Goal: Task Accomplishment & Management: Manage account settings

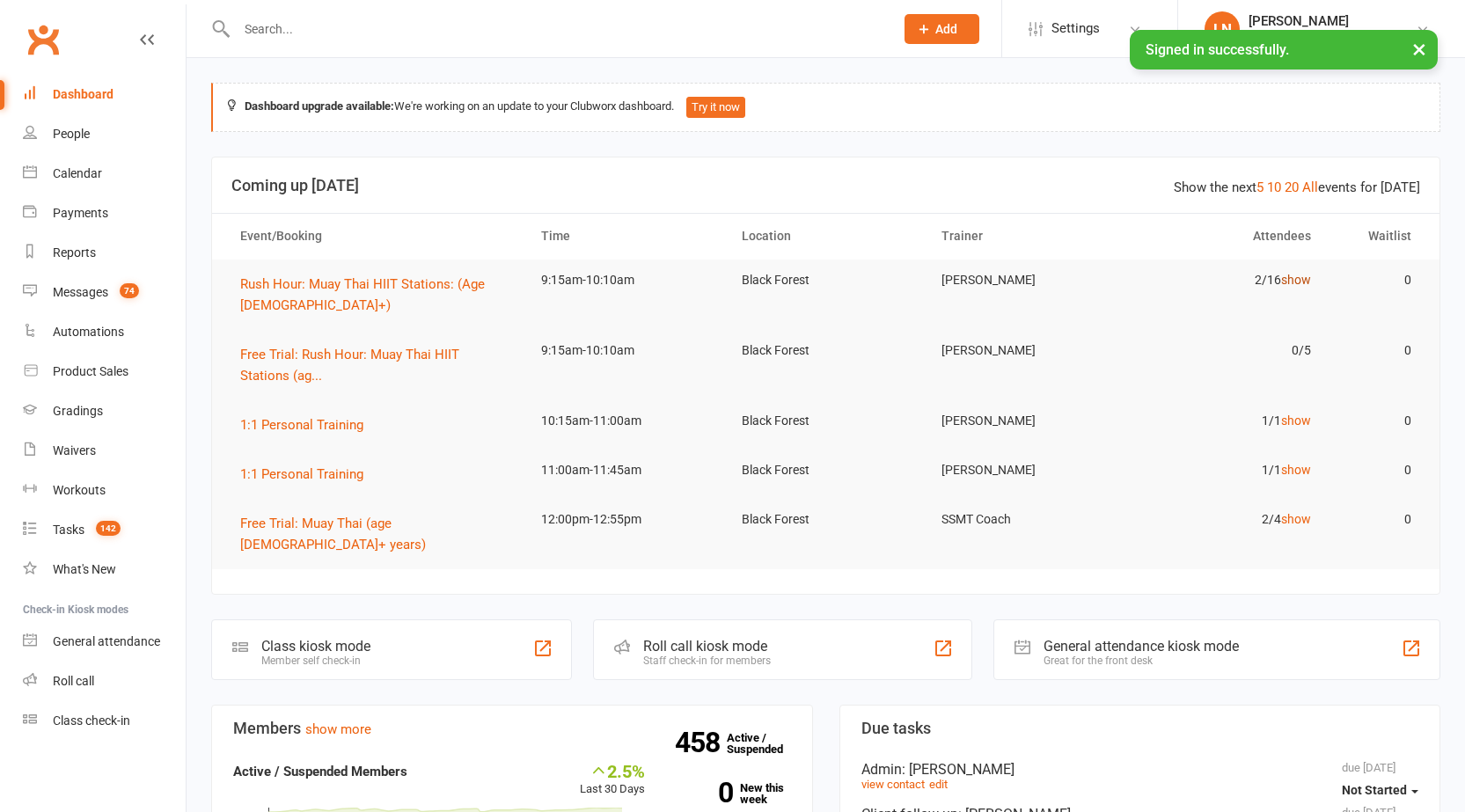
click at [1296, 280] on link "show" at bounding box center [1297, 279] width 30 height 14
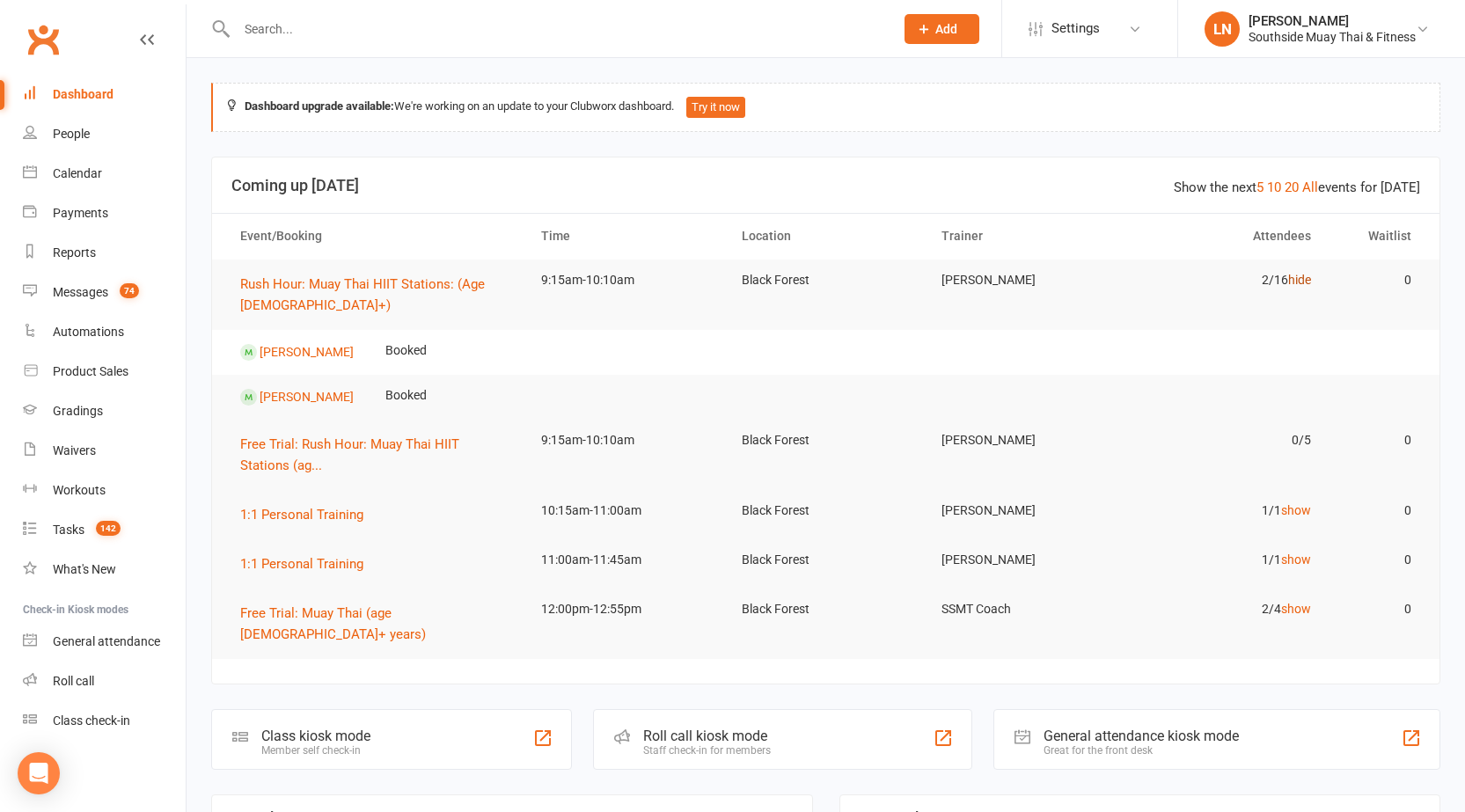
click at [1310, 279] on link "hide" at bounding box center [1300, 279] width 23 height 14
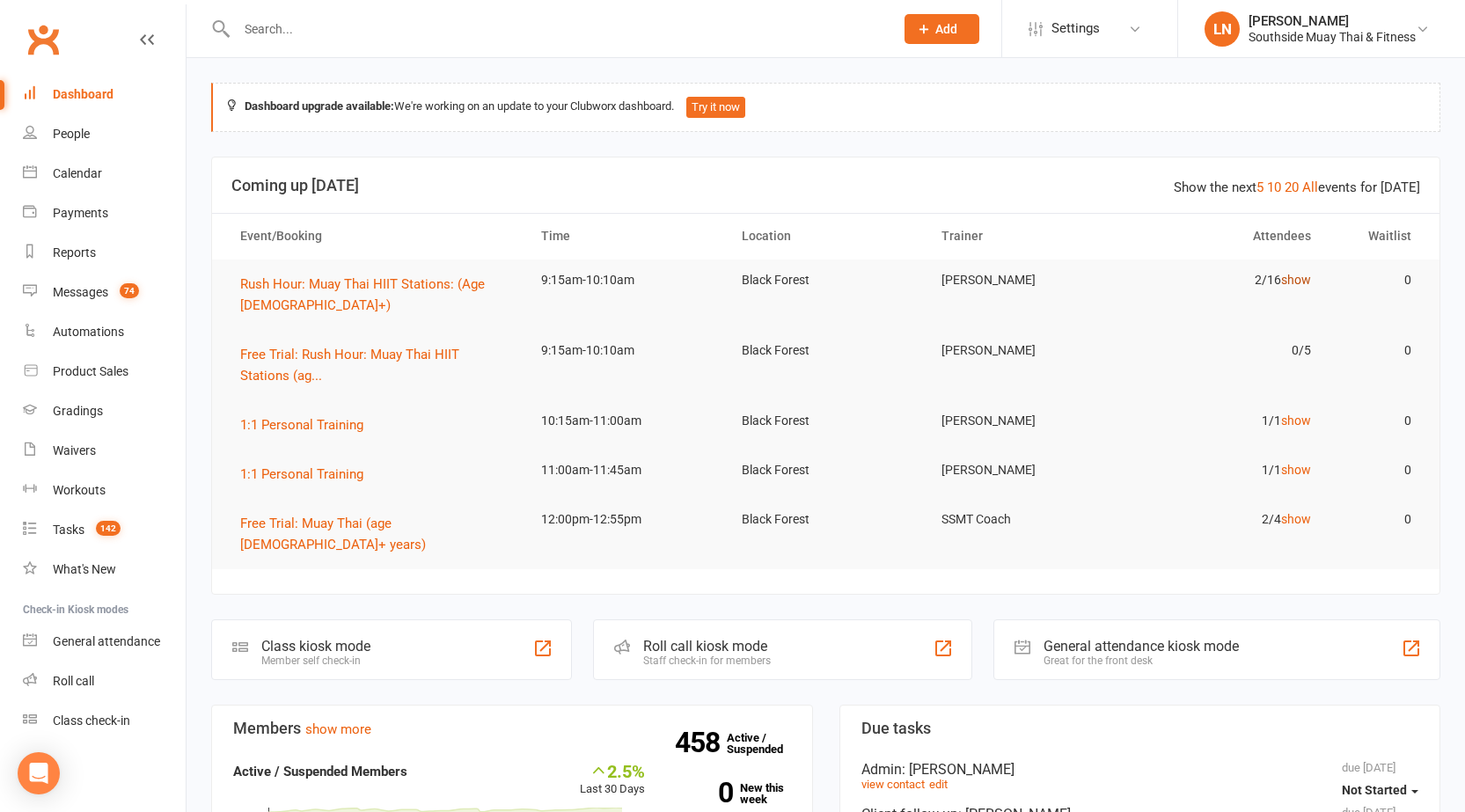
click at [1310, 279] on link "show" at bounding box center [1297, 279] width 30 height 14
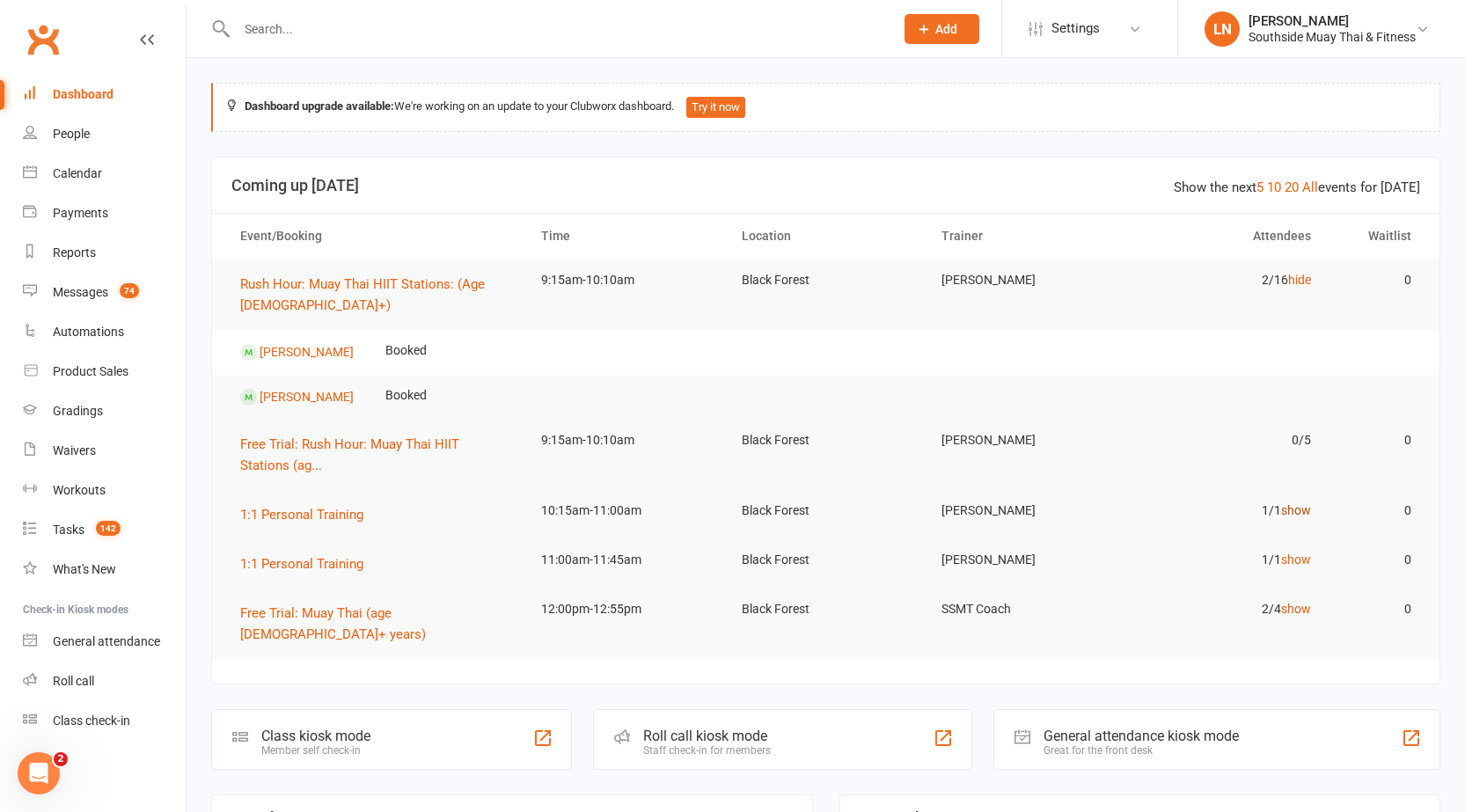
click at [1302, 512] on link "show" at bounding box center [1297, 510] width 30 height 14
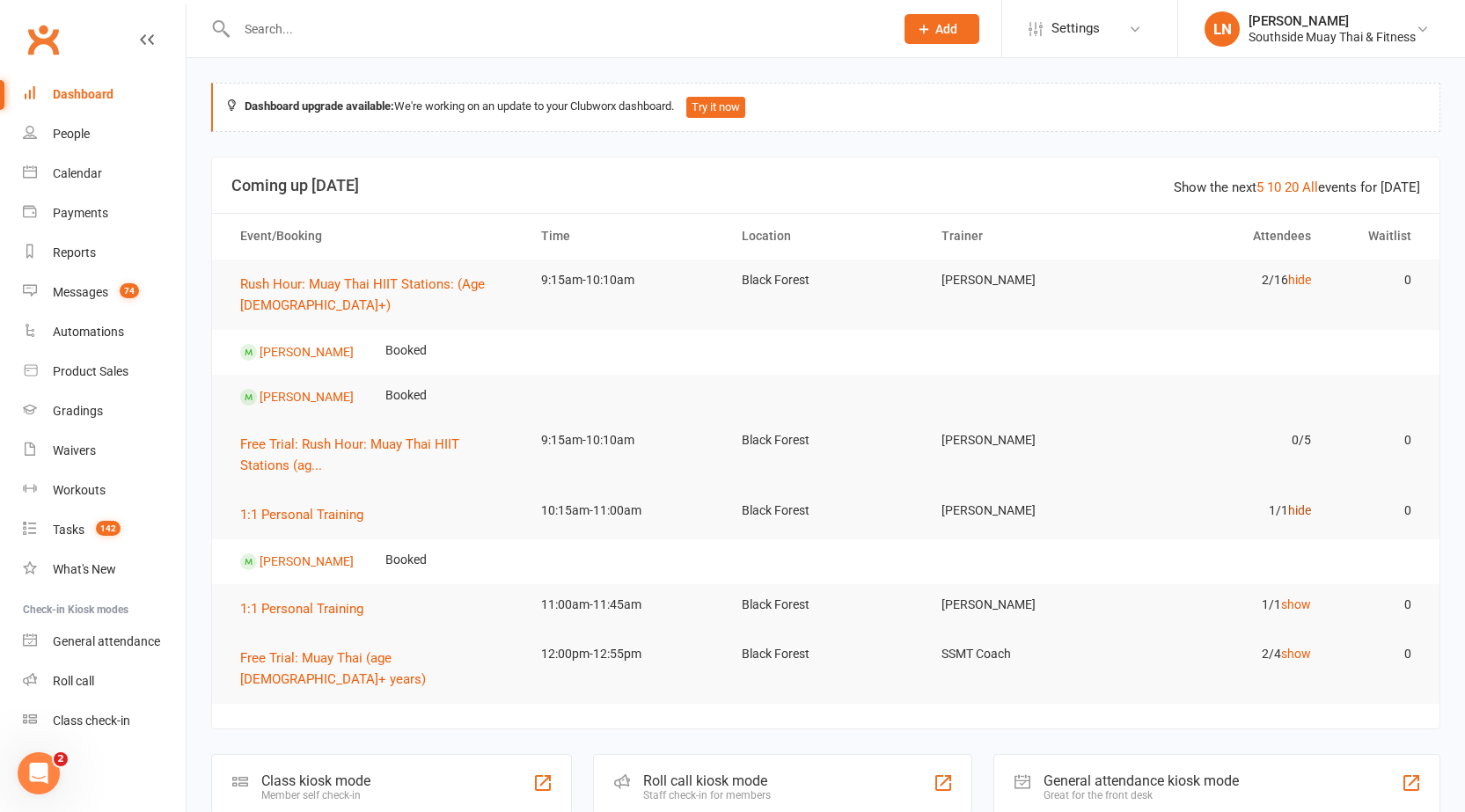
click at [1301, 512] on link "hide" at bounding box center [1300, 510] width 23 height 14
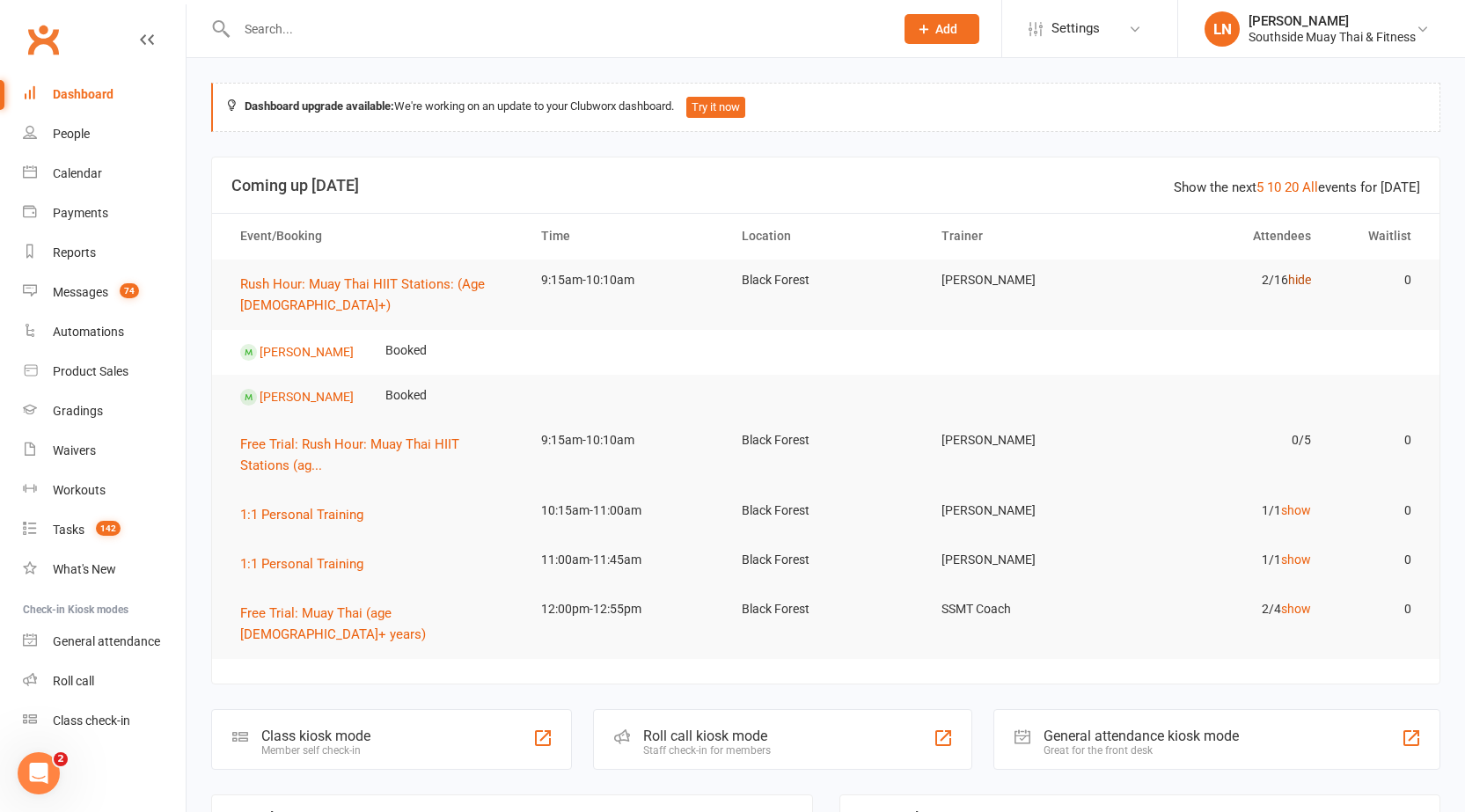
click at [1303, 279] on link "hide" at bounding box center [1300, 279] width 23 height 14
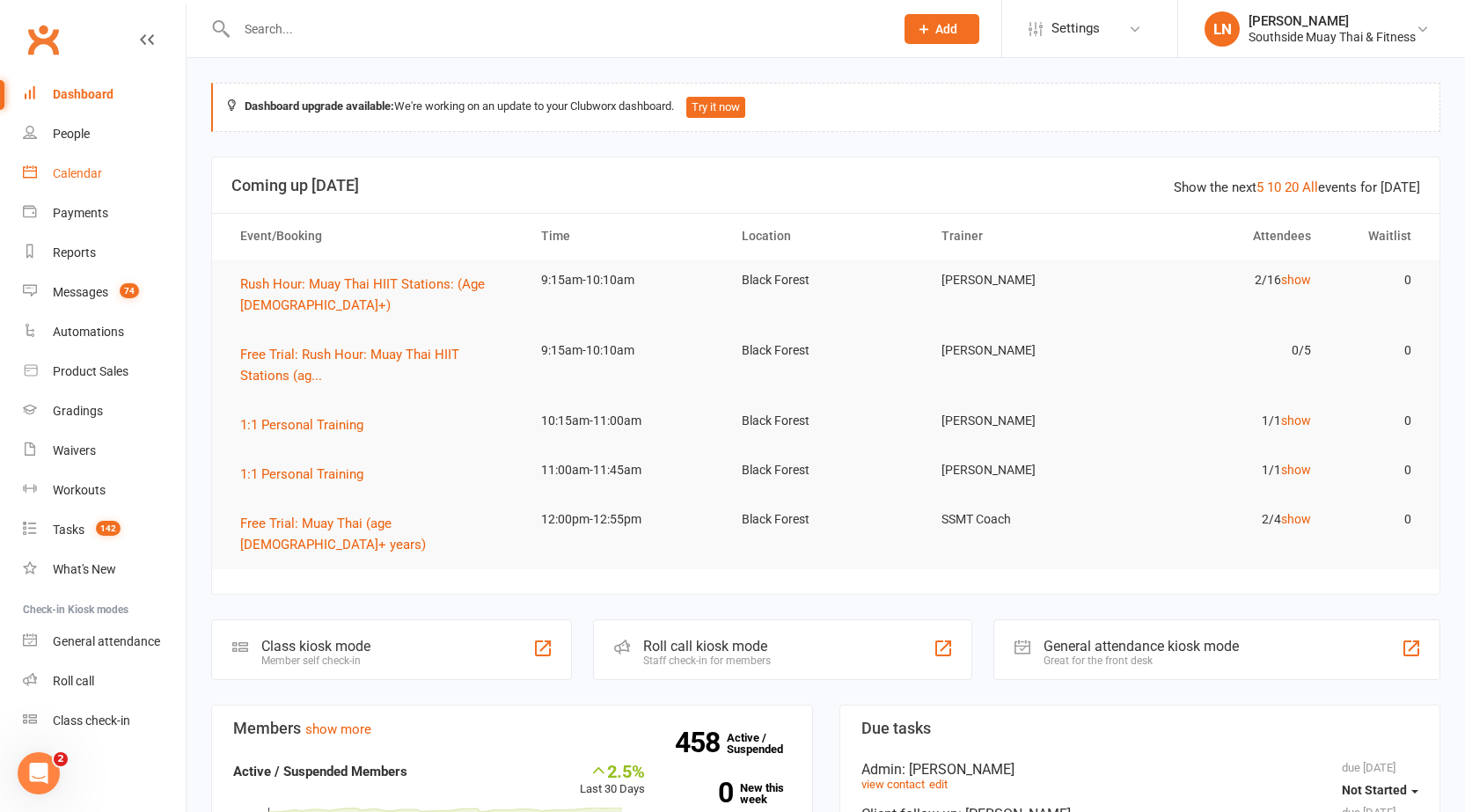
click at [128, 166] on link "Calendar" at bounding box center [104, 174] width 162 height 40
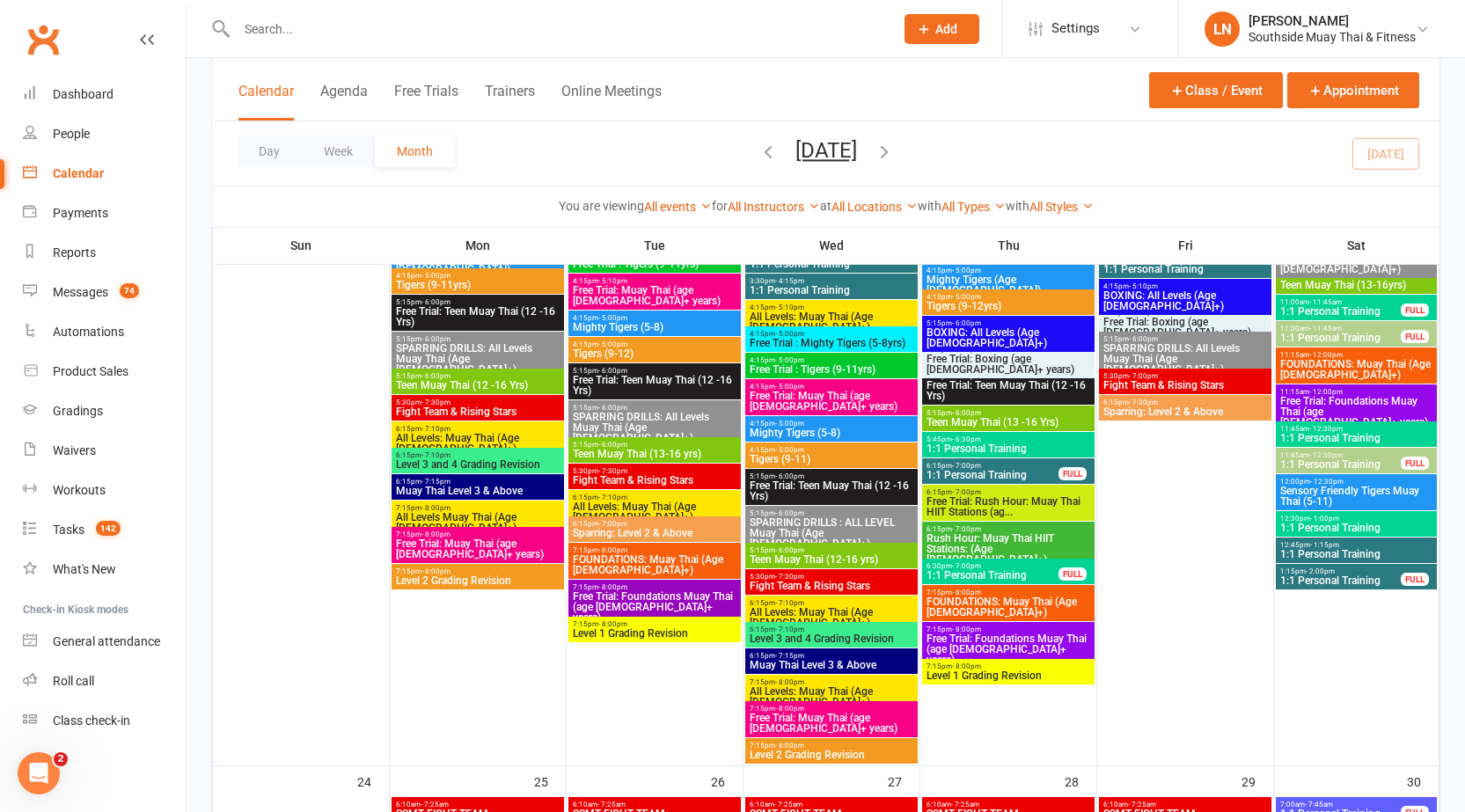
scroll to position [3519, 0]
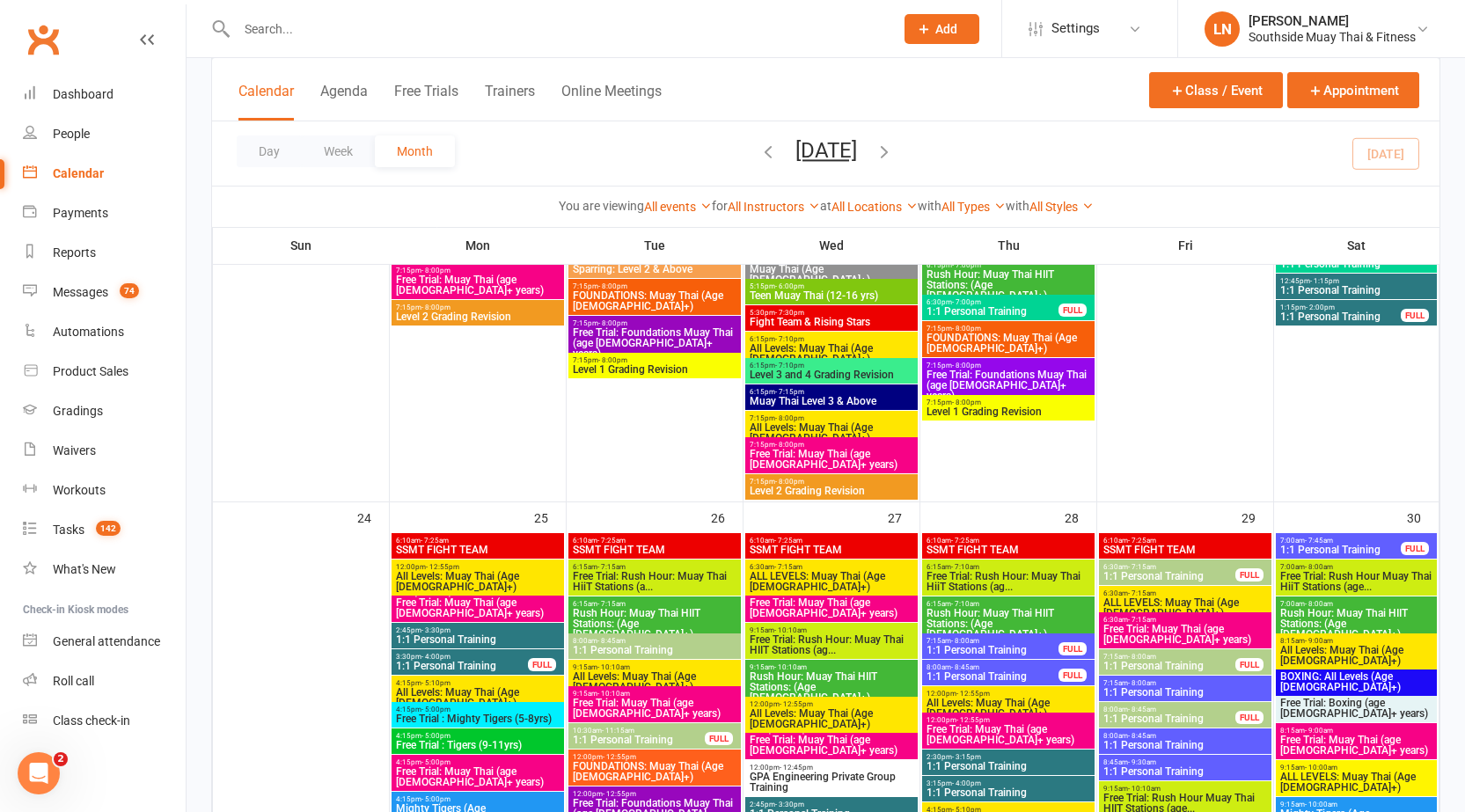
click at [648, 650] on span "1:1 Personal Training" at bounding box center [655, 650] width 165 height 10
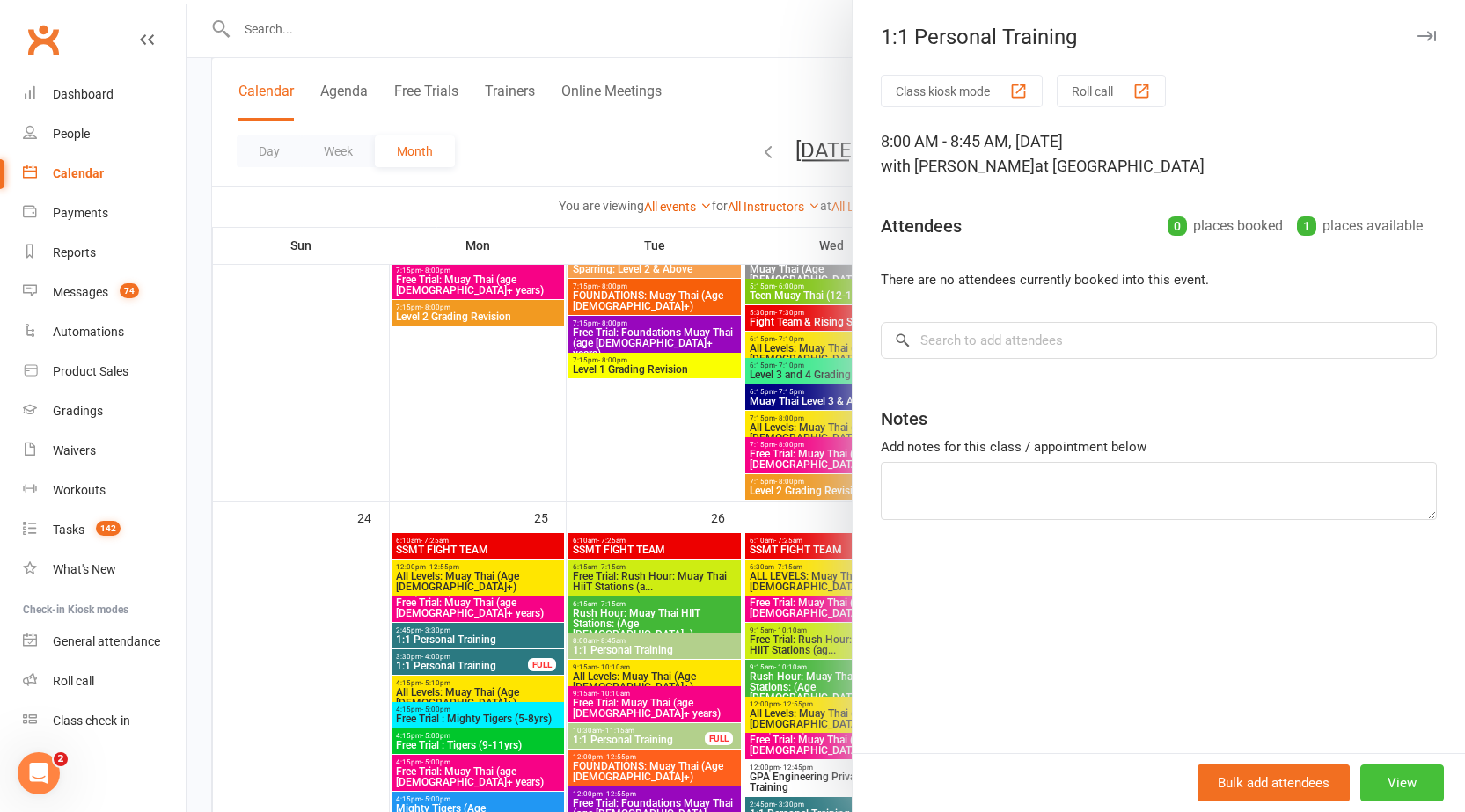
click at [1403, 776] on button "View" at bounding box center [1402, 783] width 84 height 37
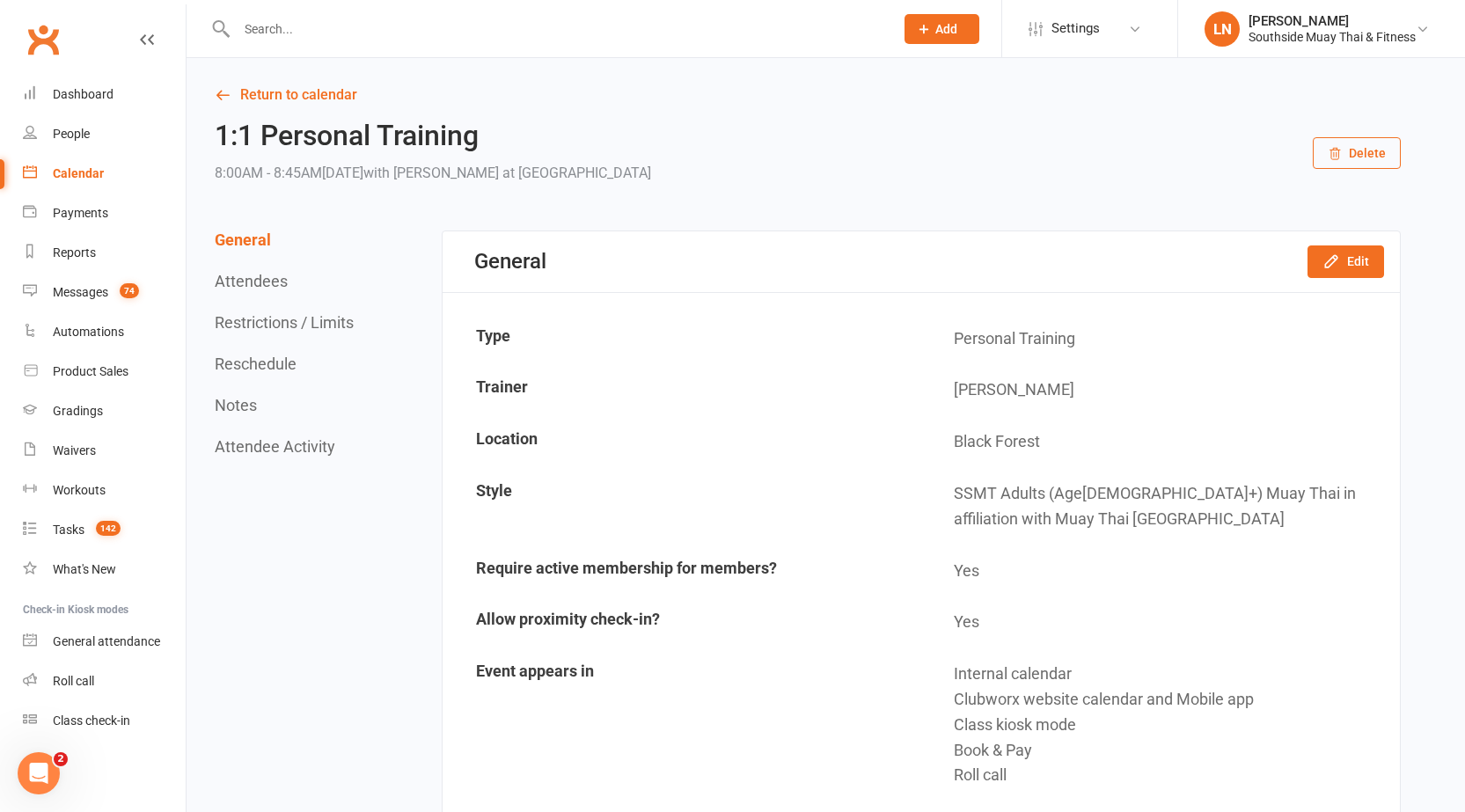
click at [1355, 133] on div "1:1 Personal Training 8:00AM - 8:45AM, Tuesday August 26, 2025 with Lucy Nemeth…" at bounding box center [808, 153] width 1186 height 65
click at [1356, 144] on button "Delete" at bounding box center [1356, 153] width 88 height 32
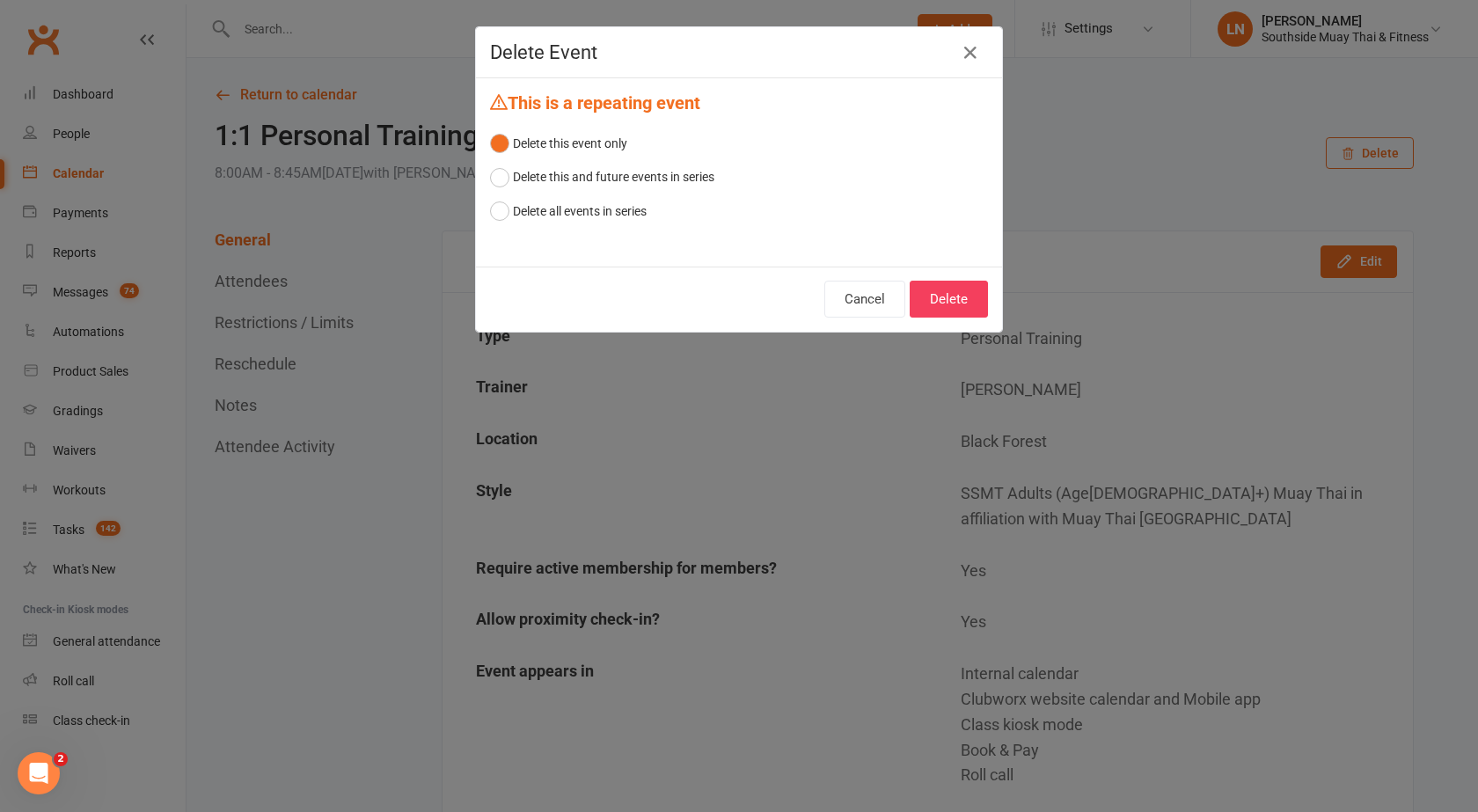
click at [986, 294] on div "Cancel Delete" at bounding box center [739, 298] width 526 height 65
click at [950, 296] on button "Delete" at bounding box center [948, 298] width 78 height 37
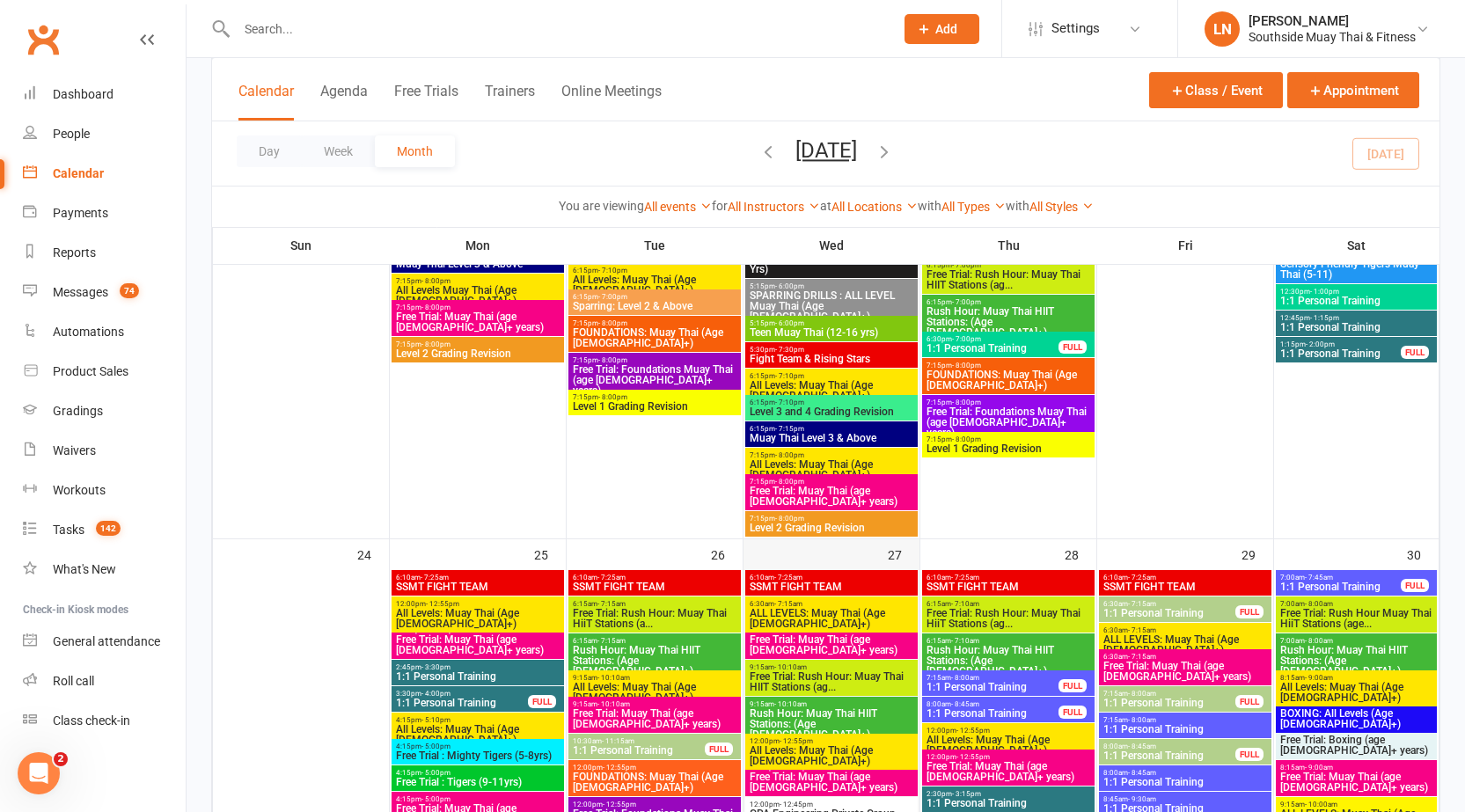
scroll to position [3519, 0]
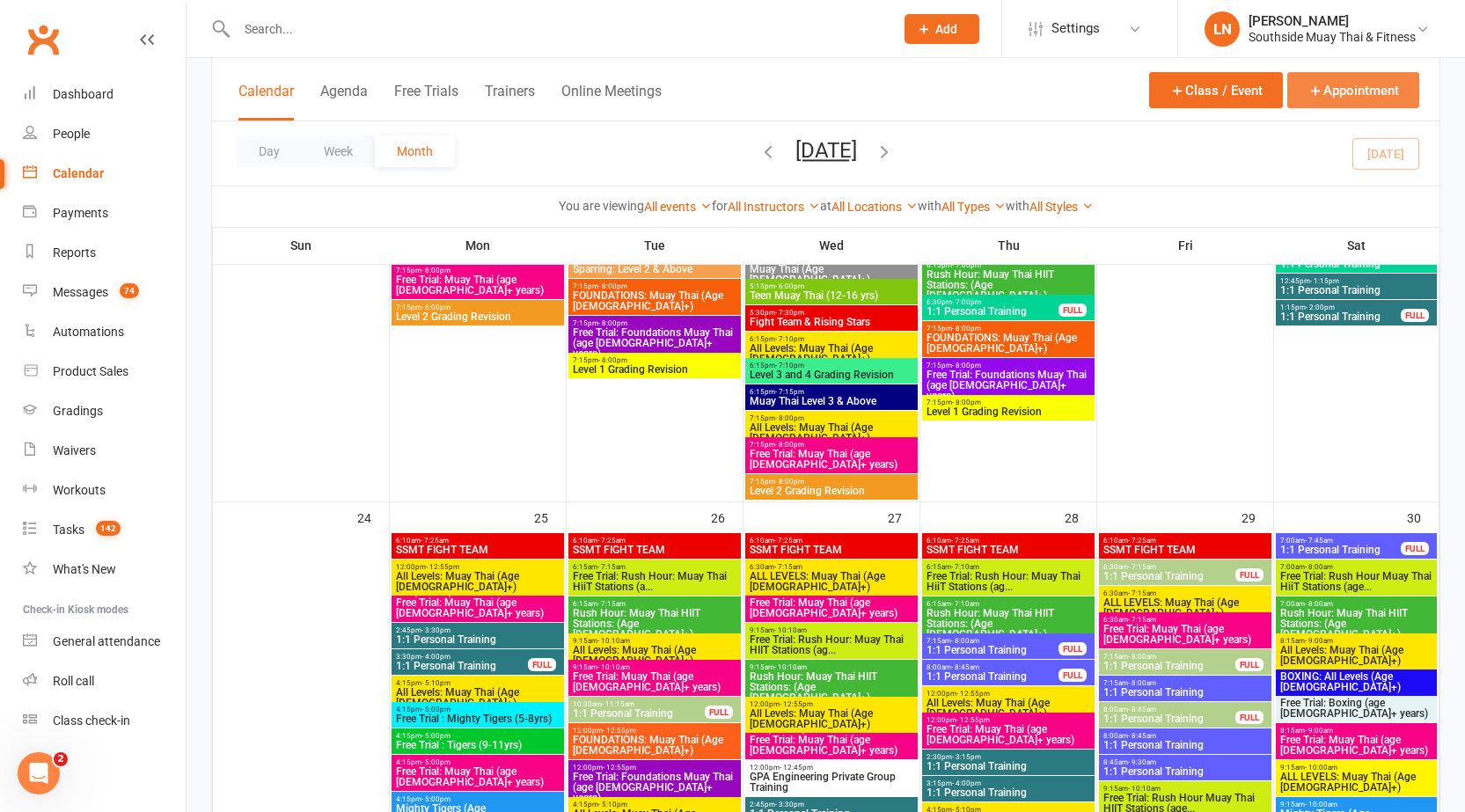
click at [1331, 87] on button "Appointment" at bounding box center [1354, 90] width 132 height 36
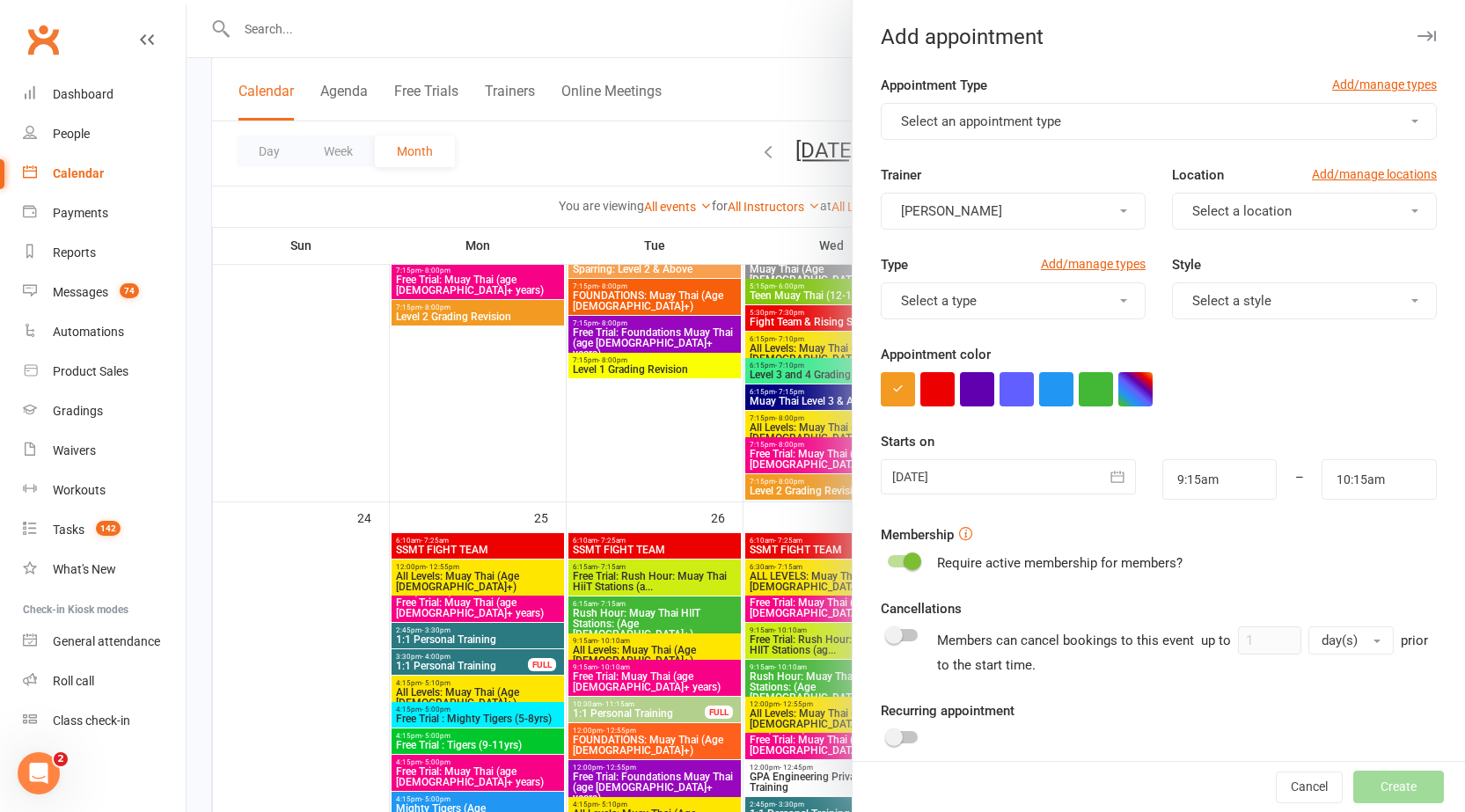
click at [1416, 28] on button "button" at bounding box center [1426, 36] width 21 height 21
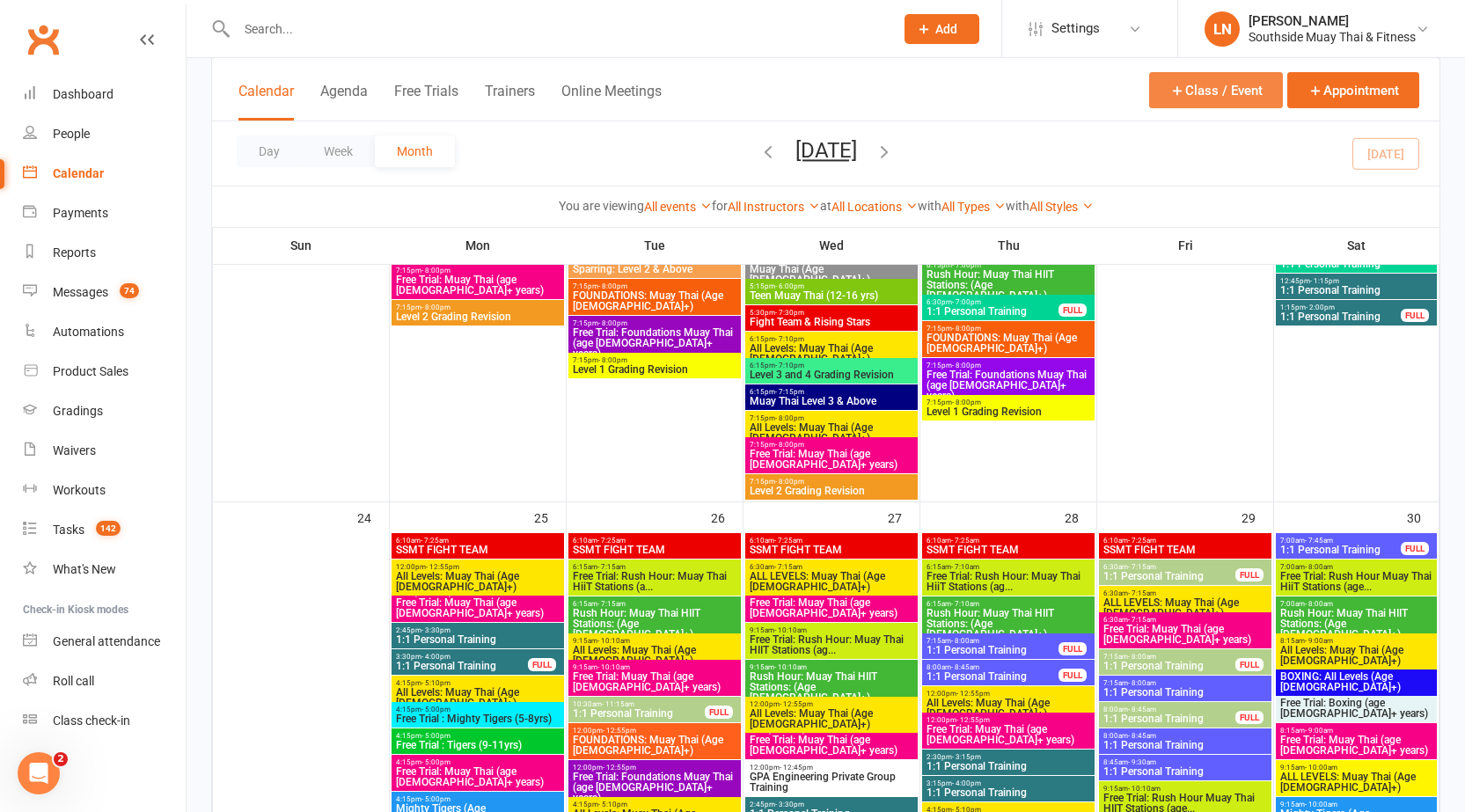
click at [1204, 90] on button "Class / Event" at bounding box center [1217, 90] width 134 height 36
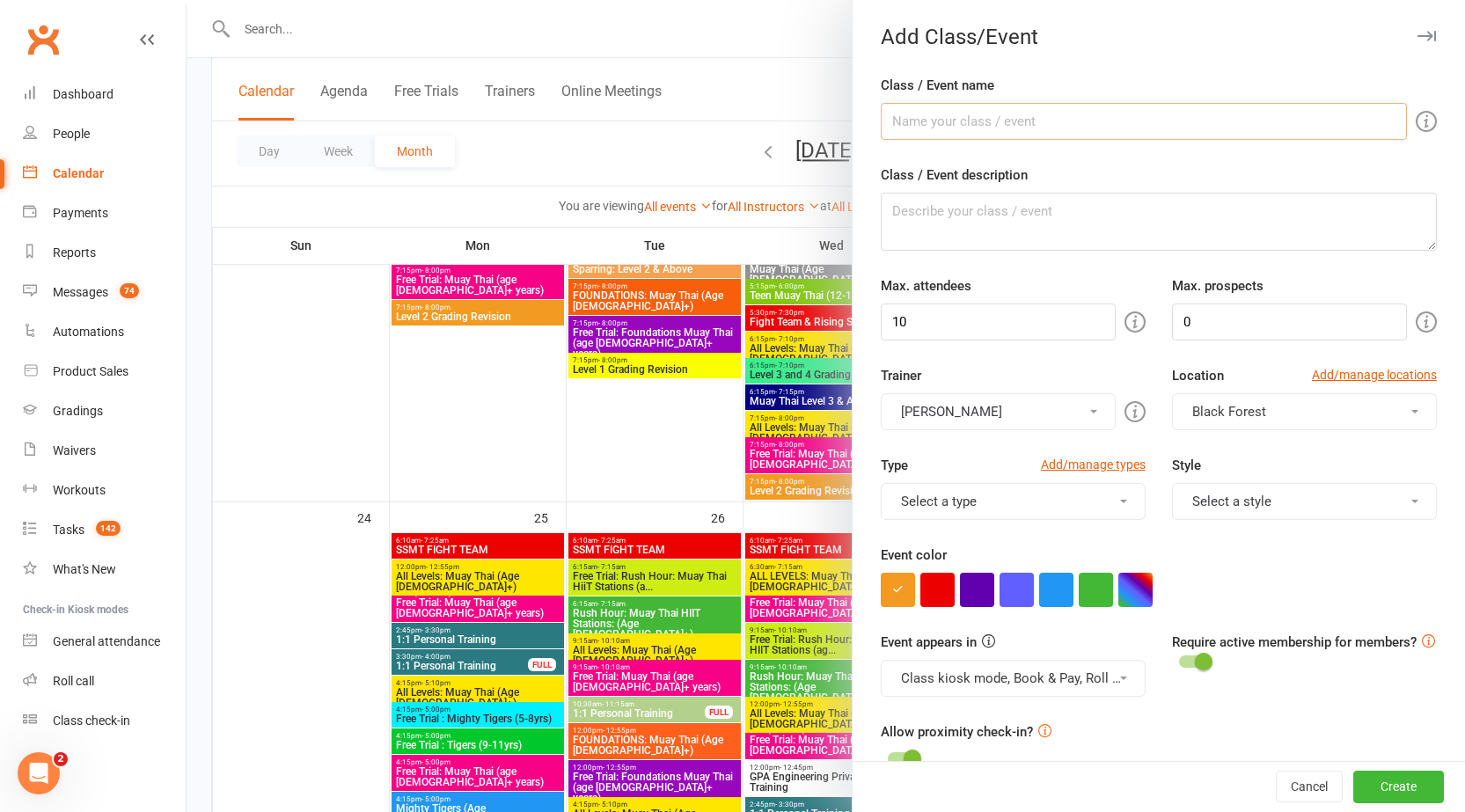
click at [1058, 124] on input "Class / Event name" at bounding box center [1144, 121] width 526 height 37
type input "1:1 Personal Training"
click at [969, 337] on input "10" at bounding box center [998, 321] width 235 height 37
type input "1"
click at [1035, 422] on button "Freya Tierney" at bounding box center [998, 411] width 235 height 37
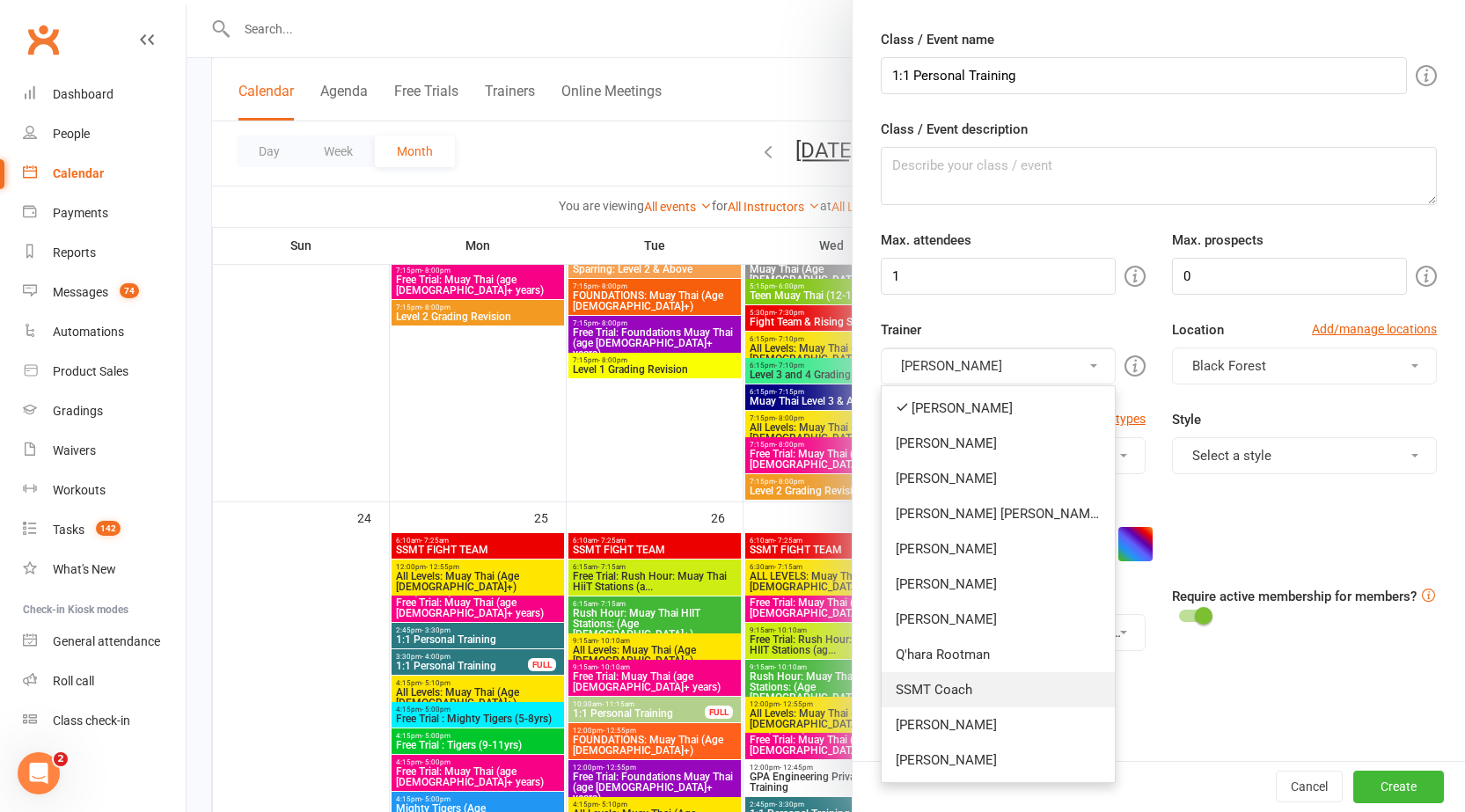
scroll to position [88, 0]
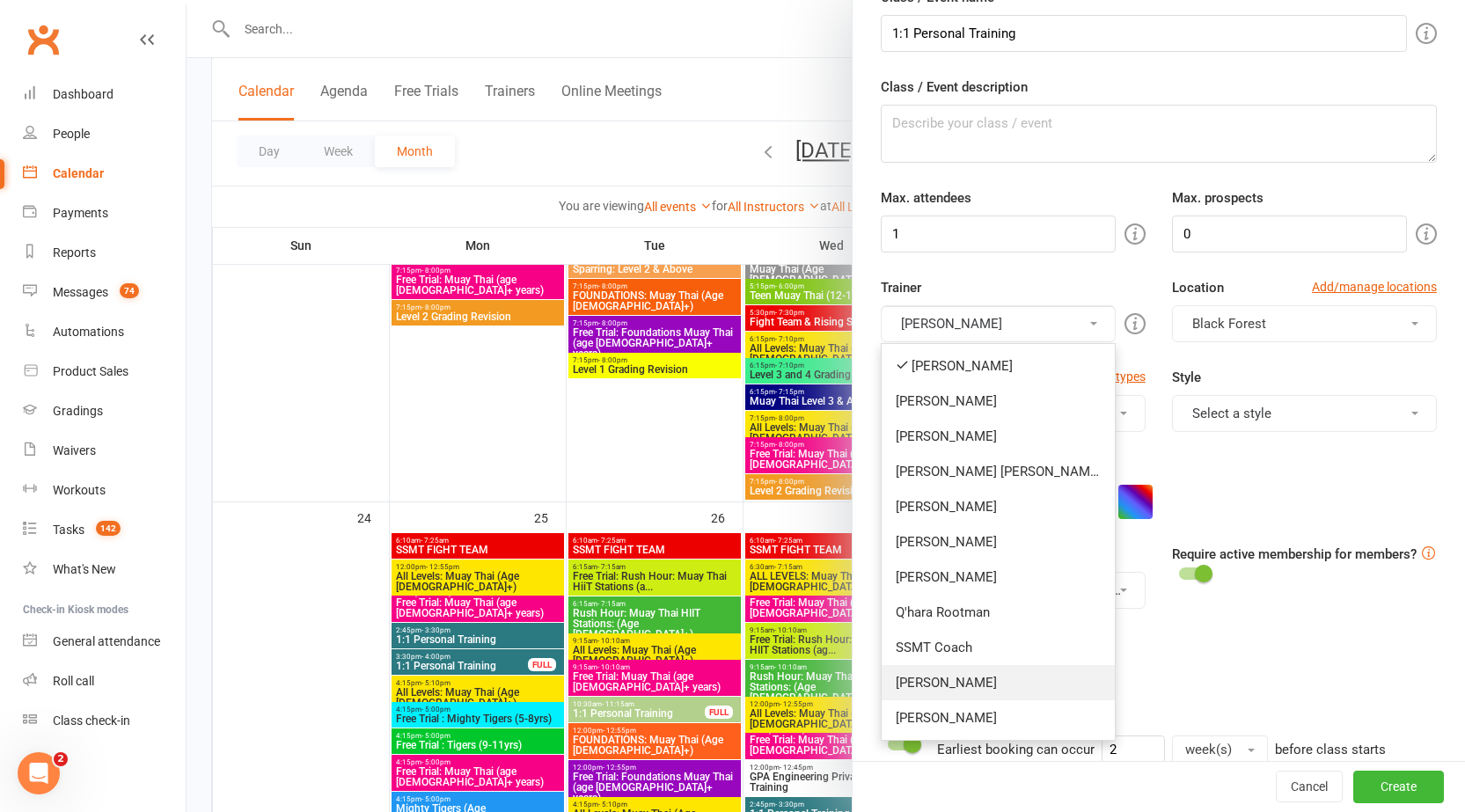
click at [973, 679] on link "Amir Abedini" at bounding box center [998, 682] width 233 height 35
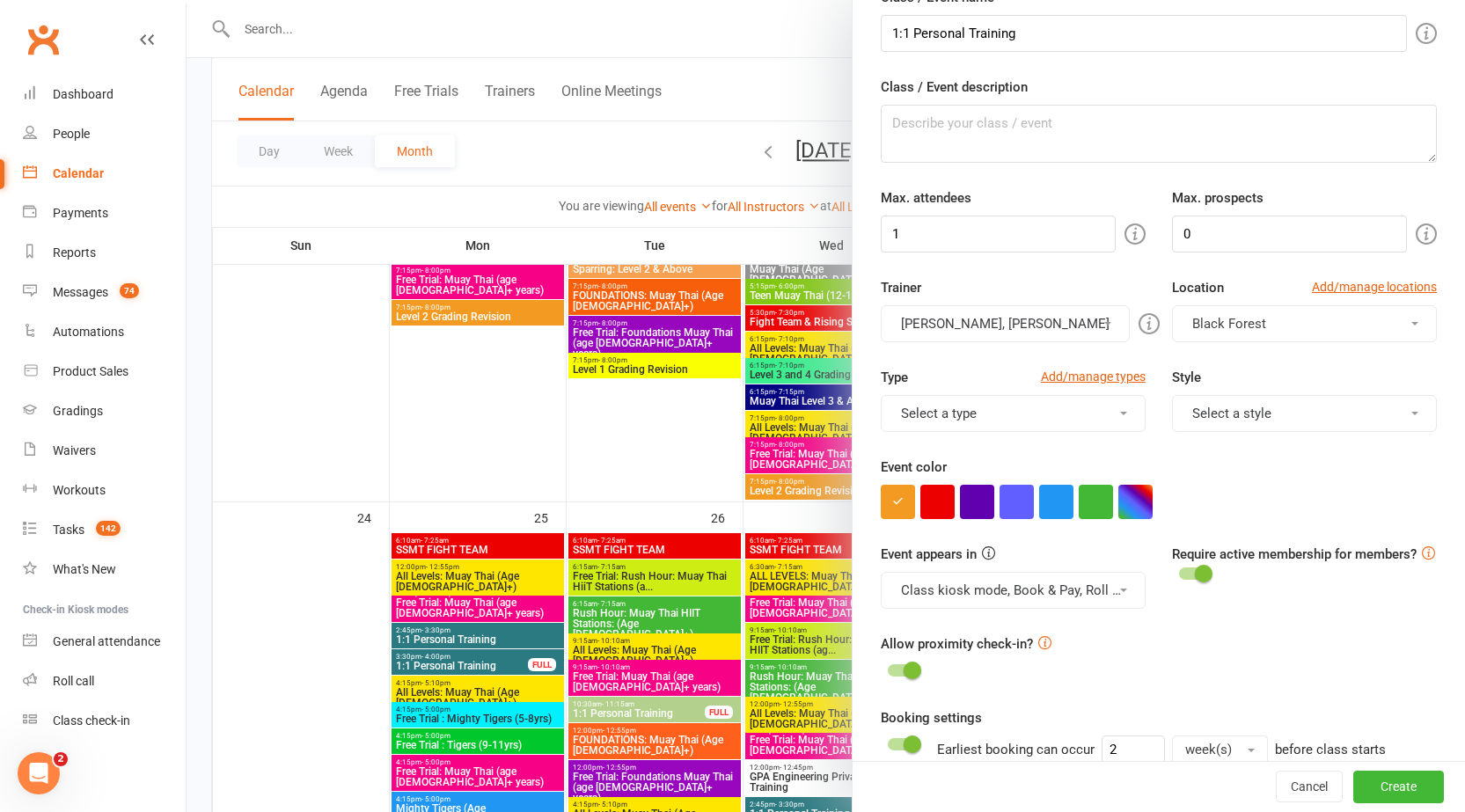
click at [1003, 317] on button "Freya Tierney, Amir Abedini" at bounding box center [1006, 323] width 249 height 37
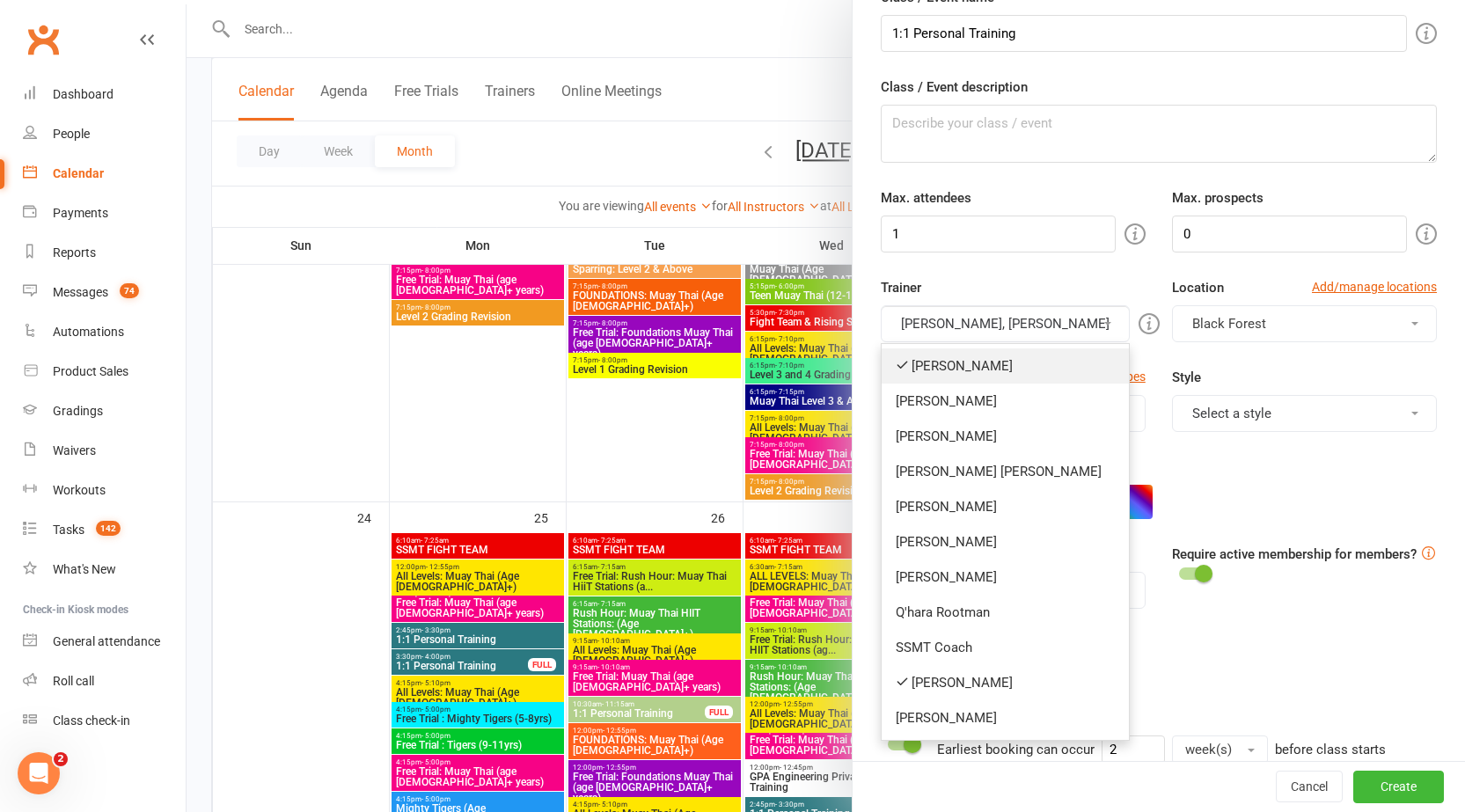
click at [970, 374] on link "Freya Tierney" at bounding box center [1006, 365] width 247 height 35
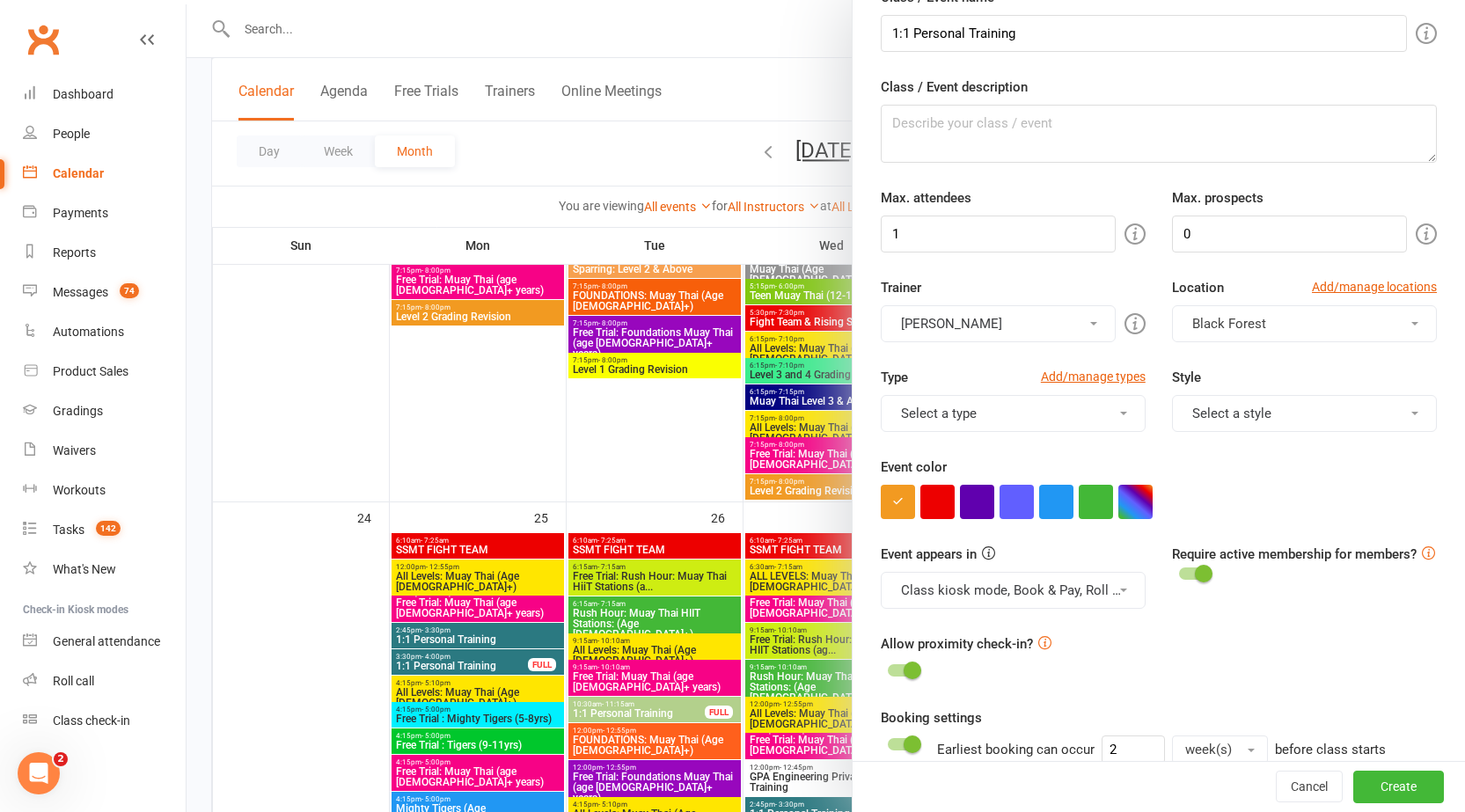
click at [997, 435] on div "Type Add/manage types Select a type 28 Day Program 7 Day Free Trial | Junior Mu…" at bounding box center [1159, 412] width 583 height 90
click at [997, 421] on button "Select a type" at bounding box center [1014, 413] width 264 height 37
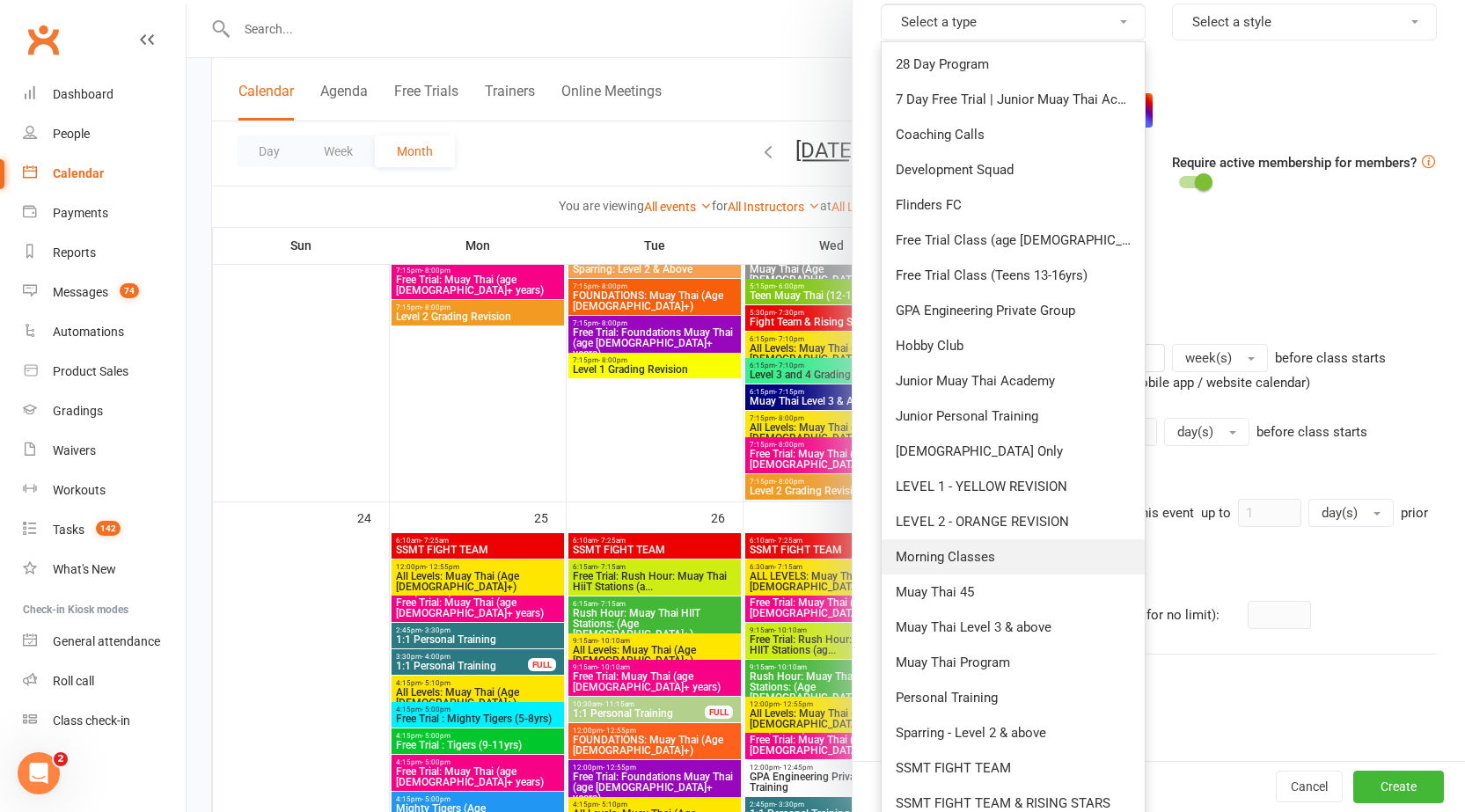
scroll to position [440, 0]
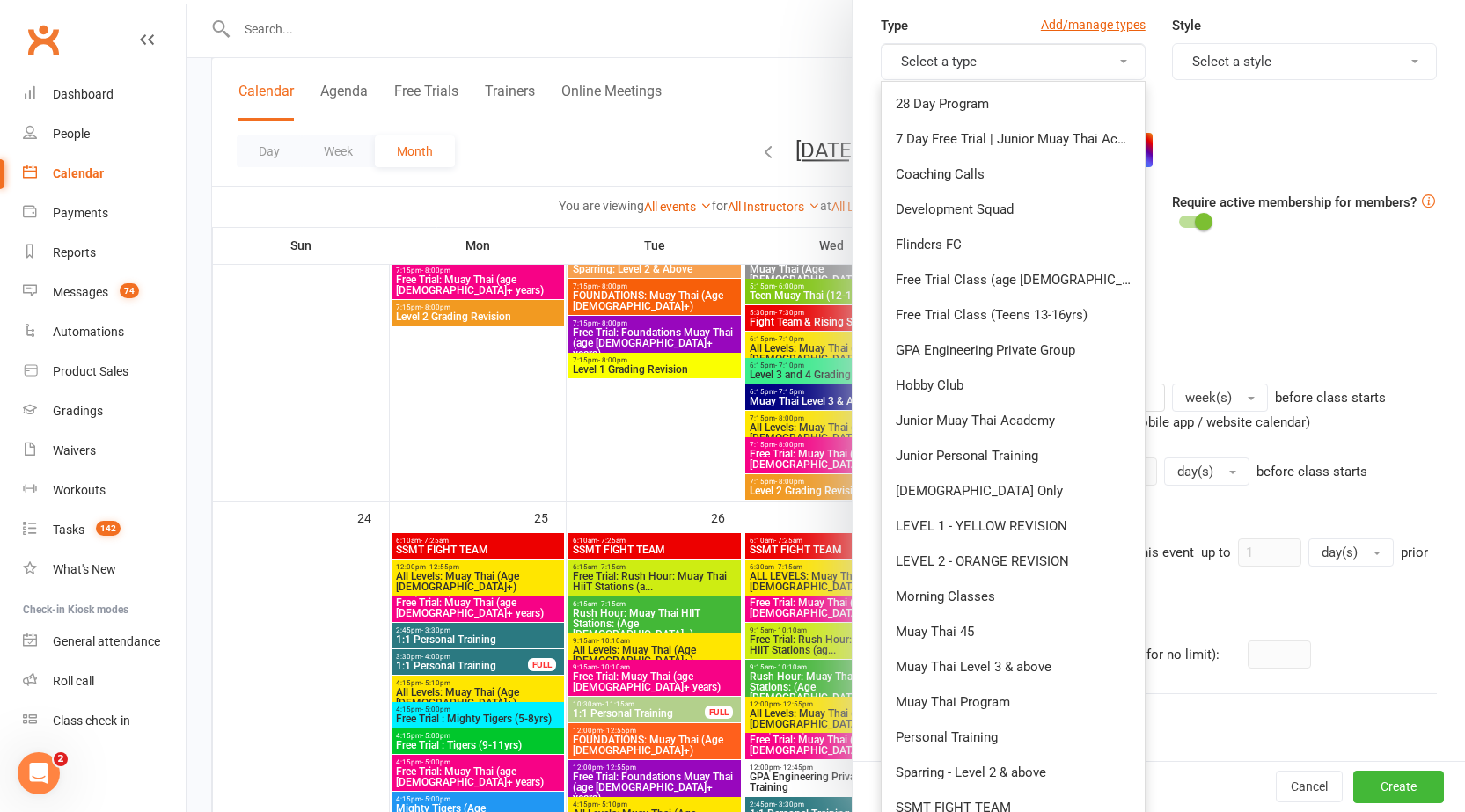
click at [986, 741] on link "Personal Training" at bounding box center [1014, 736] width 264 height 35
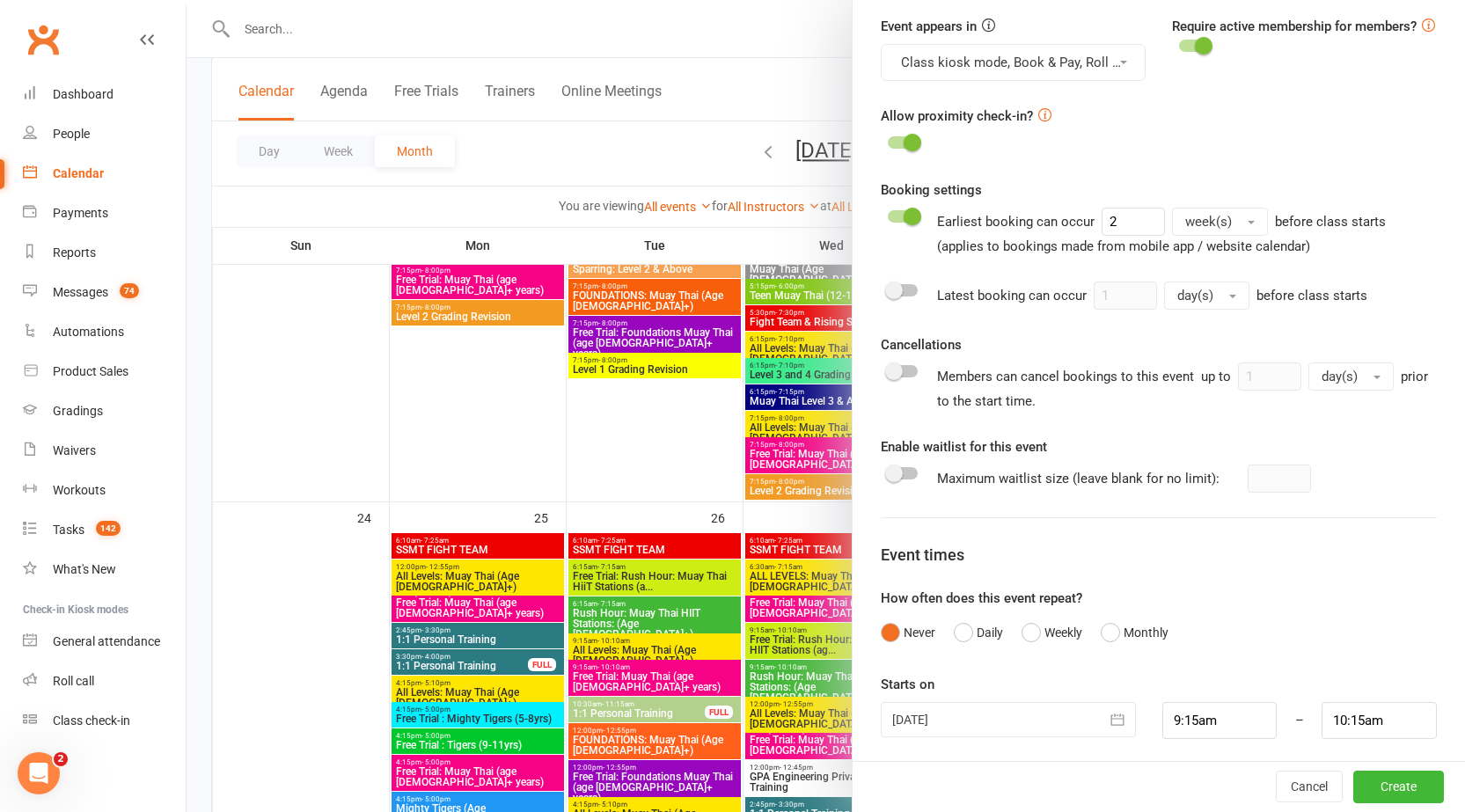
scroll to position [622, 0]
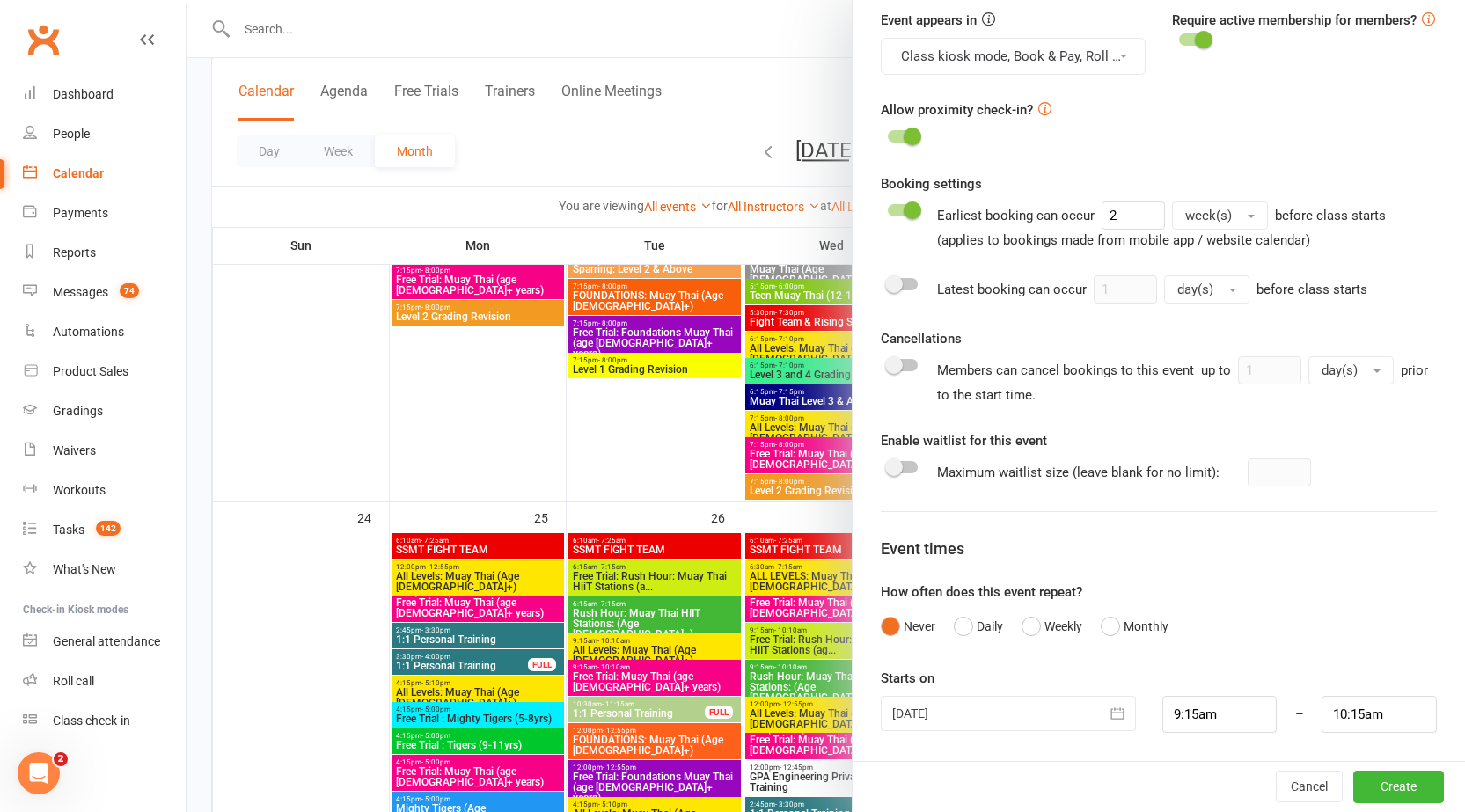
click at [1109, 710] on icon "button" at bounding box center [1117, 713] width 18 height 18
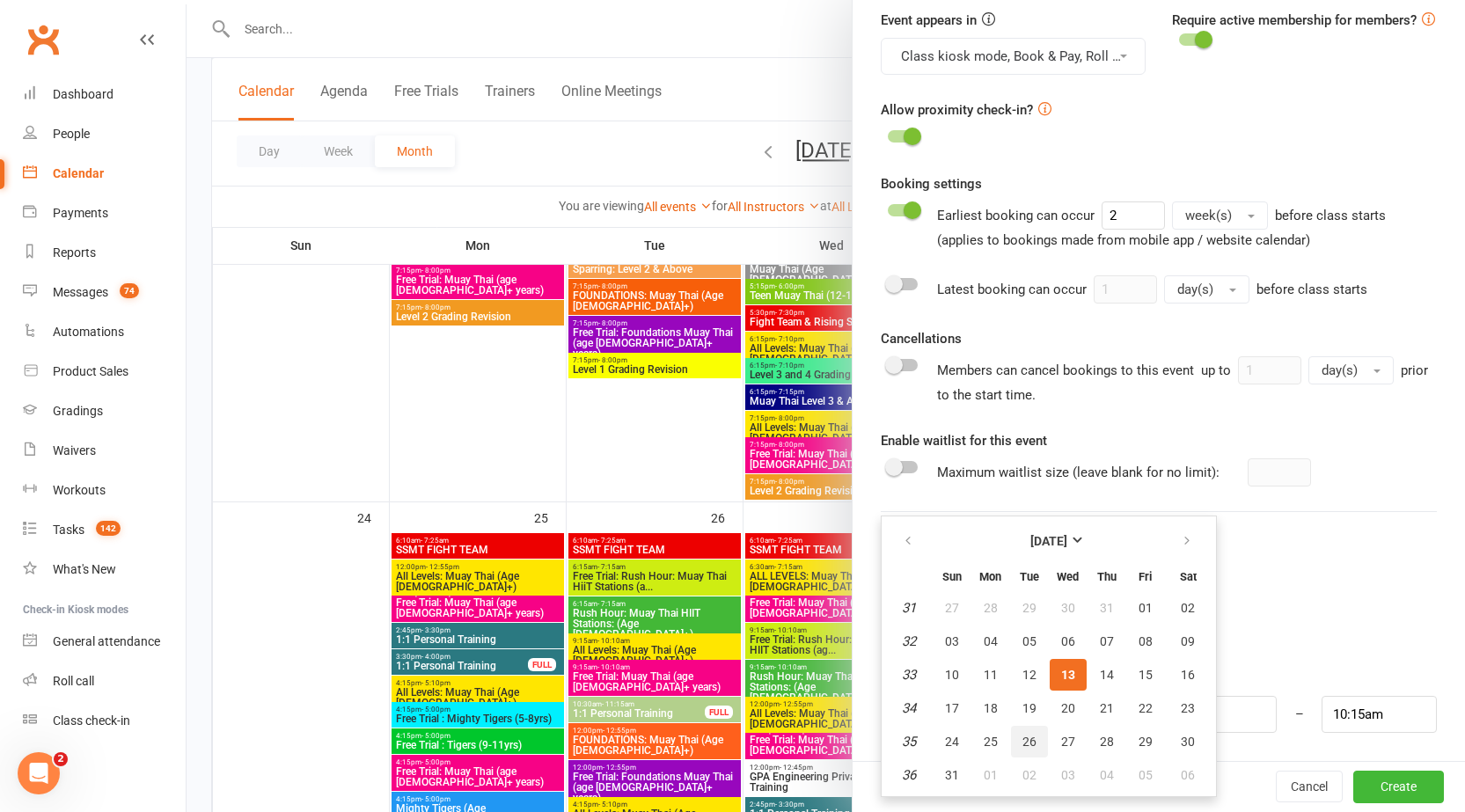
click at [1023, 740] on span "26" at bounding box center [1030, 741] width 14 height 14
type input "26 Aug 2025"
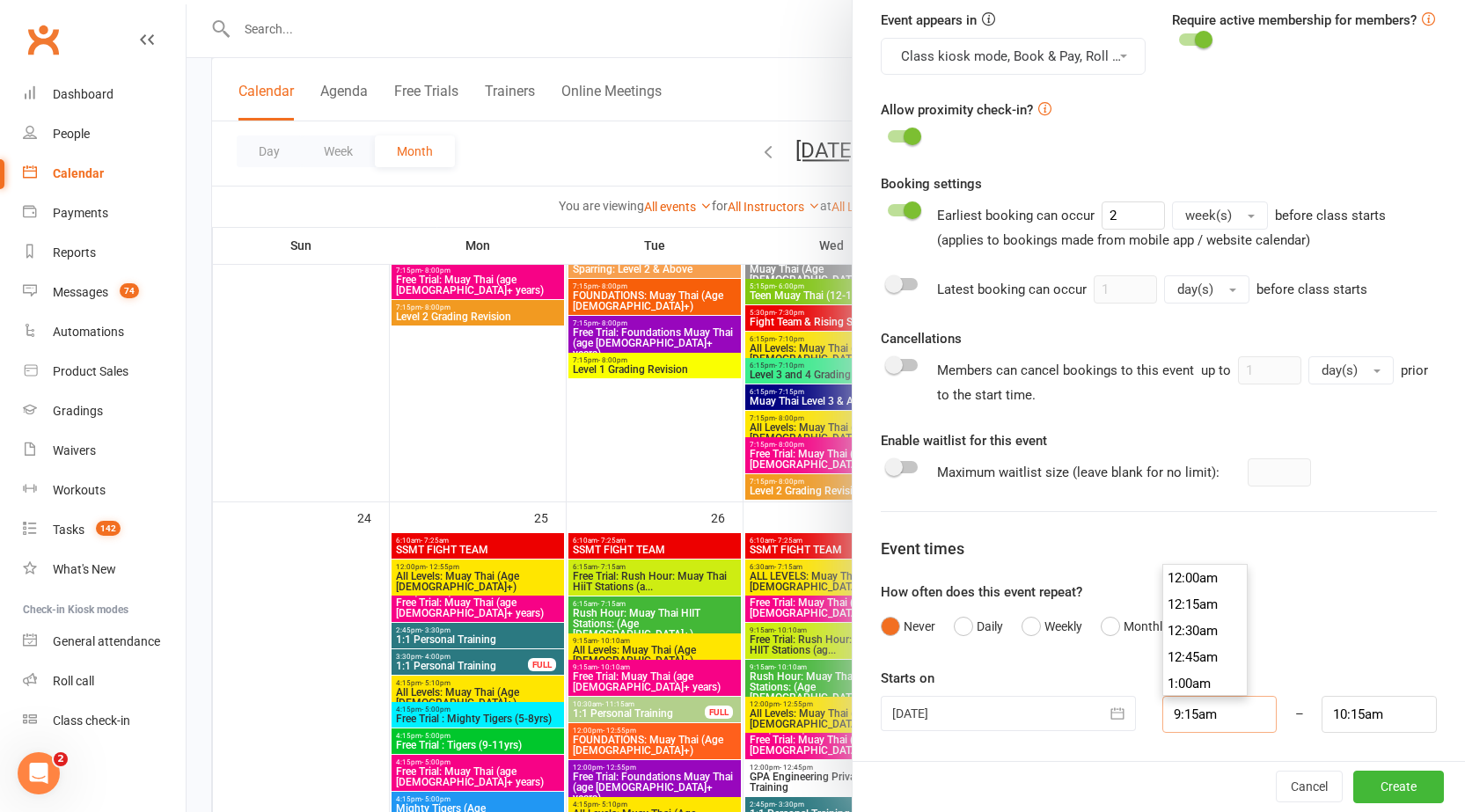
scroll to position [950, 0]
drag, startPoint x: 1214, startPoint y: 719, endPoint x: 1103, endPoint y: 711, distance: 111.3
click at [1103, 711] on div "26 Aug 2025 August 2025 Sun Mon Tue Wed Thu Fri Sat 31 27 28 29 30 31 01 02 32 …" at bounding box center [1159, 714] width 583 height 37
type input "7"
type input "8:00am"
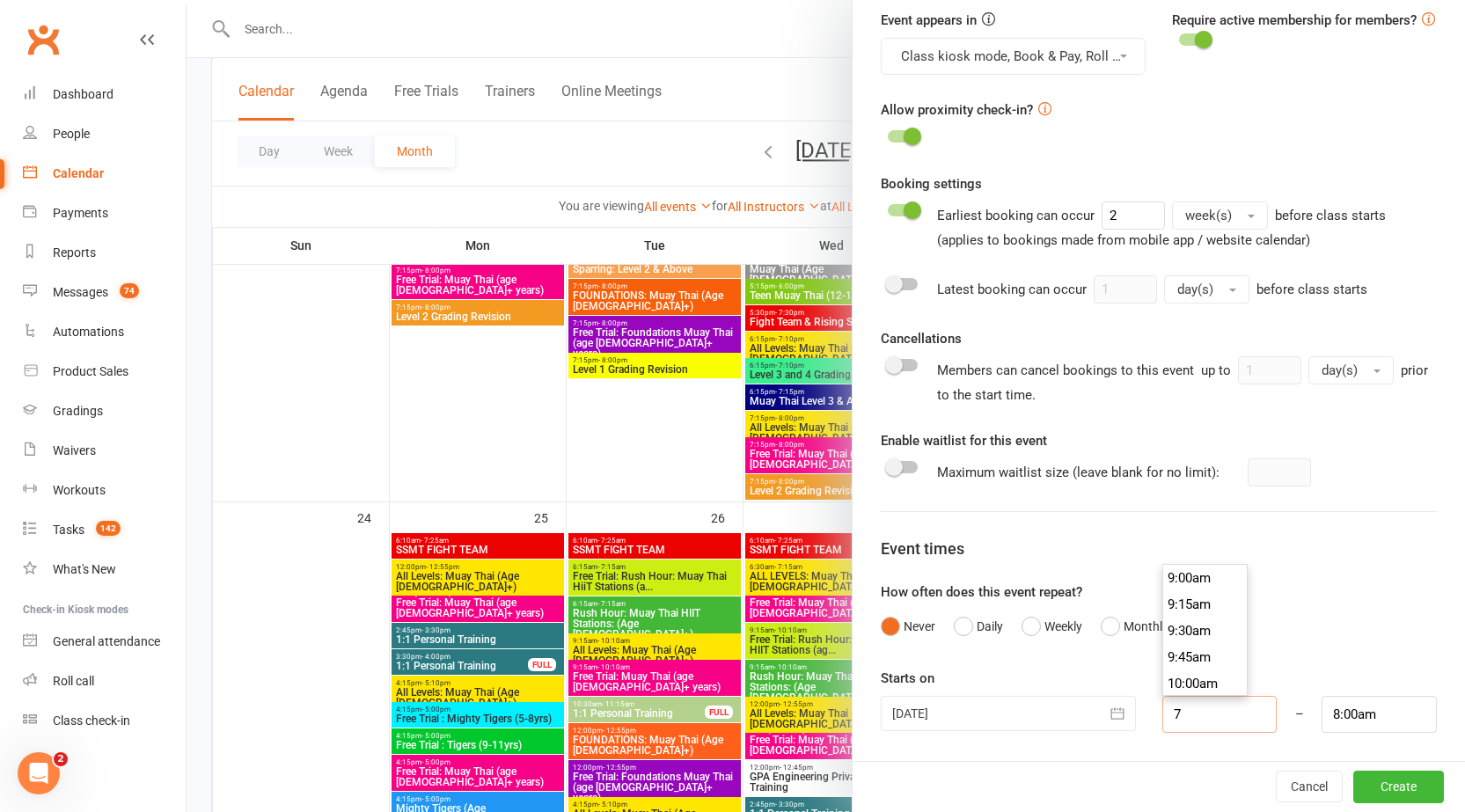
scroll to position [713, 0]
type input "7:15"
type input "8:15am"
type input "7:15am"
click at [1377, 725] on input "8:15am" at bounding box center [1379, 714] width 115 height 37
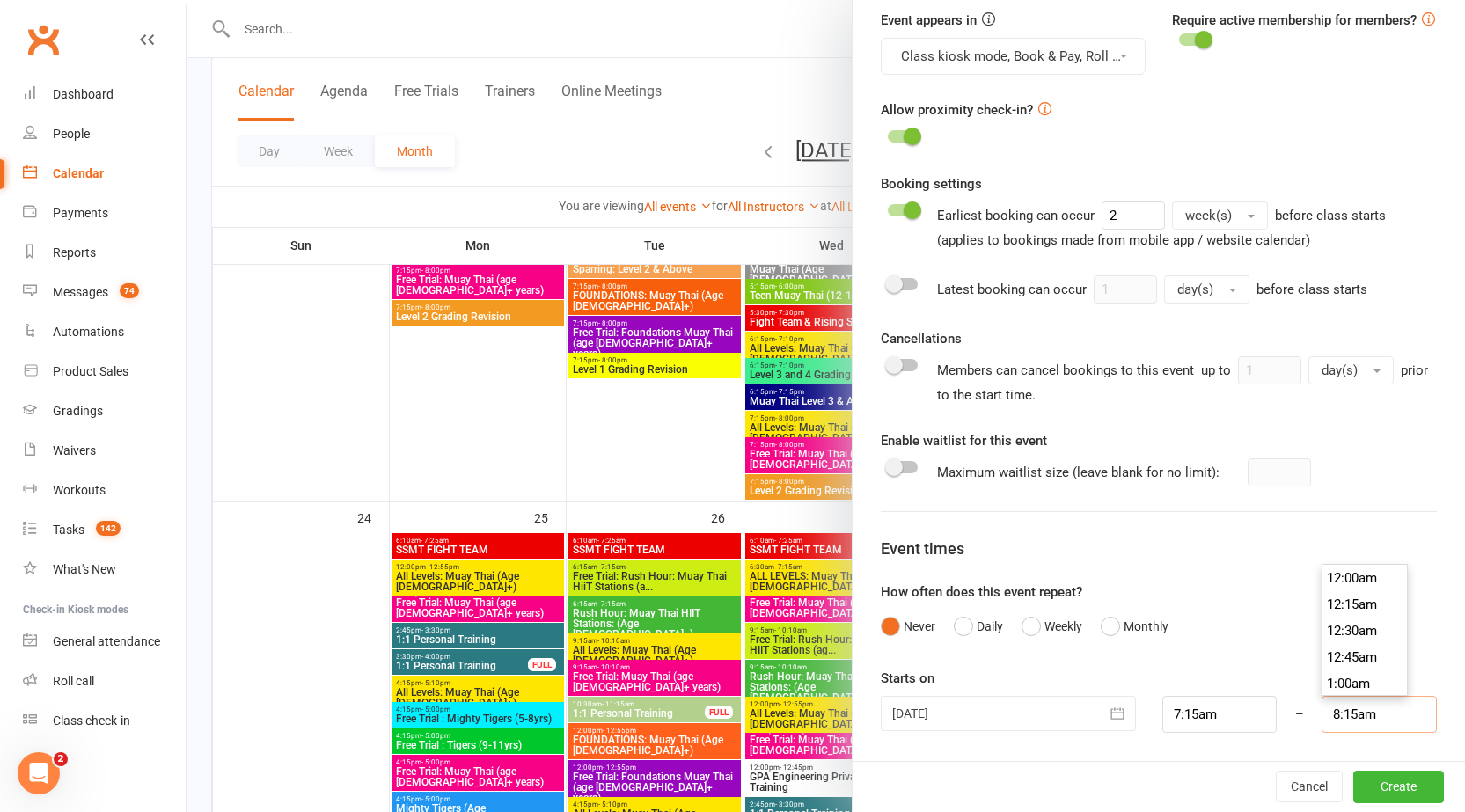
scroll to position [844, 0]
drag, startPoint x: 1372, startPoint y: 715, endPoint x: 1294, endPoint y: 718, distance: 78.1
click at [1308, 718] on div "8:15am 12:00am 12:15am 12:30am 12:45am 1:00am 1:15am 1:30am 1:45am 2:00am 2:15a…" at bounding box center [1379, 714] width 142 height 37
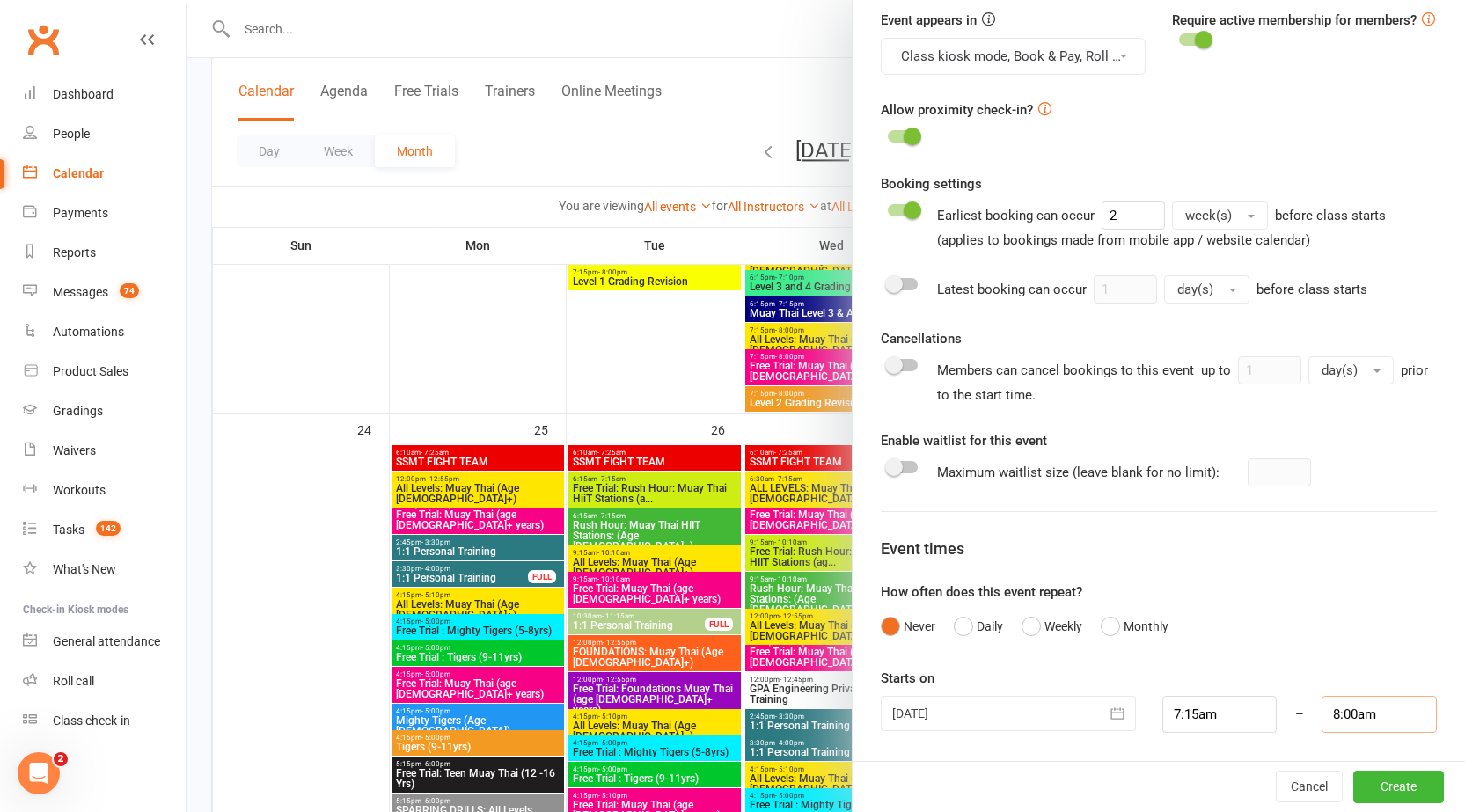
type input "8:00am"
click at [1355, 645] on form "Class / Event name 1:1 Personal Training Class / Event description Max. attende…" at bounding box center [1159, 93] width 556 height 1280
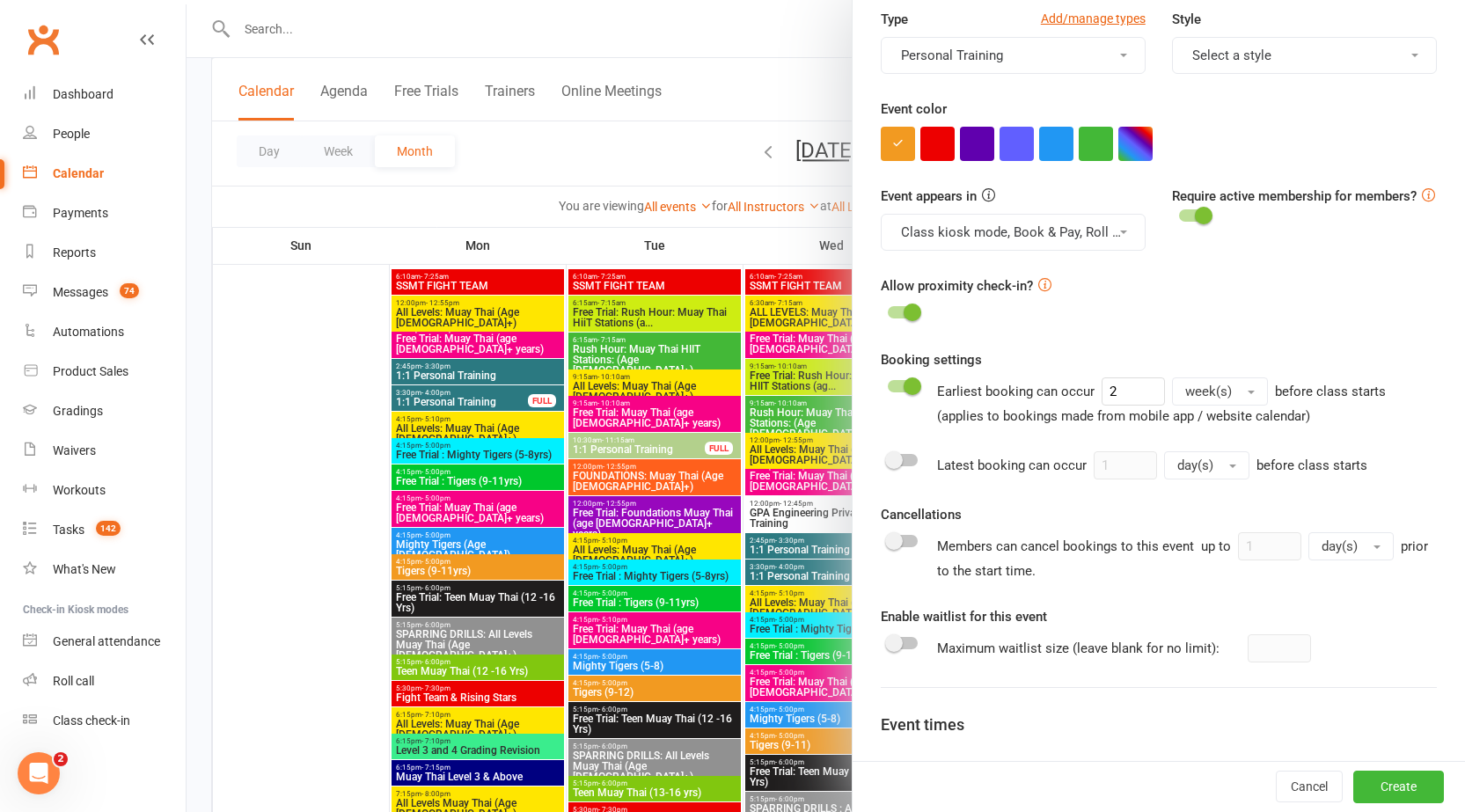
scroll to position [358, 0]
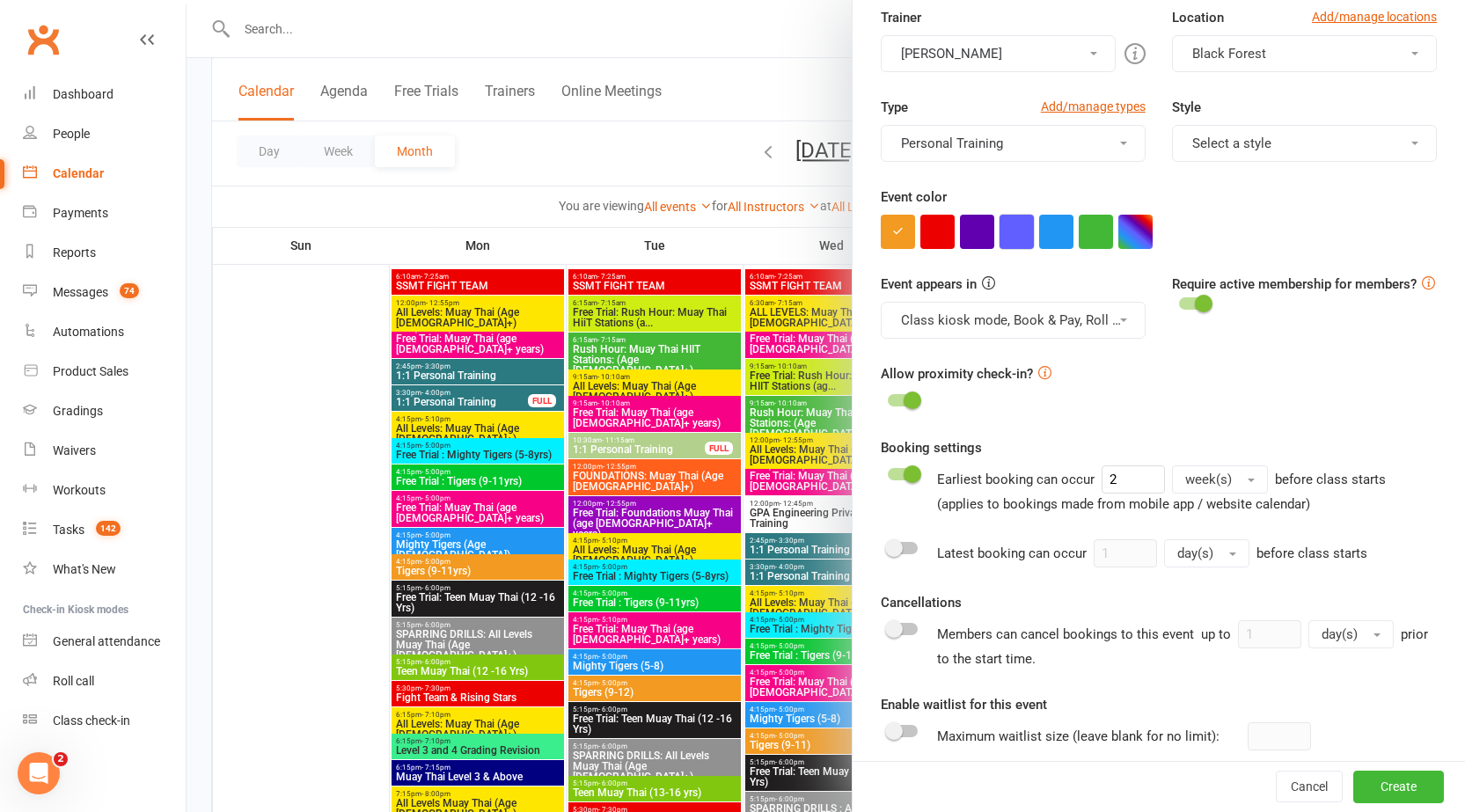
click at [1019, 220] on button "button" at bounding box center [1016, 231] width 34 height 34
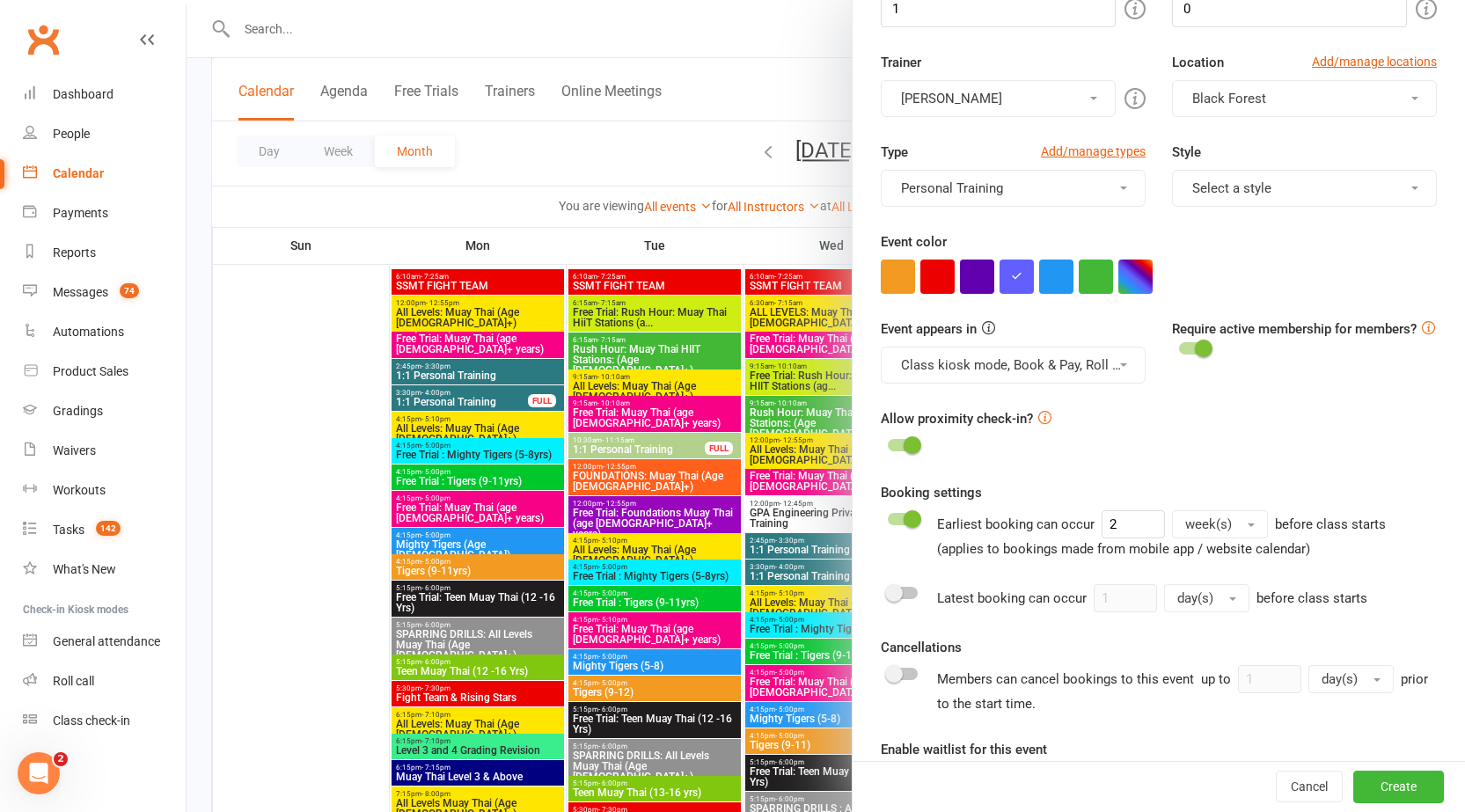
scroll to position [270, 0]
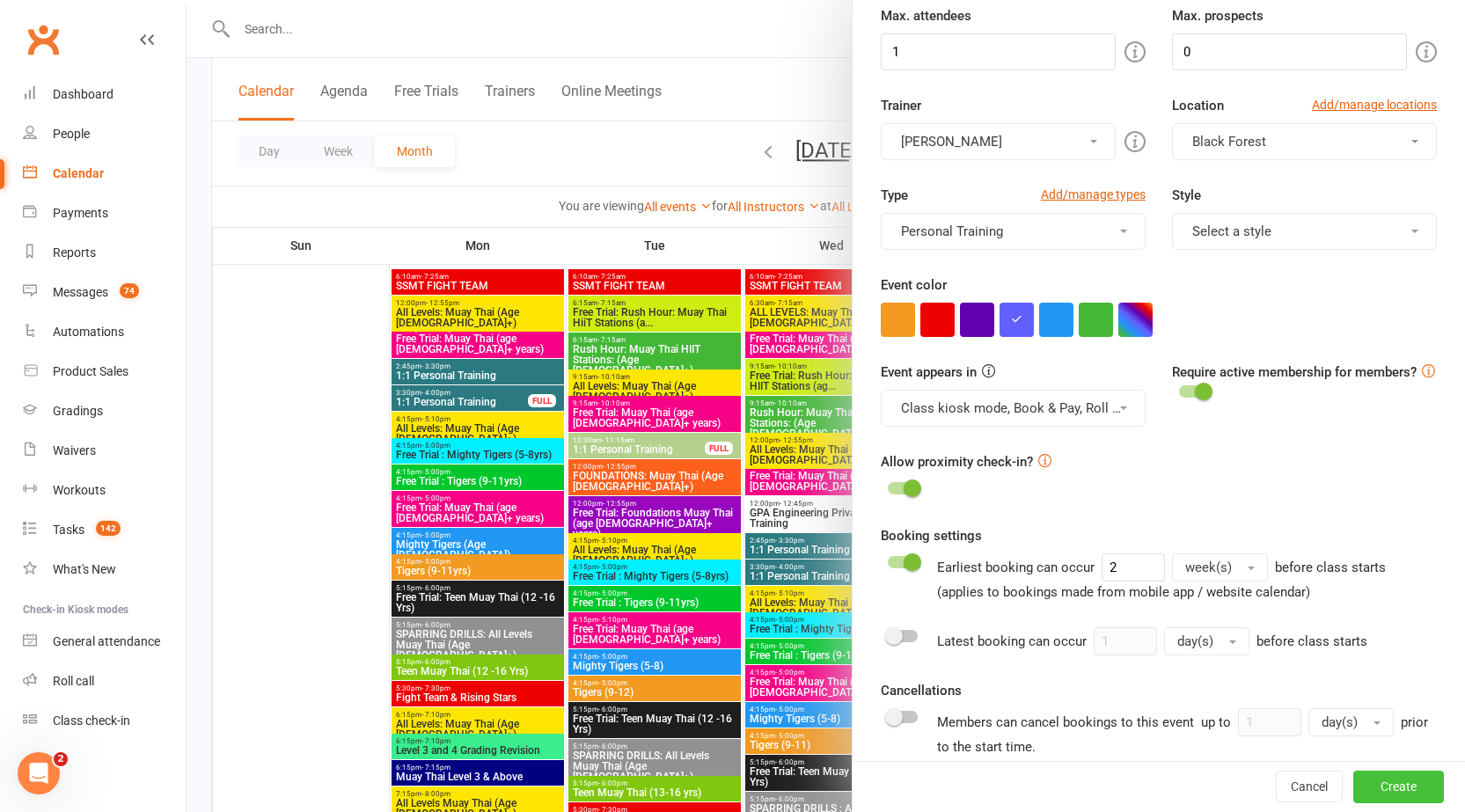
click at [1379, 792] on button "Create" at bounding box center [1399, 787] width 91 height 32
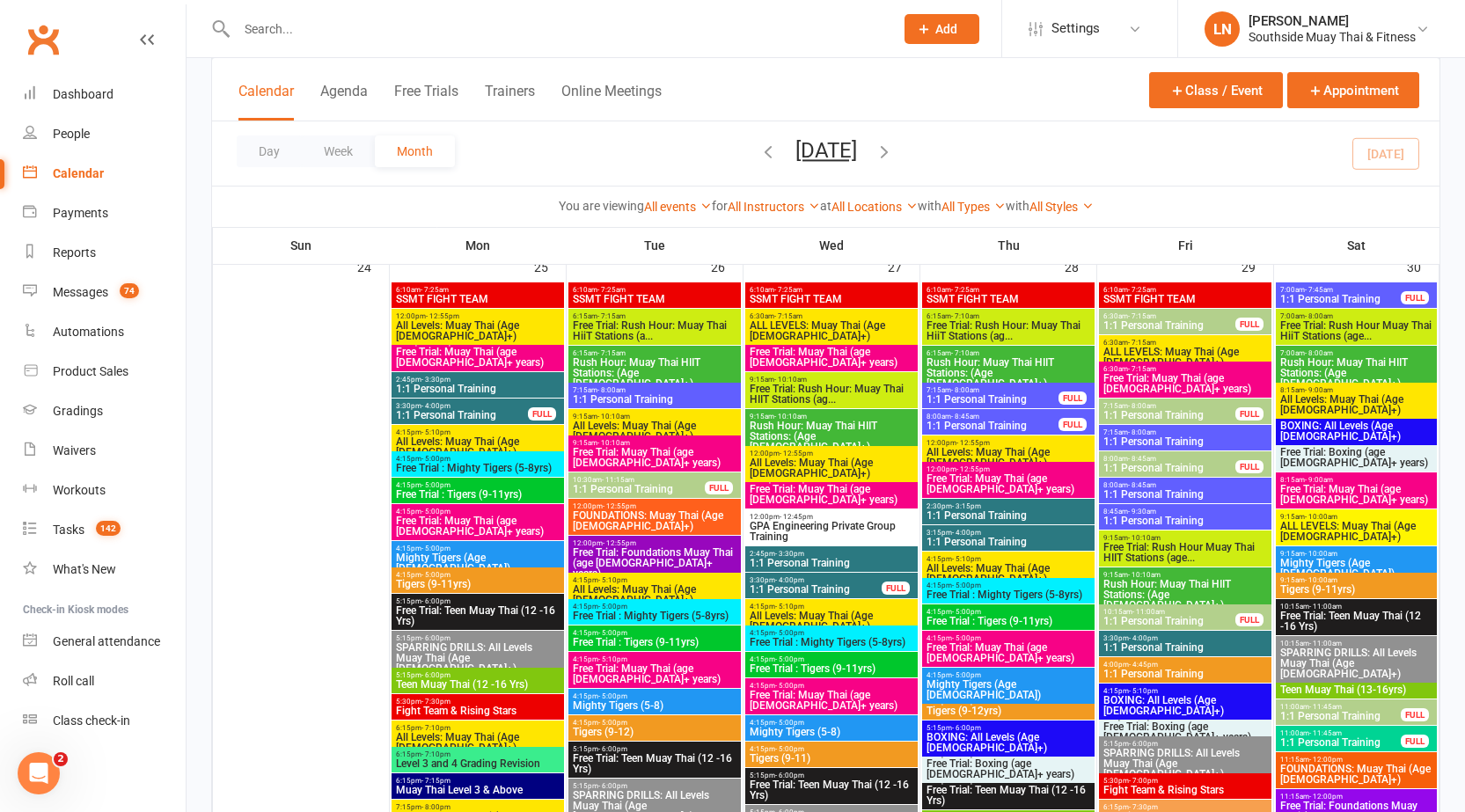
scroll to position [3777, 0]
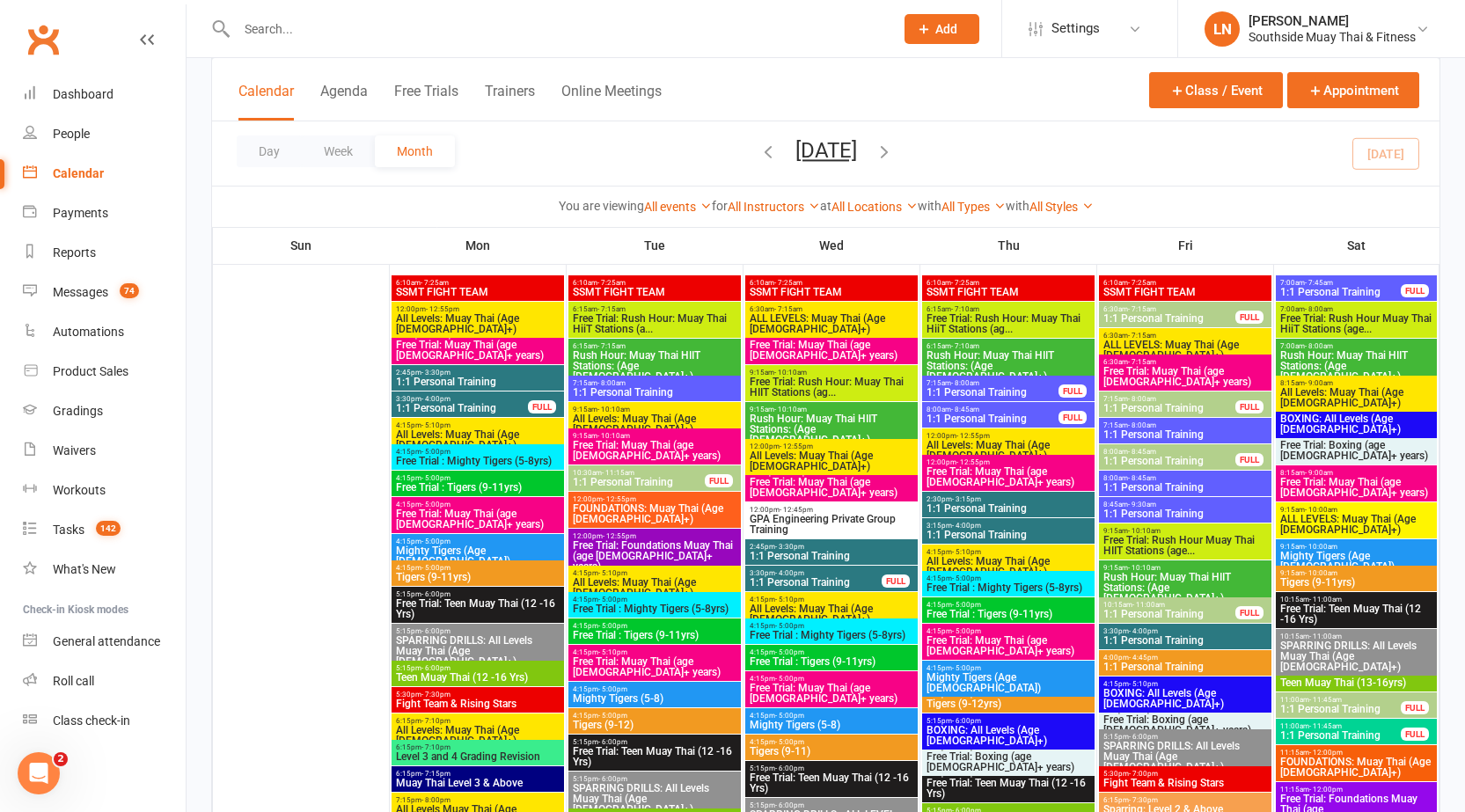
click at [630, 354] on span "Rush Hour: Muay Thai HIIT Stations: (Age 13+)" at bounding box center [655, 366] width 165 height 32
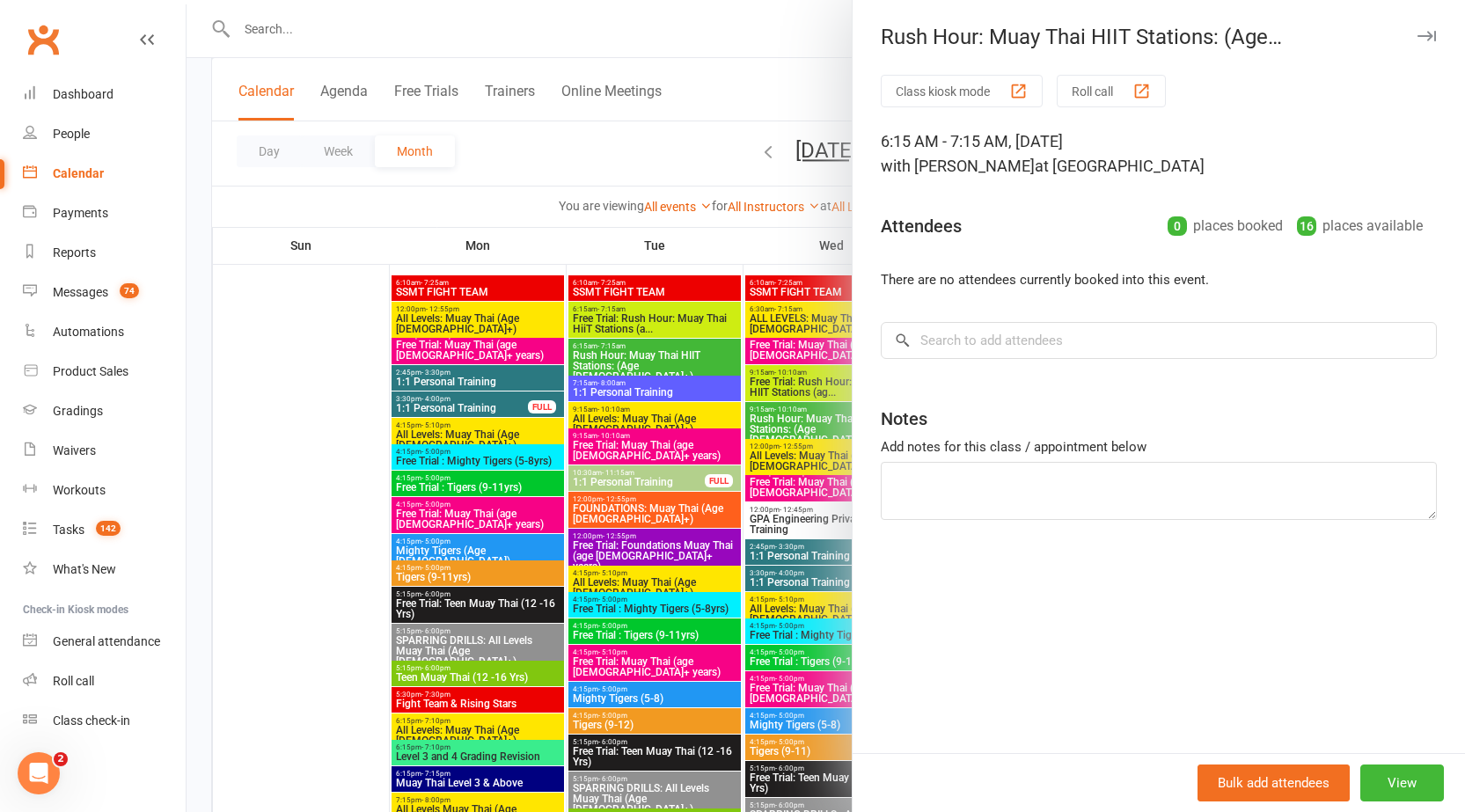
click at [611, 347] on div at bounding box center [826, 406] width 1279 height 812
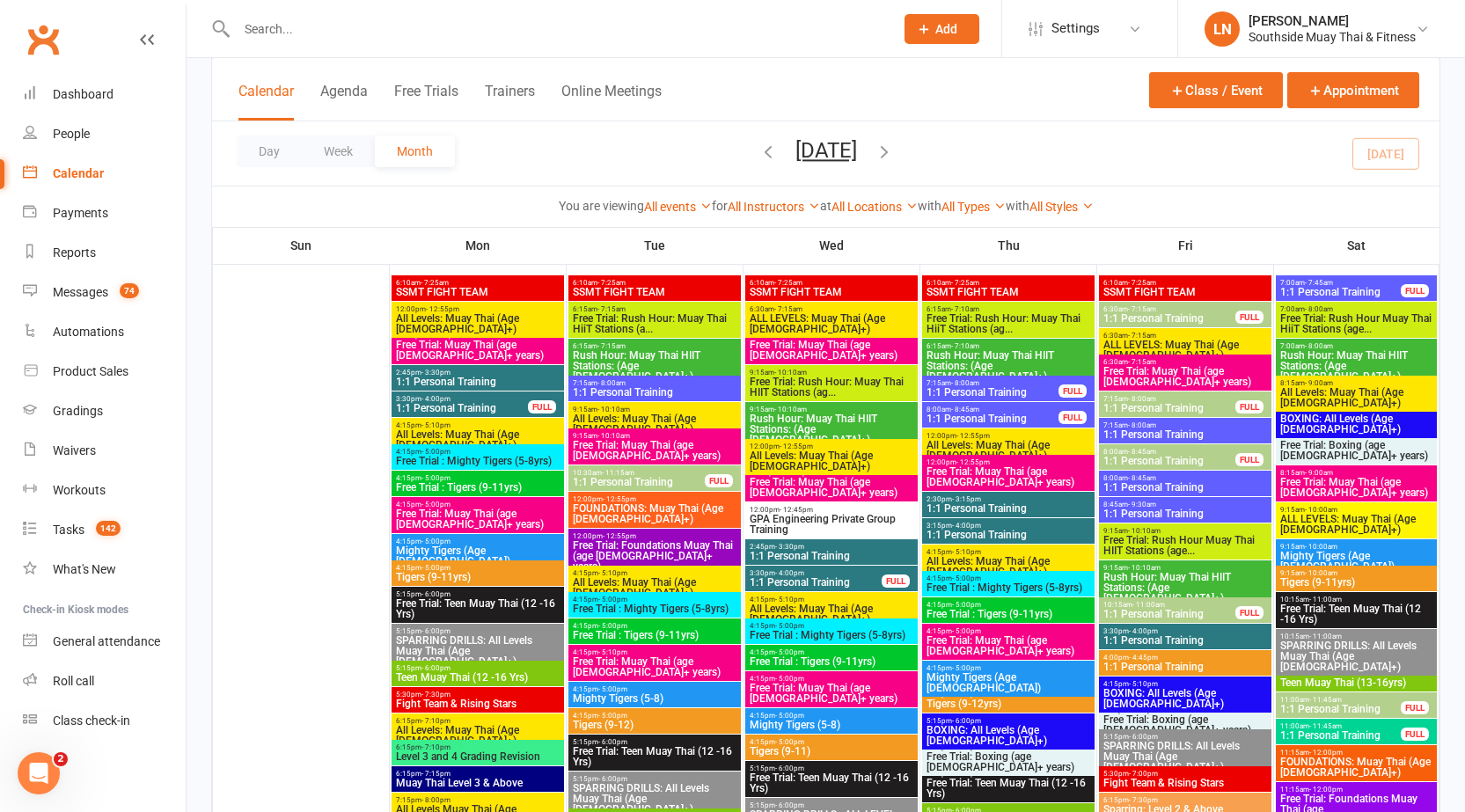
click at [656, 387] on span "1:1 Personal Training" at bounding box center [655, 392] width 165 height 10
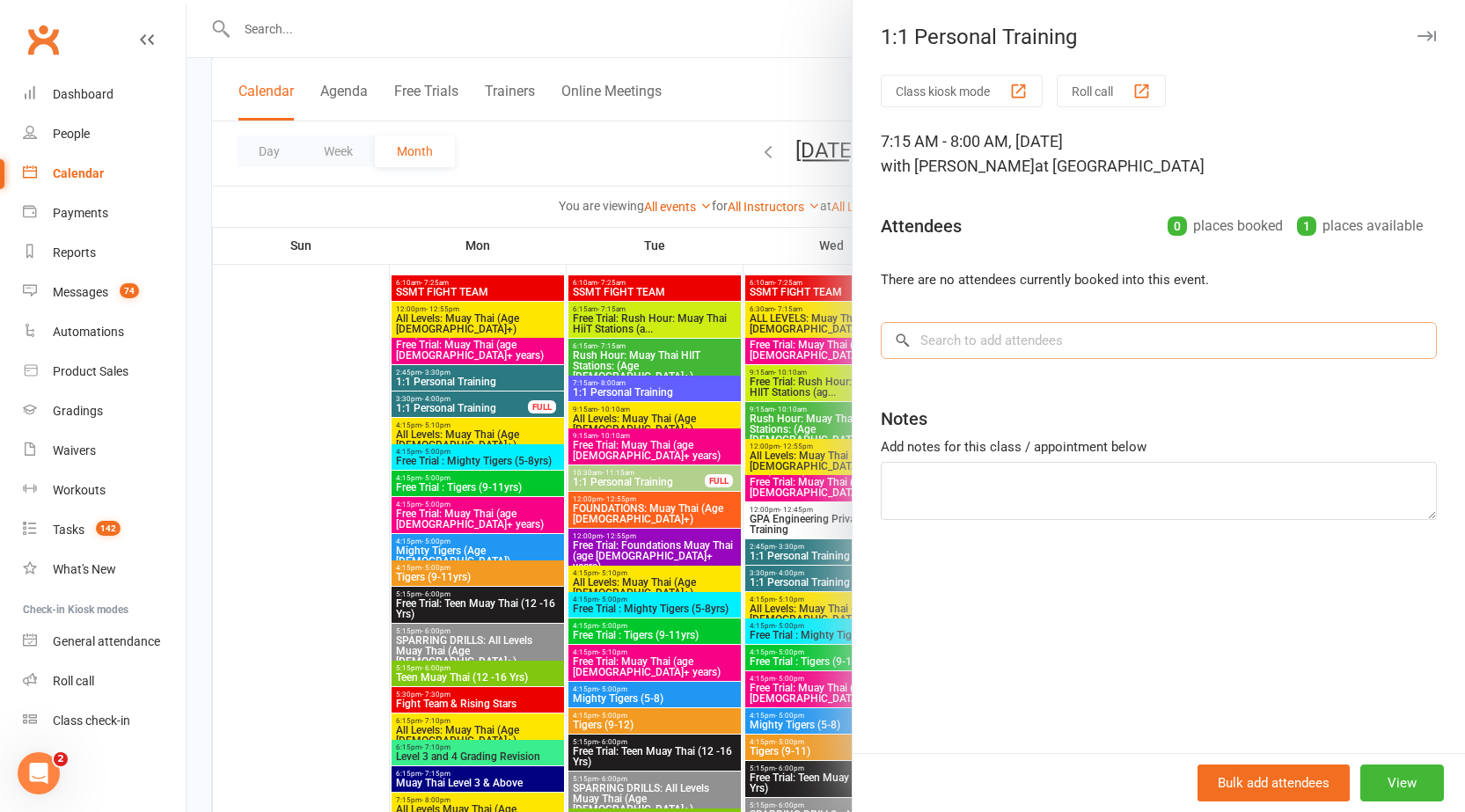
click at [1071, 337] on input "search" at bounding box center [1159, 340] width 556 height 37
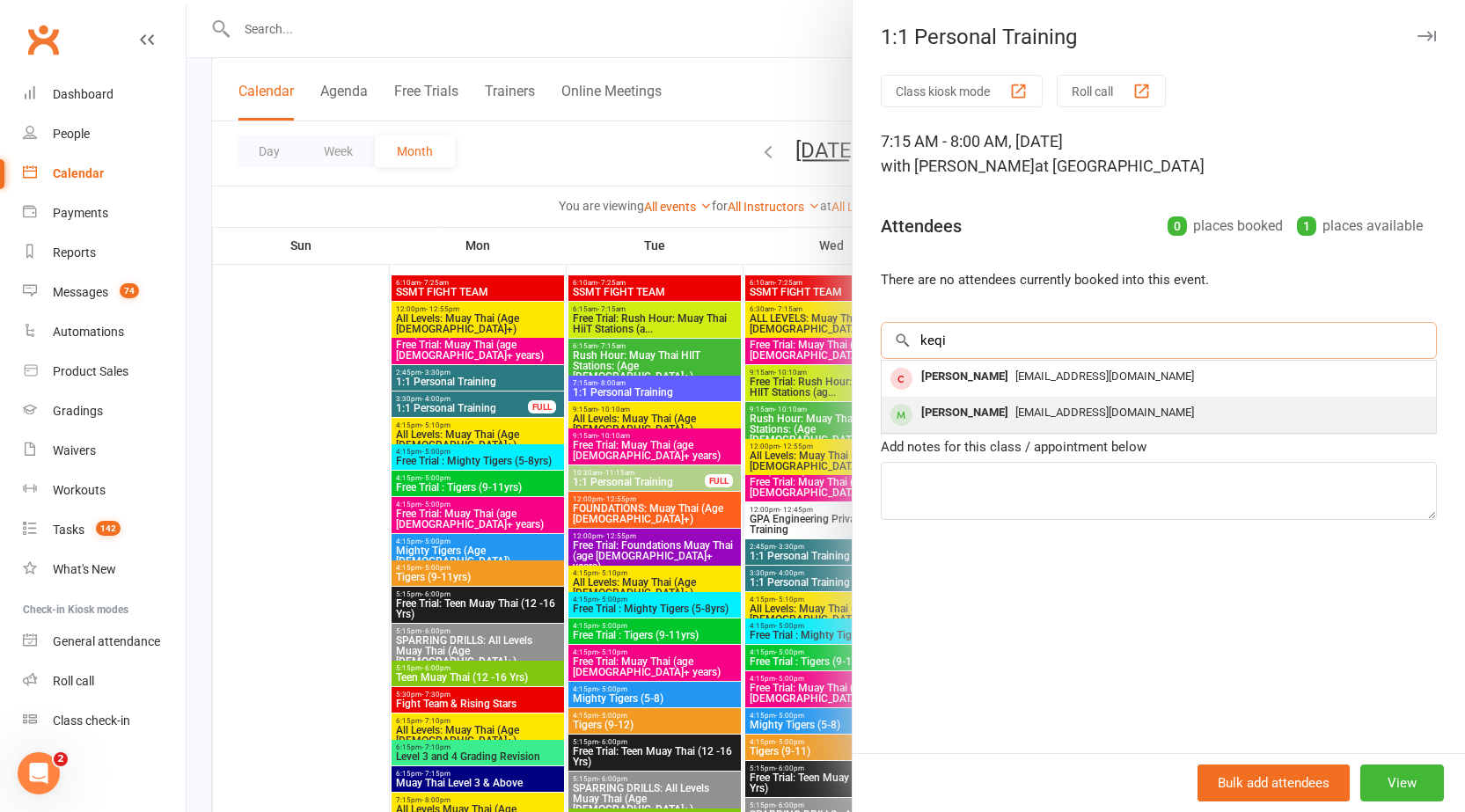
type input "keqi"
click at [979, 418] on div "toratoratora19xx@outlook.com" at bounding box center [1159, 413] width 540 height 25
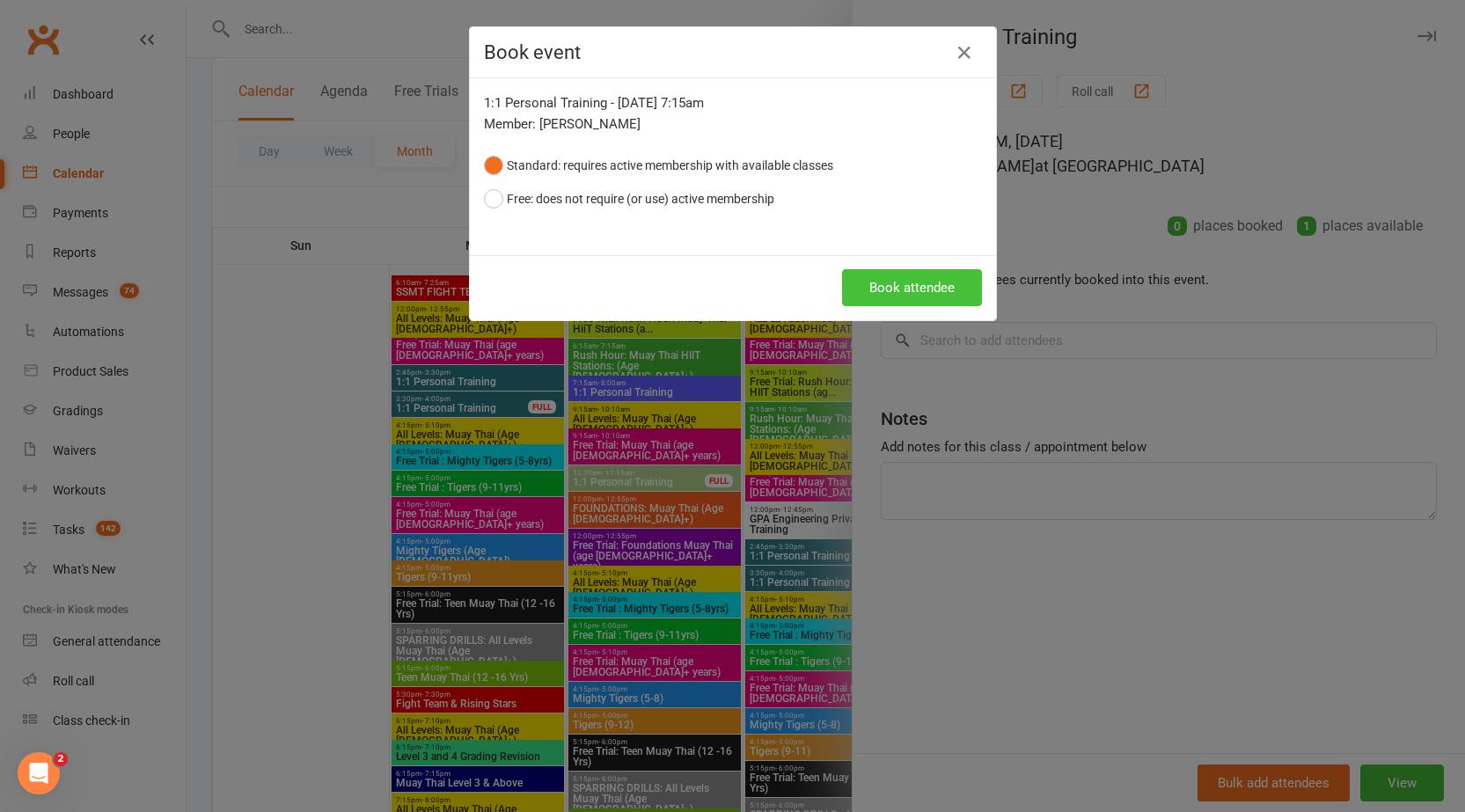
click at [886, 290] on button "Book attendee" at bounding box center [912, 287] width 140 height 37
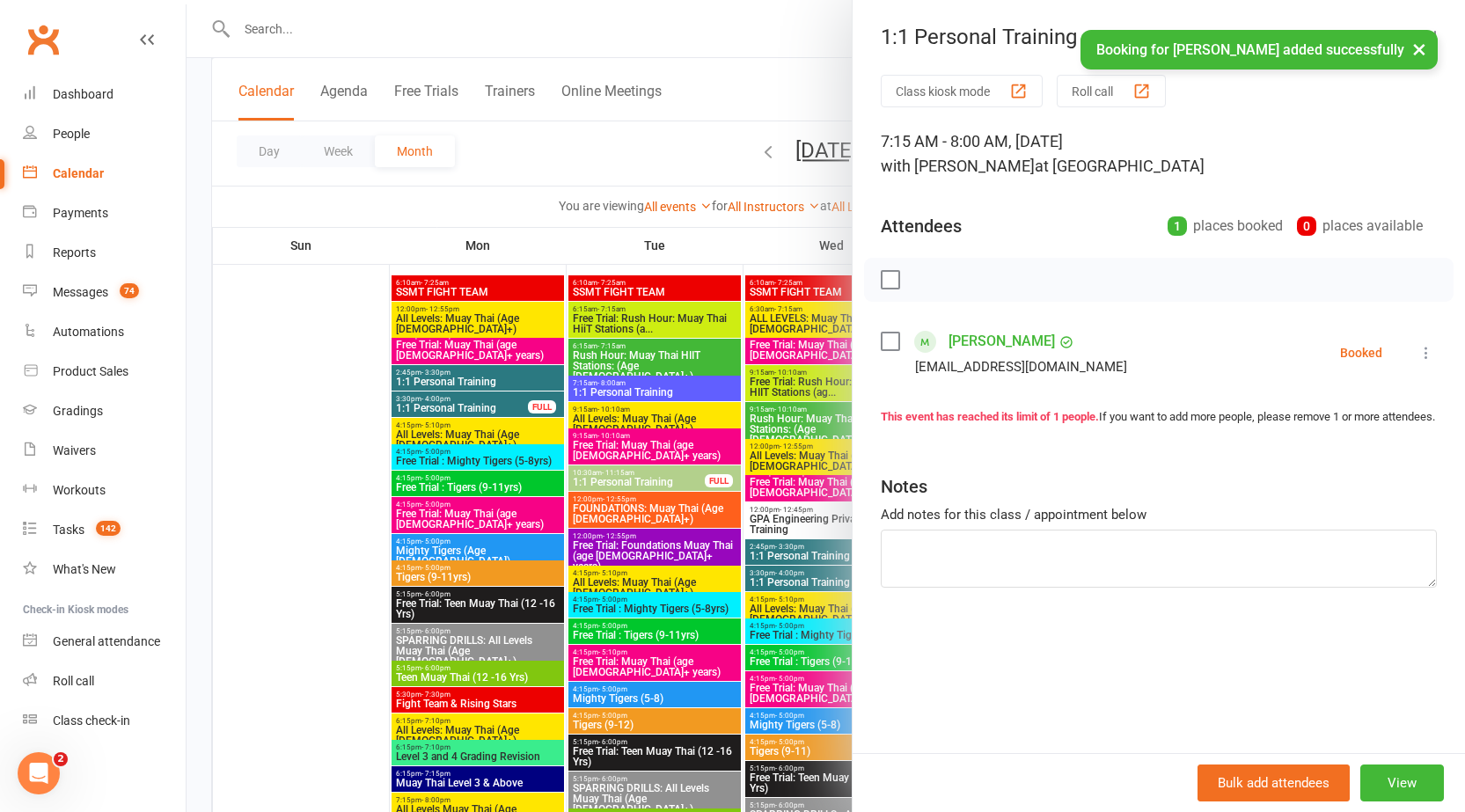
click at [1414, 45] on button "×" at bounding box center [1420, 49] width 32 height 38
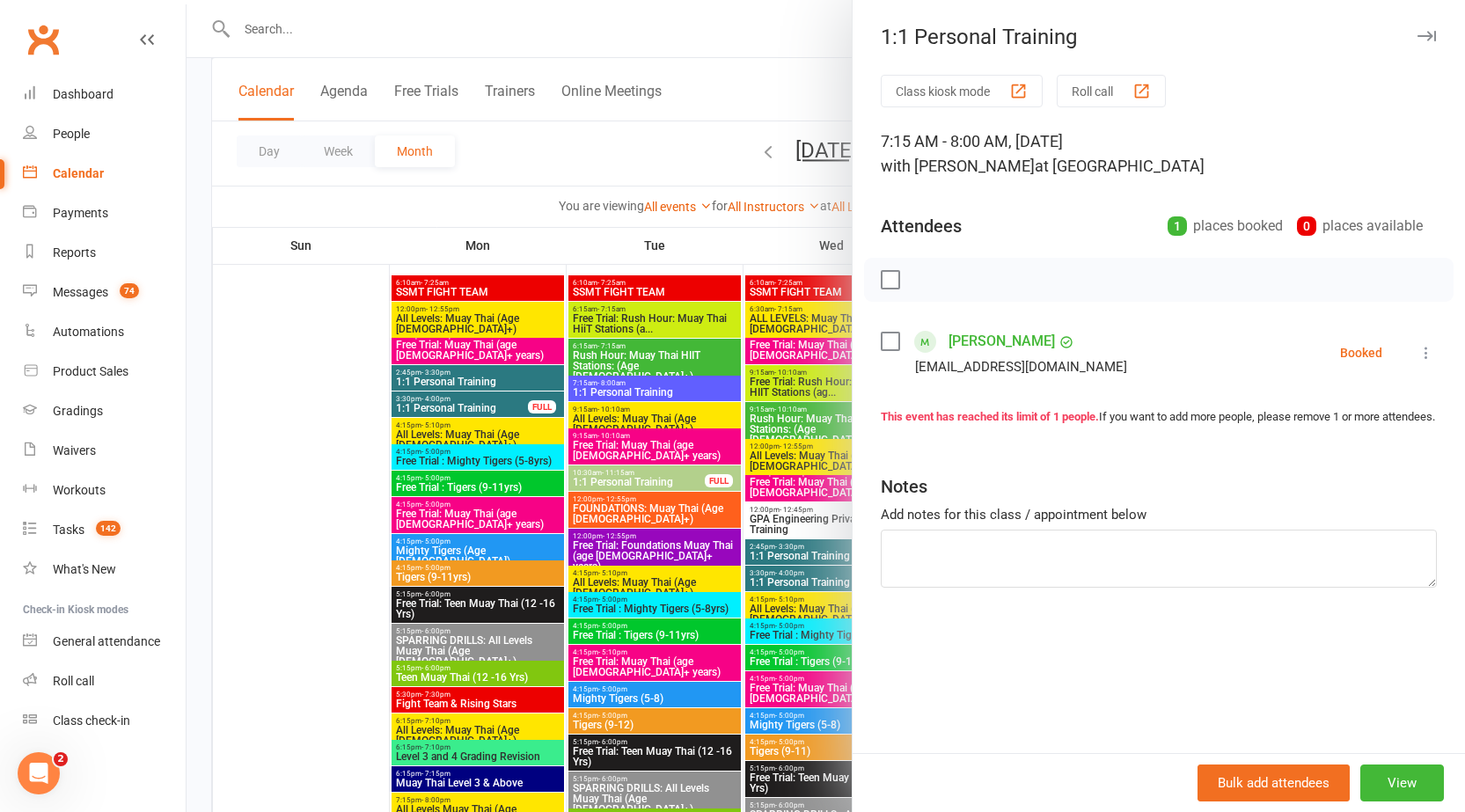
click at [1418, 32] on icon "button" at bounding box center [1427, 36] width 19 height 10
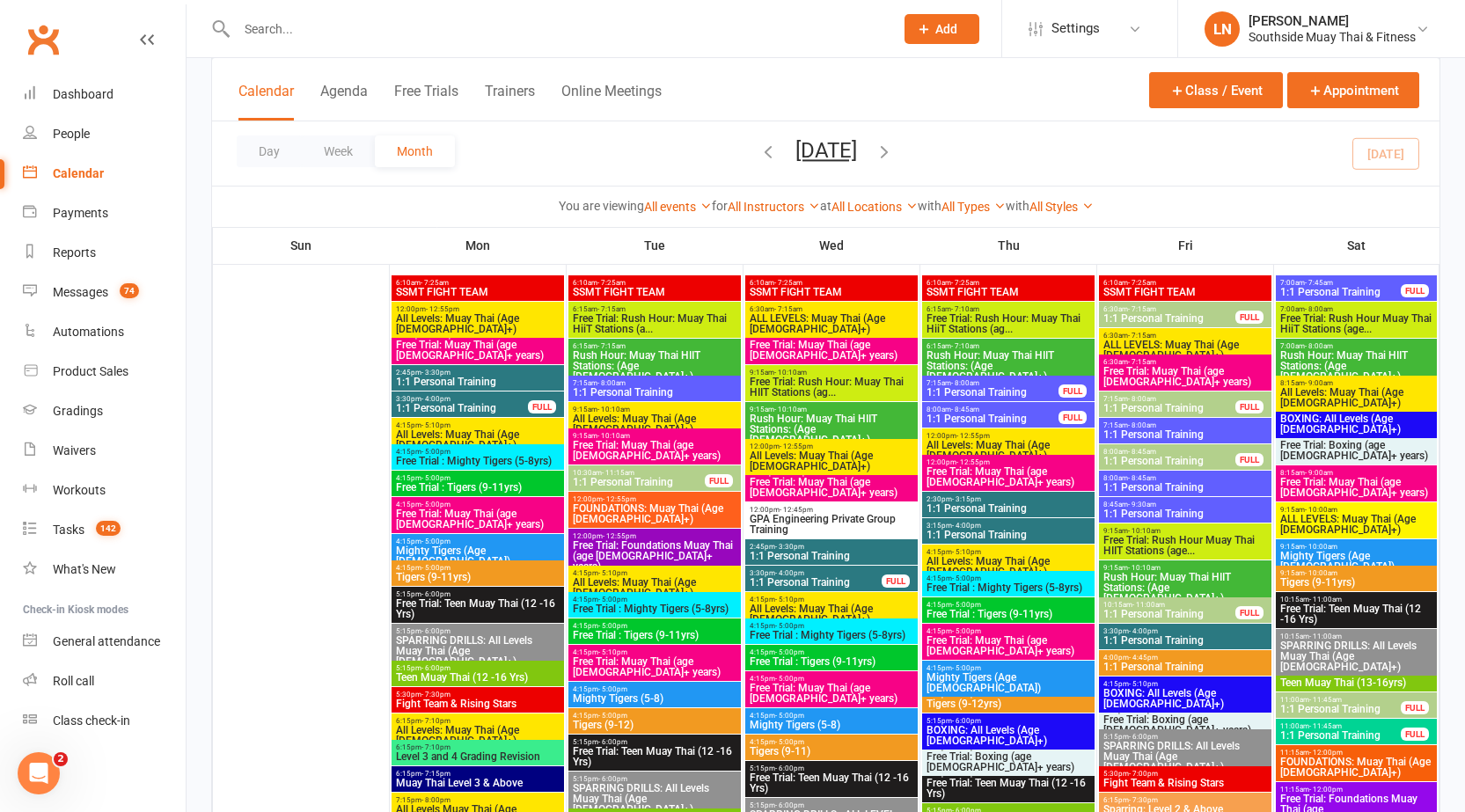
click at [669, 381] on span "7:15am - 8:00am" at bounding box center [655, 383] width 165 height 8
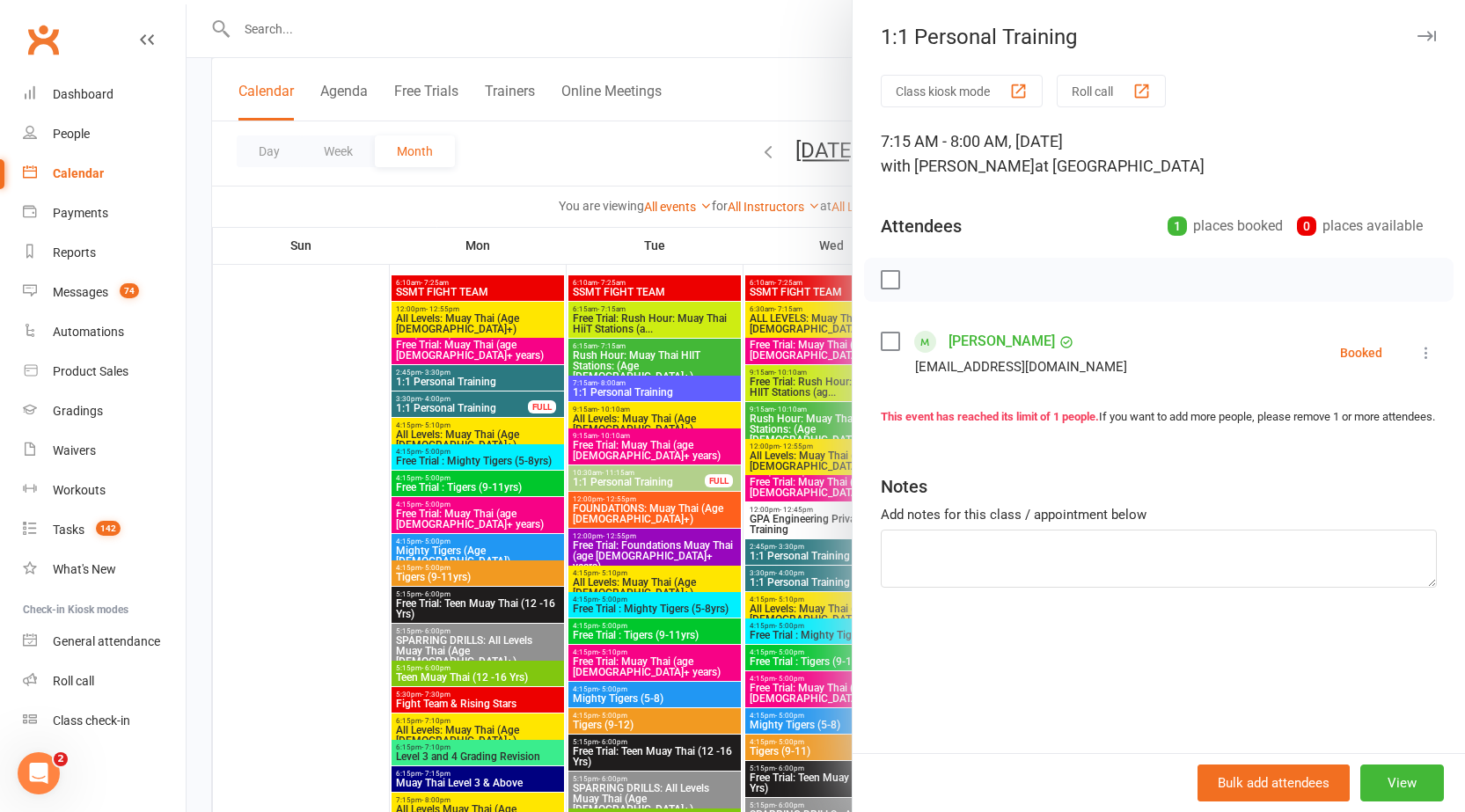
click at [671, 381] on div at bounding box center [826, 406] width 1279 height 812
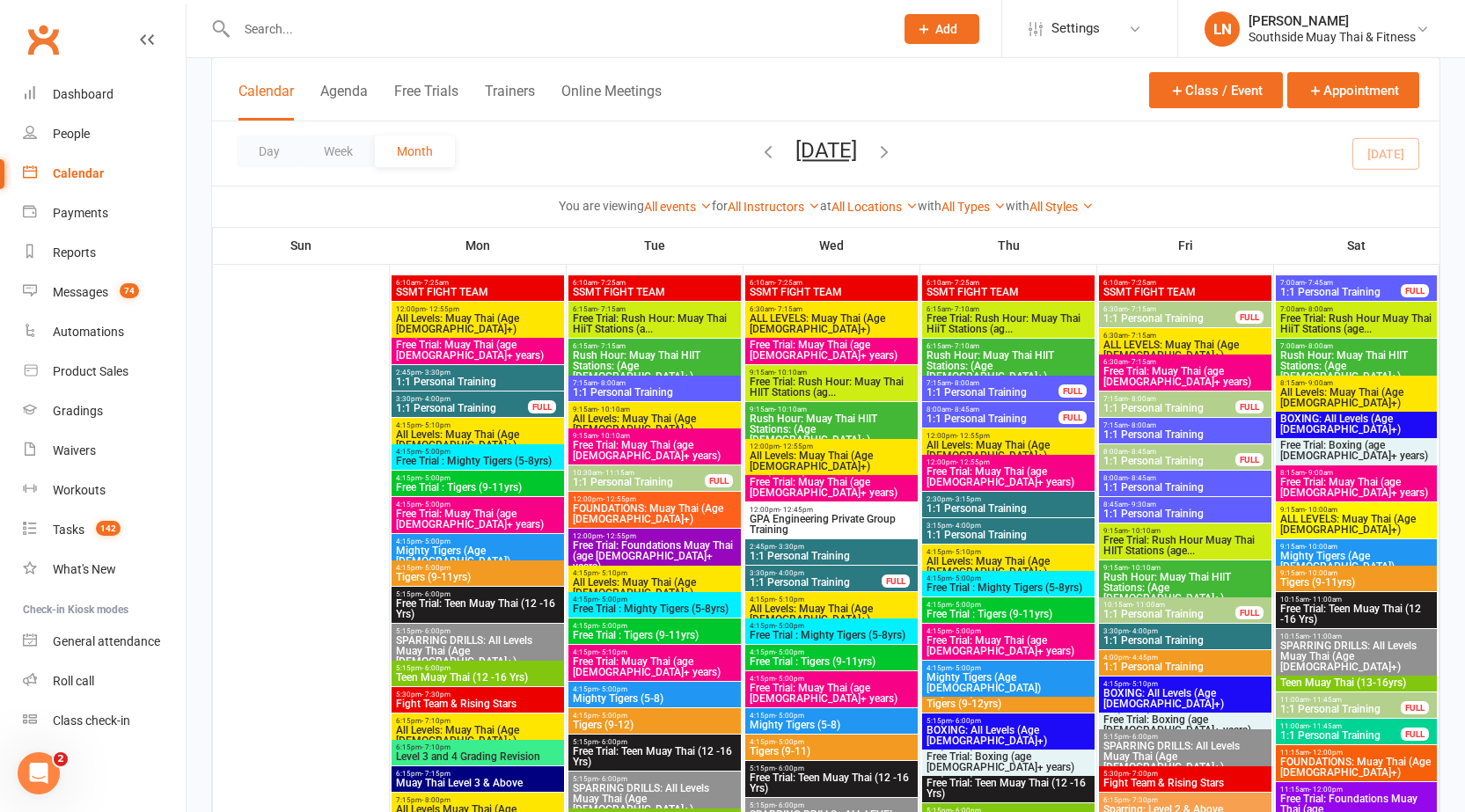
click at [644, 473] on span "10:30am - 11:15am" at bounding box center [639, 473] width 134 height 8
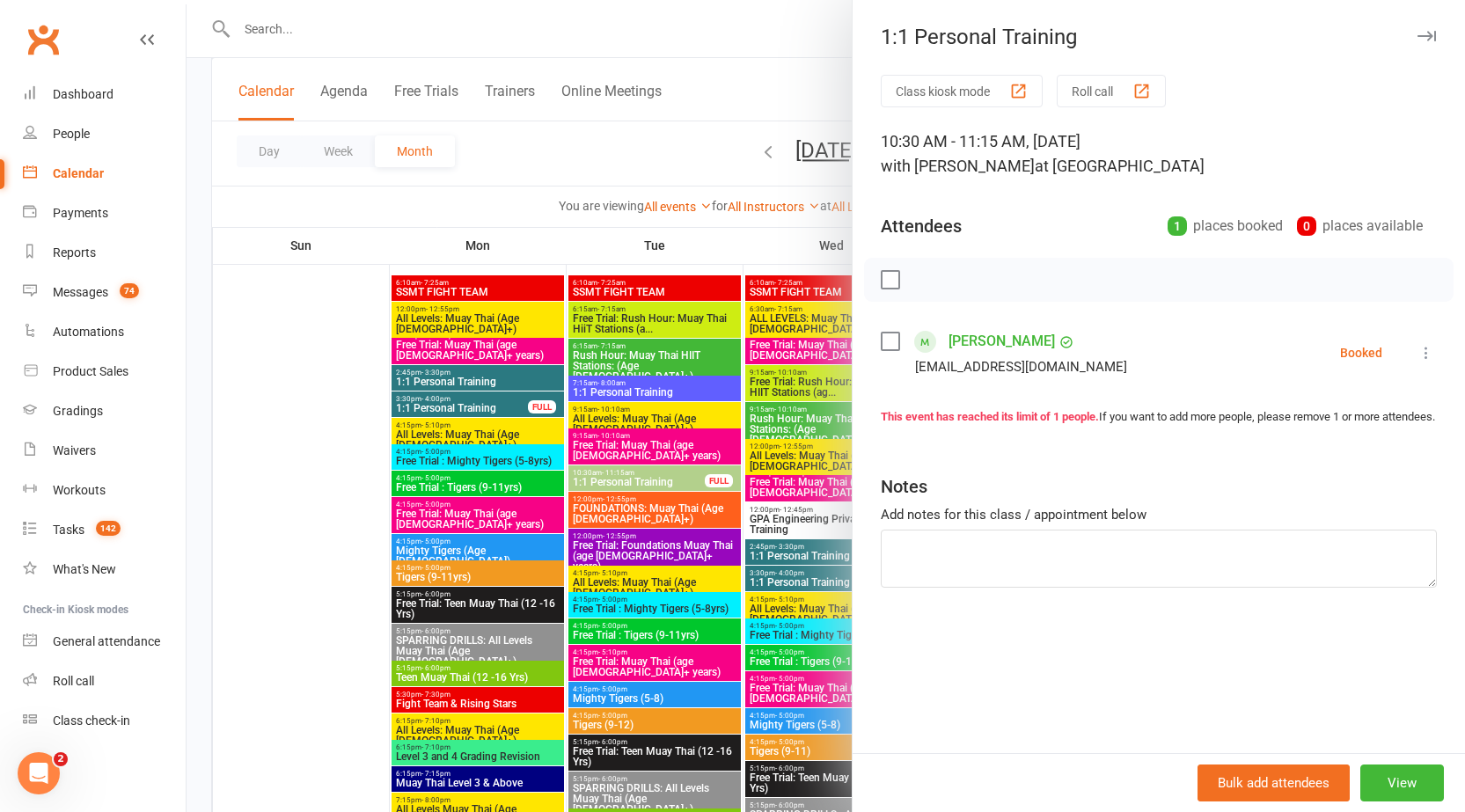
click at [643, 473] on div at bounding box center [826, 406] width 1279 height 812
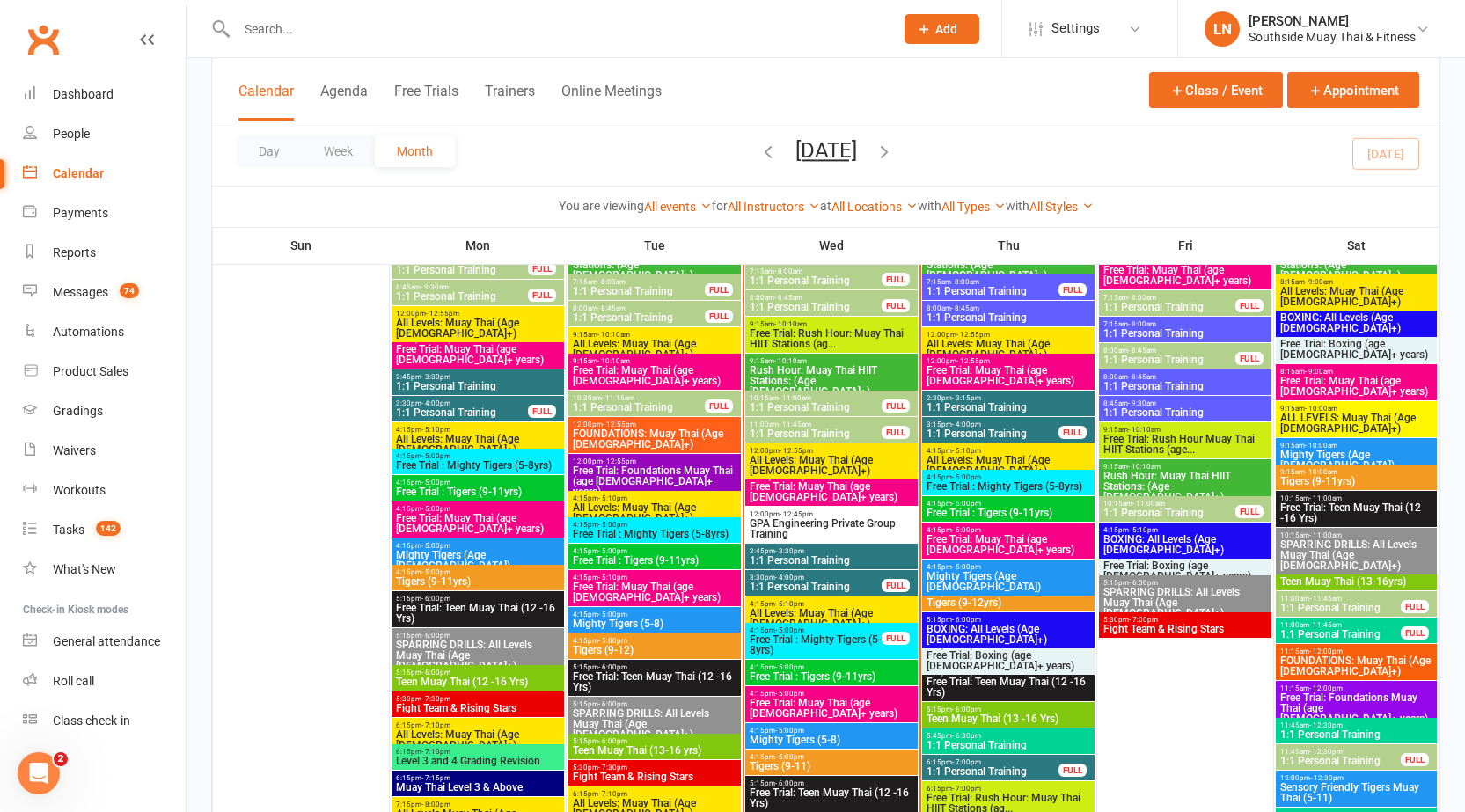
scroll to position [2029, 0]
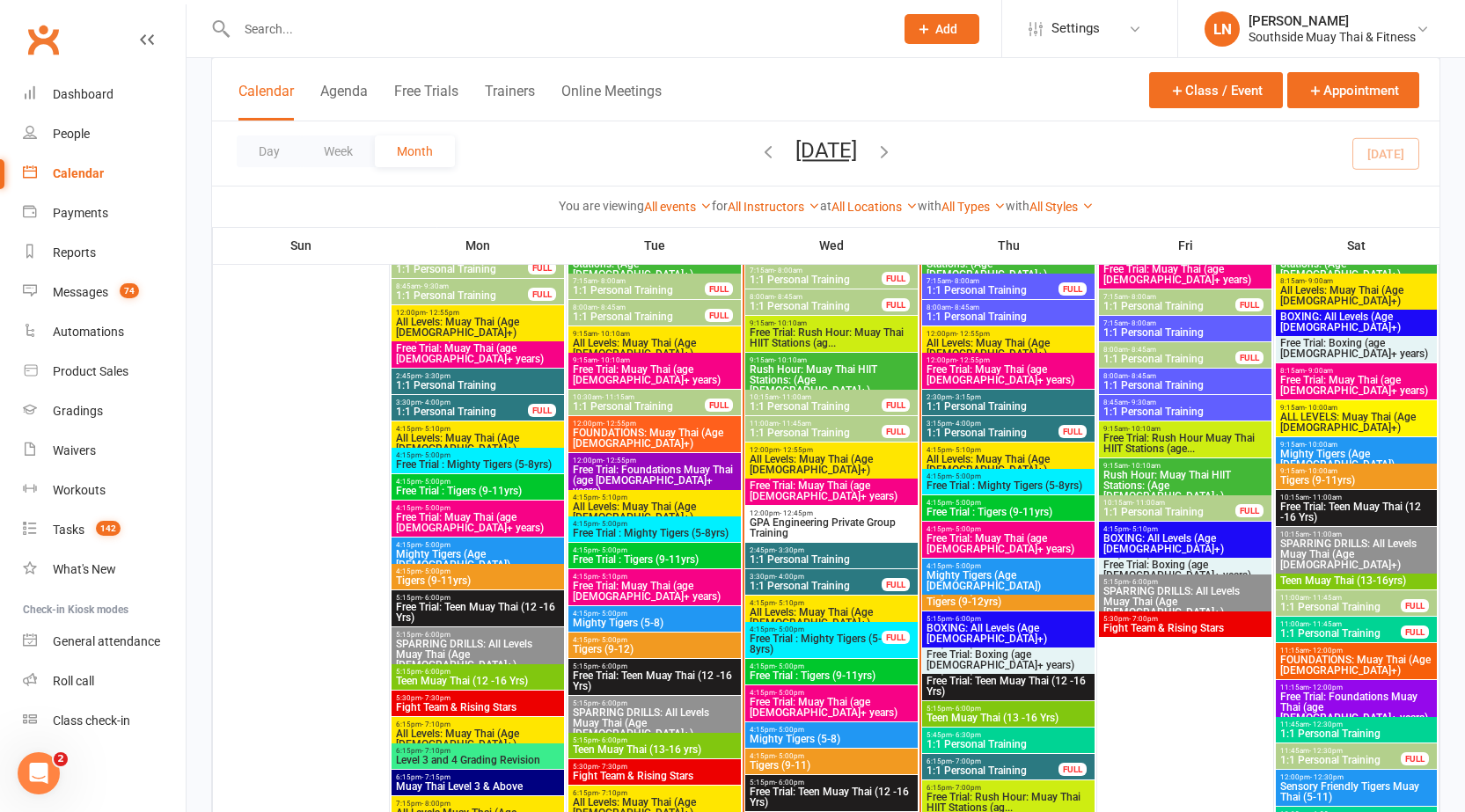
click at [799, 398] on span "- 11:00am" at bounding box center [795, 397] width 32 height 8
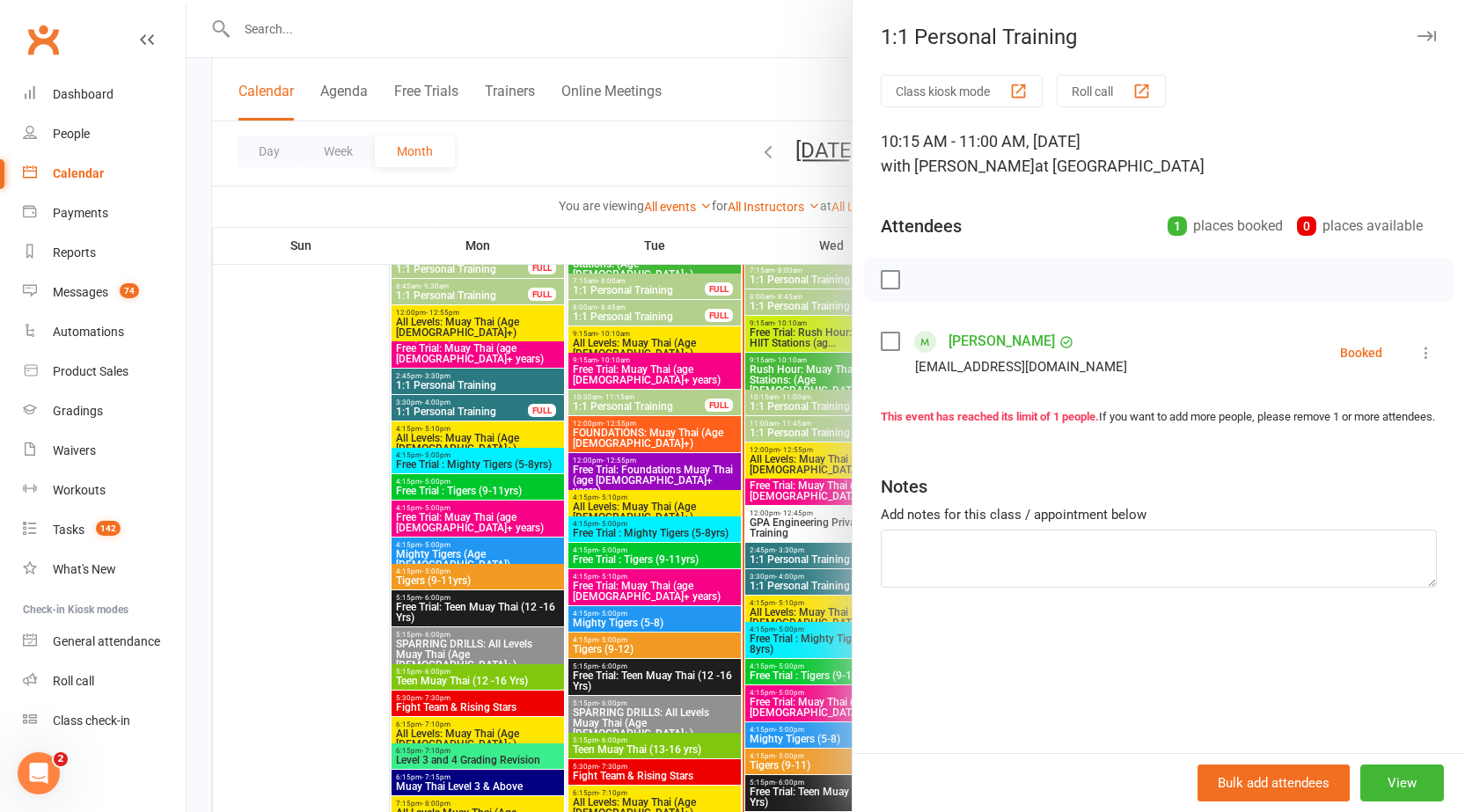
click at [1415, 25] on div "1:1 Personal Training" at bounding box center [1159, 37] width 612 height 25
click at [1418, 29] on button "button" at bounding box center [1426, 36] width 21 height 21
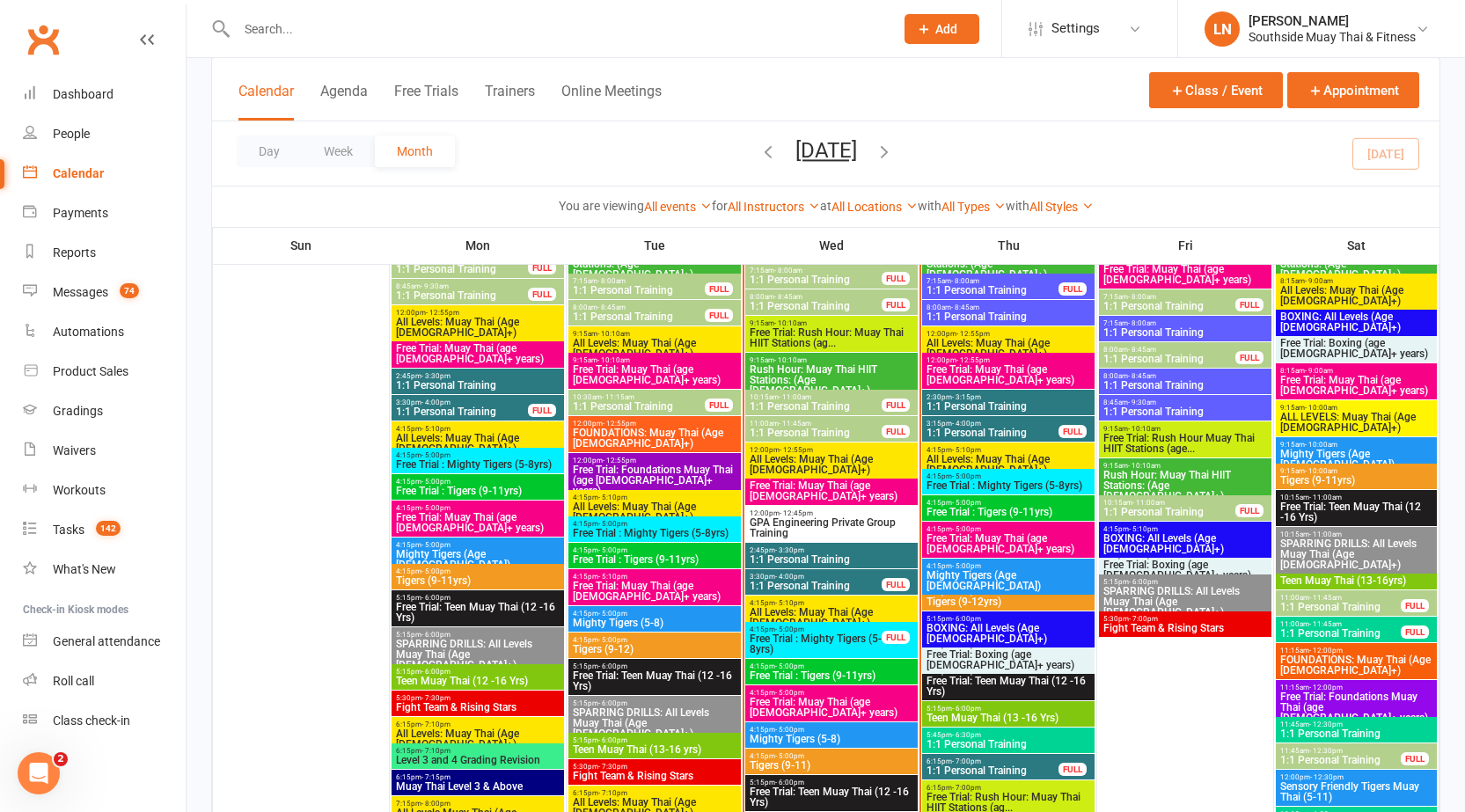
click at [786, 366] on span "Rush Hour: Muay Thai HIIT Stations: (Age 13+)" at bounding box center [831, 381] width 165 height 32
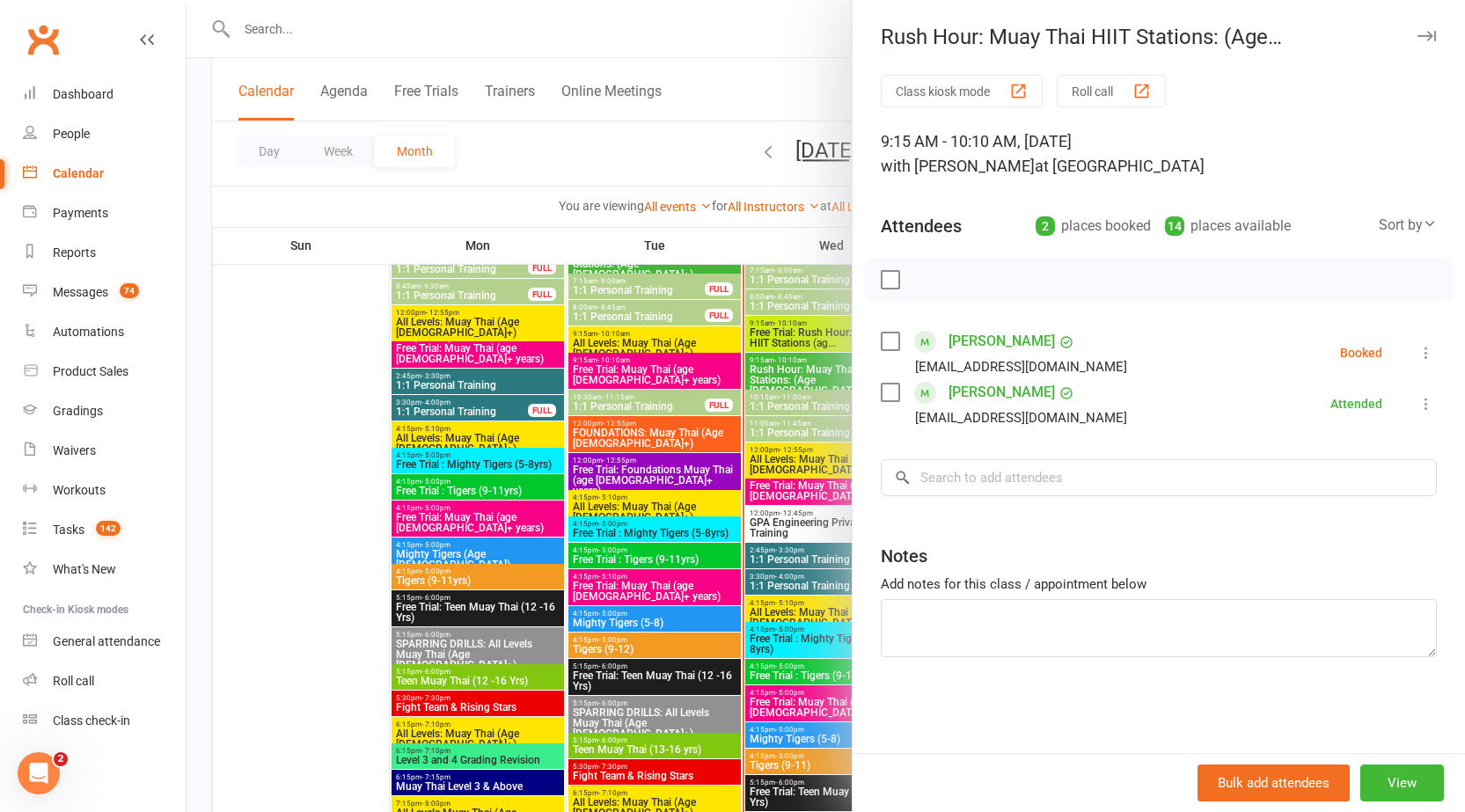
click at [786, 366] on div at bounding box center [826, 406] width 1279 height 812
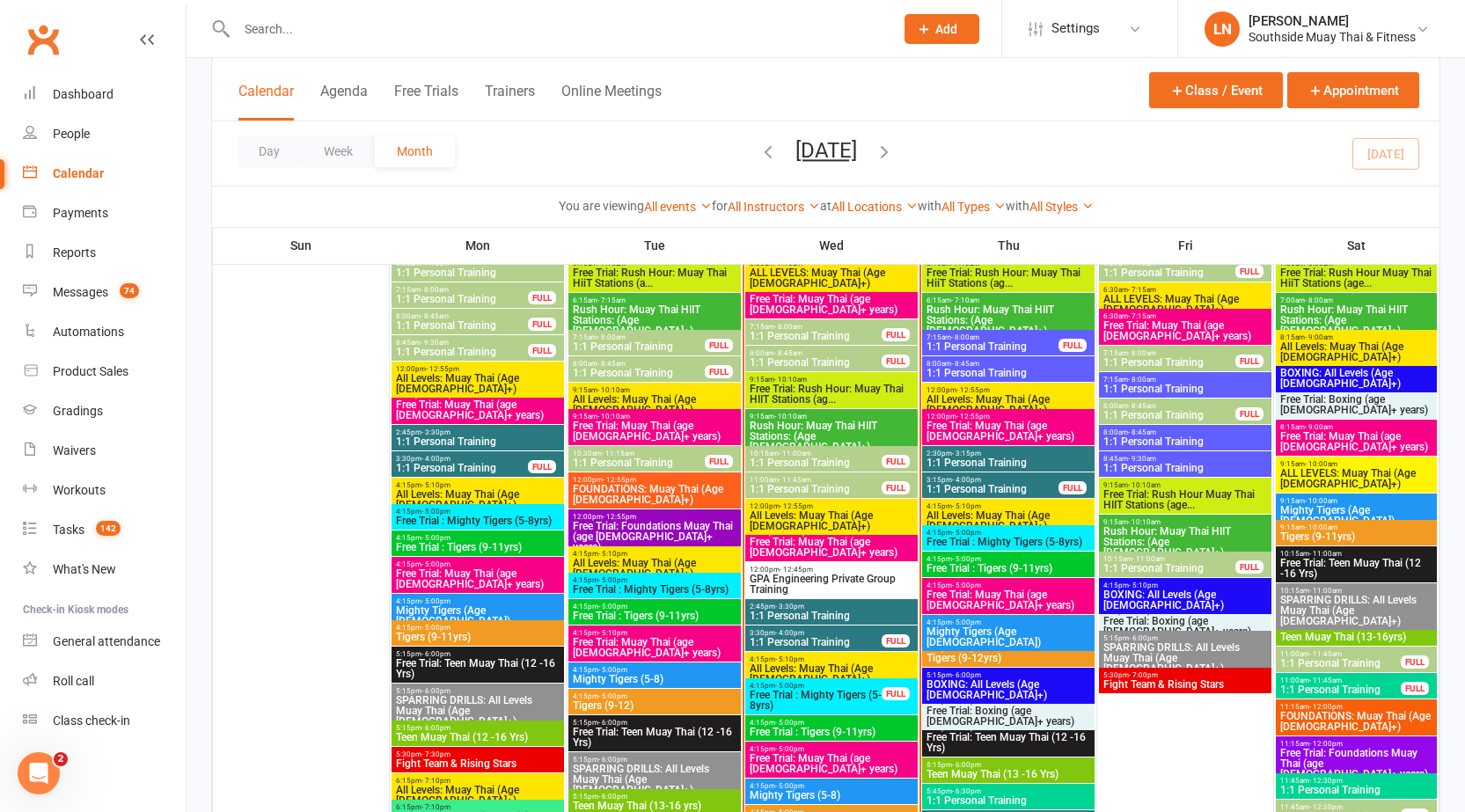
scroll to position [1940, 0]
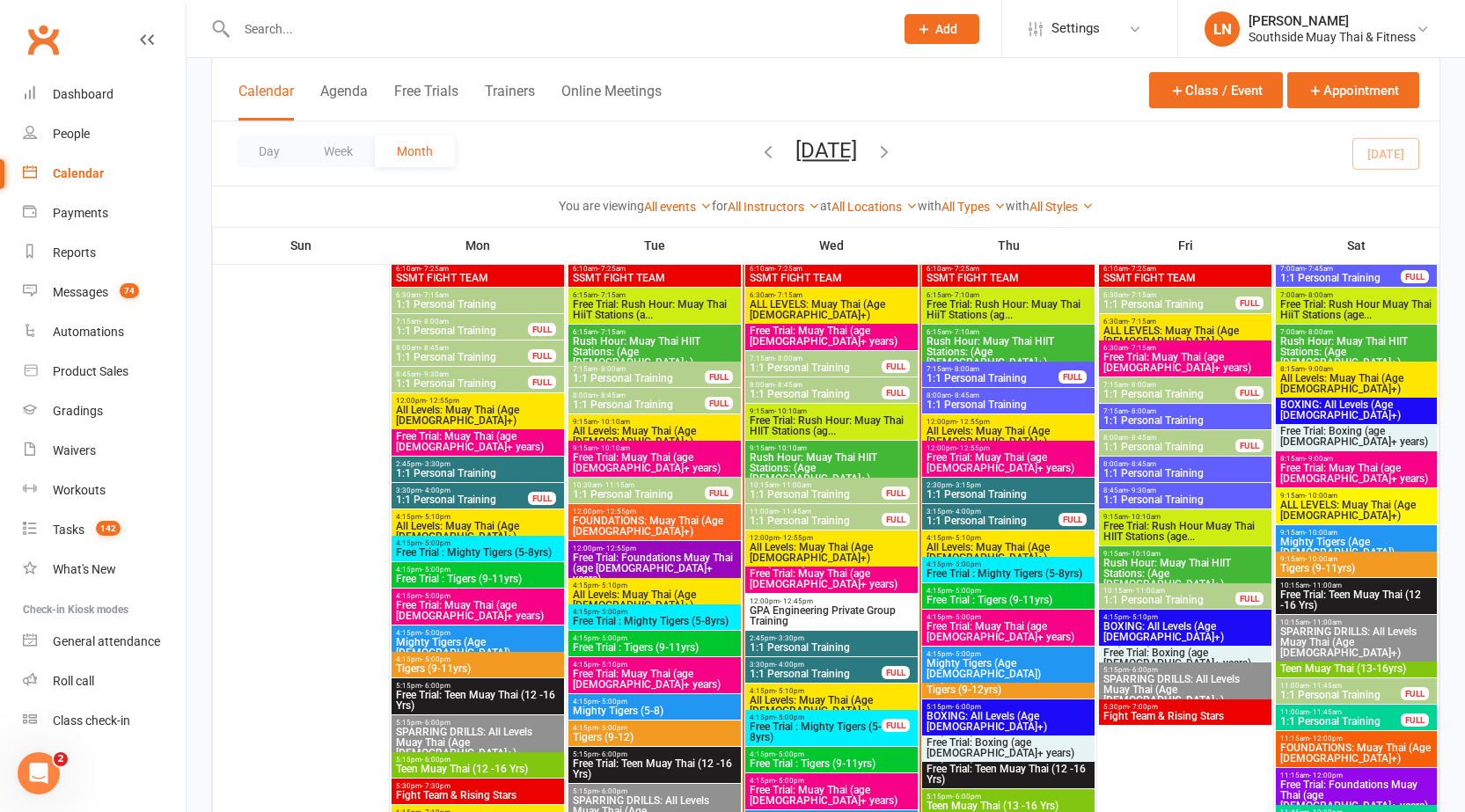
click at [795, 433] on span "Free Trial: Rush Hour: Muay Thai HIIT Stations (ag..." at bounding box center [831, 426] width 165 height 21
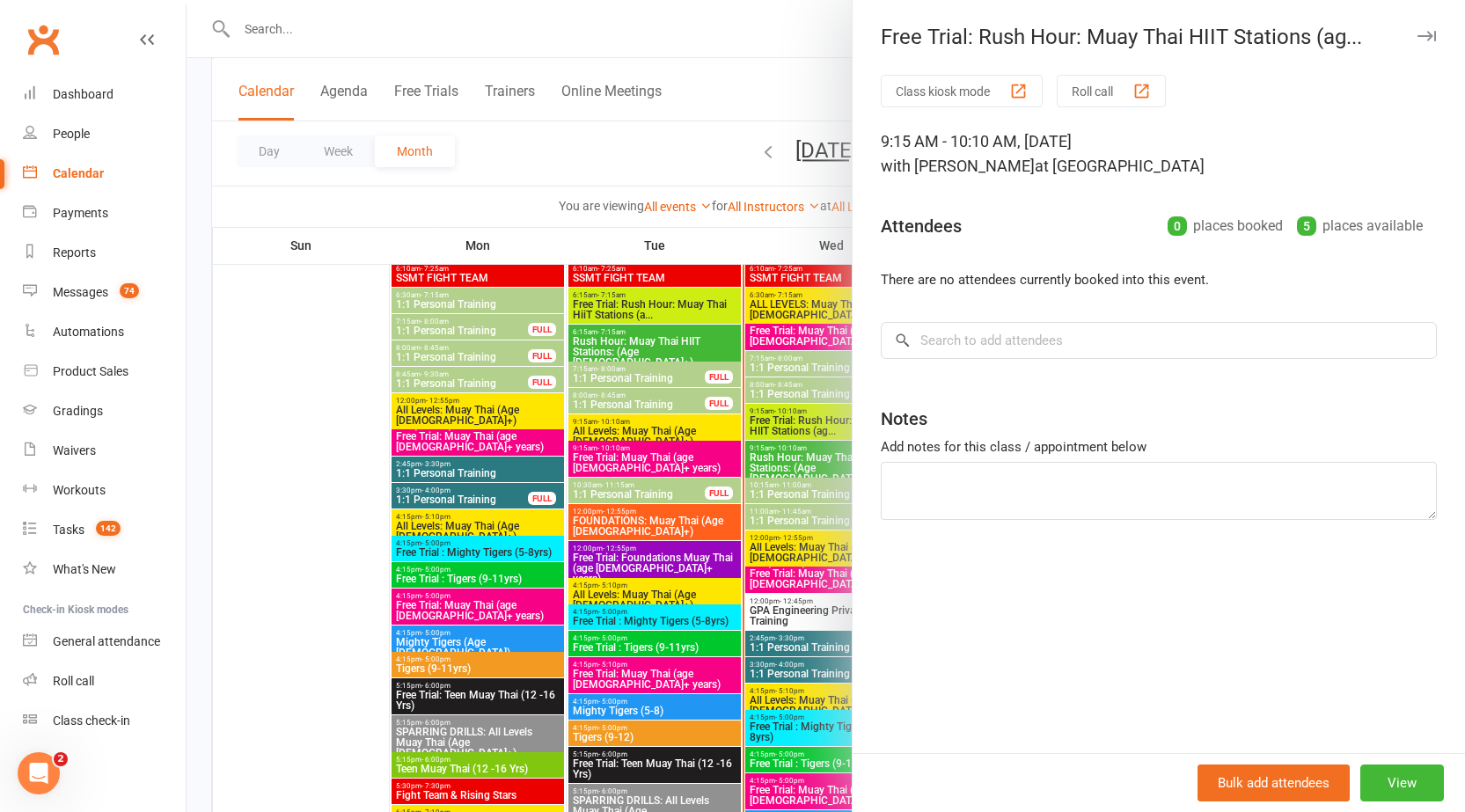
click at [805, 418] on div at bounding box center [826, 406] width 1279 height 812
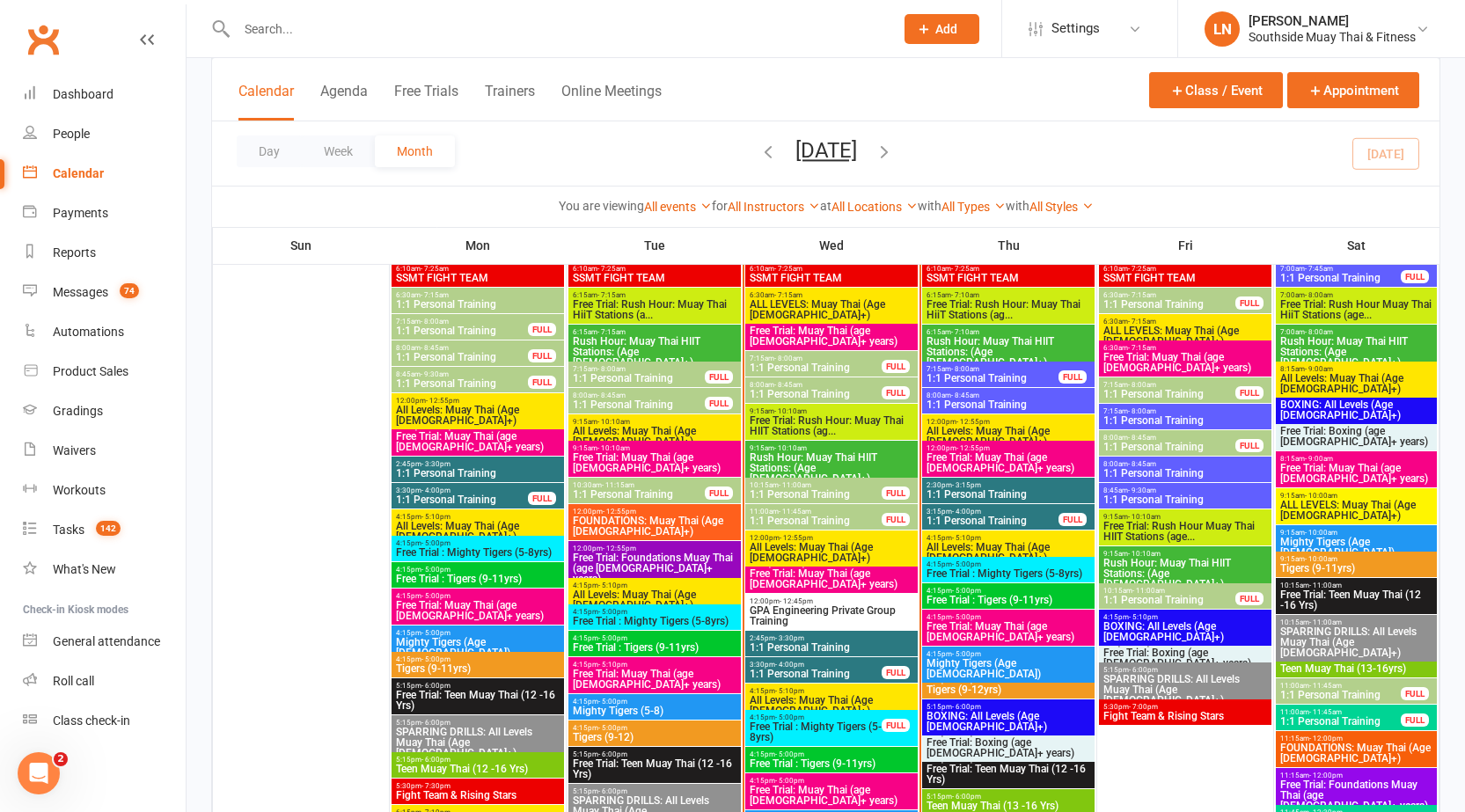
click at [843, 456] on span "Rush Hour: Muay Thai HIIT Stations: (Age 13+)" at bounding box center [831, 468] width 165 height 32
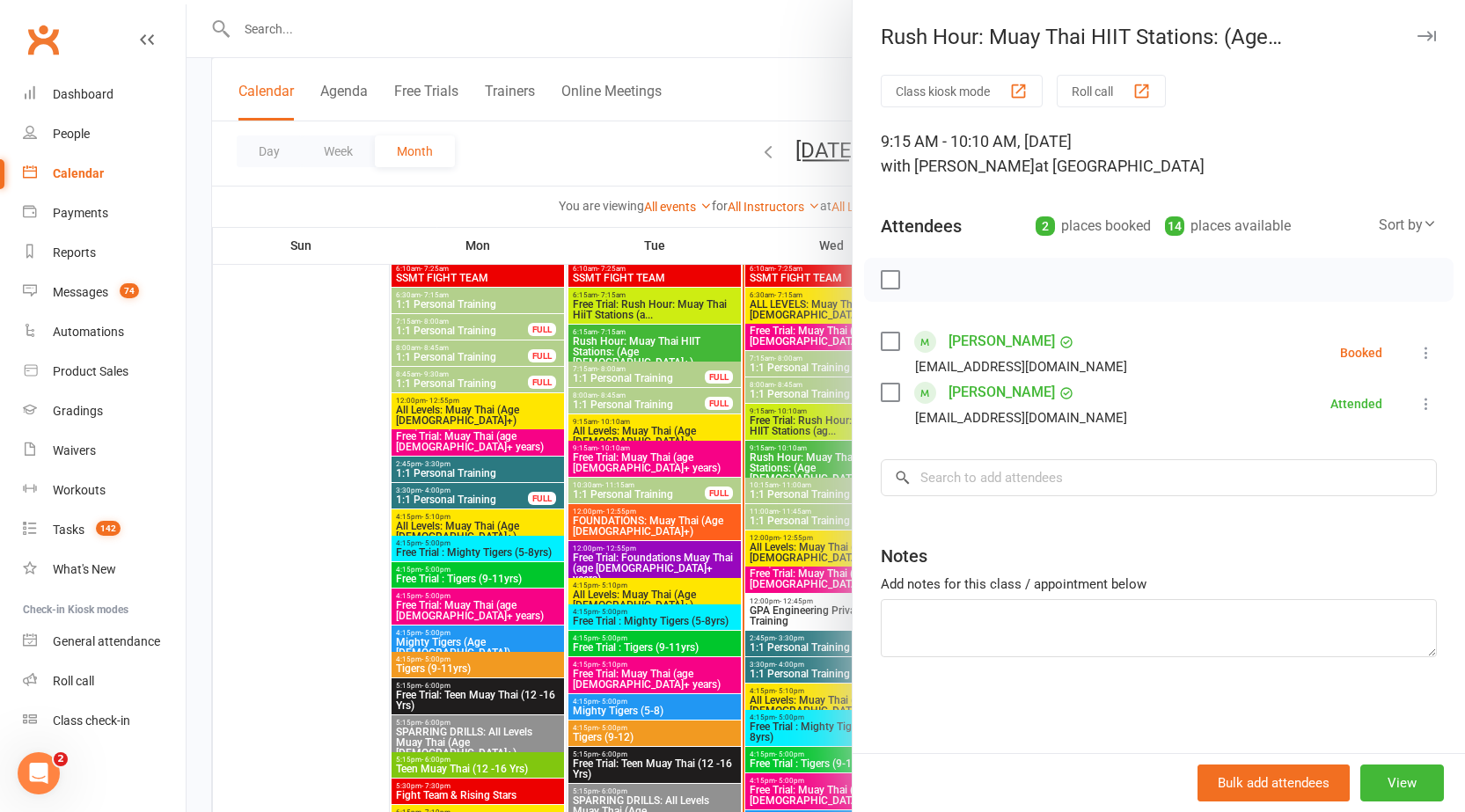
click at [1416, 29] on button "button" at bounding box center [1426, 36] width 21 height 21
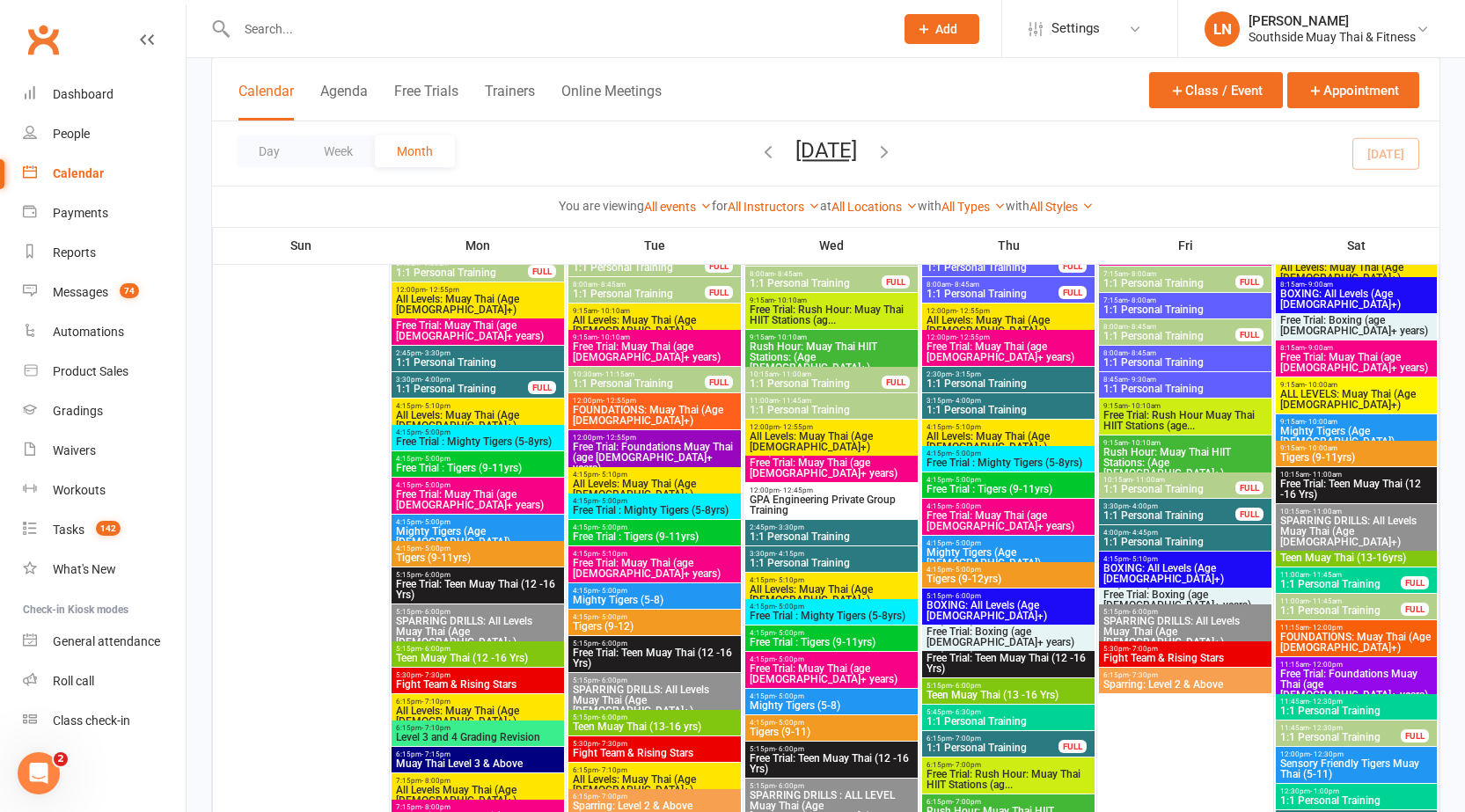
scroll to position [2996, 0]
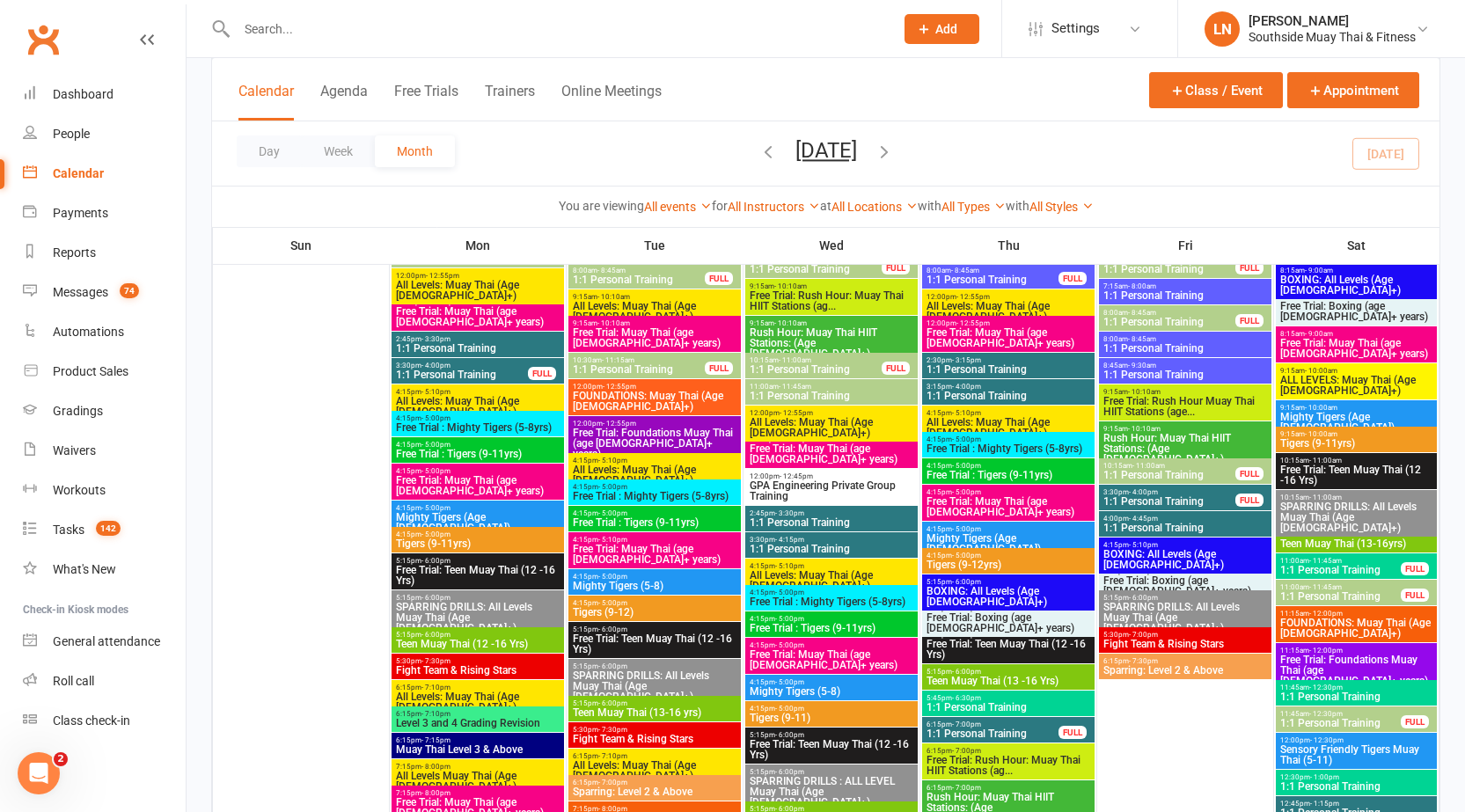
click at [830, 392] on span "1:1 Personal Training" at bounding box center [831, 396] width 165 height 10
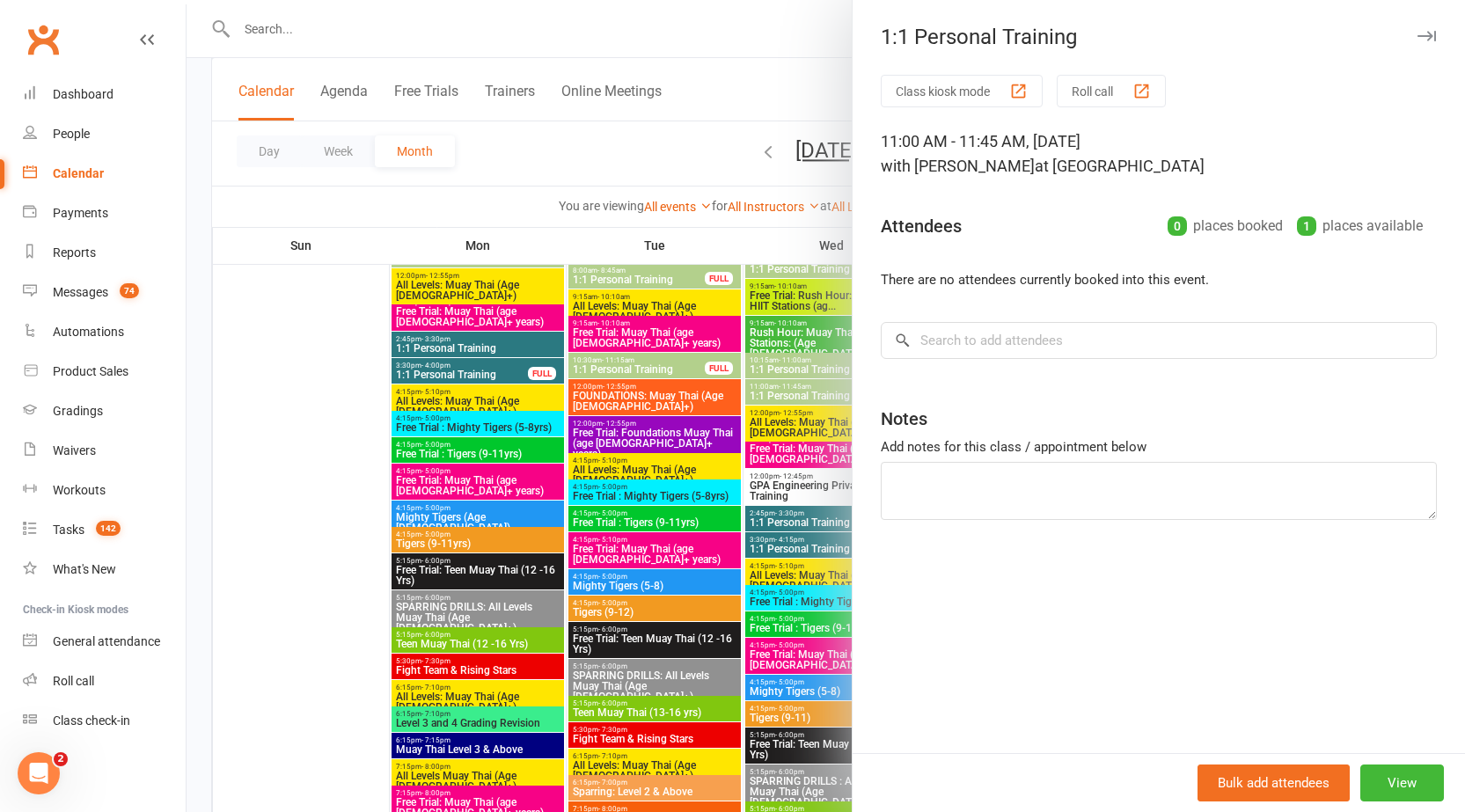
click at [772, 388] on div at bounding box center [826, 406] width 1279 height 812
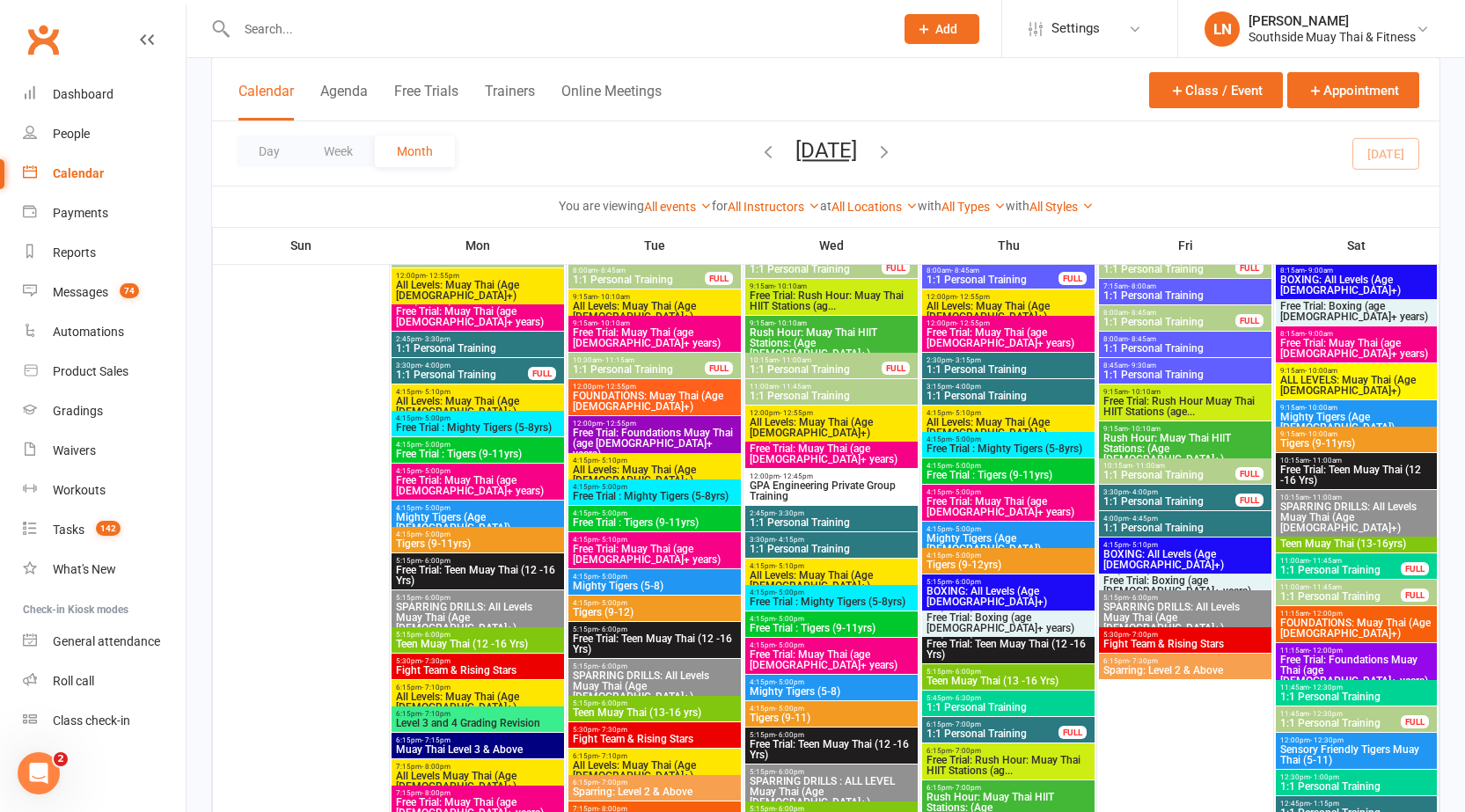
click at [783, 365] on span "1:1 Personal Training" at bounding box center [816, 369] width 134 height 10
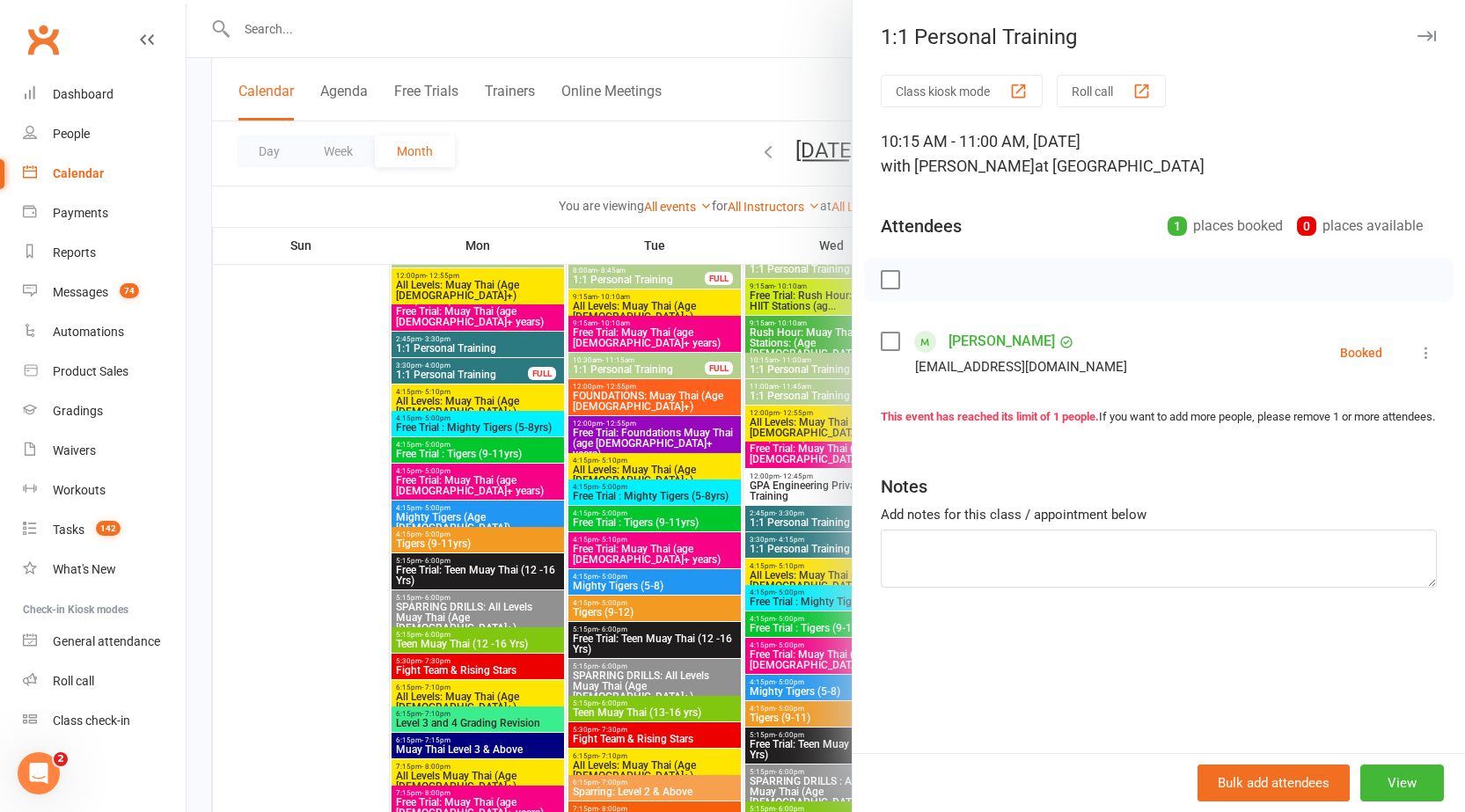
click at [783, 365] on div at bounding box center [826, 406] width 1279 height 812
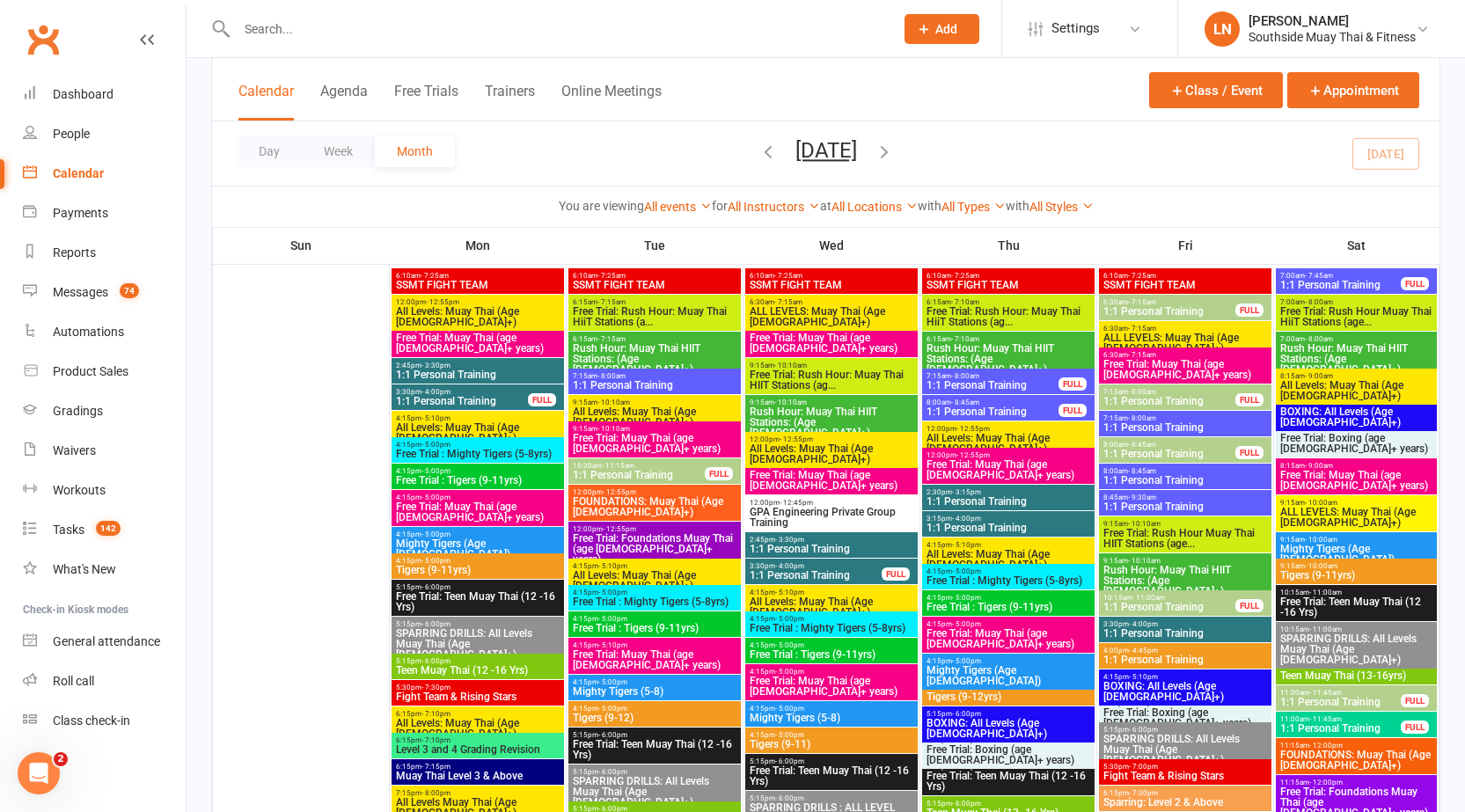
scroll to position [3788, 0]
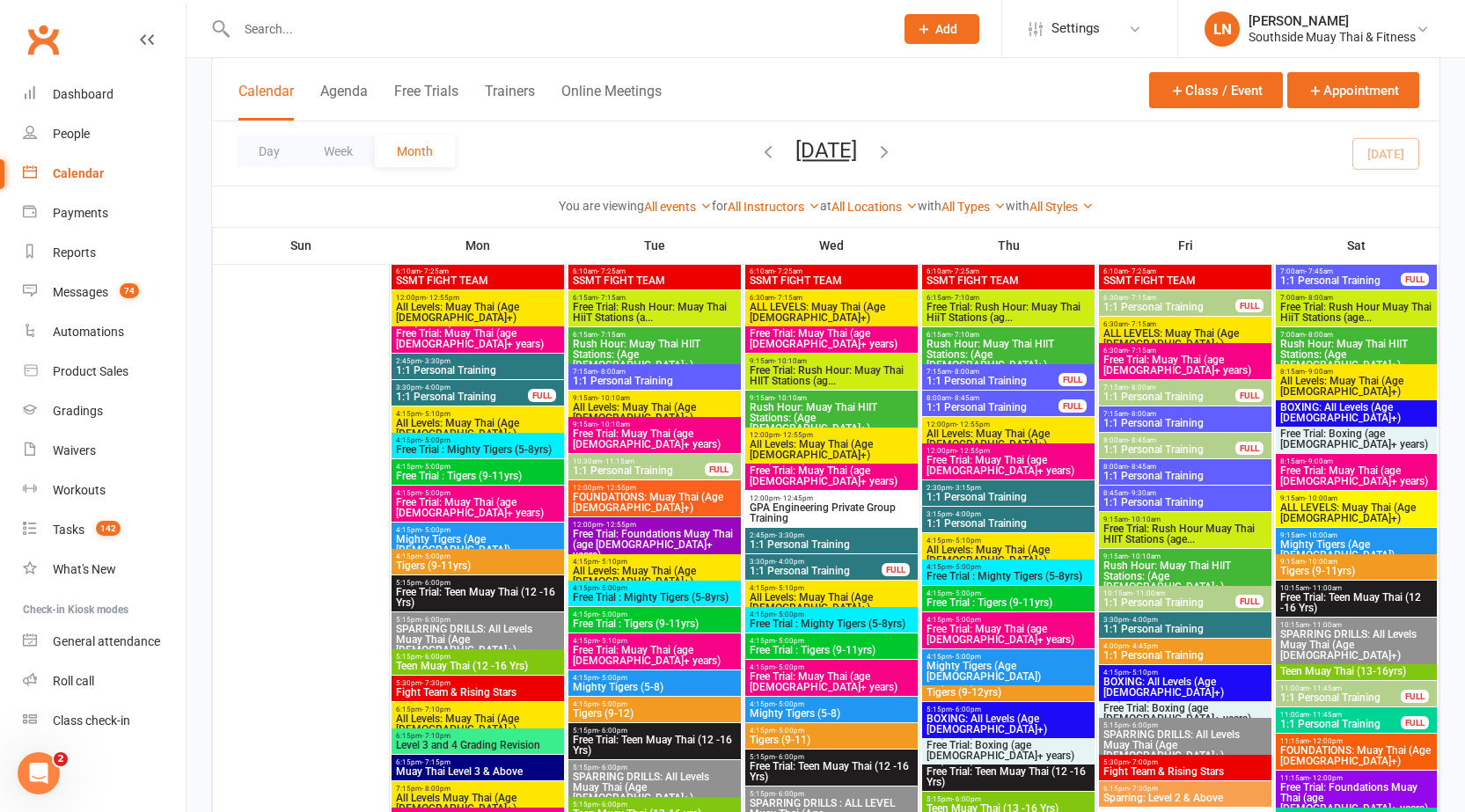
click at [617, 468] on span "1:1 Personal Training" at bounding box center [639, 470] width 134 height 10
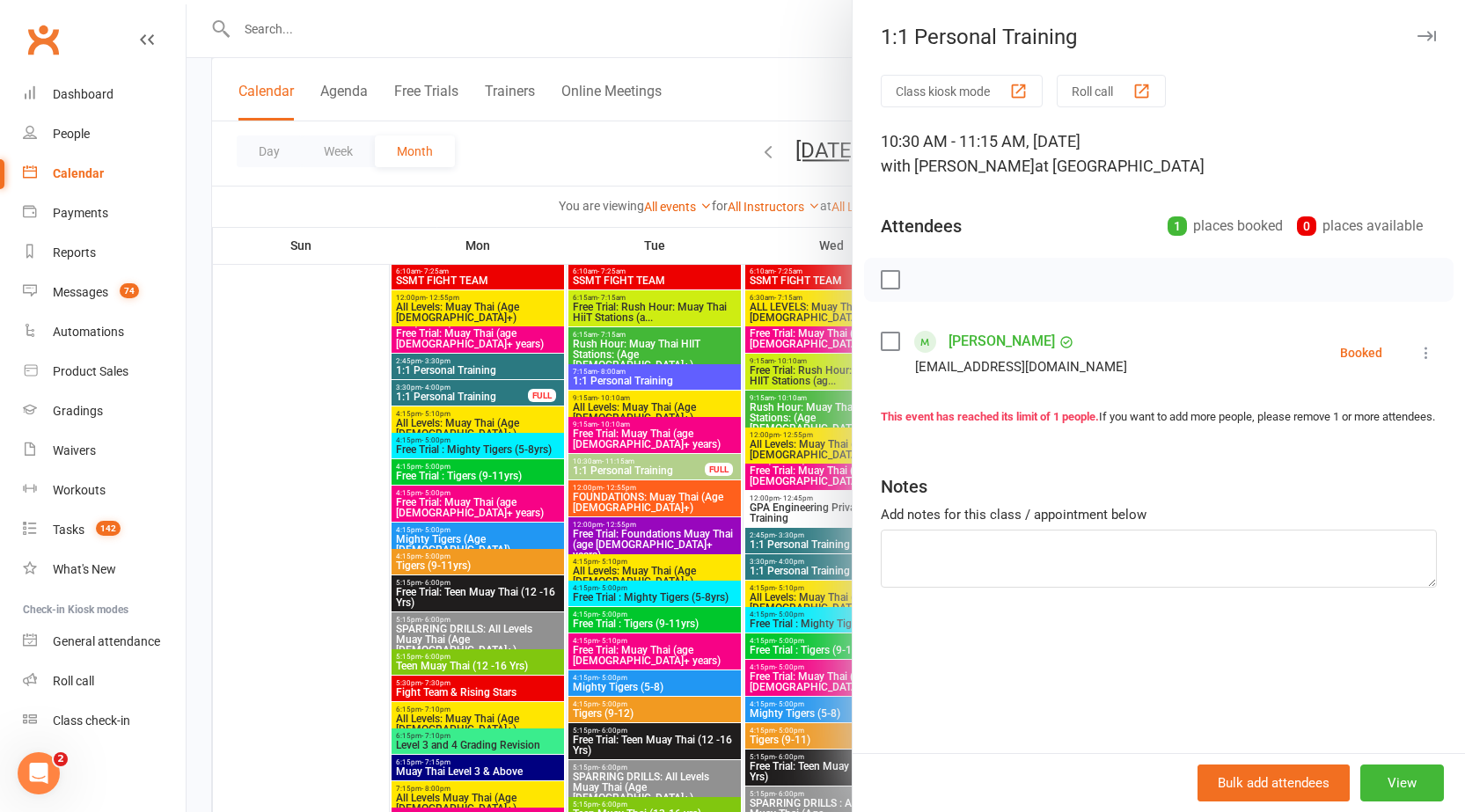
click at [620, 461] on div at bounding box center [826, 406] width 1279 height 812
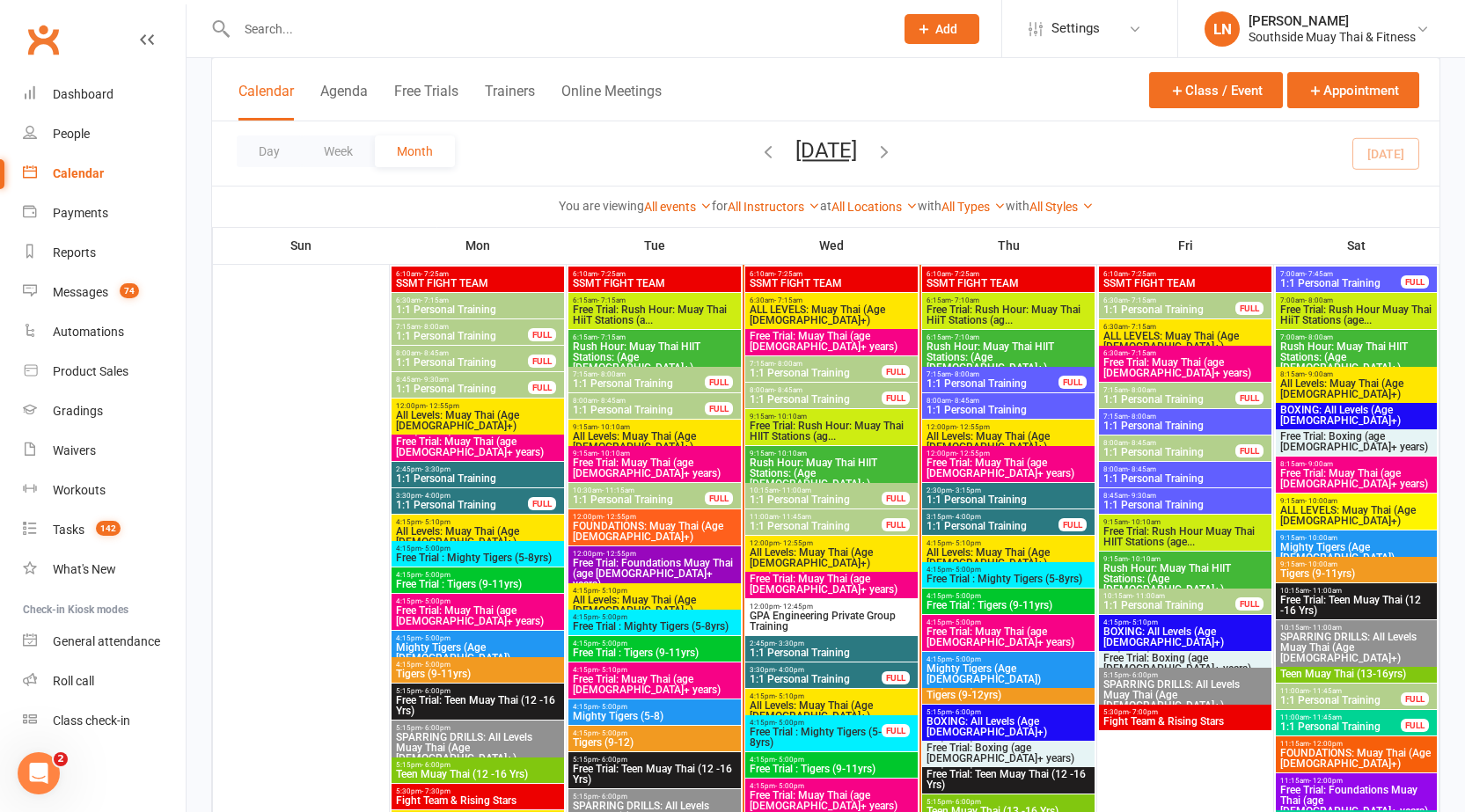
scroll to position [1852, 0]
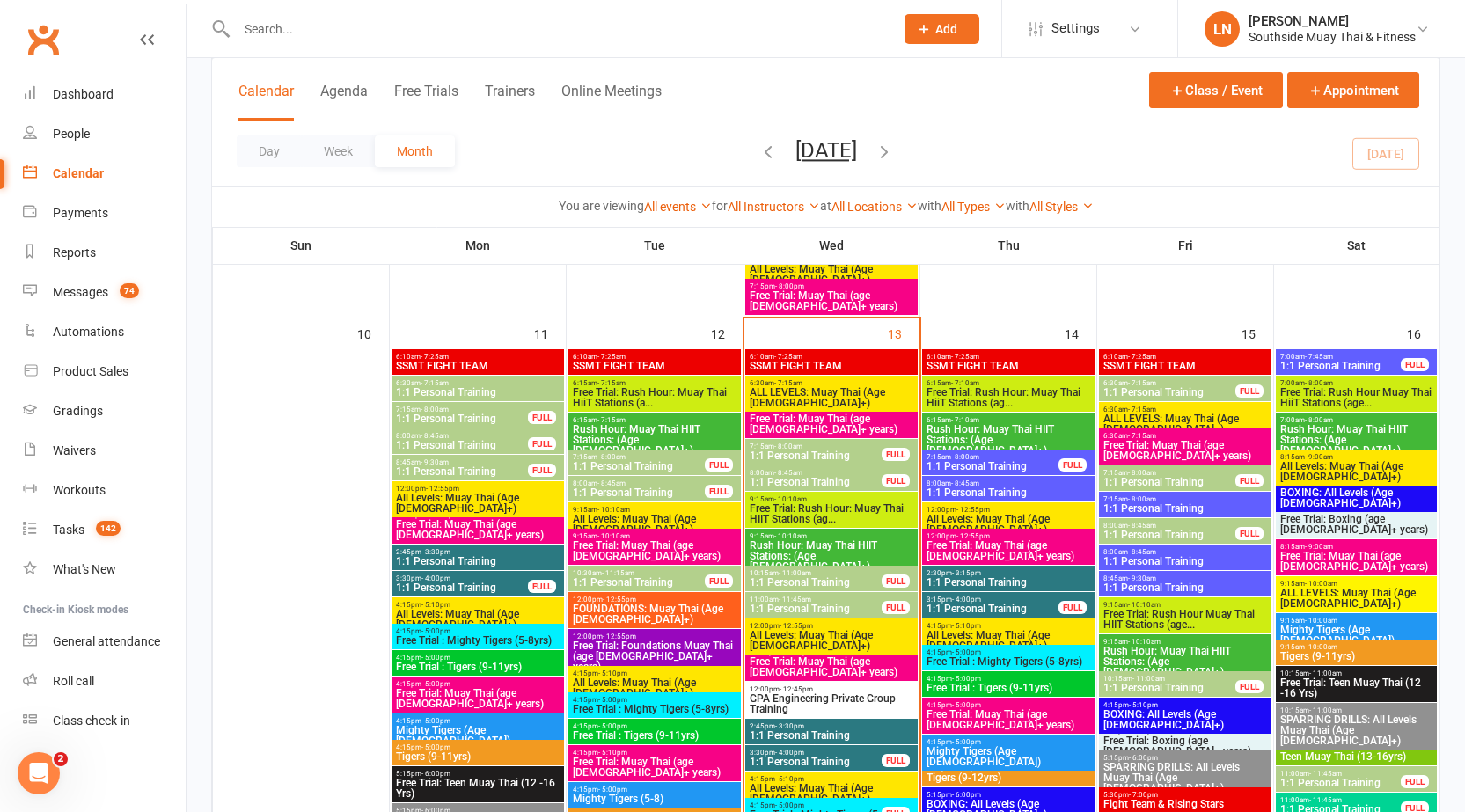
click at [997, 468] on span "1:1 Personal Training" at bounding box center [993, 465] width 134 height 10
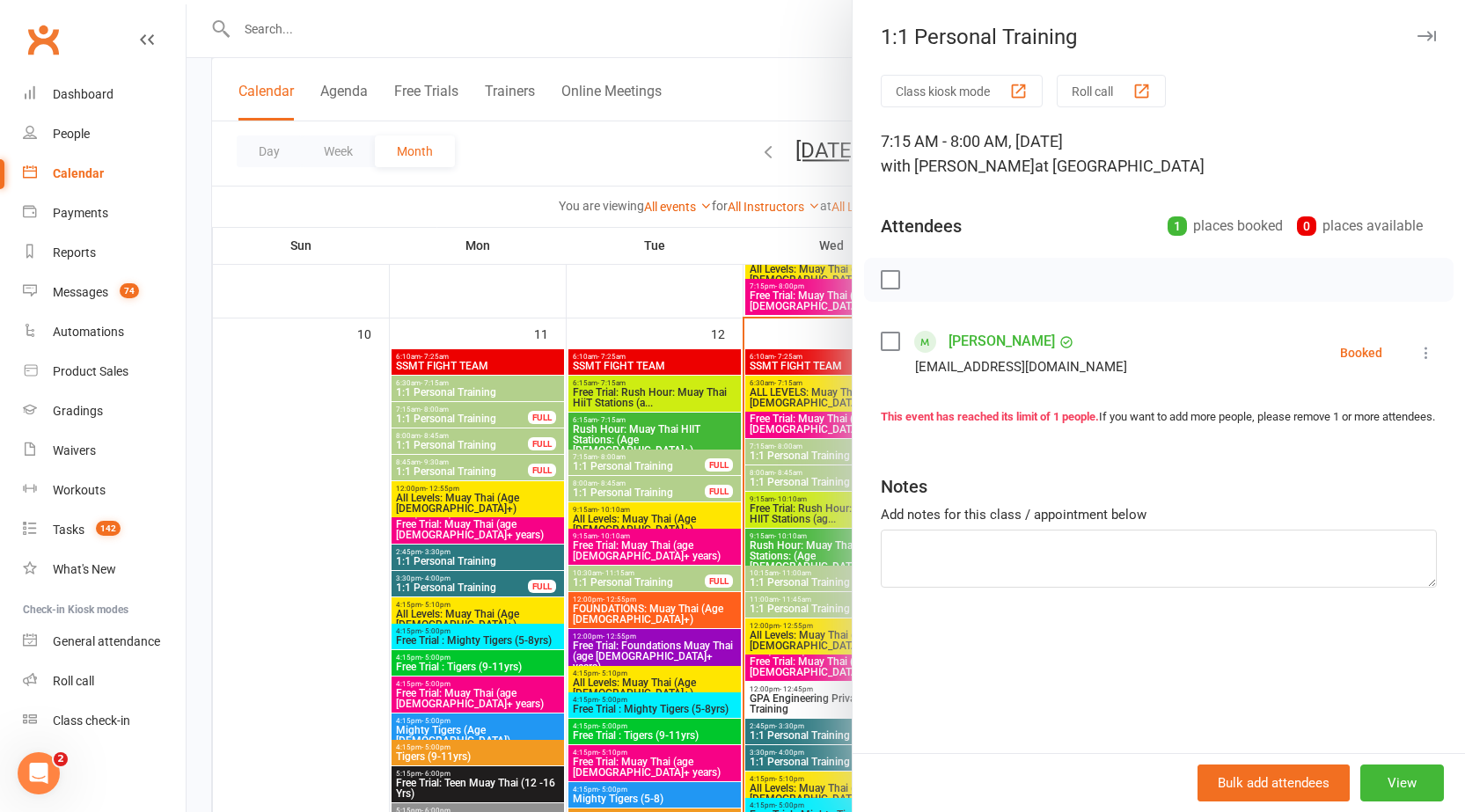
click at [1416, 43] on button "button" at bounding box center [1426, 36] width 21 height 21
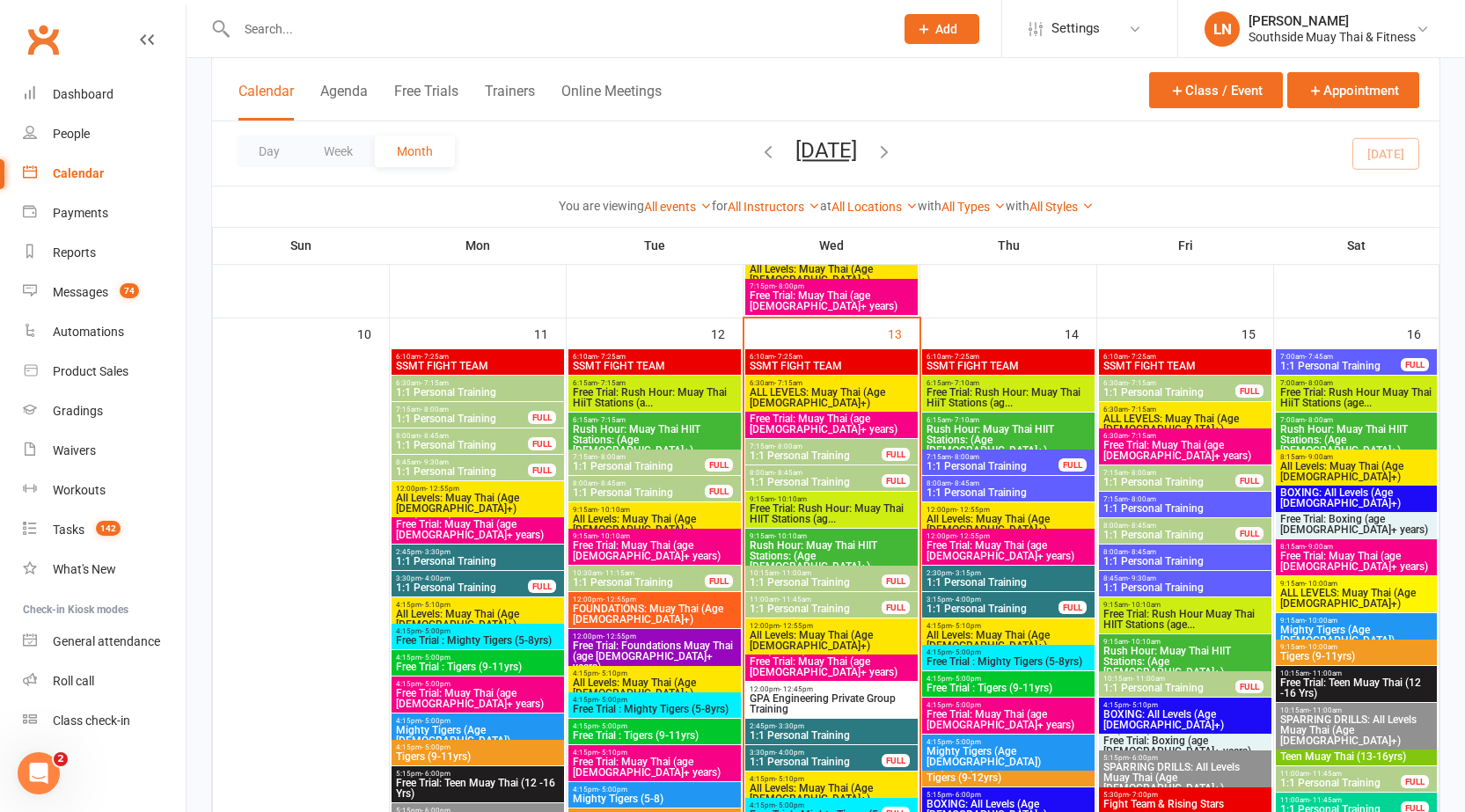
click at [1014, 461] on span "1:1 Personal Training" at bounding box center [993, 465] width 134 height 10
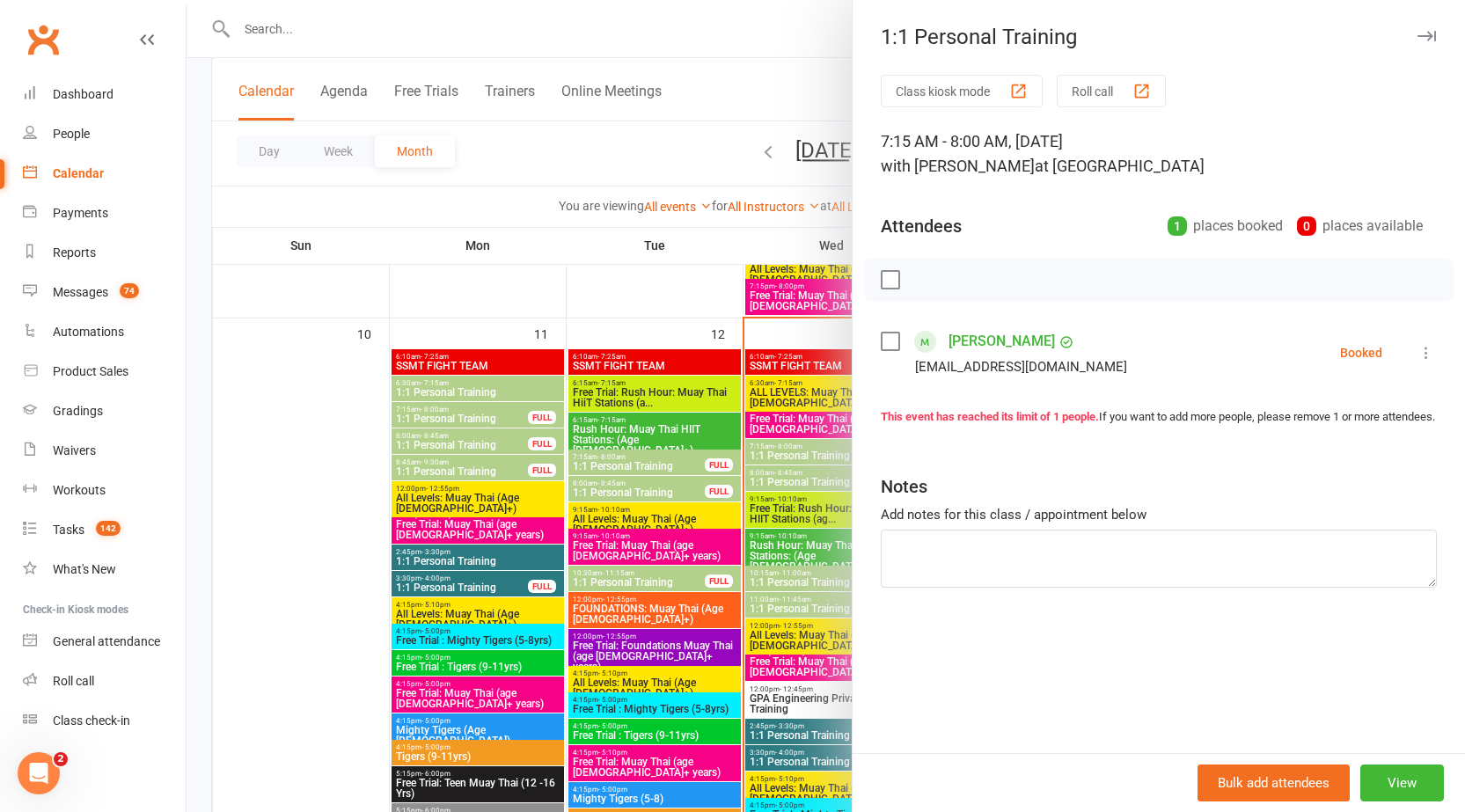
click at [1418, 36] on icon "button" at bounding box center [1427, 36] width 19 height 10
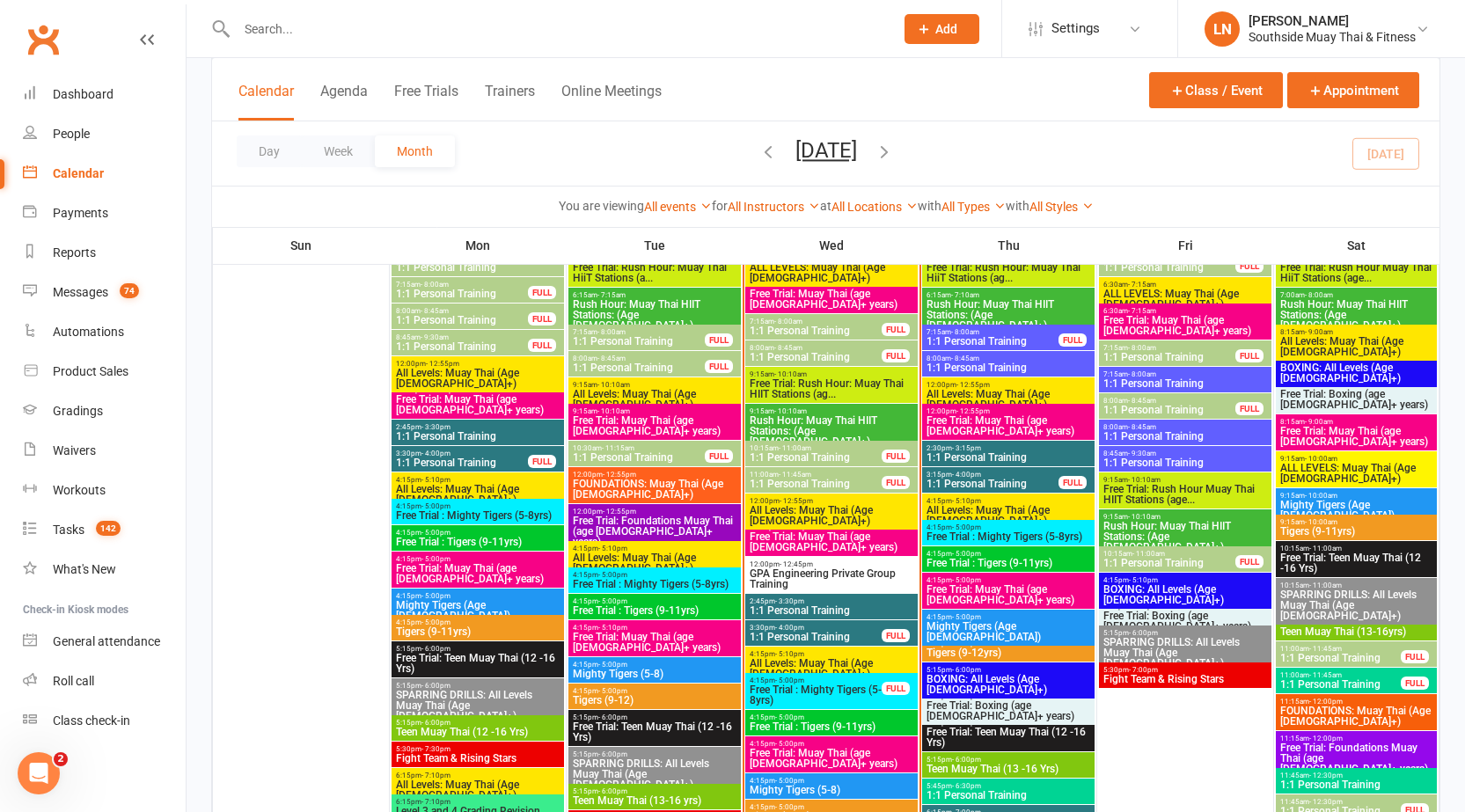
scroll to position [1990, 0]
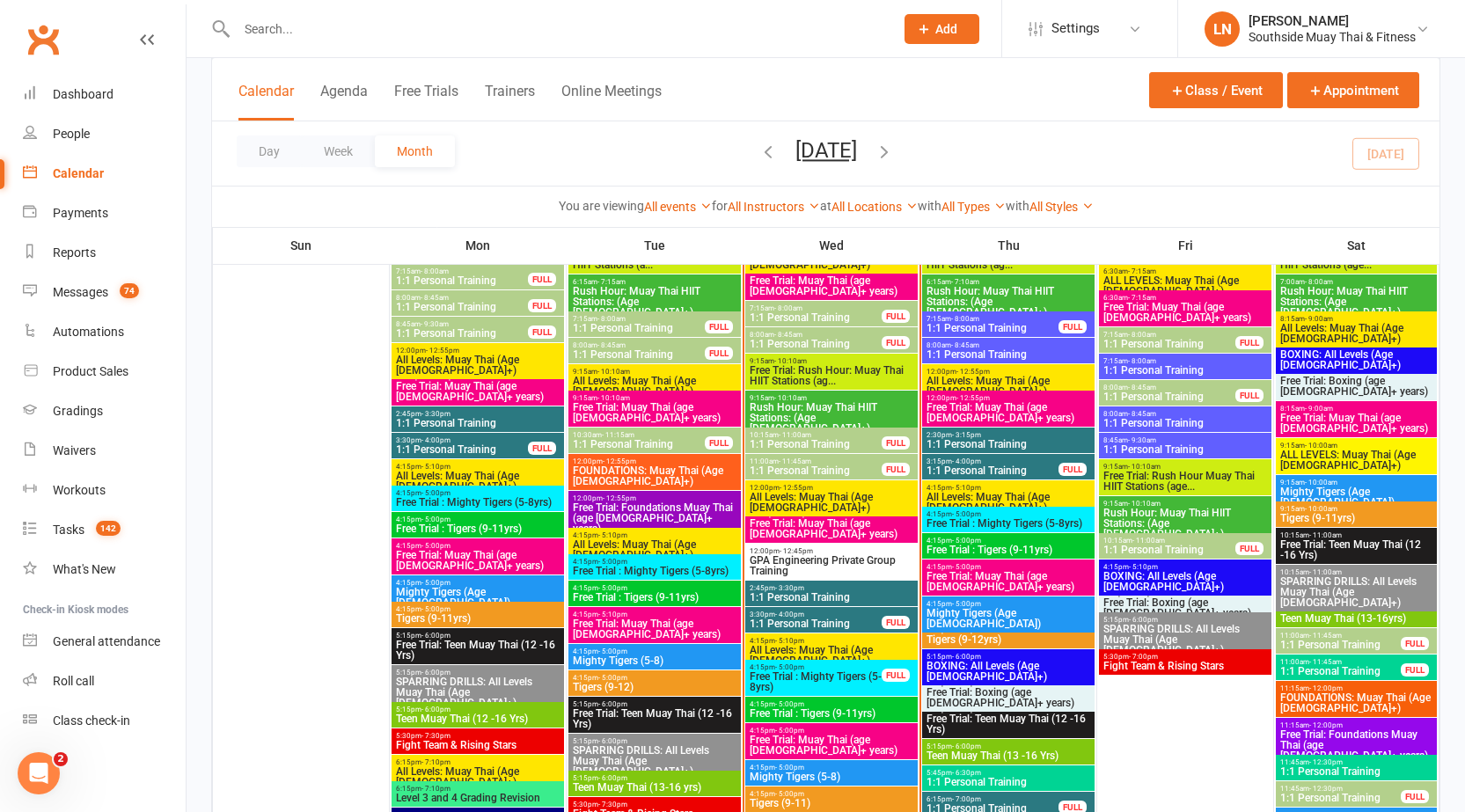
click at [1023, 376] on span "All Levels: Muay Thai (Age 13+)" at bounding box center [1008, 386] width 165 height 21
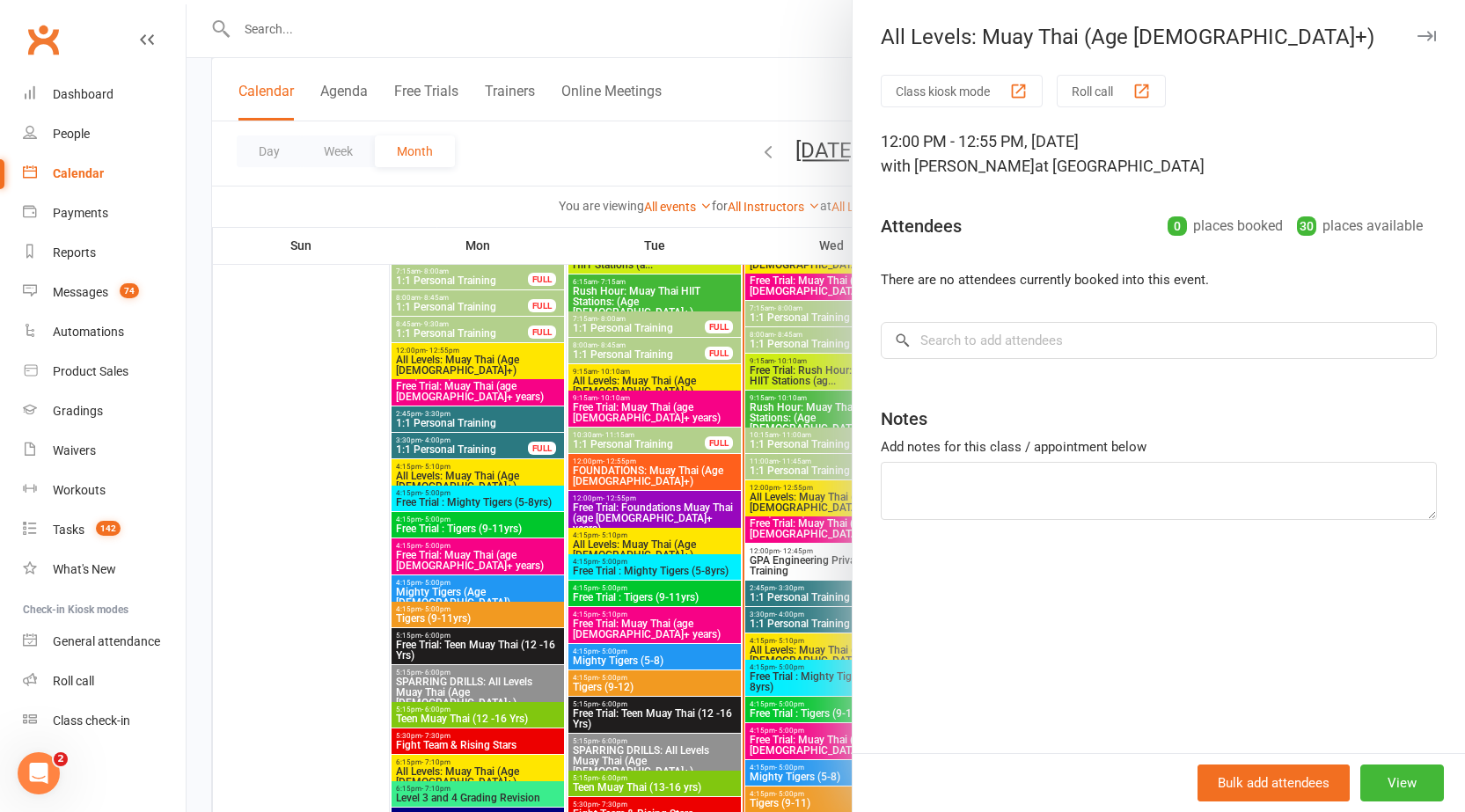
click at [1418, 39] on icon "button" at bounding box center [1427, 36] width 19 height 10
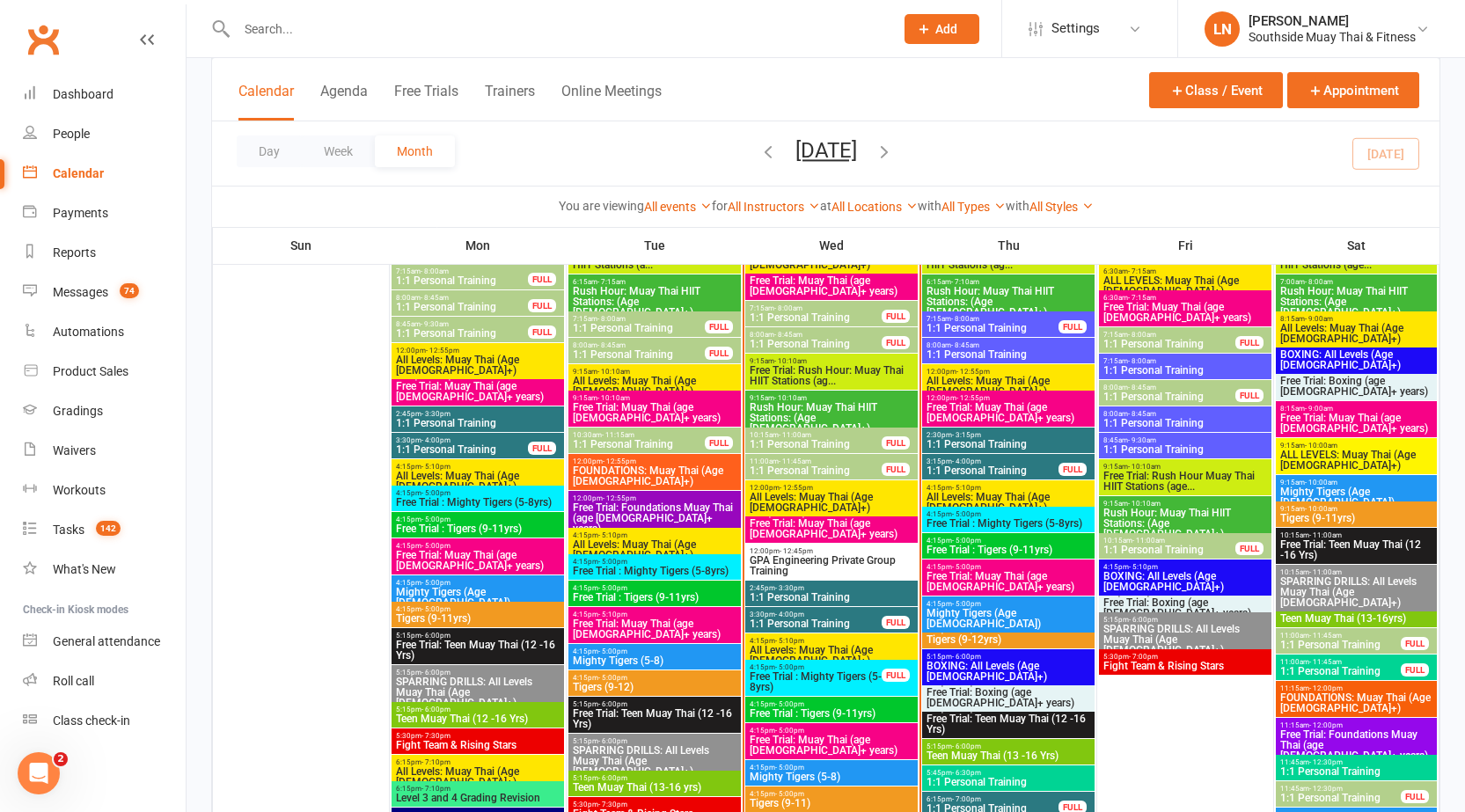
click at [1015, 406] on span "Free Trial: Muay Thai (age 13+ years)" at bounding box center [1008, 413] width 165 height 21
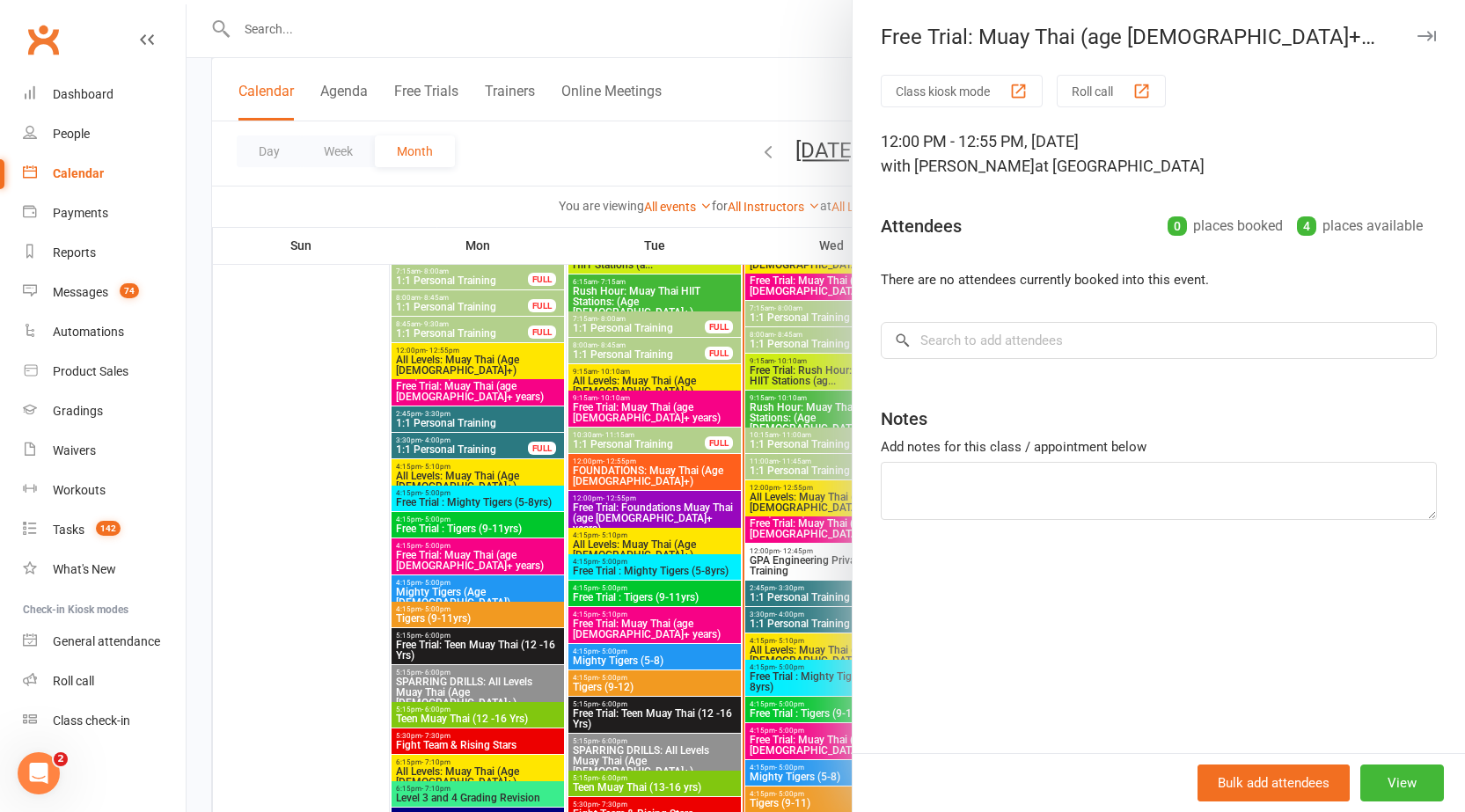
click at [1418, 31] on icon "button" at bounding box center [1427, 36] width 19 height 10
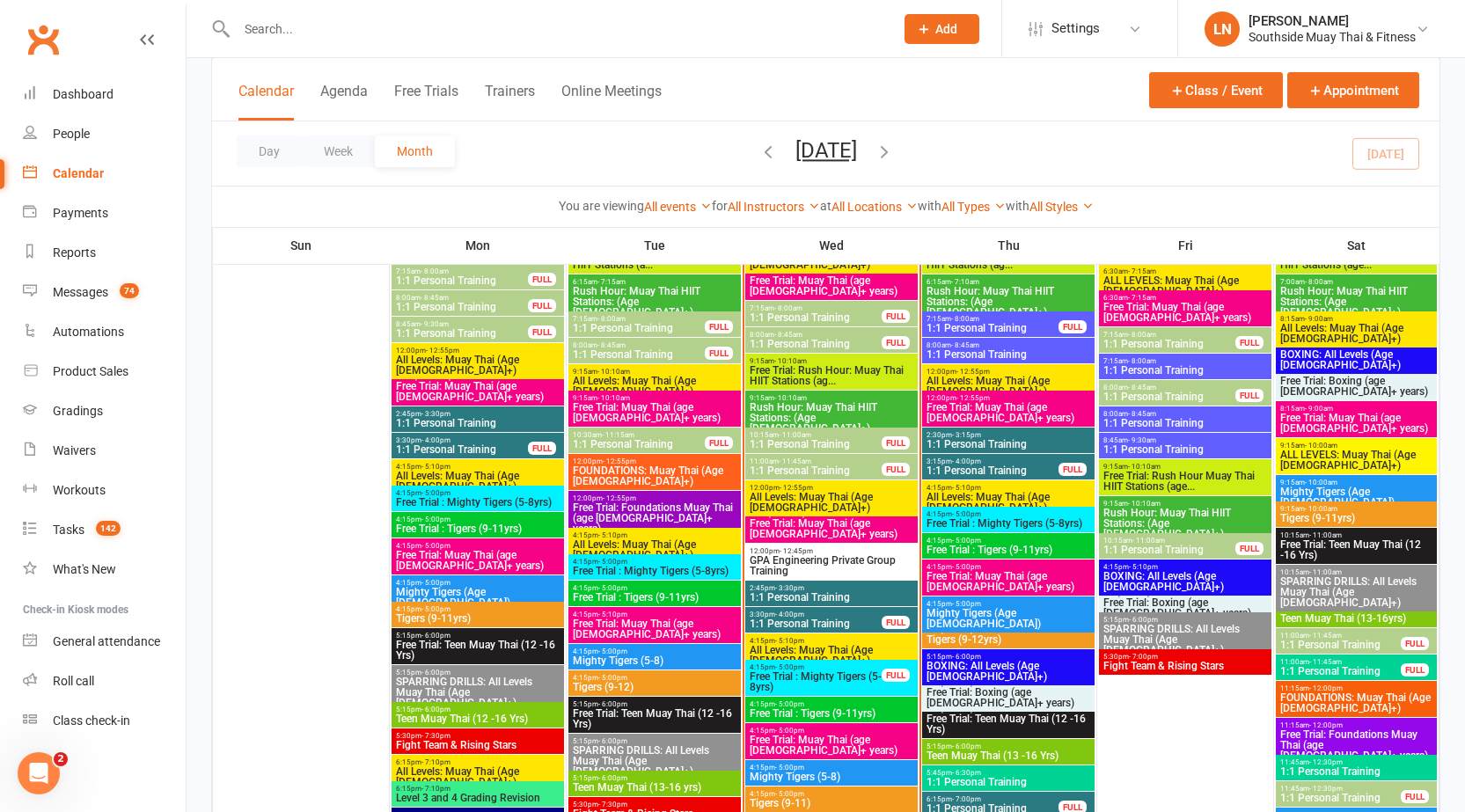
click at [809, 494] on span "All Levels: Muay Thai (Age 13+)" at bounding box center [831, 502] width 165 height 21
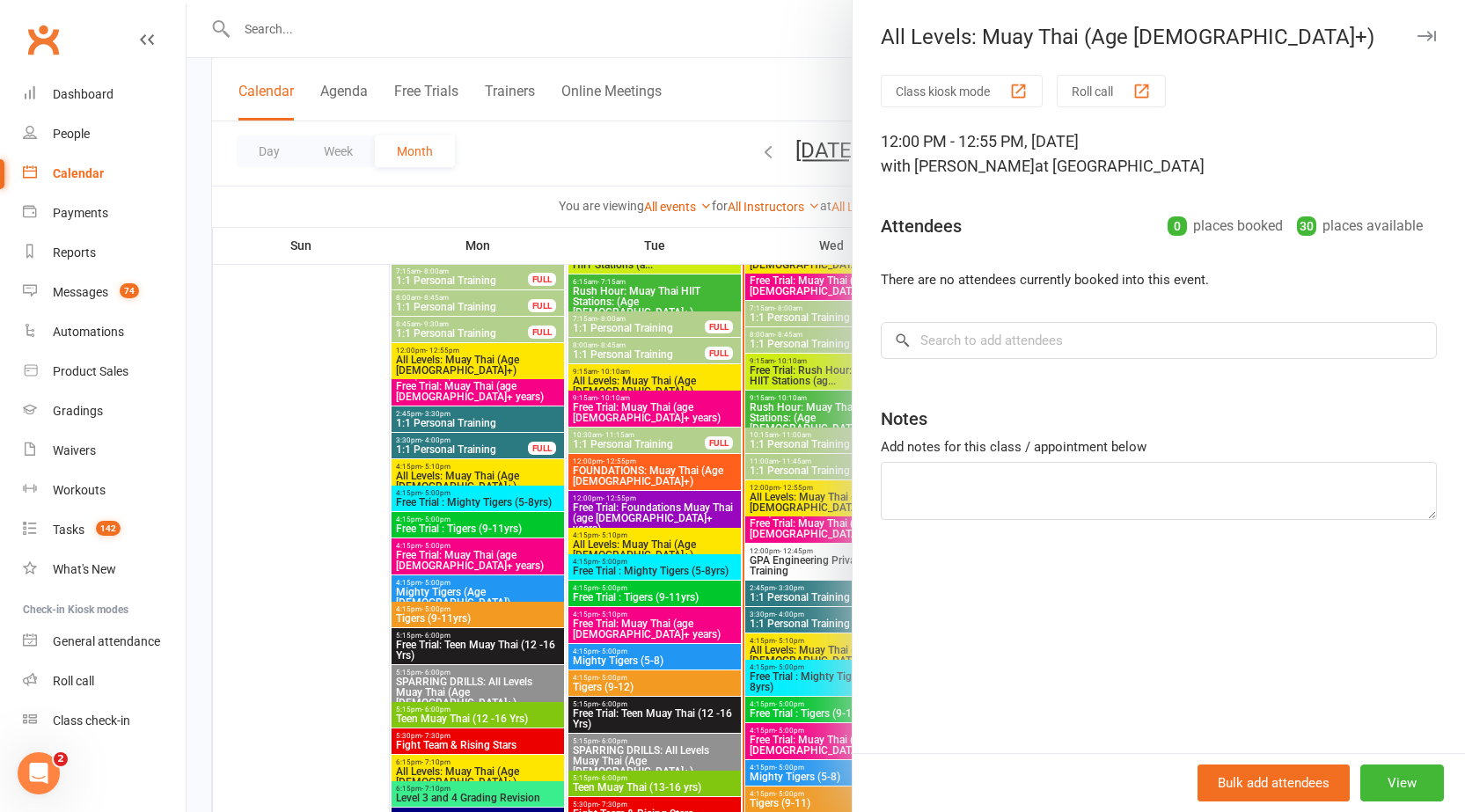
click at [1422, 37] on icon "button" at bounding box center [1427, 36] width 19 height 10
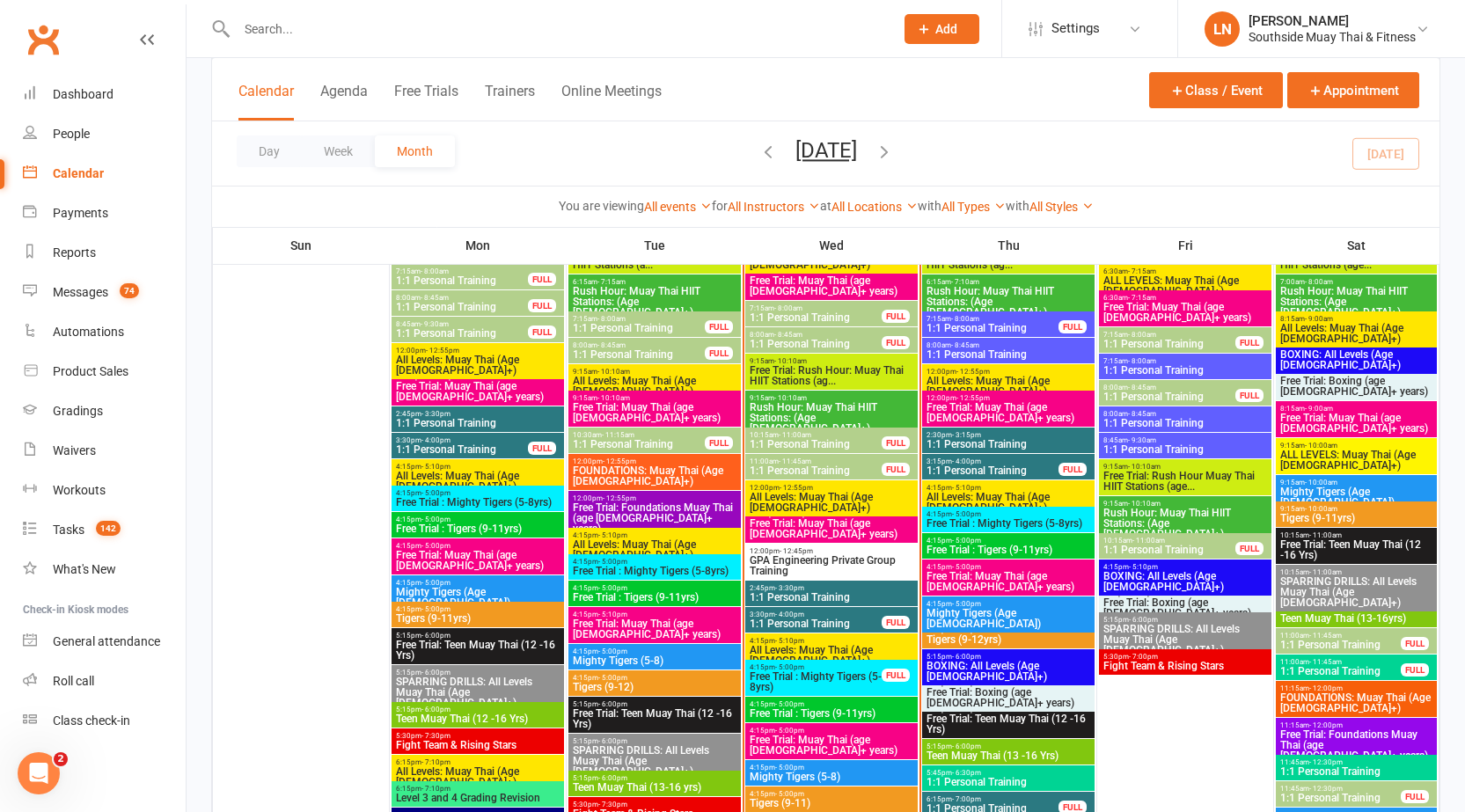
click at [798, 528] on span "Free Trial: Muay Thai (age 13+ years)" at bounding box center [831, 529] width 165 height 21
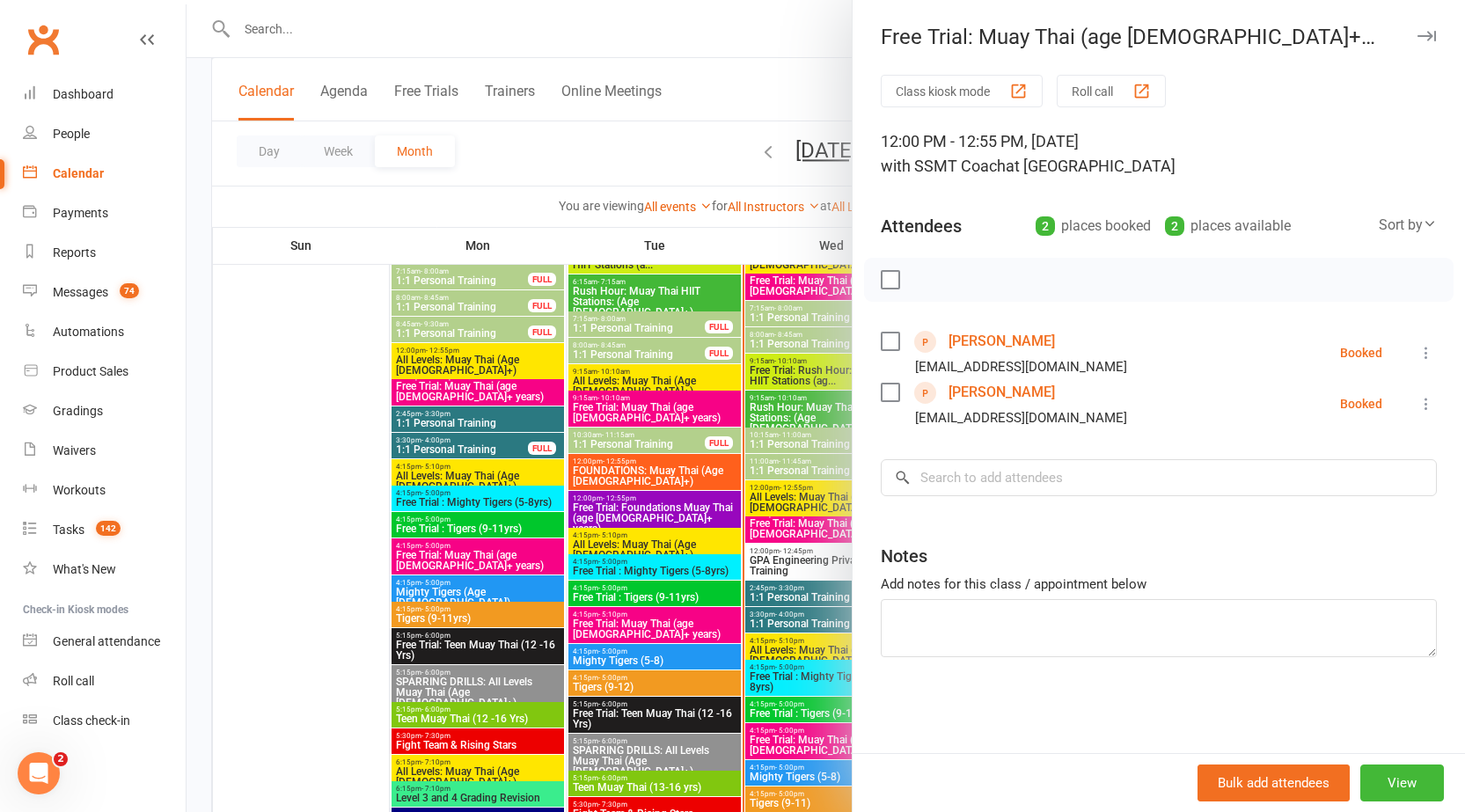
click at [1420, 32] on icon "button" at bounding box center [1427, 36] width 19 height 10
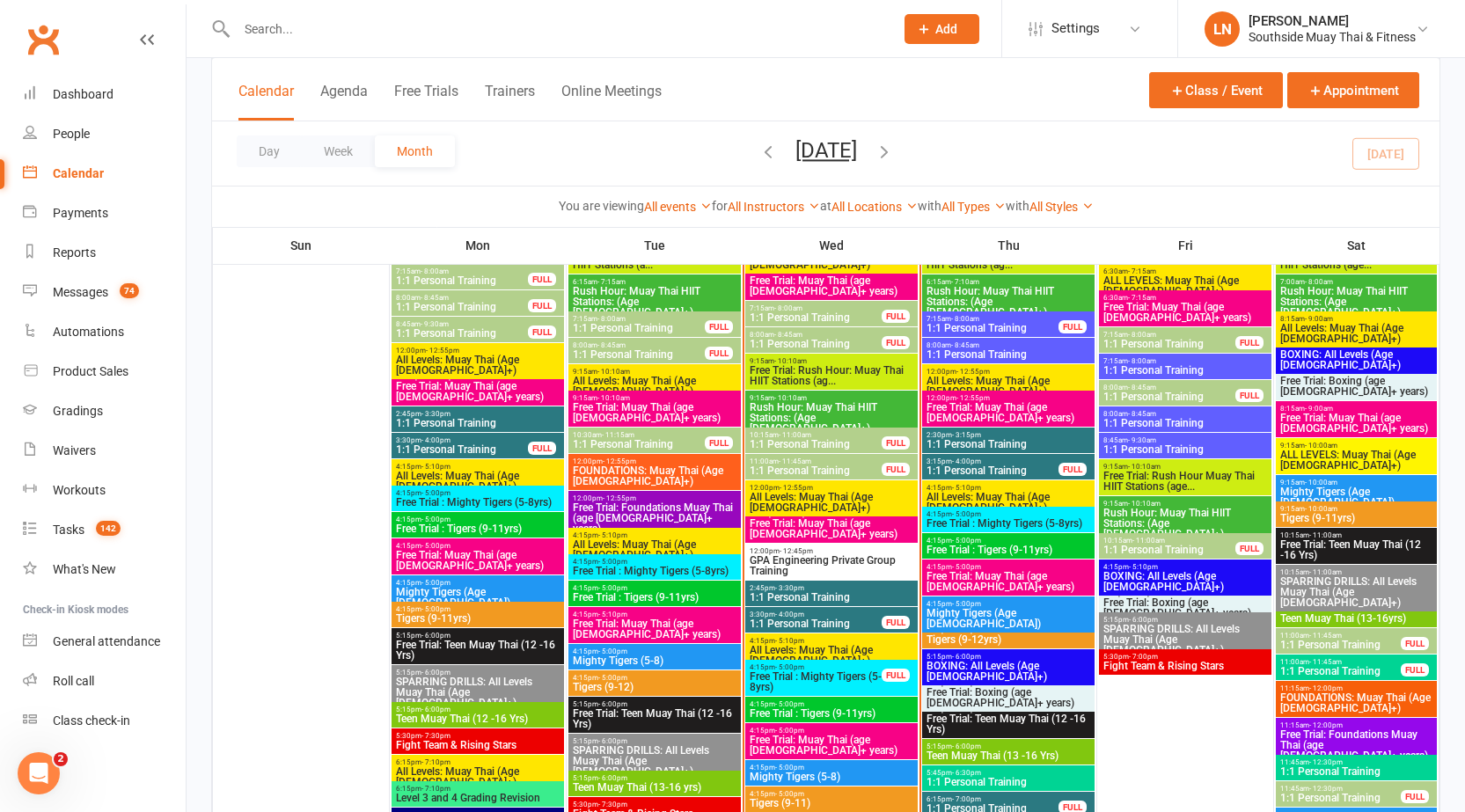
click at [805, 405] on span "Rush Hour: Muay Thai HIIT Stations: (Age 13+)" at bounding box center [831, 418] width 165 height 32
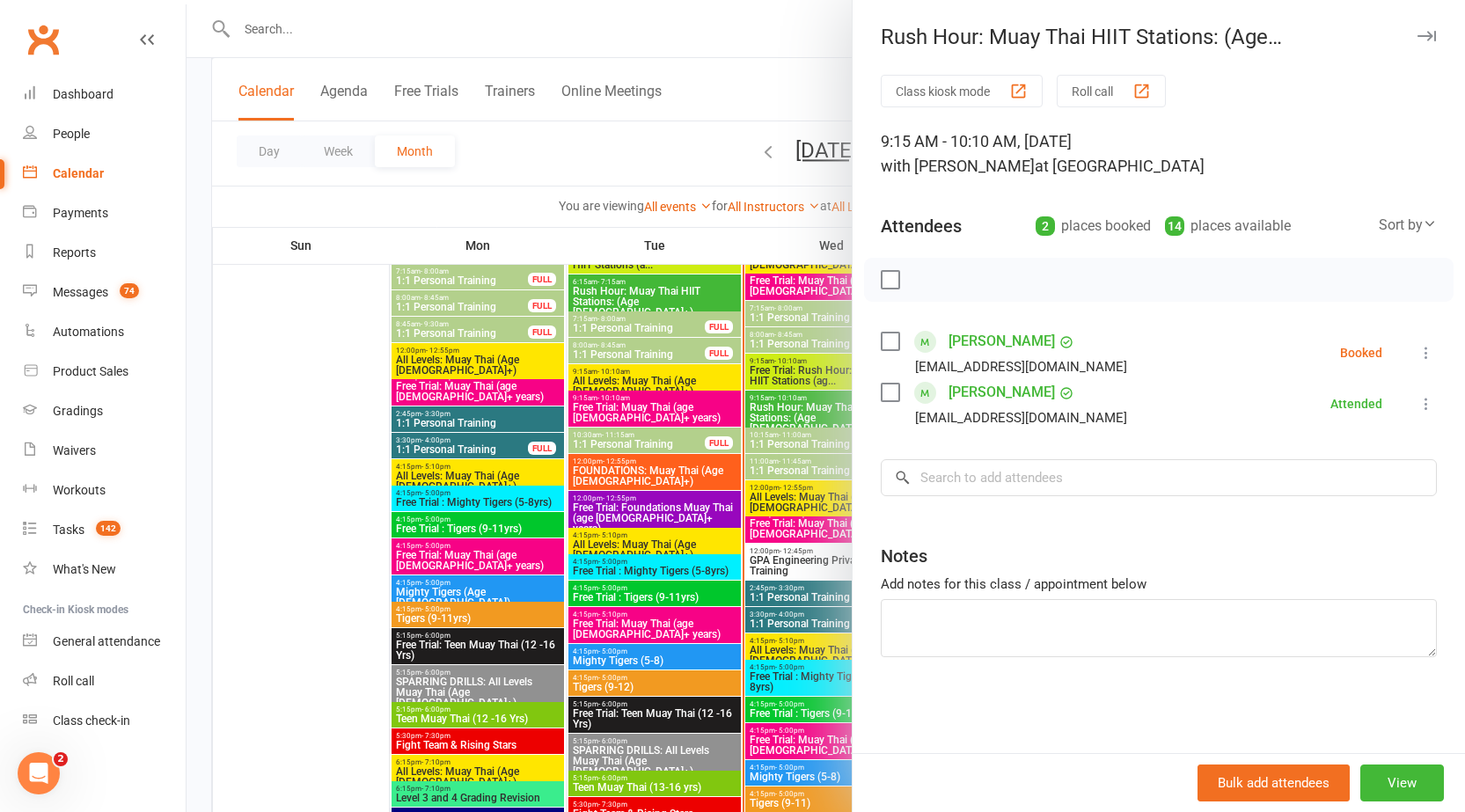
click at [1418, 40] on icon "button" at bounding box center [1427, 36] width 19 height 10
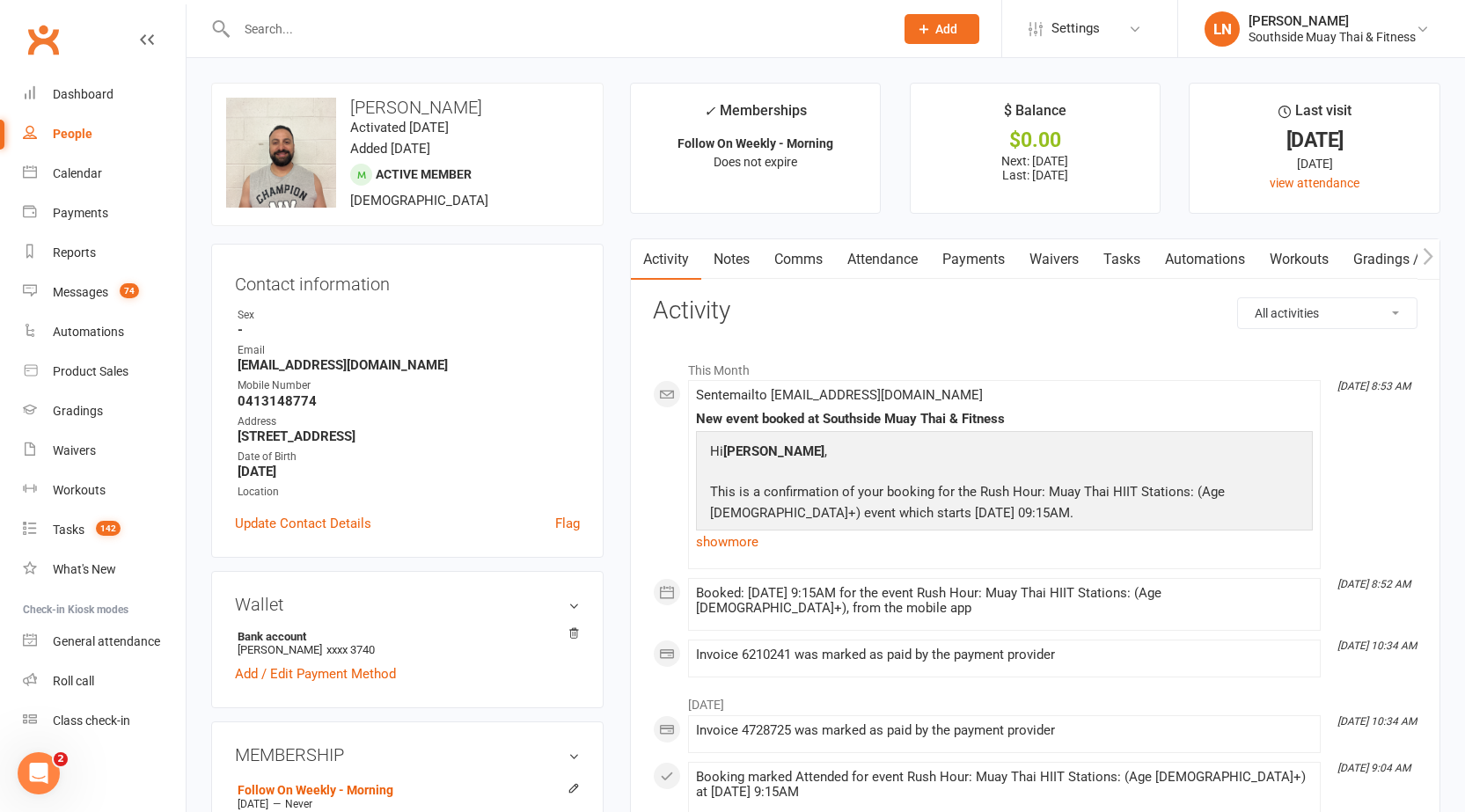
click at [727, 273] on link "Notes" at bounding box center [732, 259] width 60 height 41
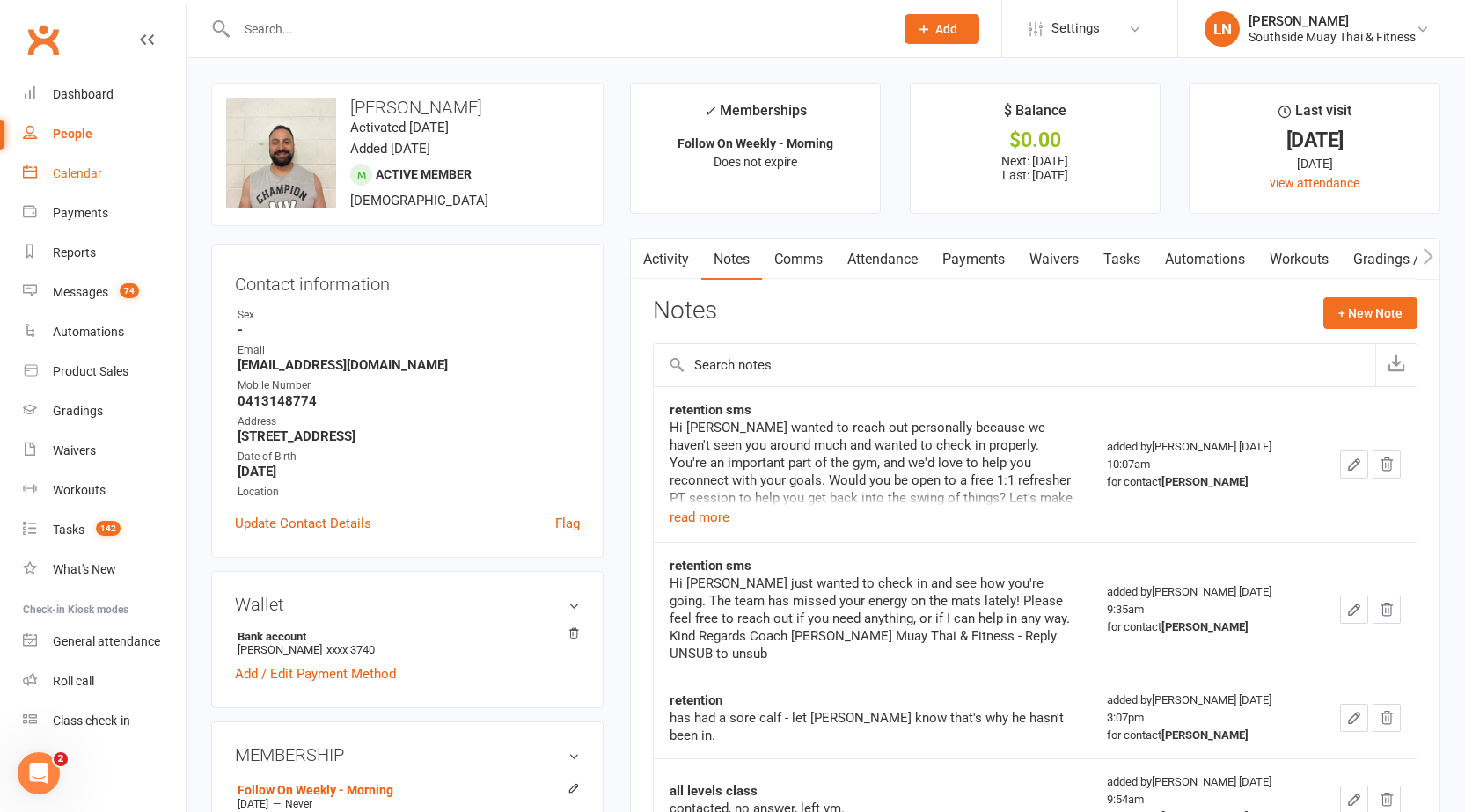
click at [78, 173] on div "Calendar" at bounding box center [77, 173] width 49 height 14
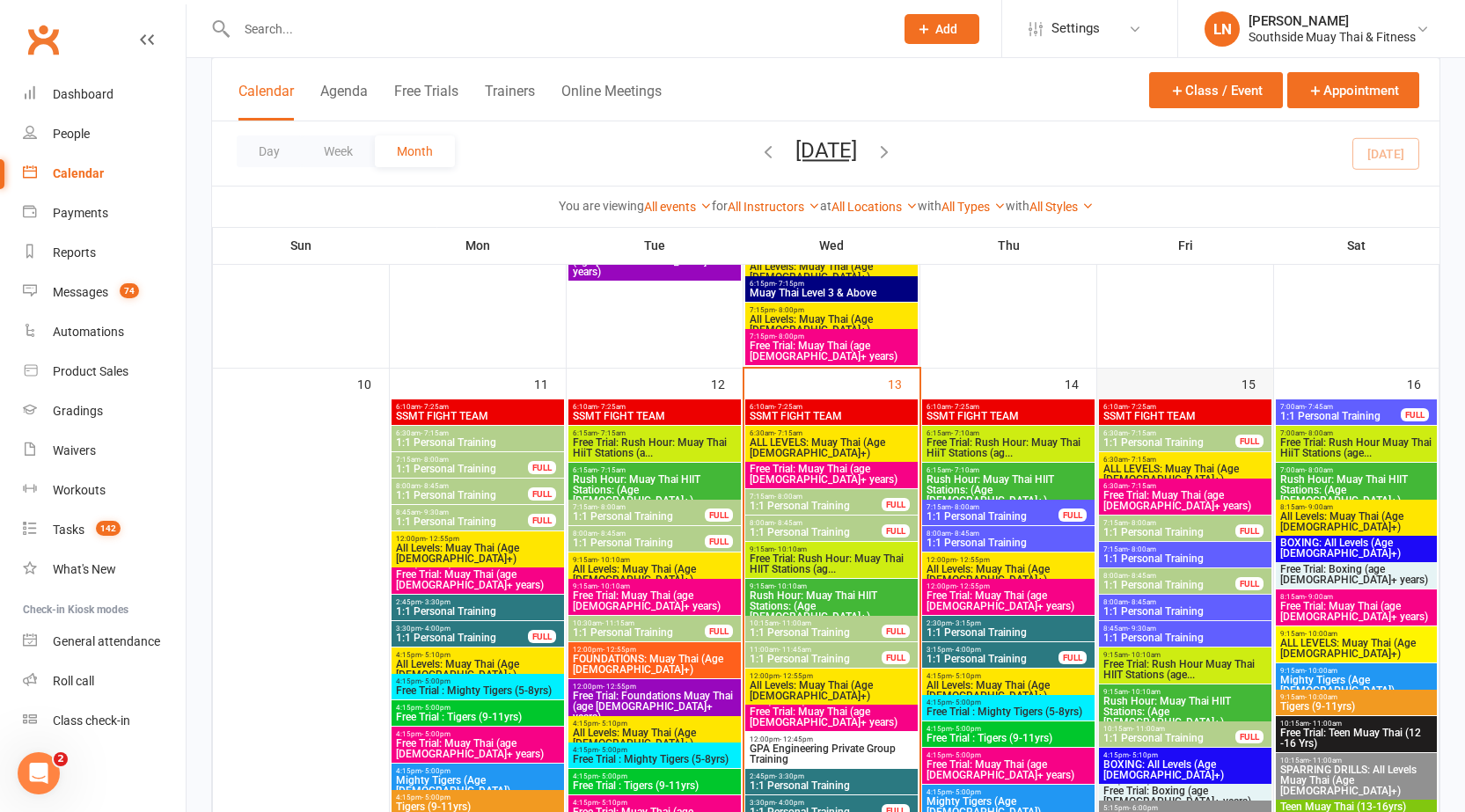
scroll to position [1789, 0]
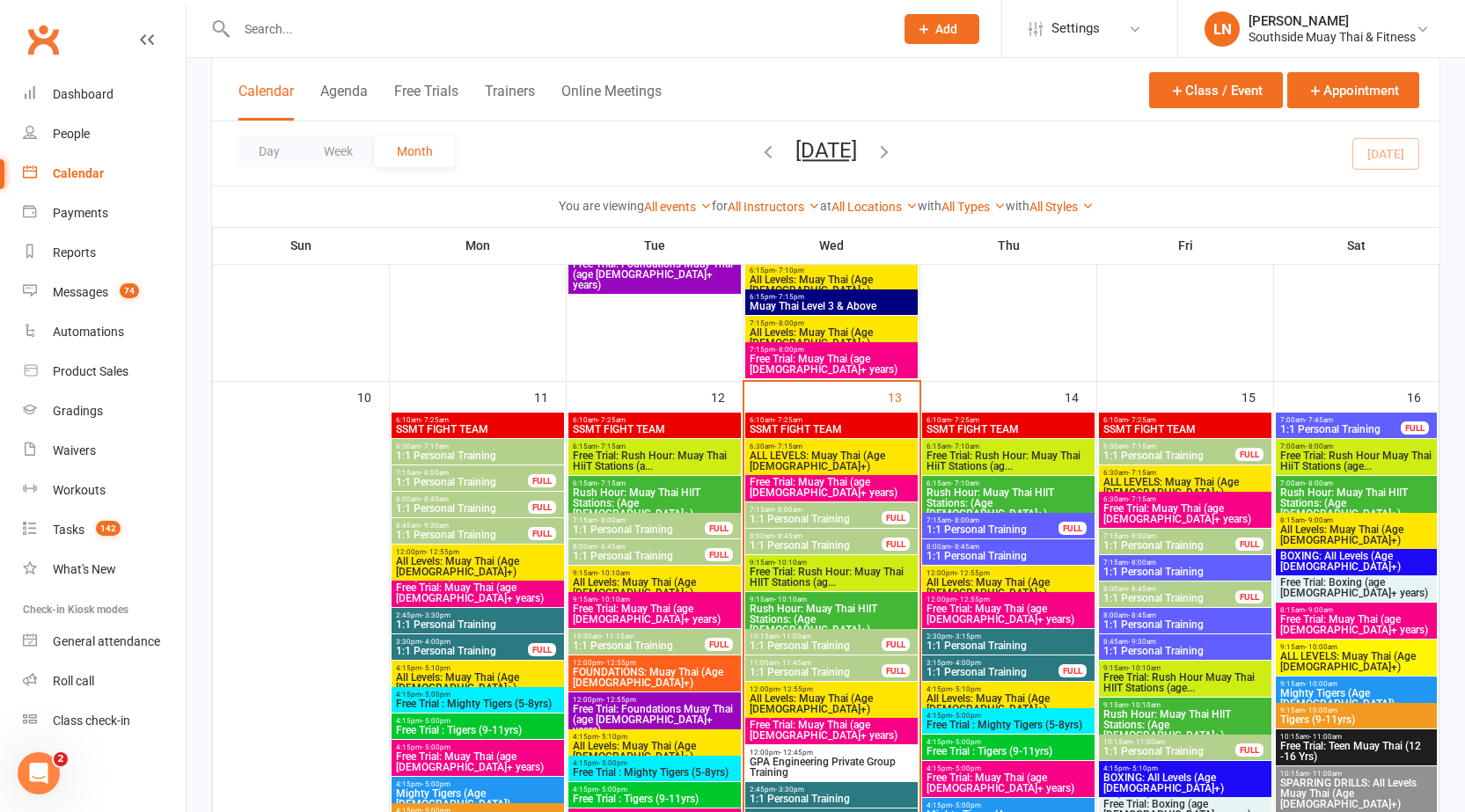
click at [804, 608] on span "Rush Hour: Muay Thai HIIT Stations: (Age 13+)" at bounding box center [831, 619] width 165 height 32
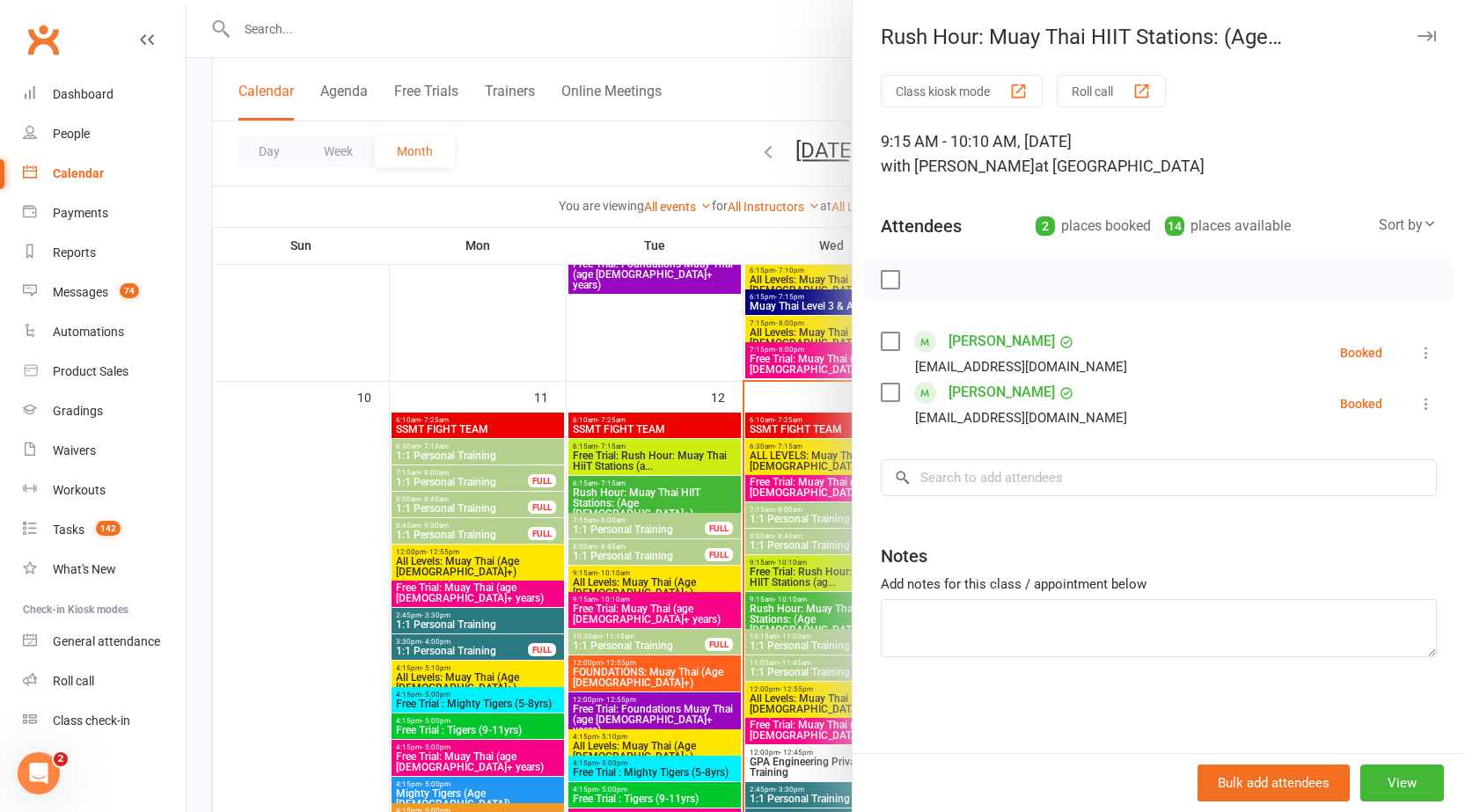
click at [804, 608] on div at bounding box center [826, 406] width 1279 height 812
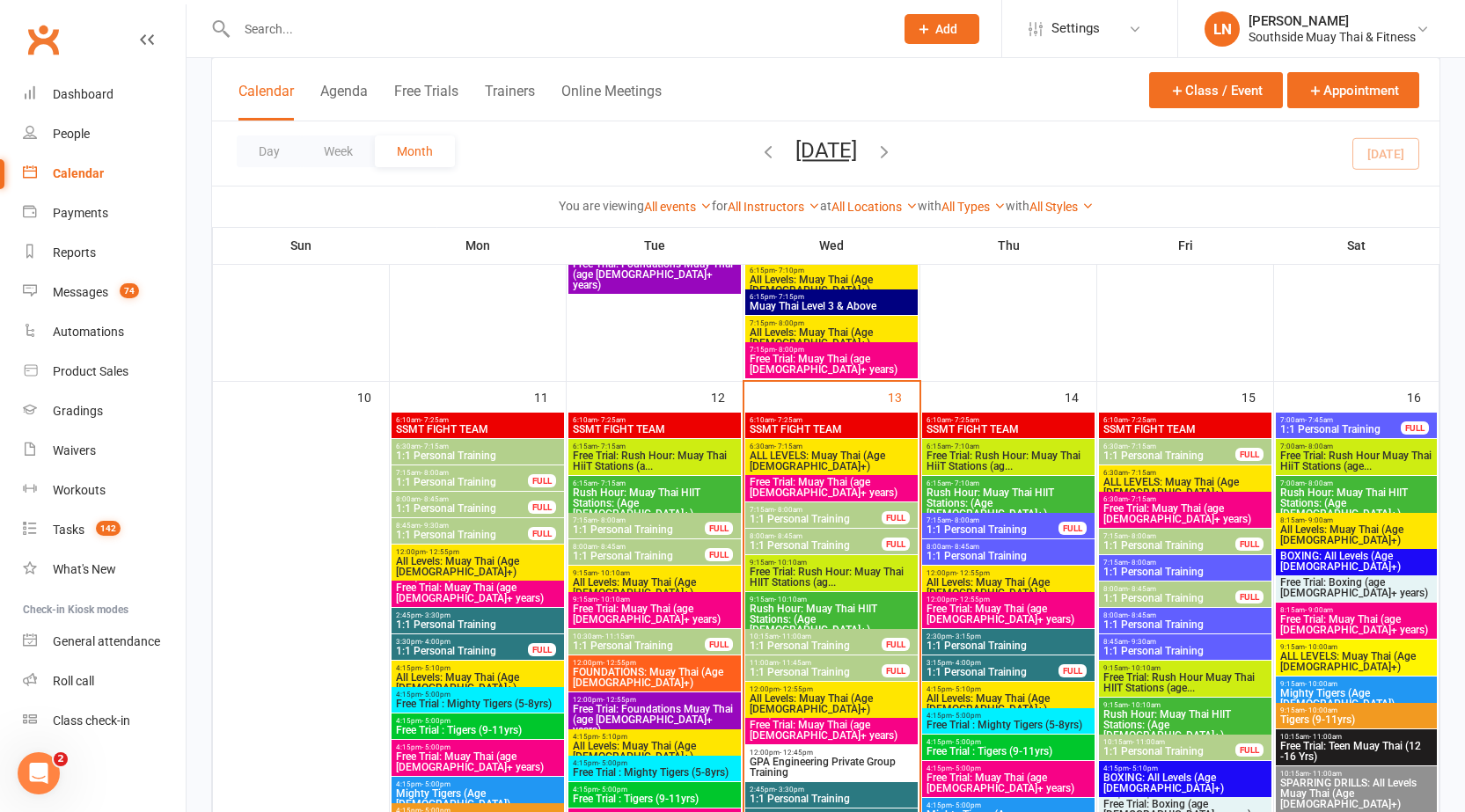
click at [1161, 540] on span "1:1 Personal Training" at bounding box center [1169, 545] width 134 height 10
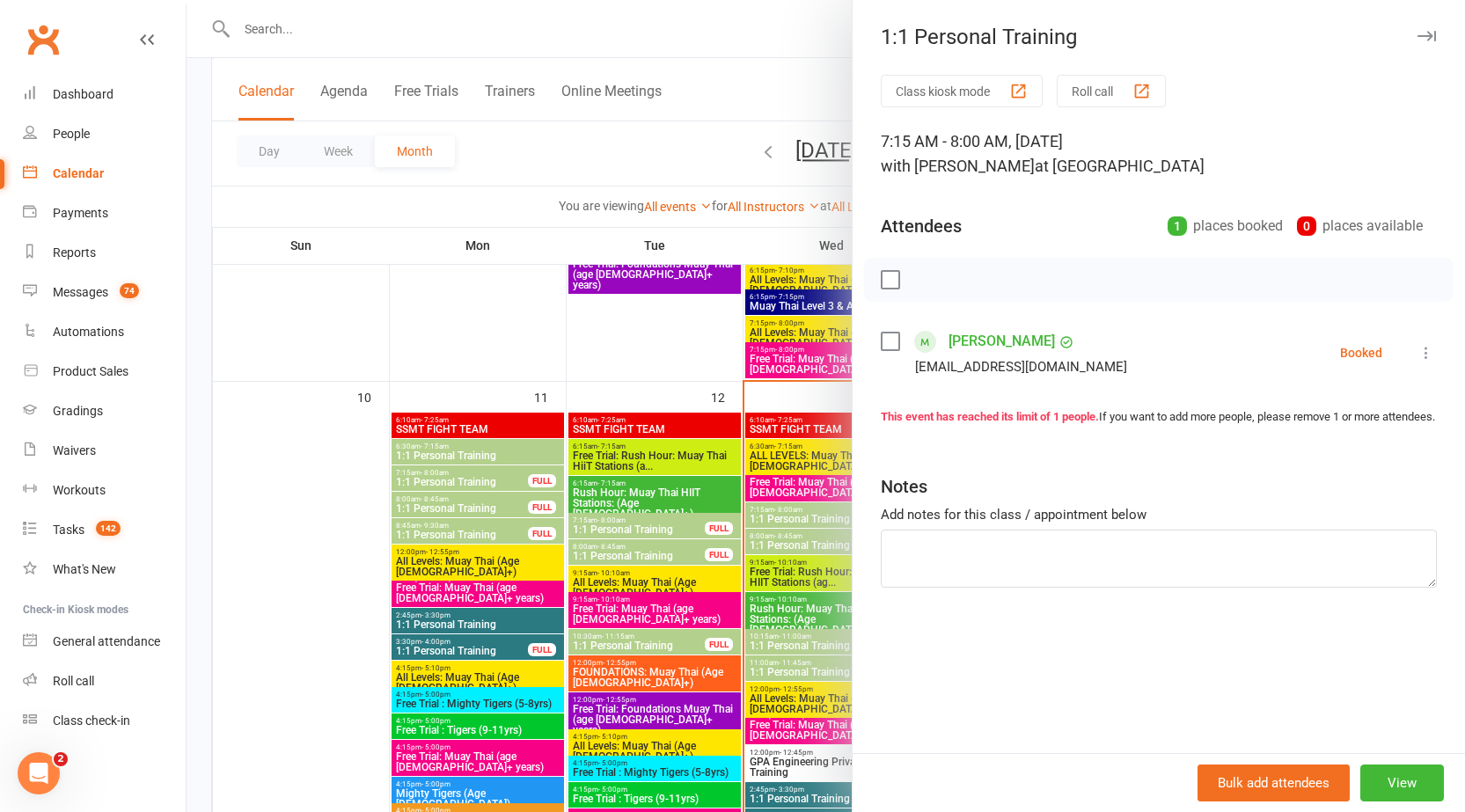
click at [1418, 36] on icon "button" at bounding box center [1427, 36] width 19 height 10
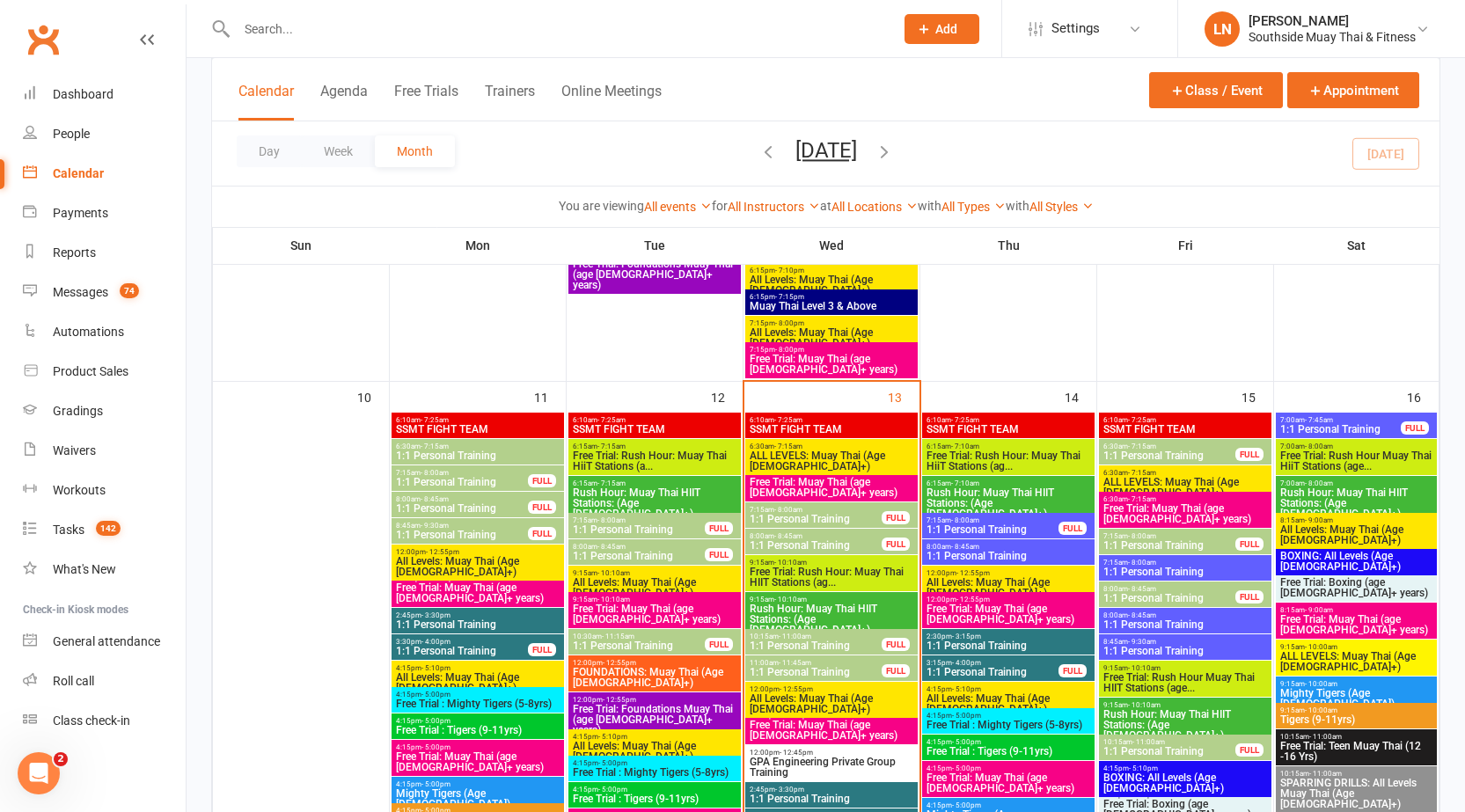
click at [1134, 602] on span "1:1 Personal Training" at bounding box center [1169, 598] width 134 height 10
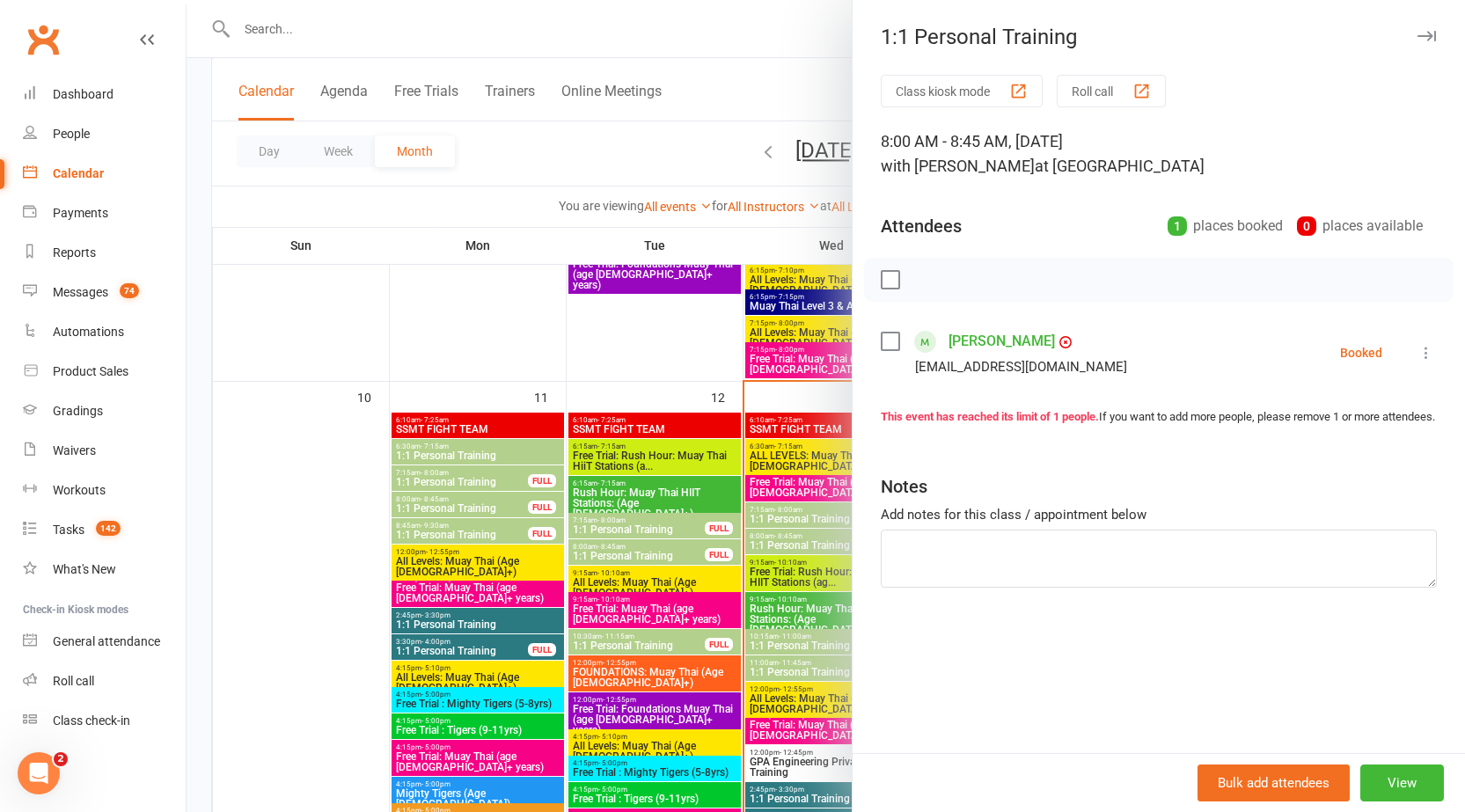
click at [1418, 31] on icon "button" at bounding box center [1427, 36] width 19 height 10
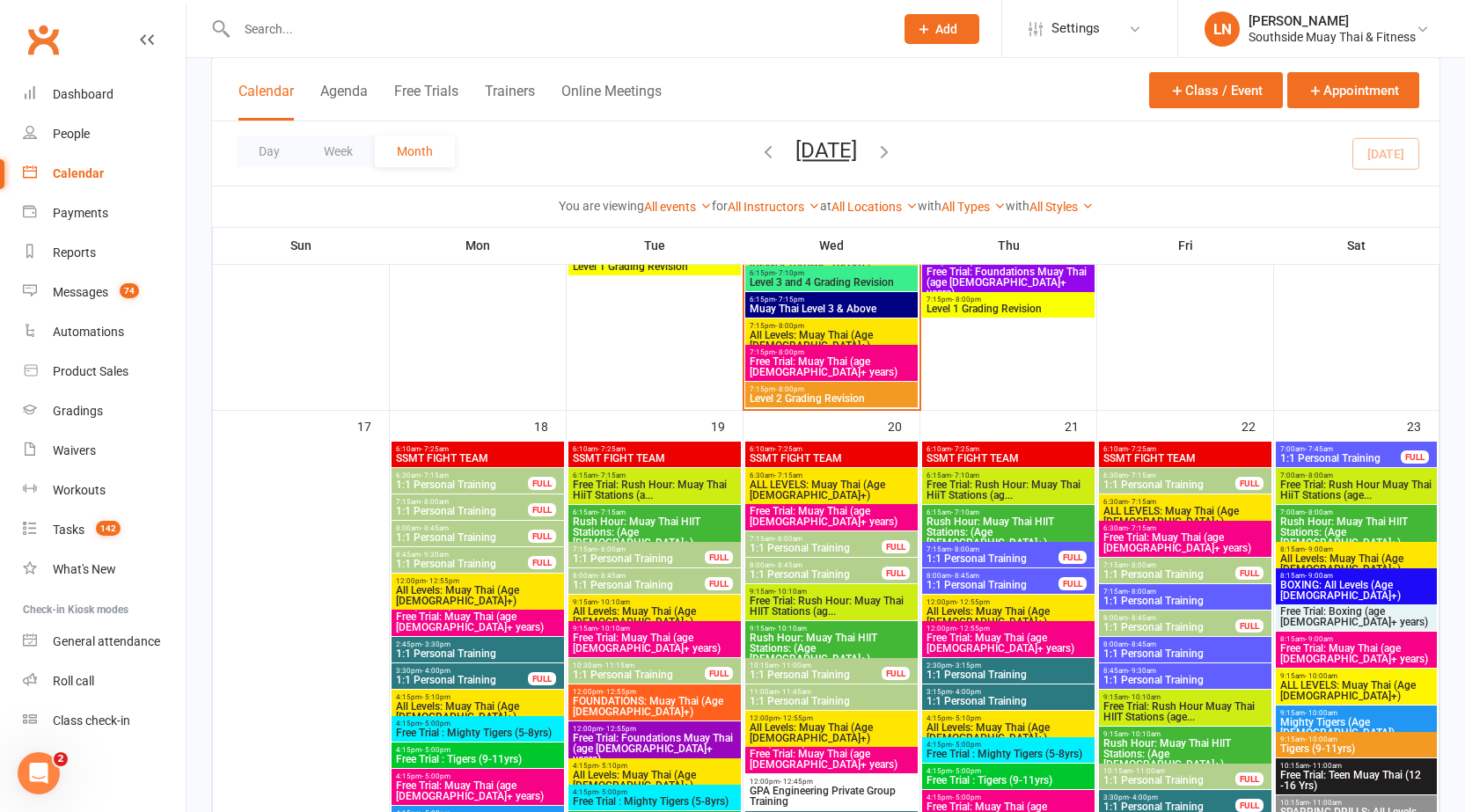
scroll to position [2717, 0]
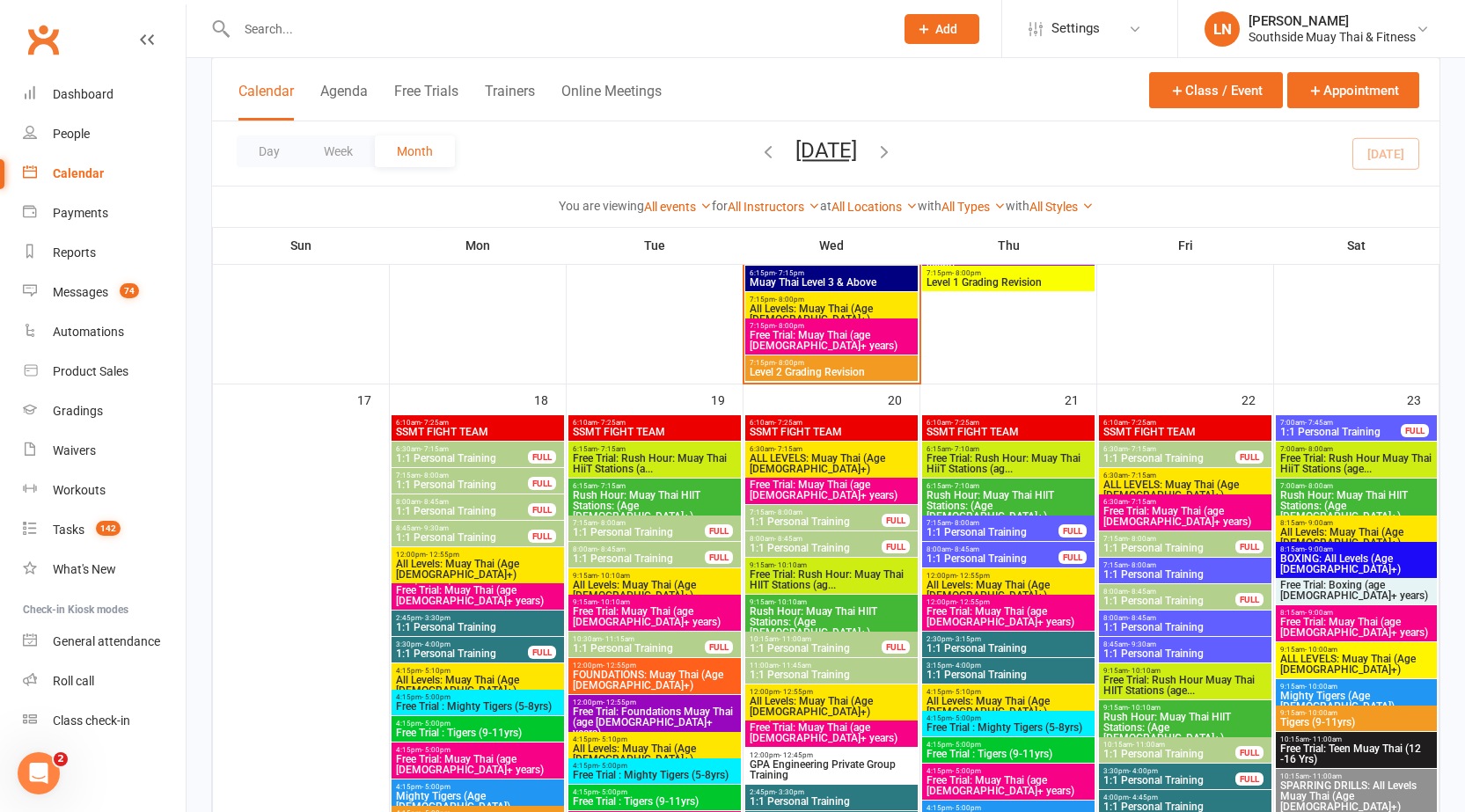
click at [451, 482] on span "1:1 Personal Training" at bounding box center [462, 484] width 134 height 10
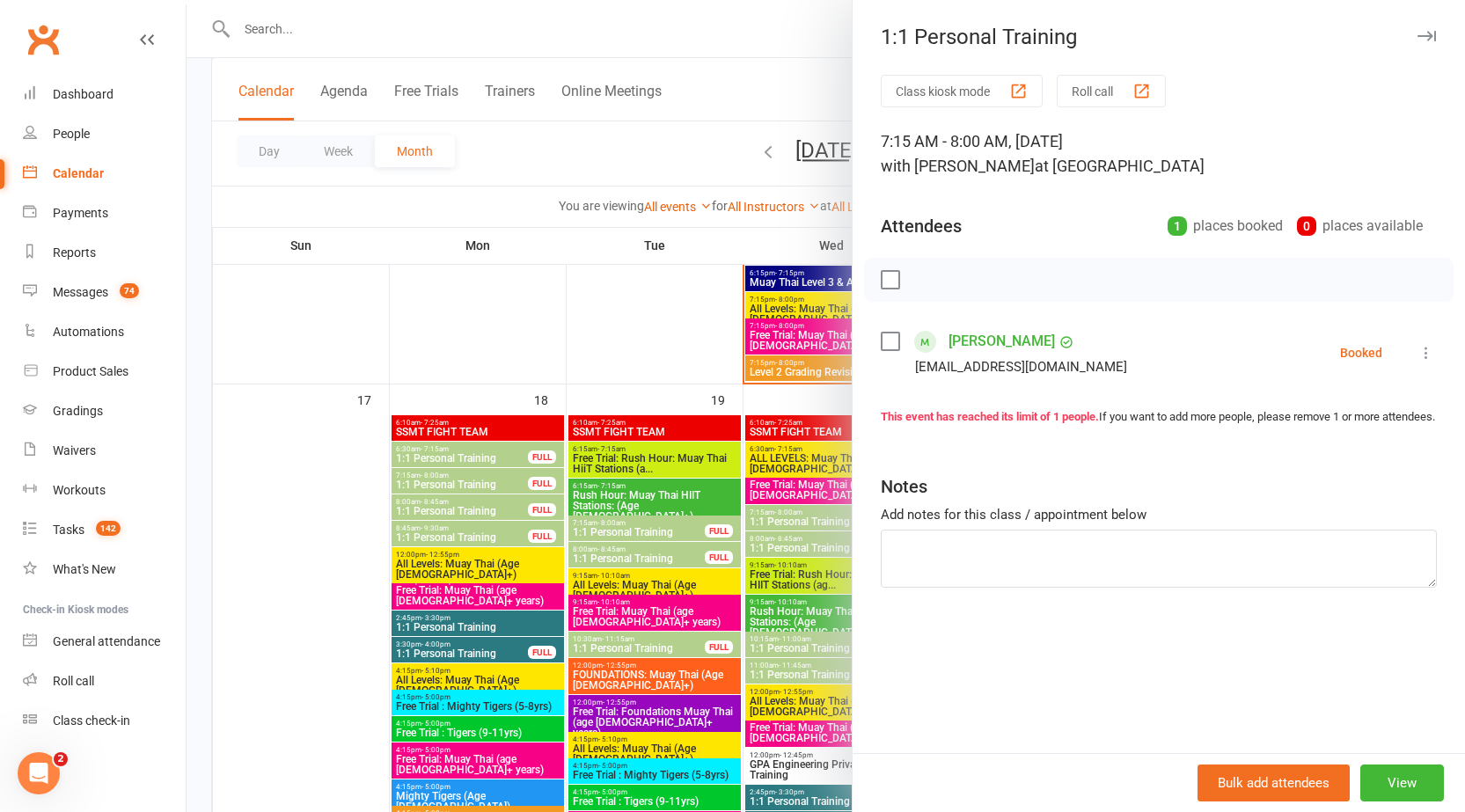
click at [437, 480] on div at bounding box center [826, 406] width 1279 height 812
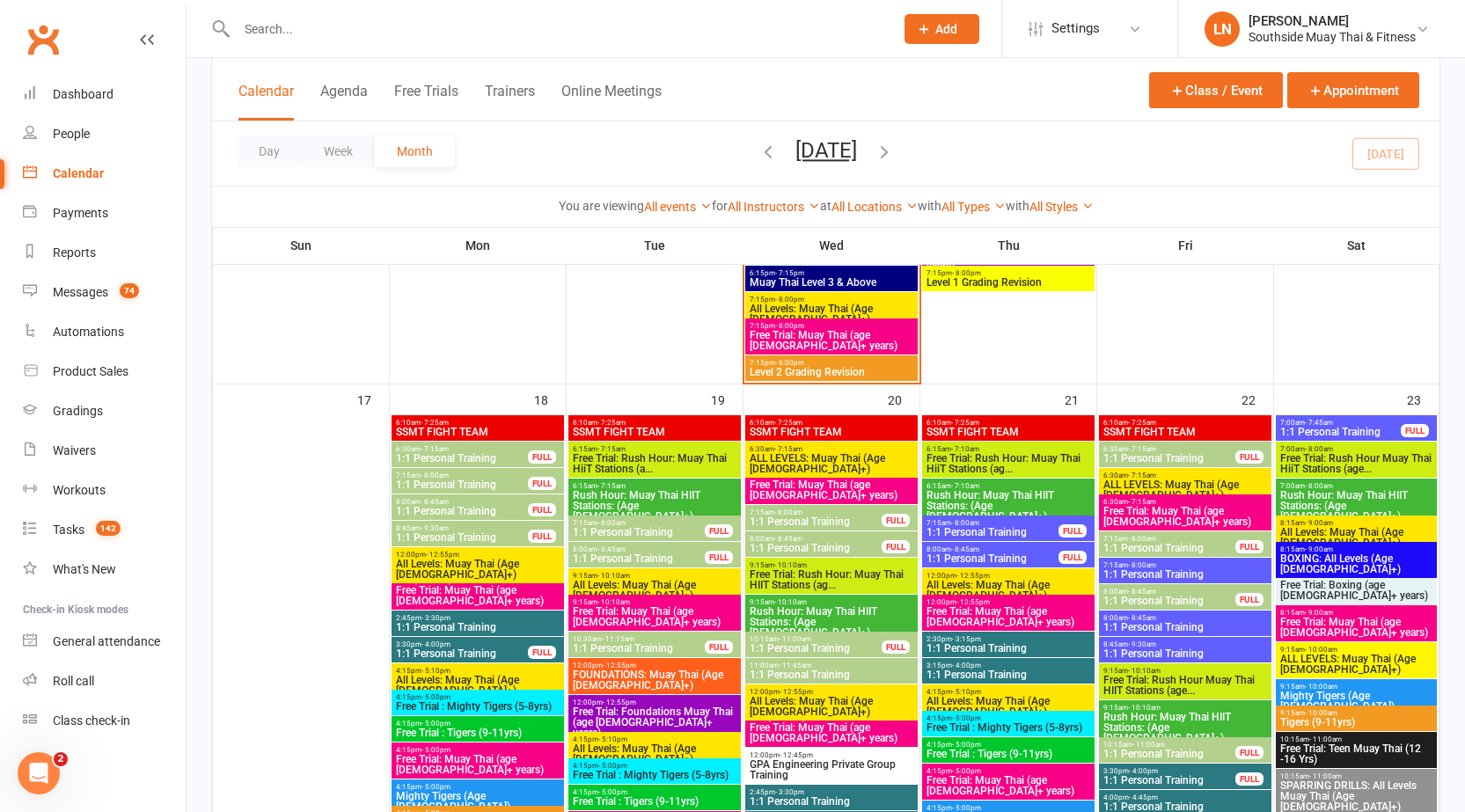
click at [439, 503] on span "- 8:45am" at bounding box center [434, 501] width 28 height 8
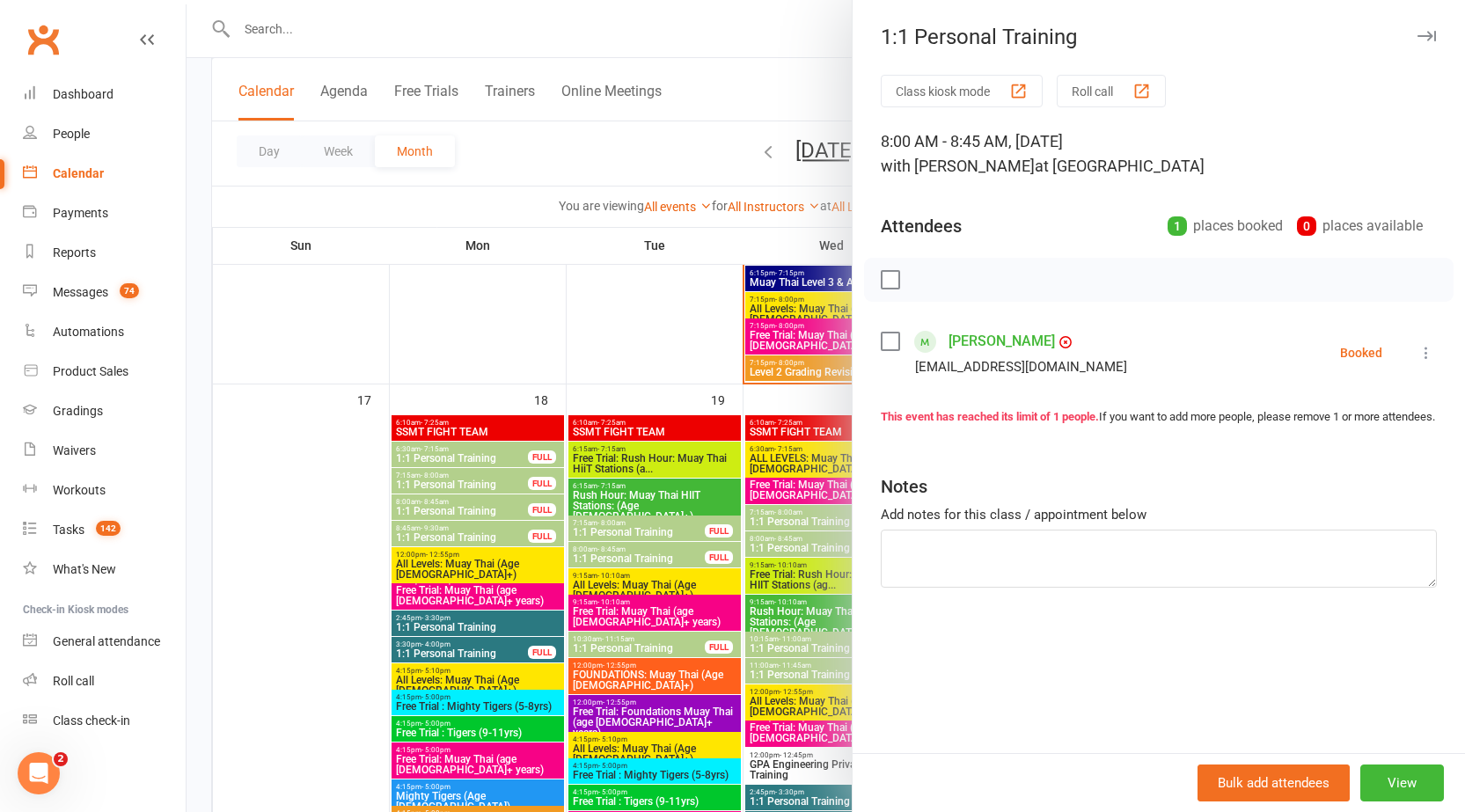
click at [439, 503] on div at bounding box center [826, 406] width 1279 height 812
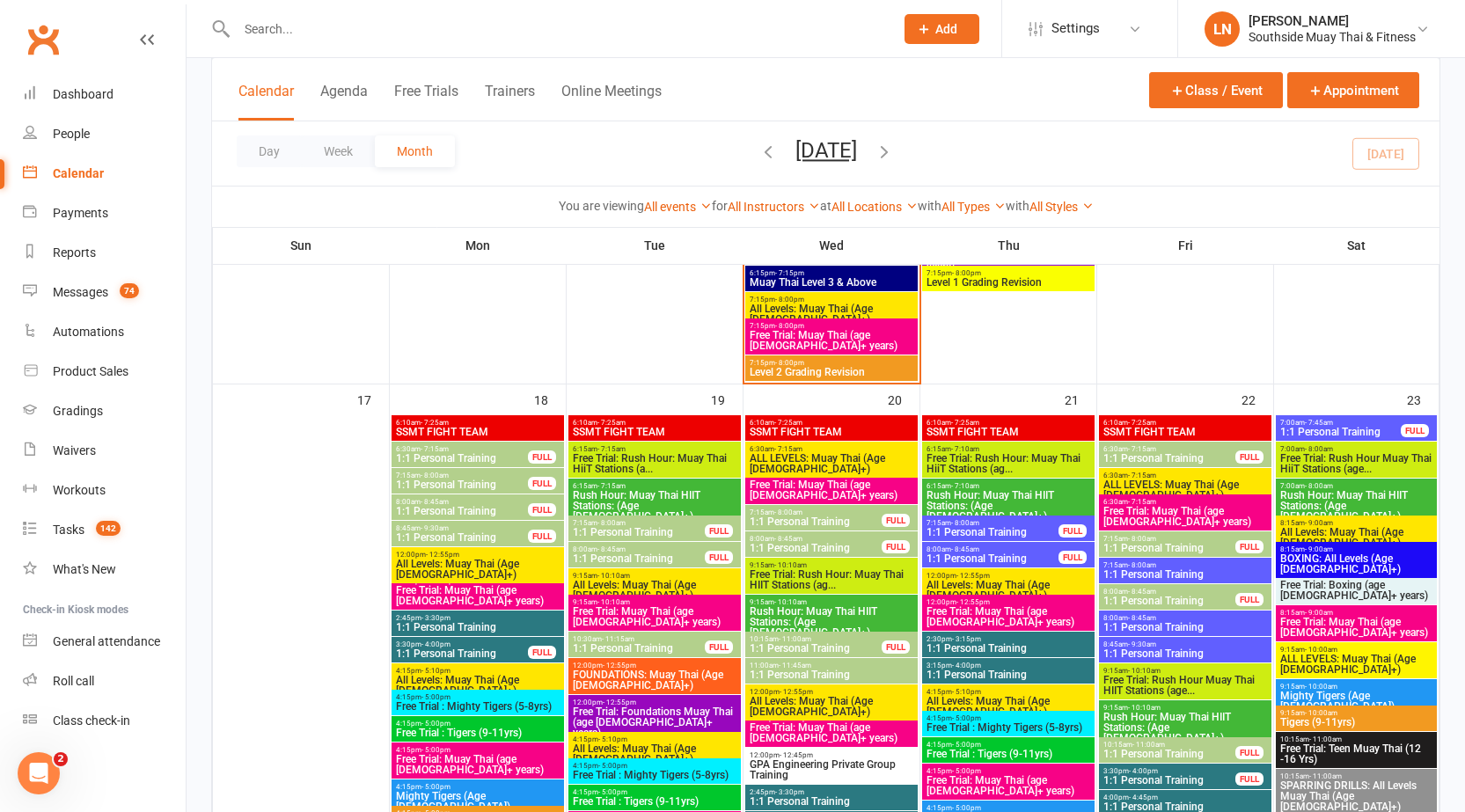
click at [439, 527] on span "- 9:30am" at bounding box center [434, 528] width 28 height 8
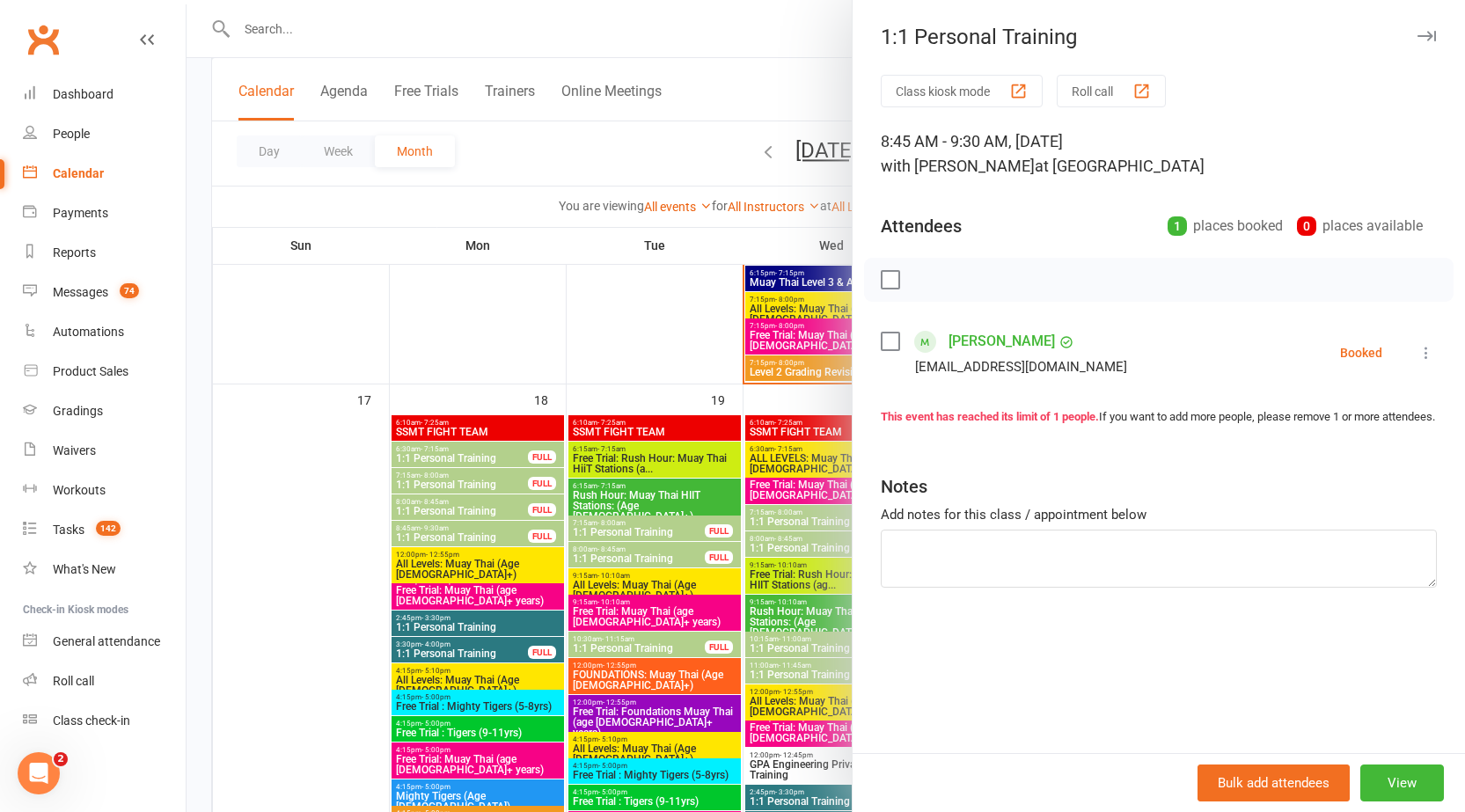
click at [438, 529] on div at bounding box center [826, 406] width 1279 height 812
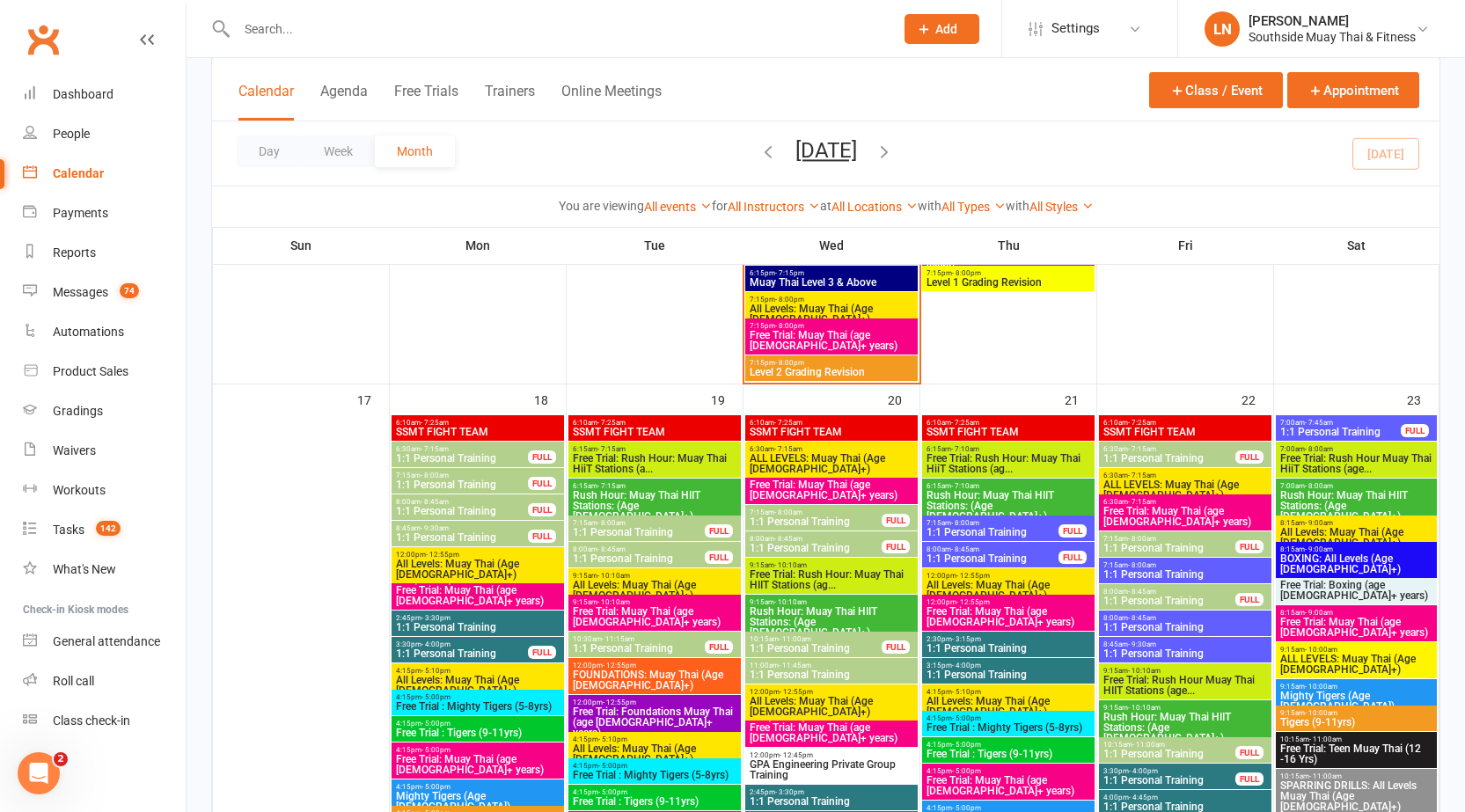
click at [587, 525] on span "7:15am - 8:00am" at bounding box center [639, 523] width 134 height 8
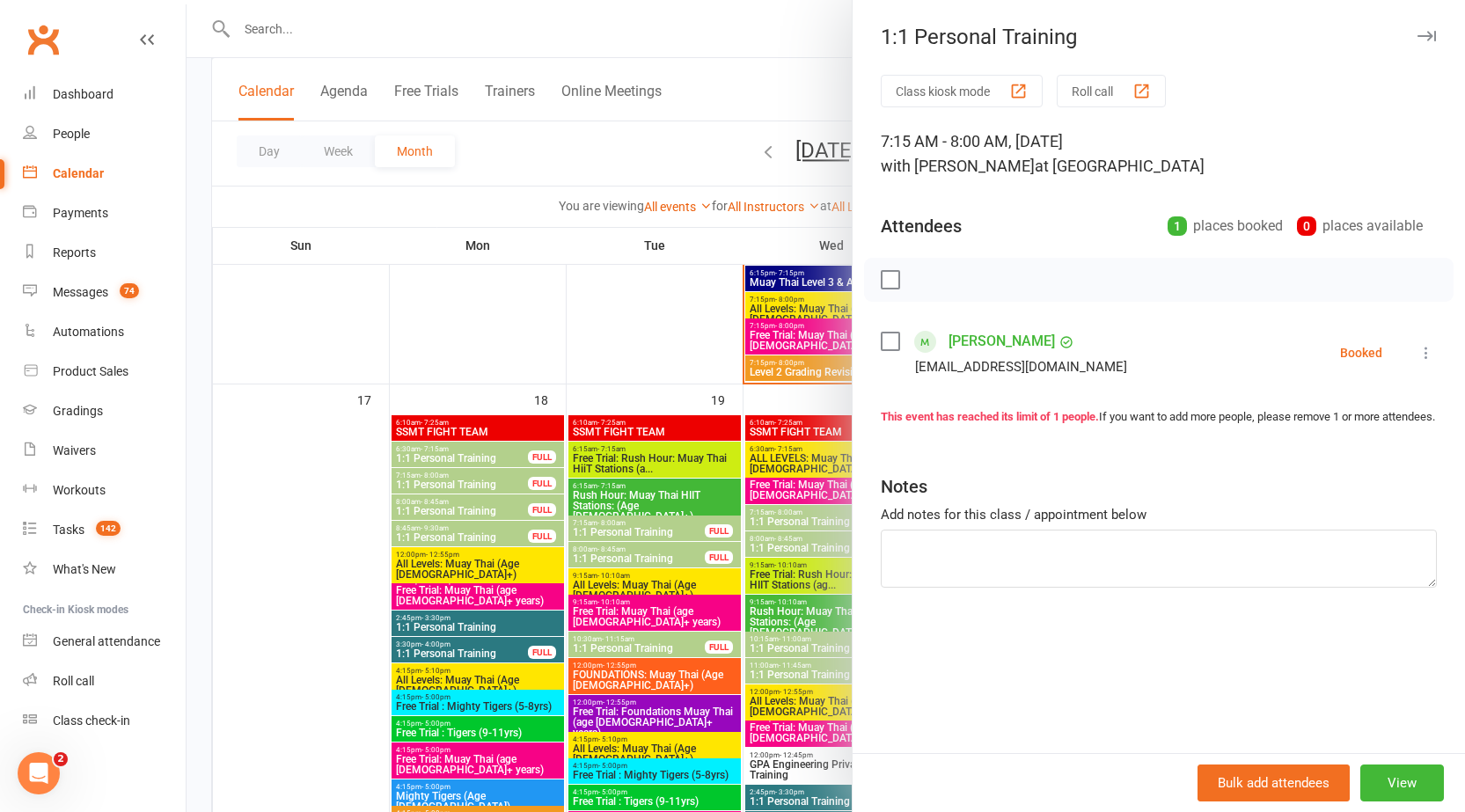
click at [588, 528] on div at bounding box center [826, 406] width 1279 height 812
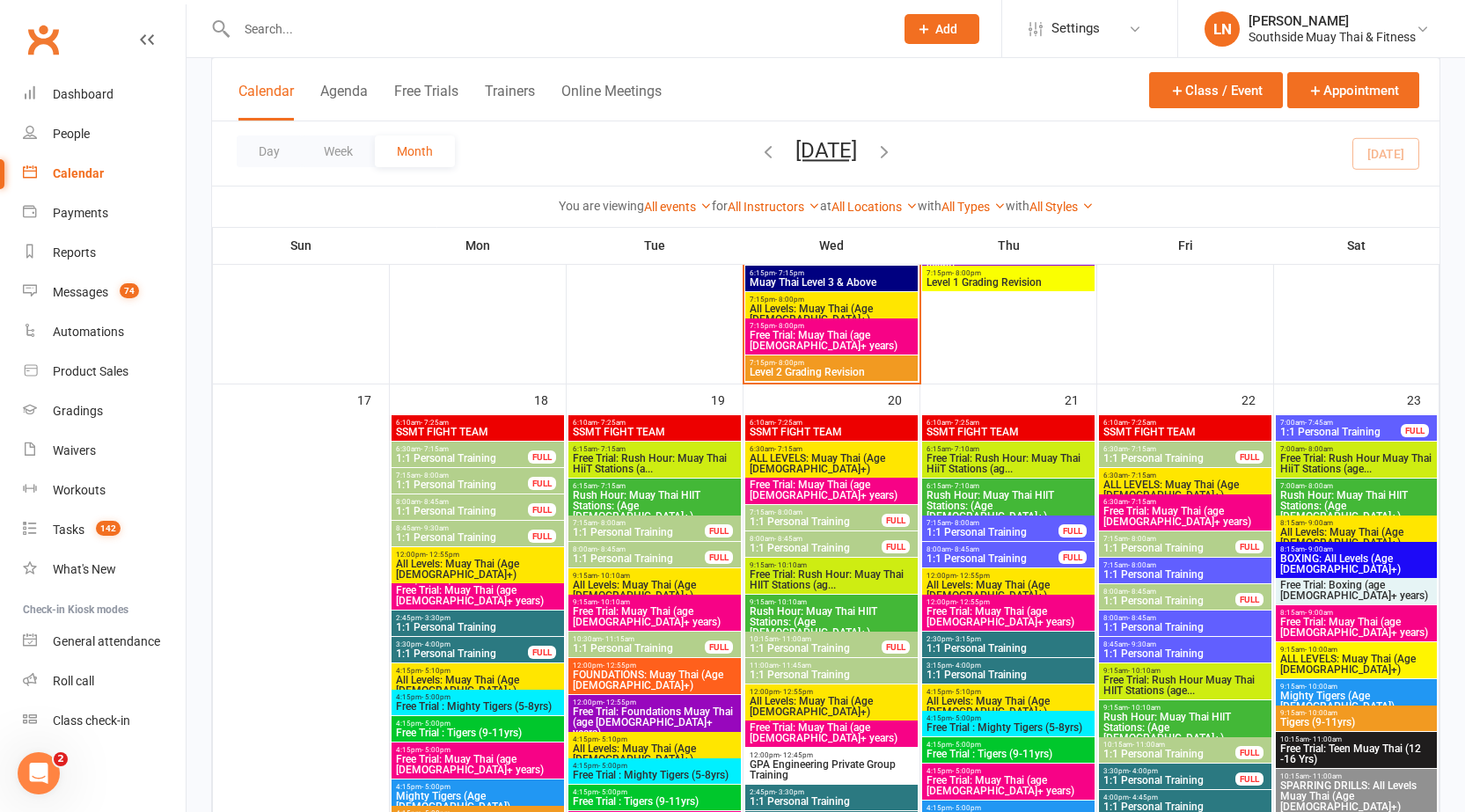
click at [600, 554] on span "1:1 Personal Training" at bounding box center [639, 558] width 134 height 10
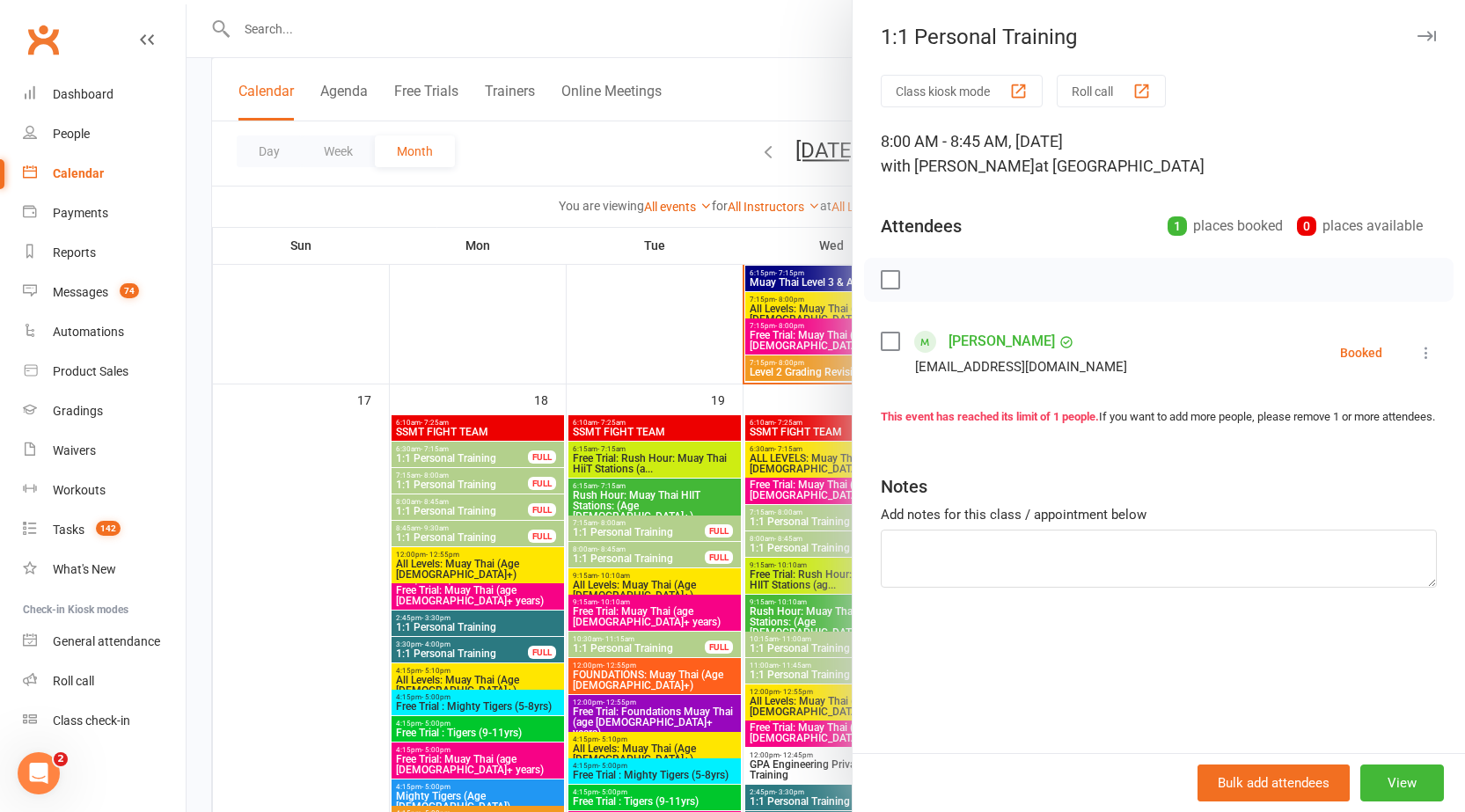
click at [600, 554] on div at bounding box center [826, 406] width 1279 height 812
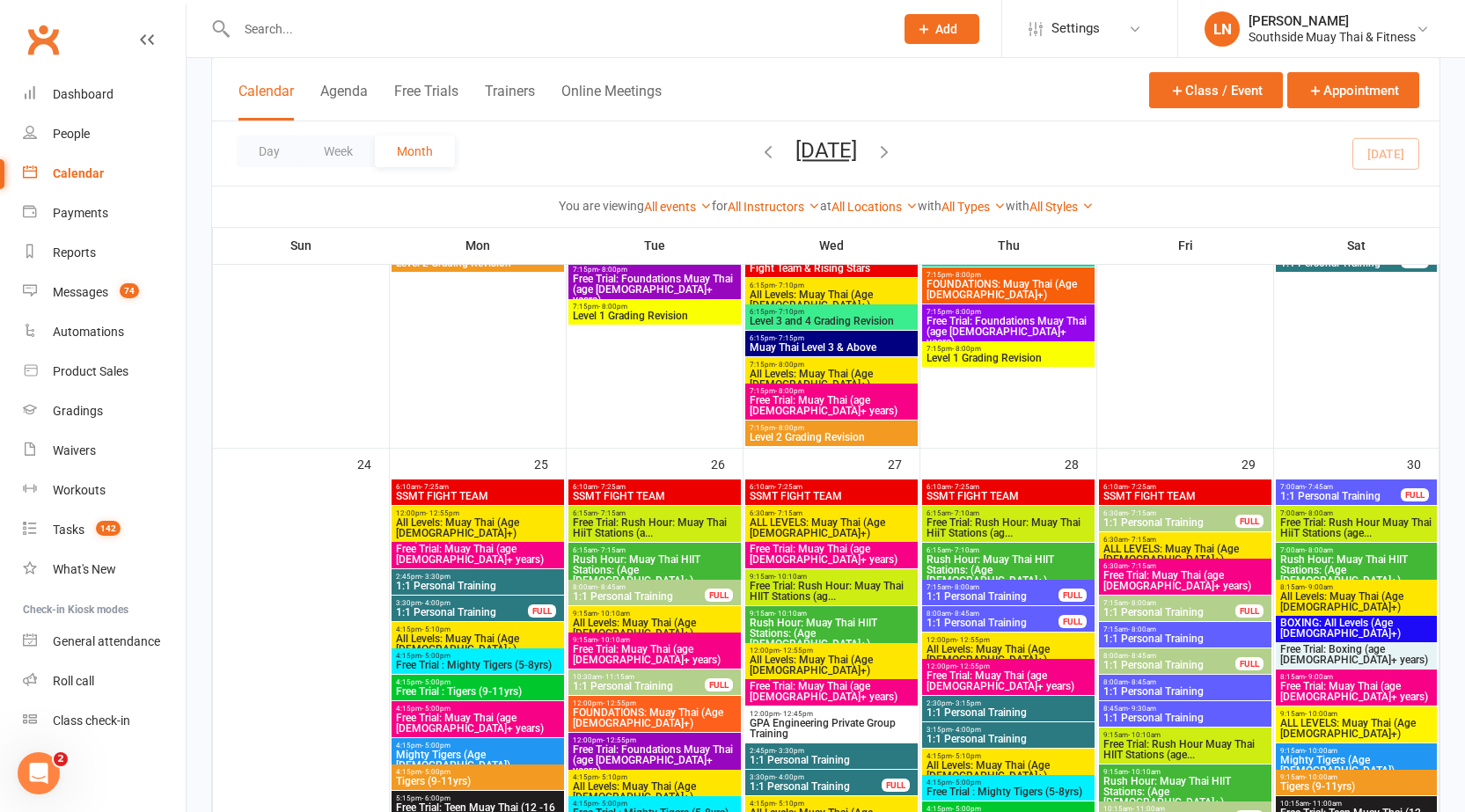
scroll to position [3645, 0]
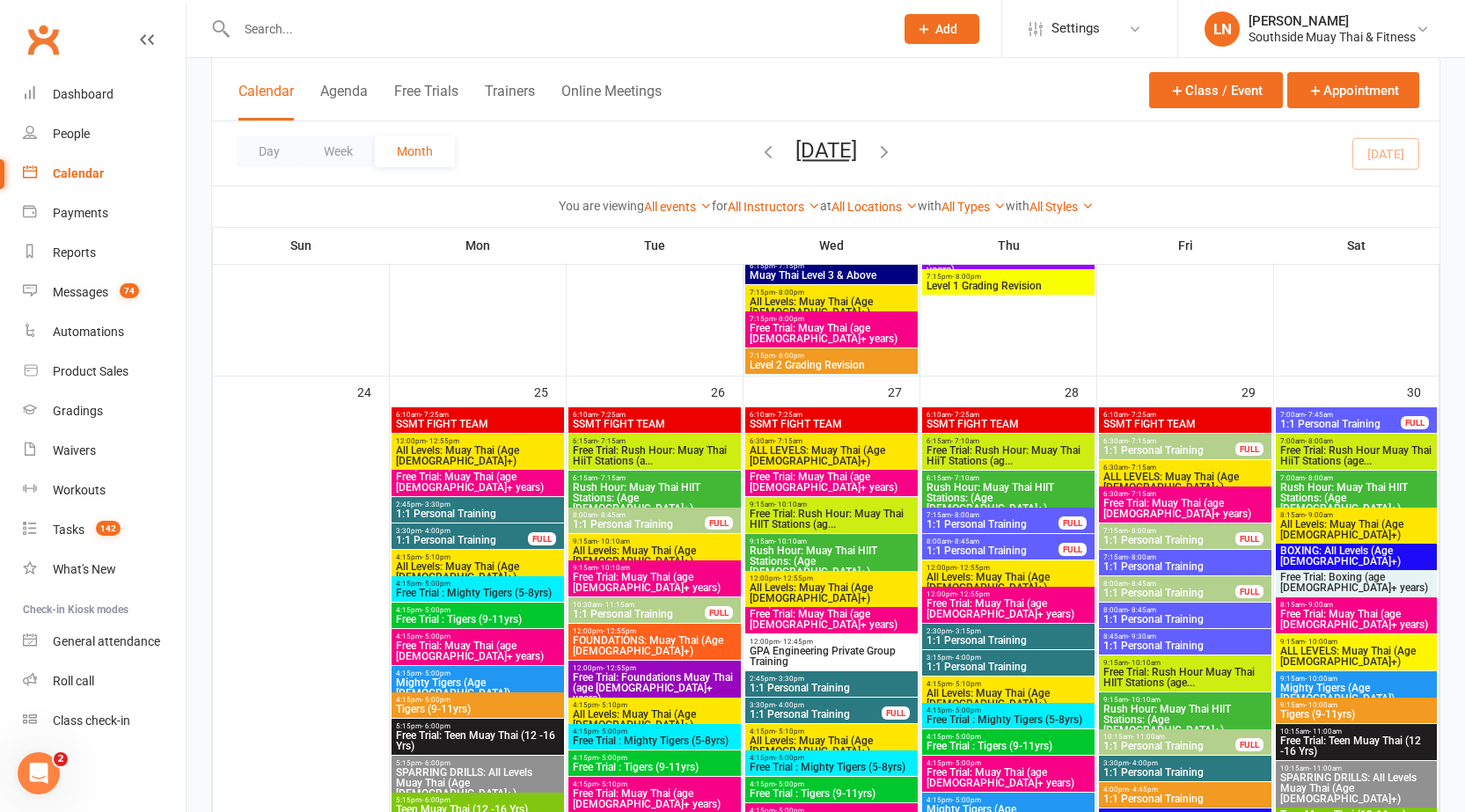
click at [676, 519] on span "1:1 Personal Training" at bounding box center [639, 524] width 134 height 10
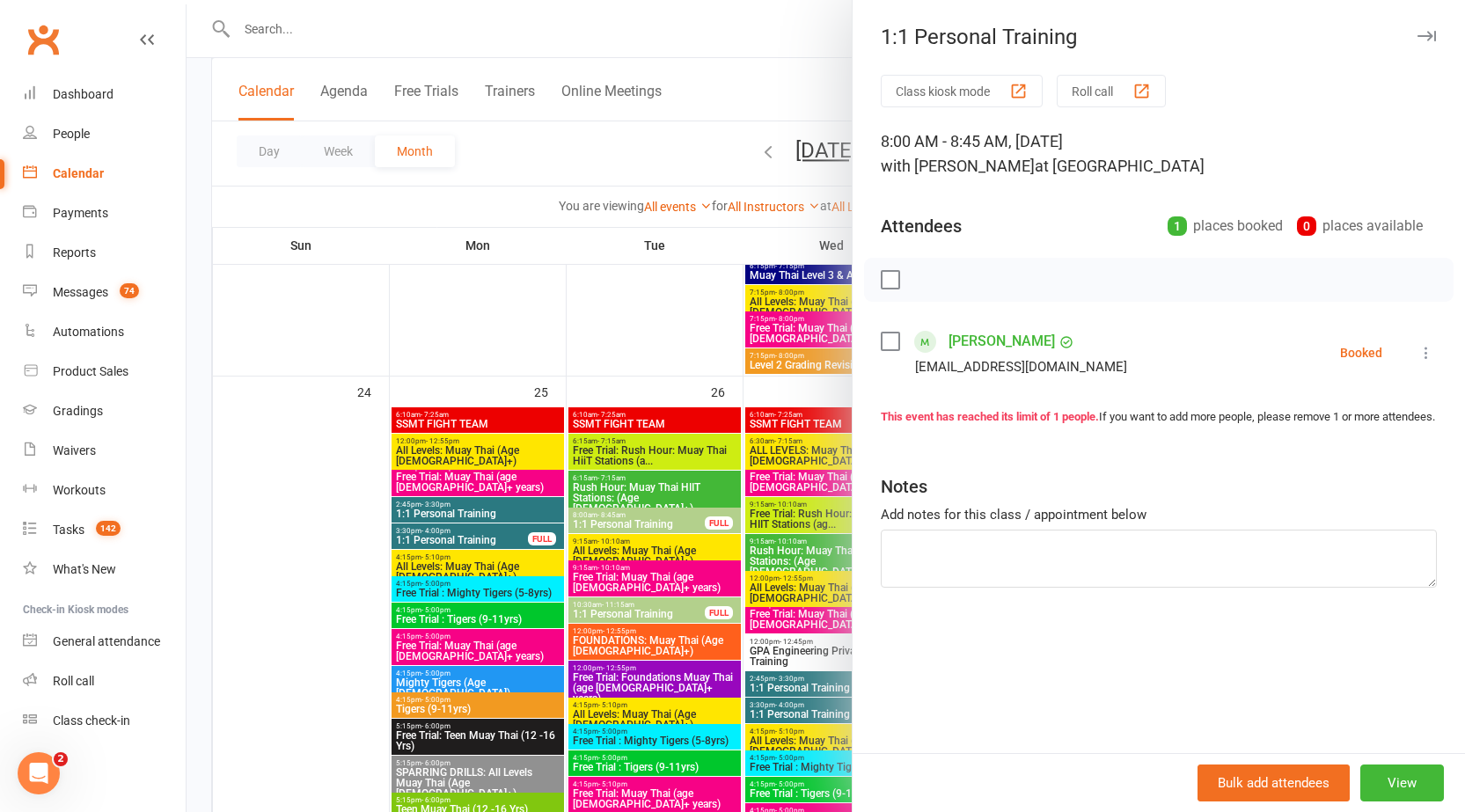
click at [1418, 352] on icon at bounding box center [1426, 352] width 18 height 18
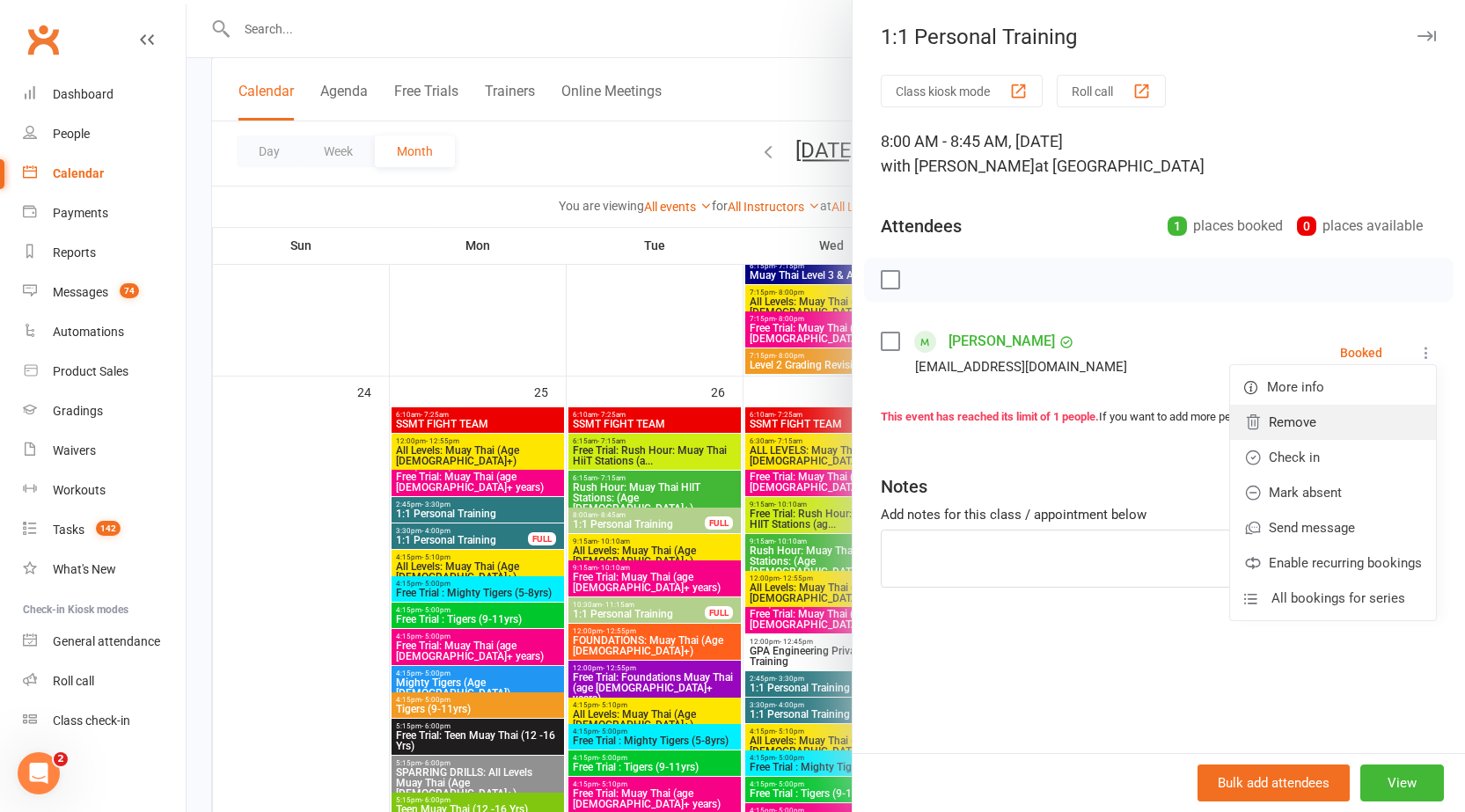
click at [1320, 429] on link "Remove" at bounding box center [1334, 422] width 206 height 35
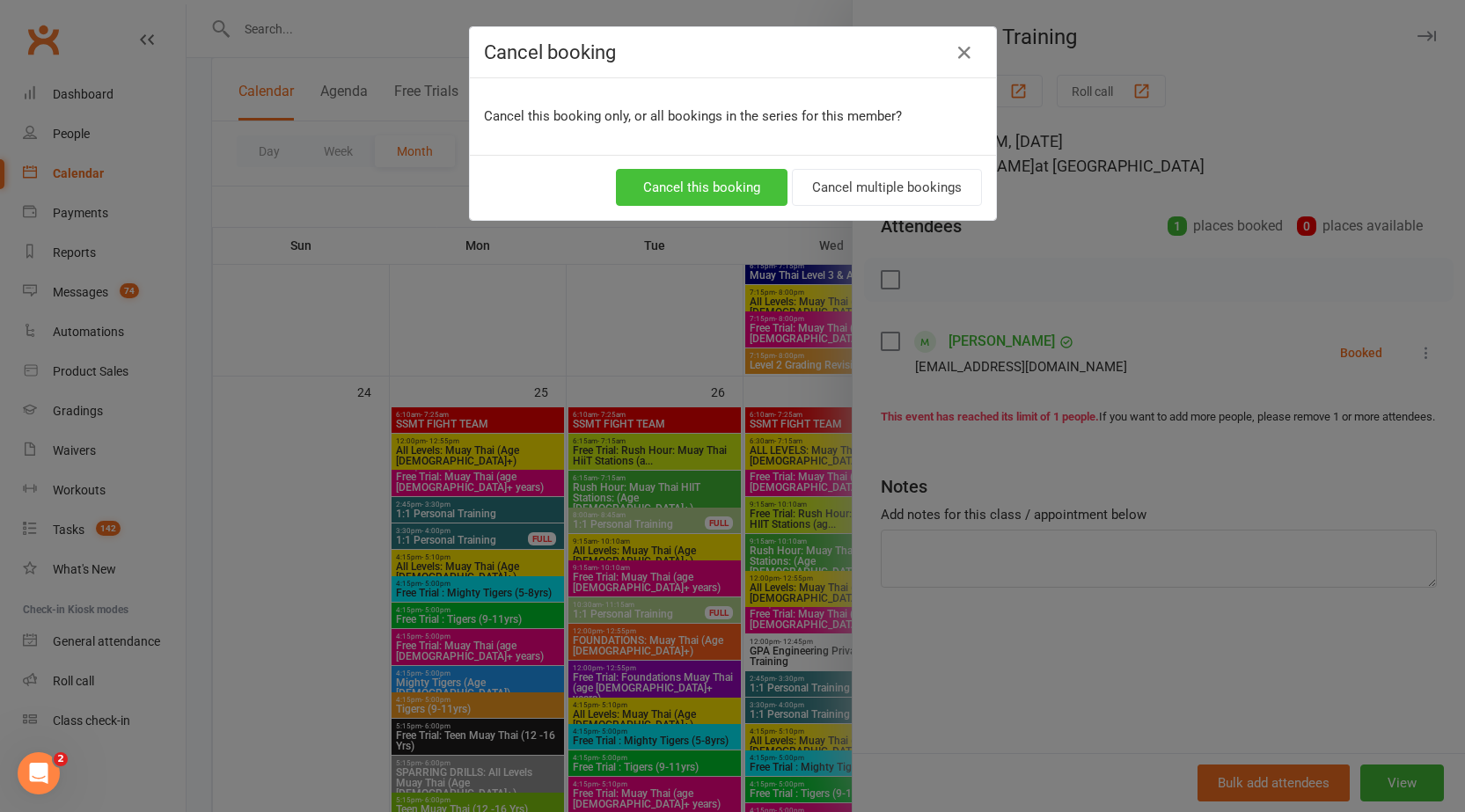
click at [754, 187] on button "Cancel this booking" at bounding box center [702, 187] width 172 height 37
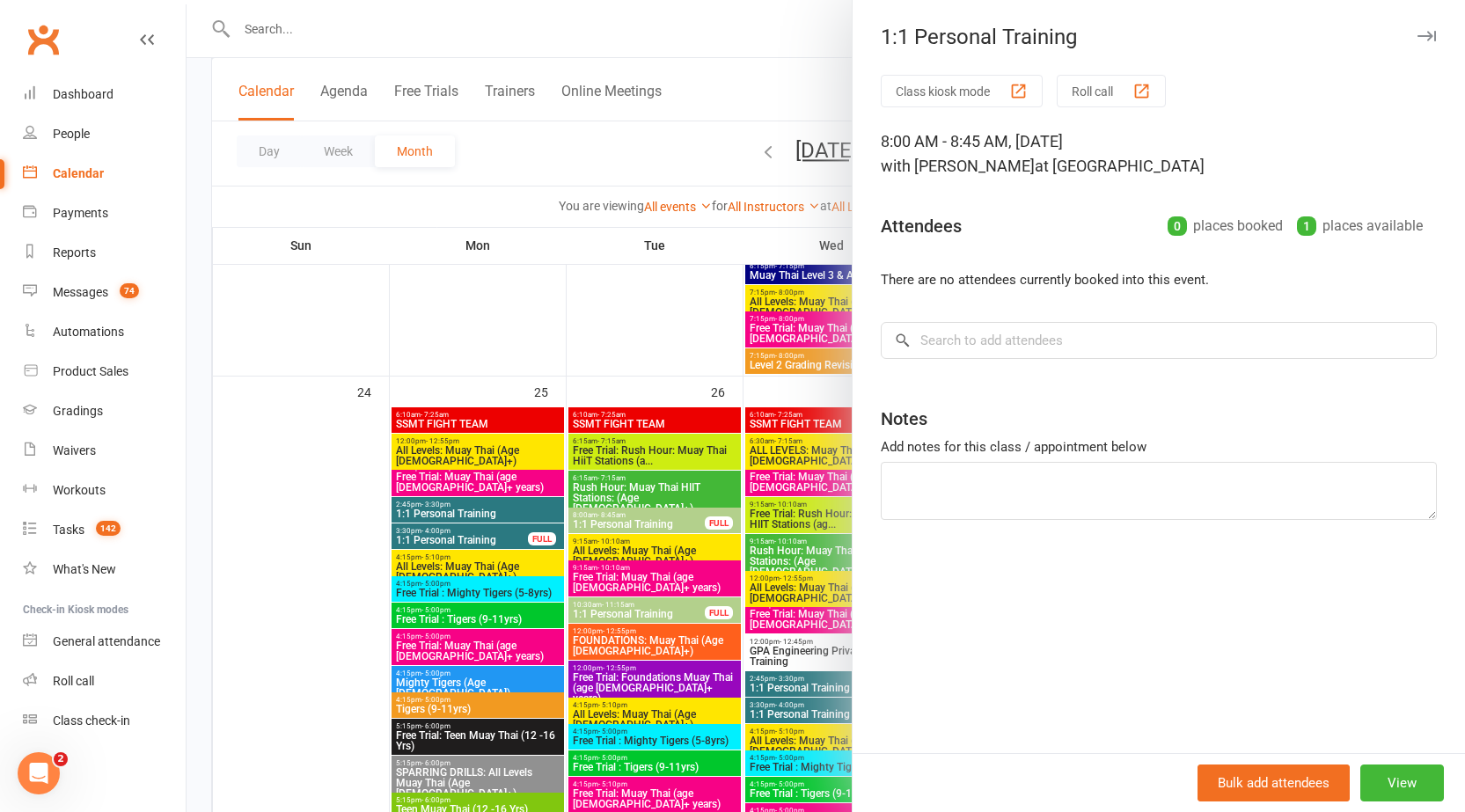
click at [1418, 33] on icon "button" at bounding box center [1427, 36] width 19 height 10
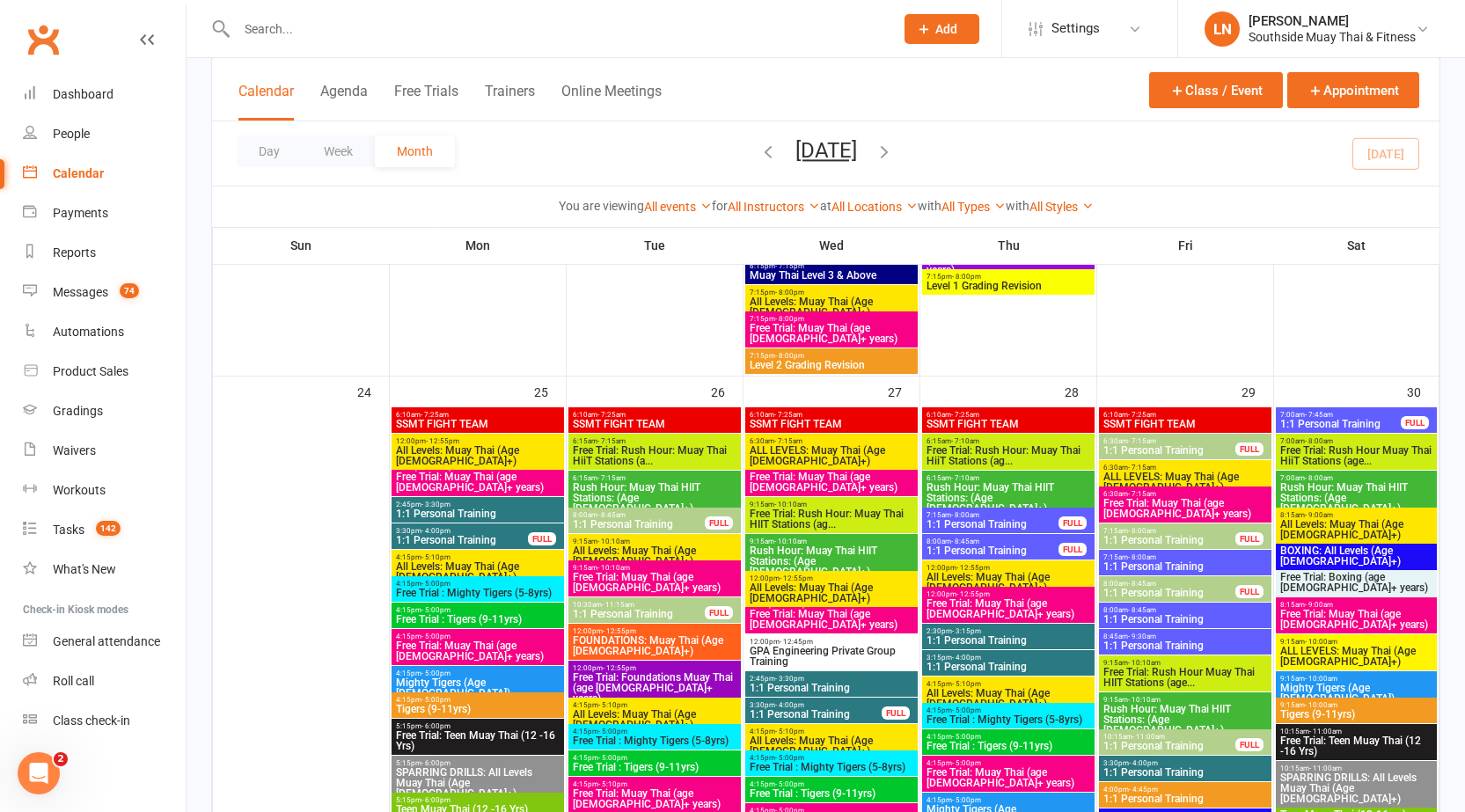
click at [624, 513] on span "- 8:45am" at bounding box center [612, 515] width 28 height 8
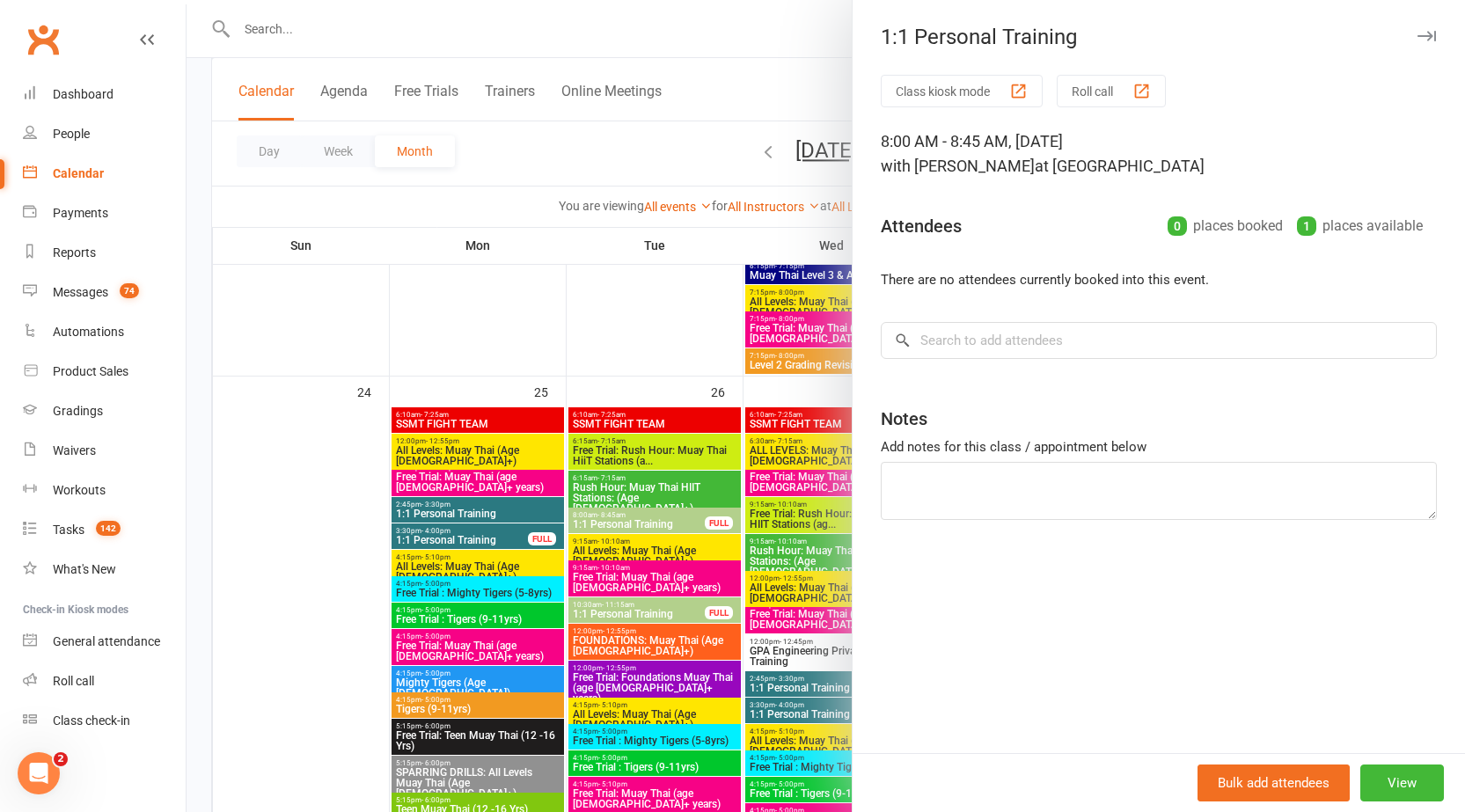
click at [638, 515] on div at bounding box center [826, 406] width 1279 height 812
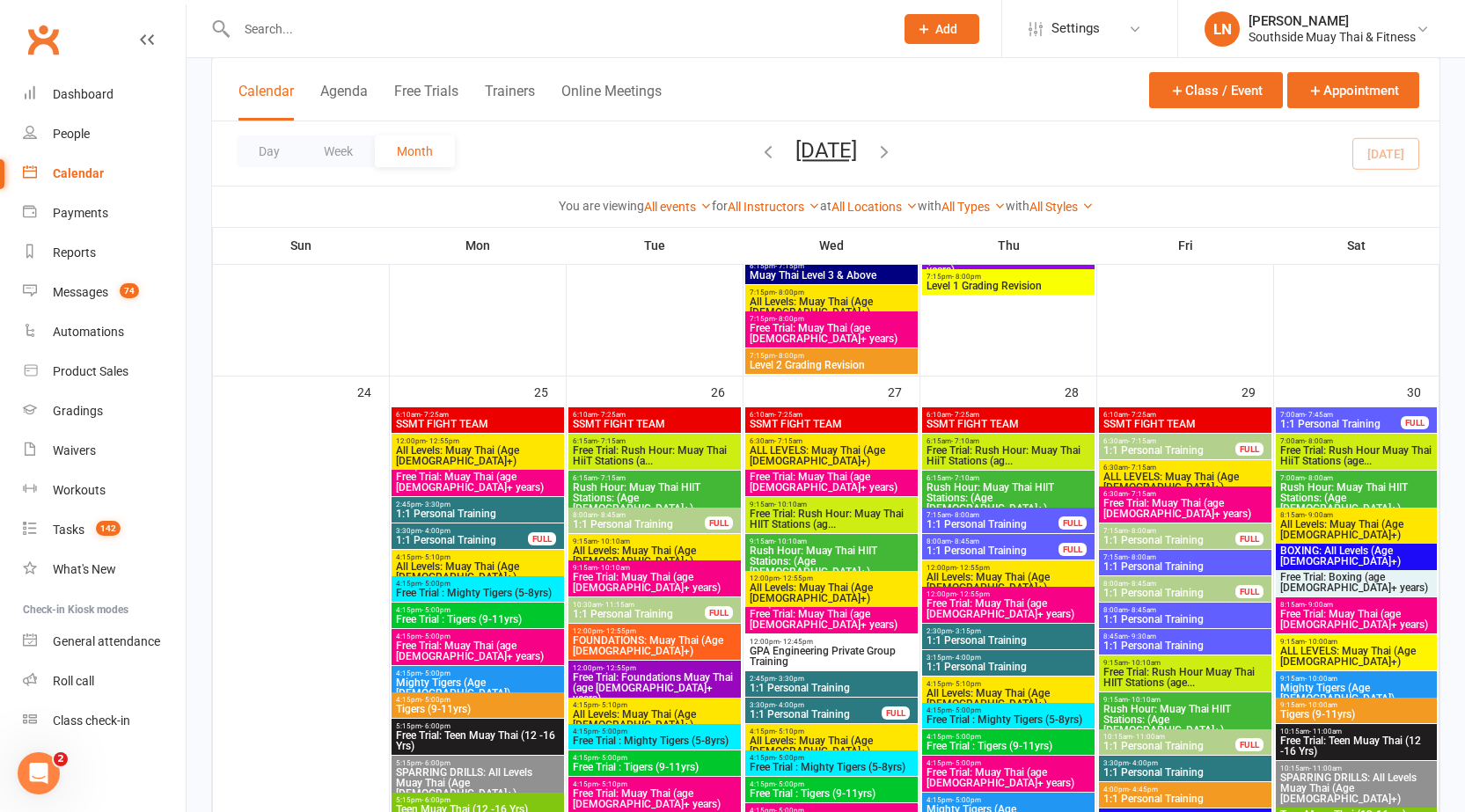
click at [960, 521] on span "1:1 Personal Training" at bounding box center [993, 524] width 134 height 10
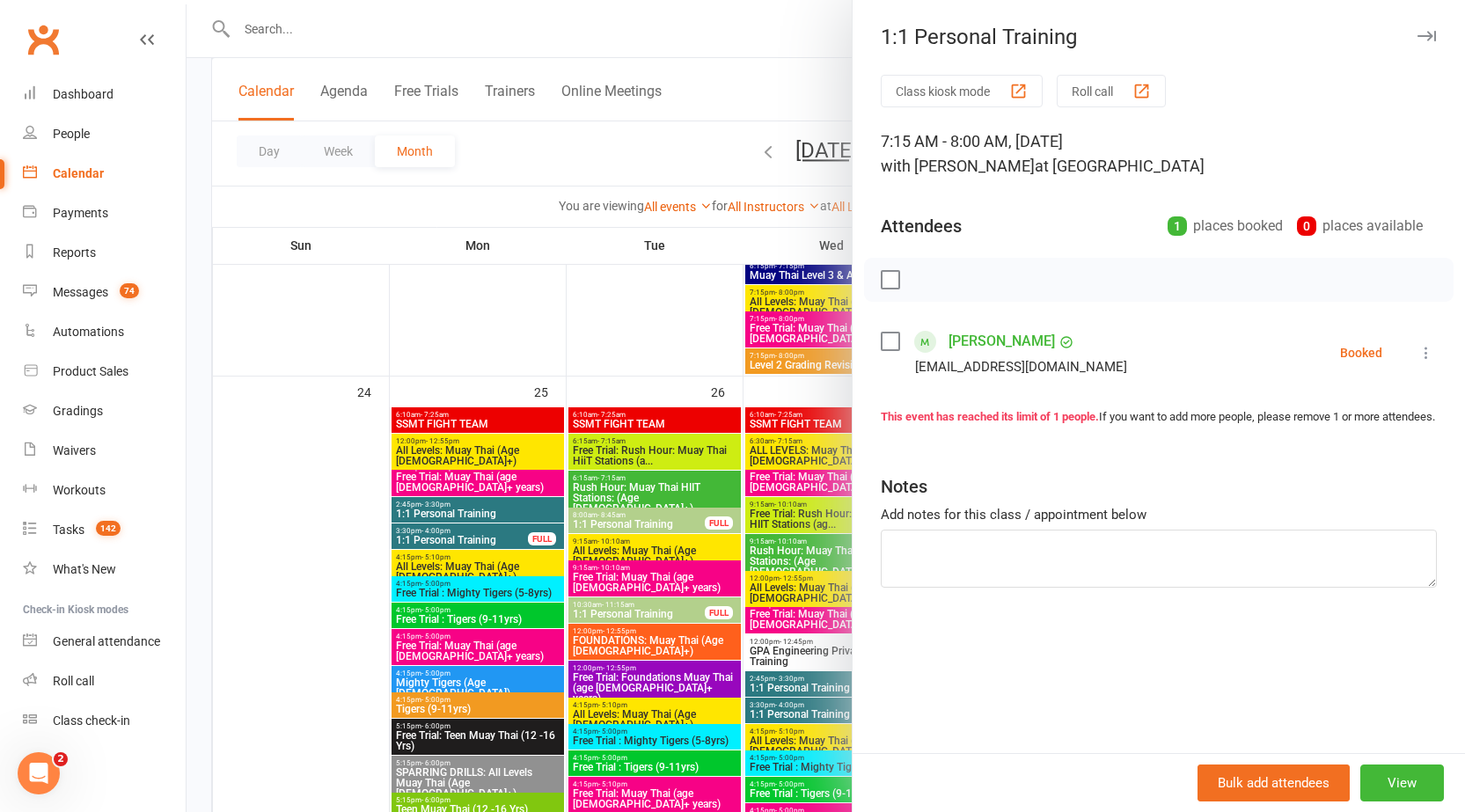
click at [1418, 348] on icon at bounding box center [1426, 352] width 18 height 18
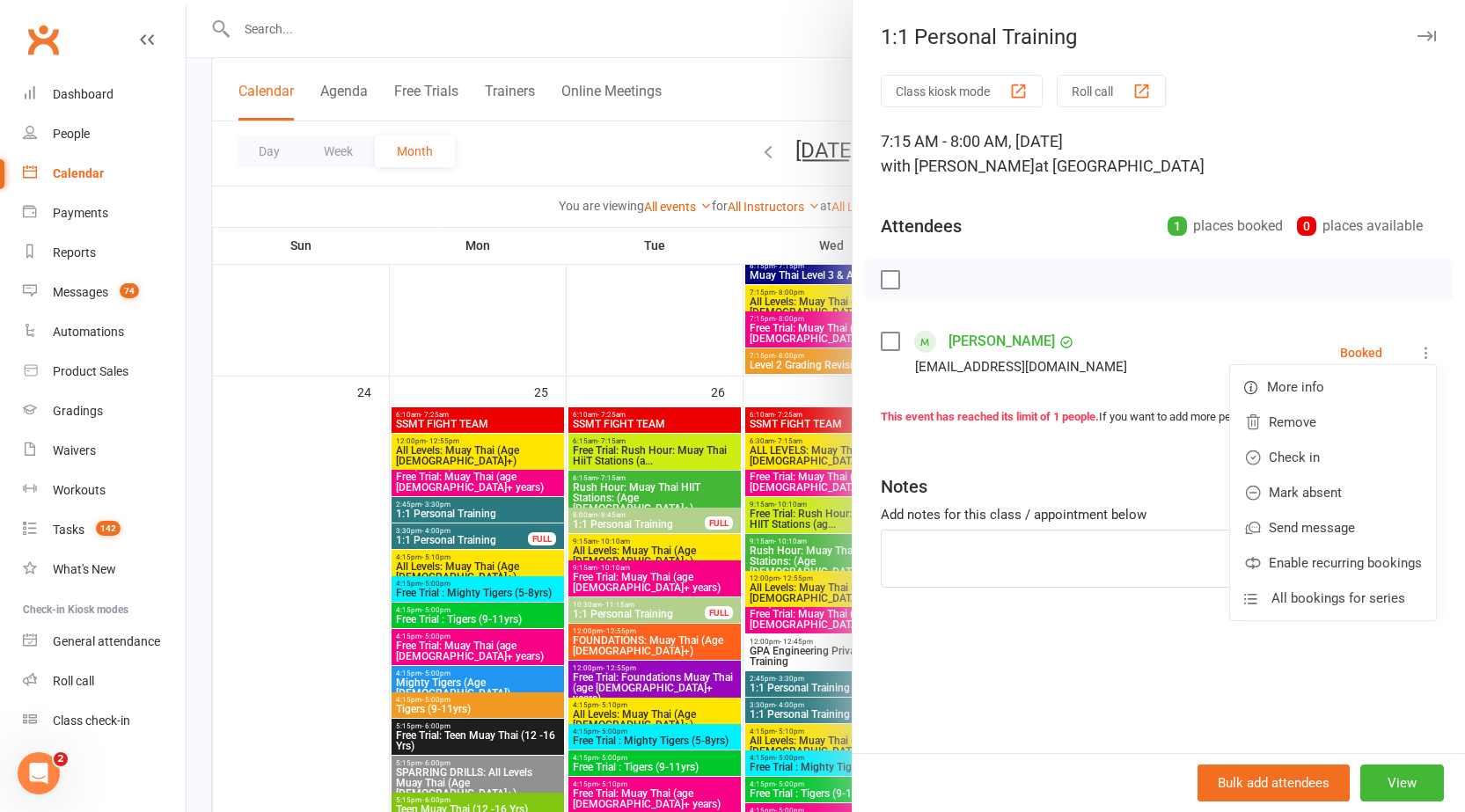
click at [1082, 504] on div "Notes" at bounding box center [1159, 482] width 556 height 43
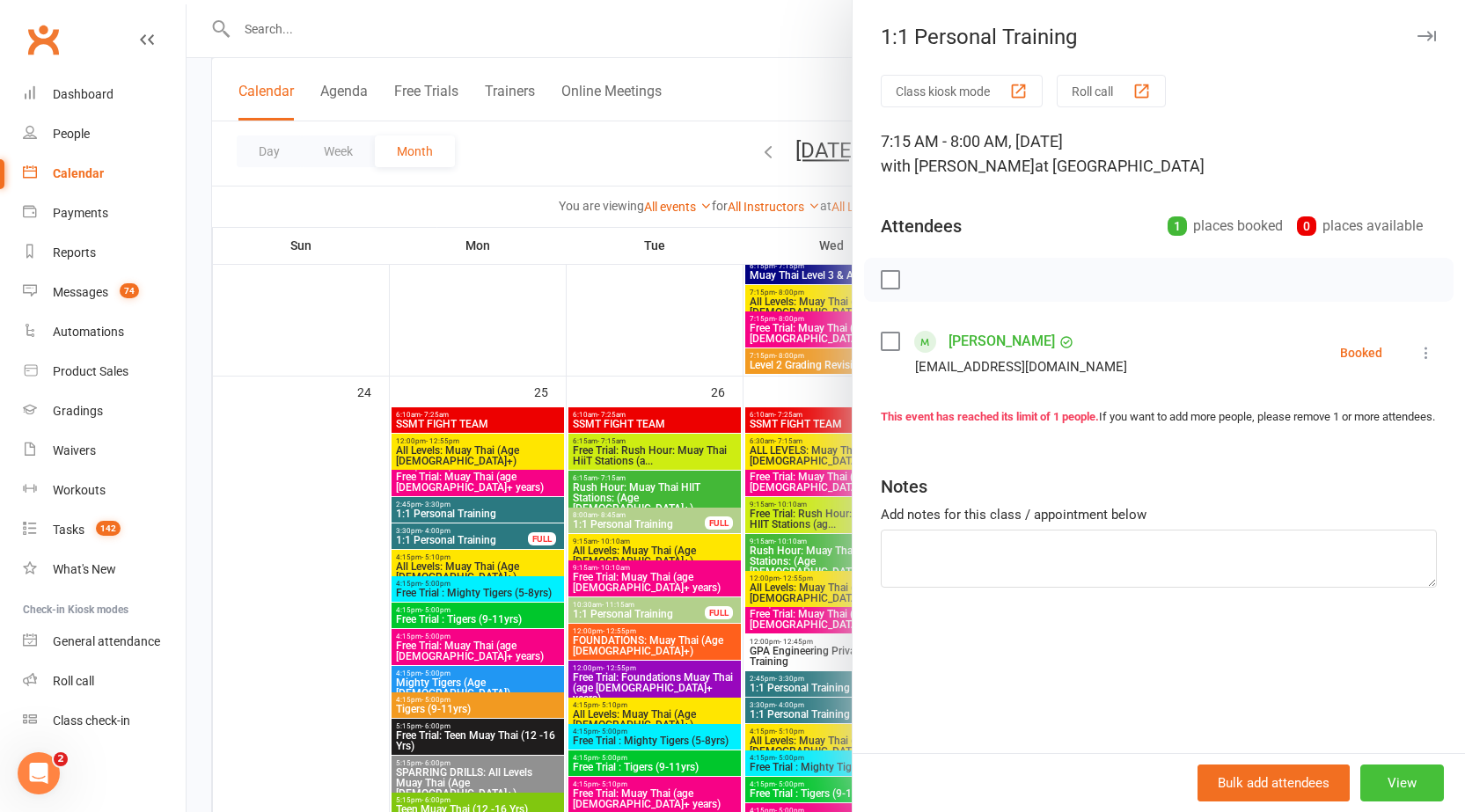
drag, startPoint x: 1379, startPoint y: 774, endPoint x: 1279, endPoint y: 575, distance: 222.7
click at [1380, 774] on button "View" at bounding box center [1402, 783] width 84 height 37
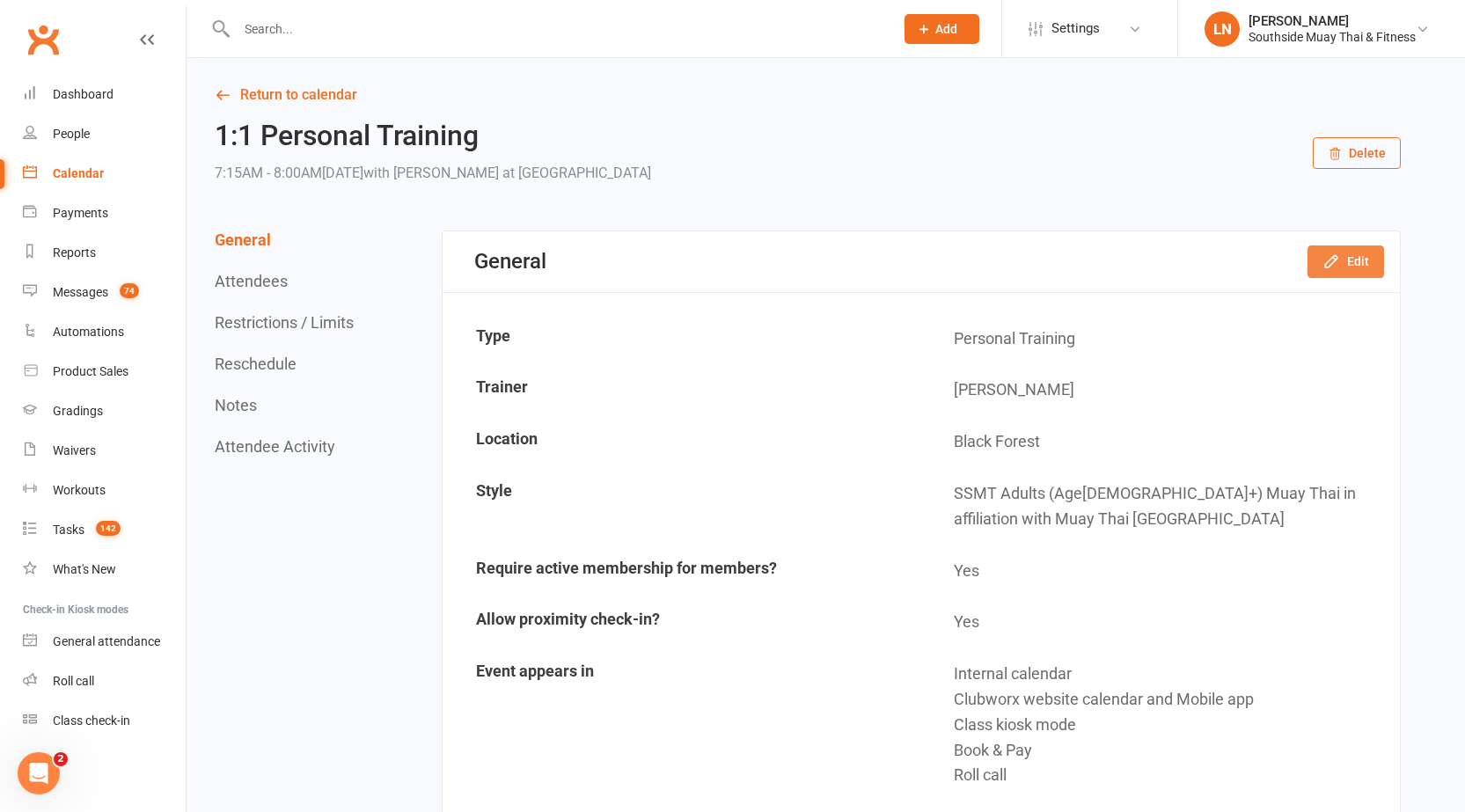
click at [1344, 264] on button "Edit" at bounding box center [1346, 262] width 77 height 32
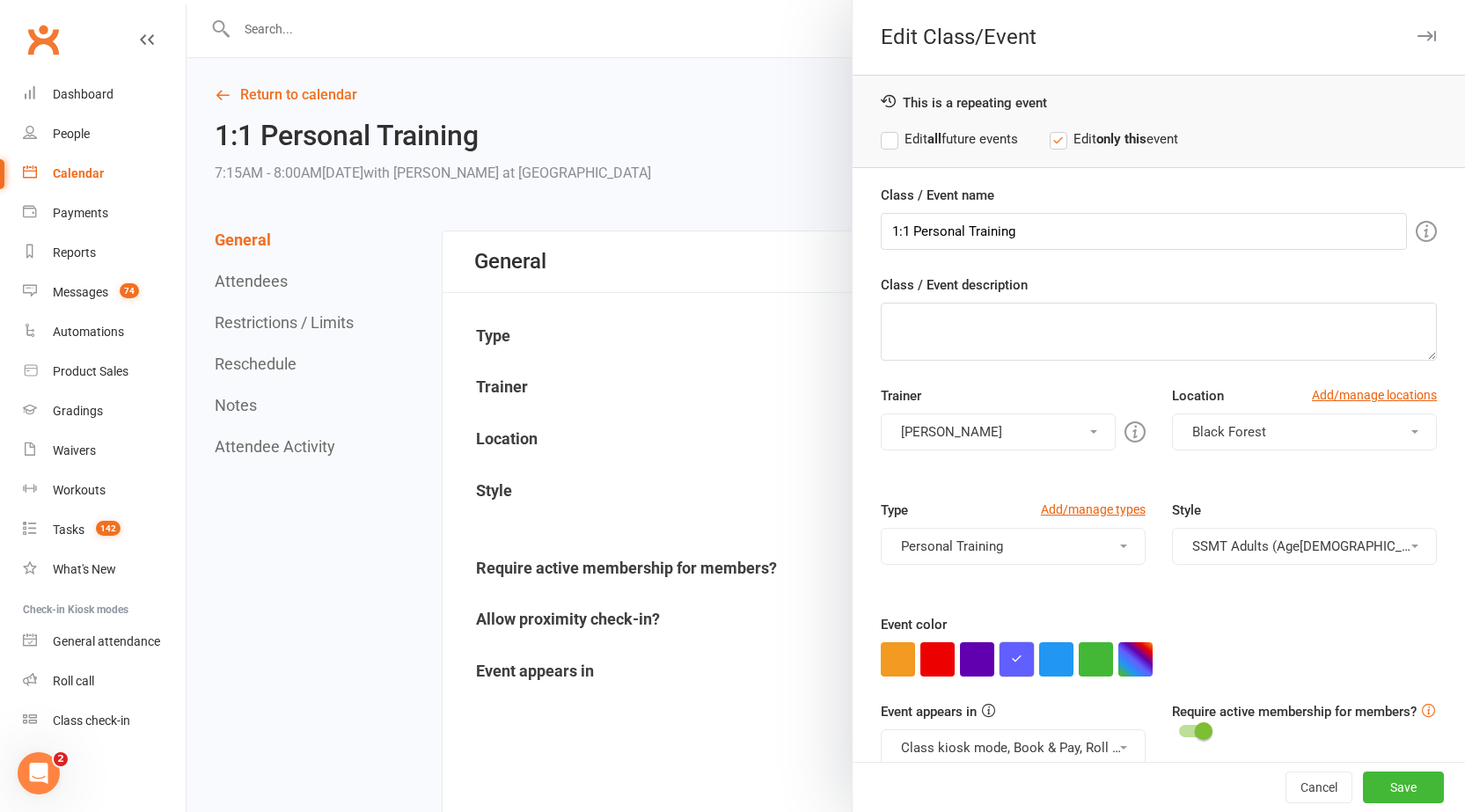
click at [1013, 663] on icon "button" at bounding box center [1017, 658] width 11 height 11
click at [1012, 656] on icon "button" at bounding box center [1017, 658] width 11 height 11
click at [1135, 662] on button "button" at bounding box center [1135, 659] width 34 height 34
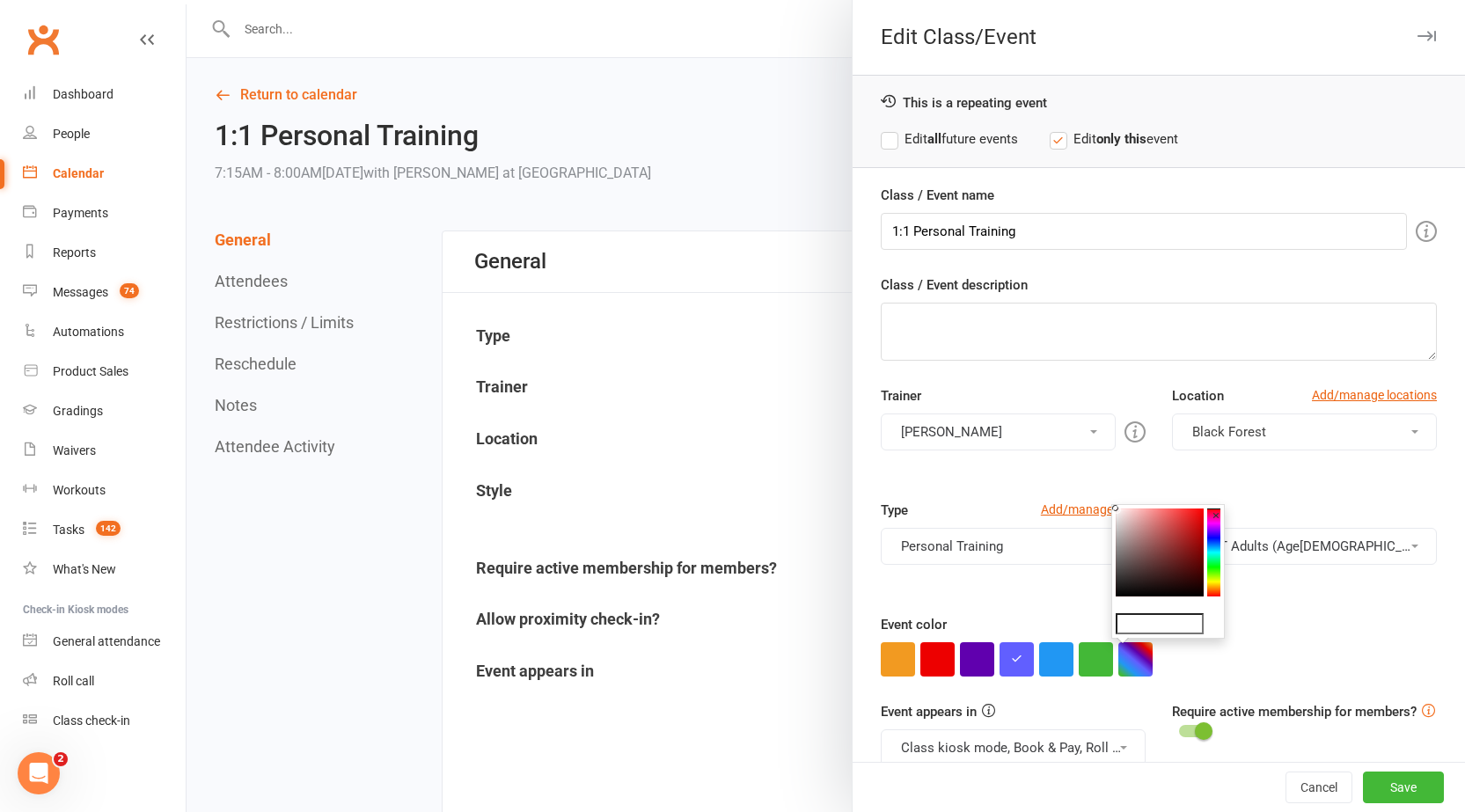
click at [1047, 699] on div "Class / Event name 1:1 Personal Training Class / Event description Trainer Amir…" at bounding box center [1159, 525] width 612 height 680
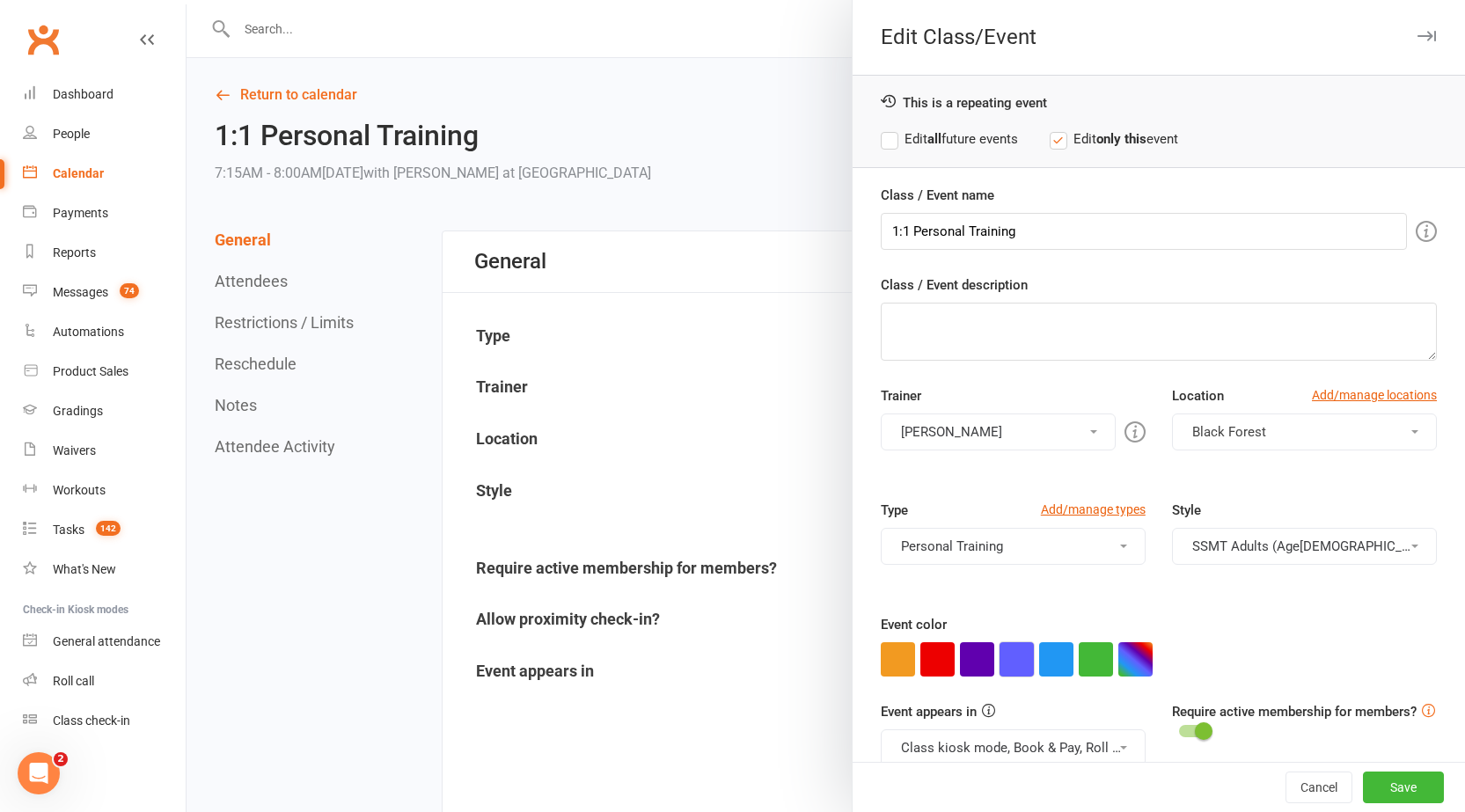
click at [1012, 662] on button "button" at bounding box center [1016, 659] width 34 height 34
click at [1416, 42] on button "button" at bounding box center [1426, 36] width 21 height 21
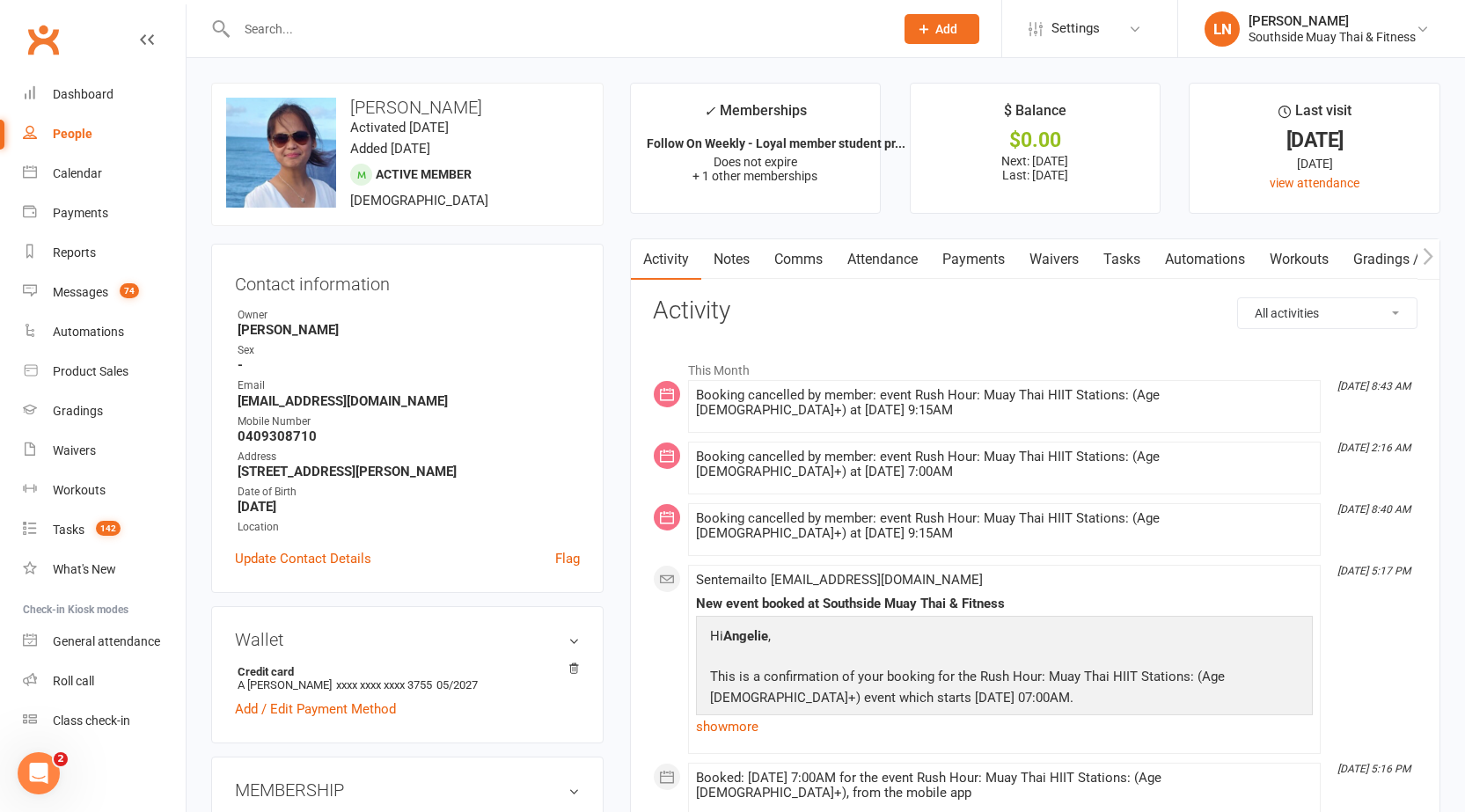
click at [938, 250] on link "Payments" at bounding box center [974, 259] width 87 height 41
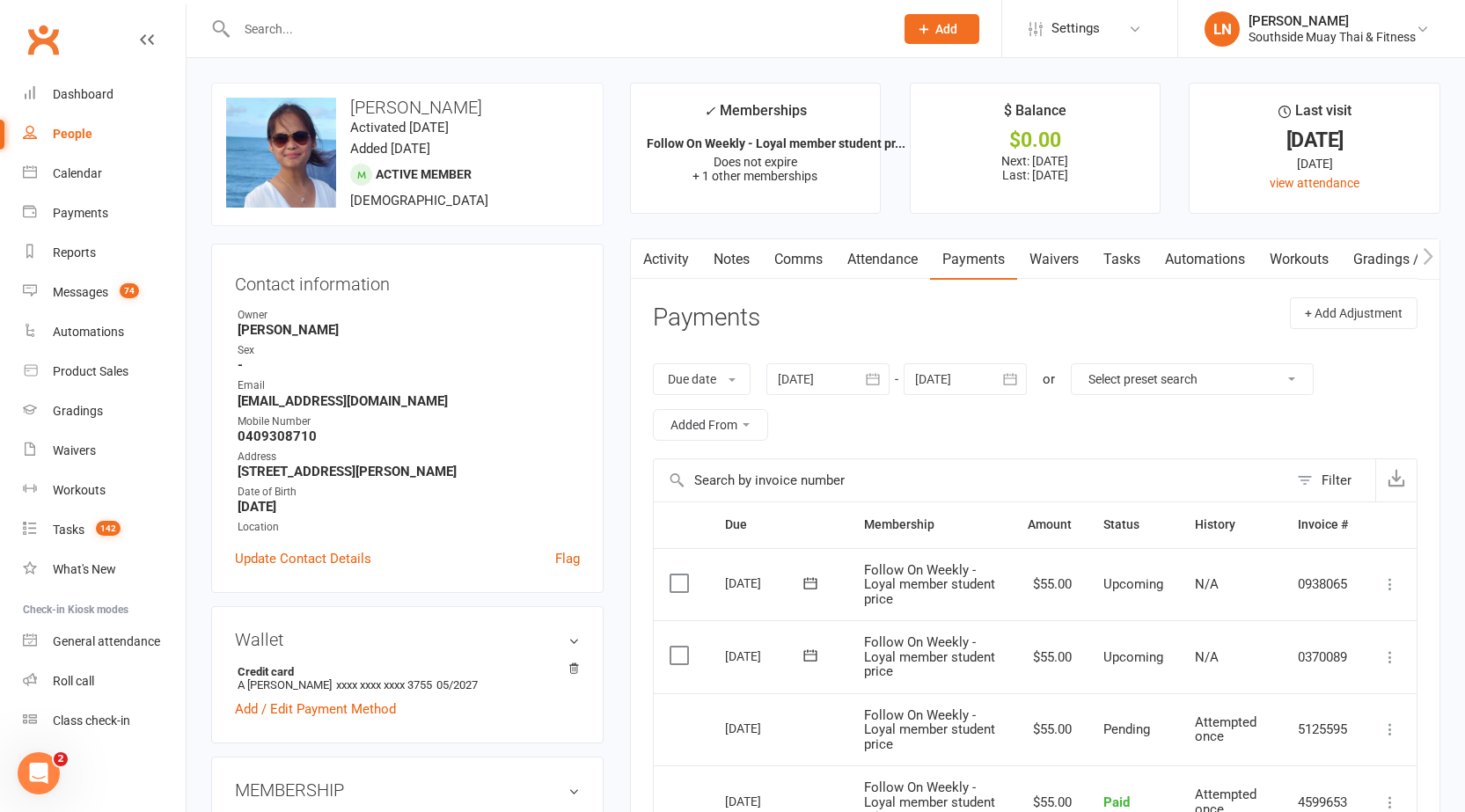
click at [895, 262] on link "Attendance" at bounding box center [882, 259] width 95 height 41
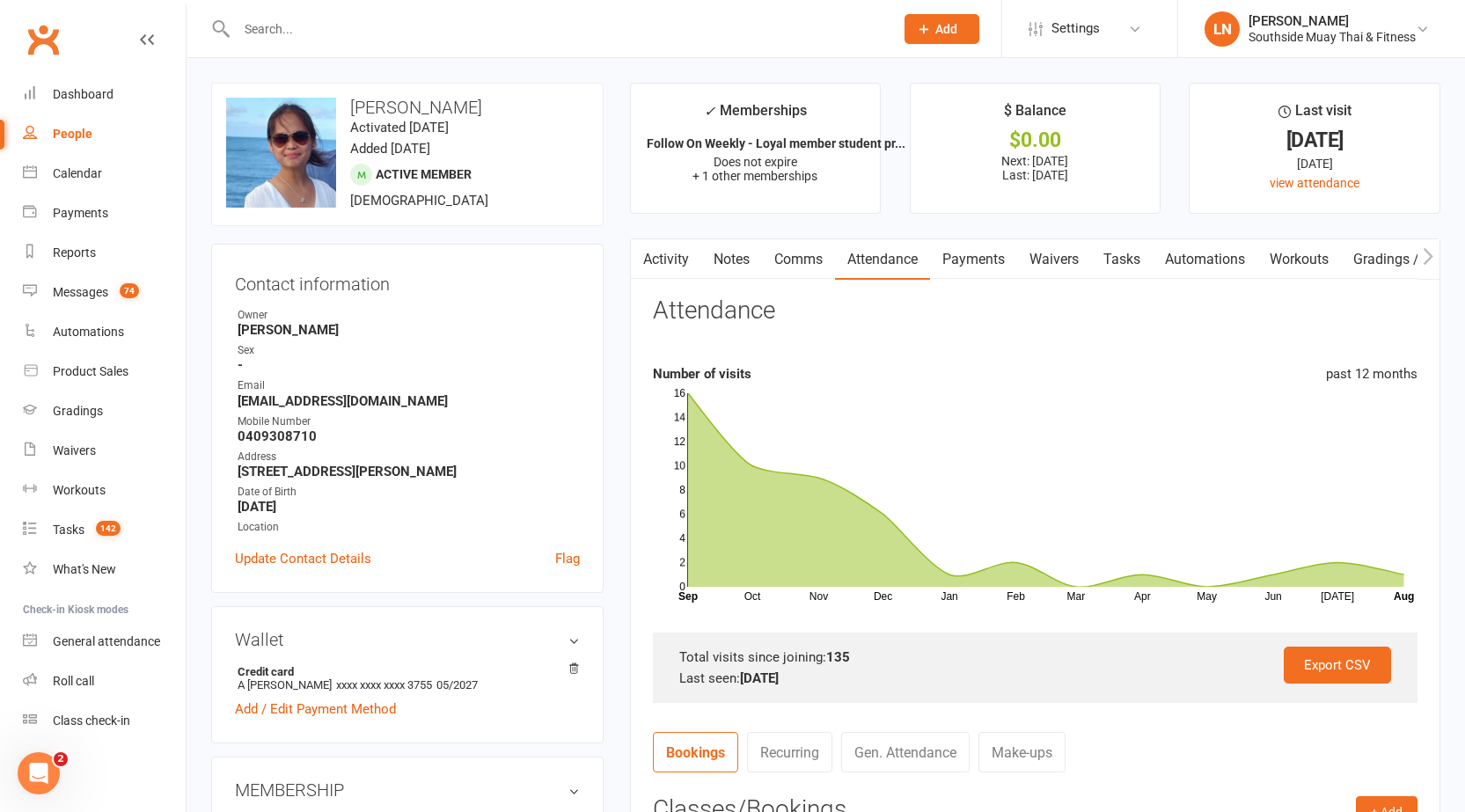
click at [678, 257] on link "Activity" at bounding box center [666, 259] width 71 height 41
